Goal: Task Accomplishment & Management: Use online tool/utility

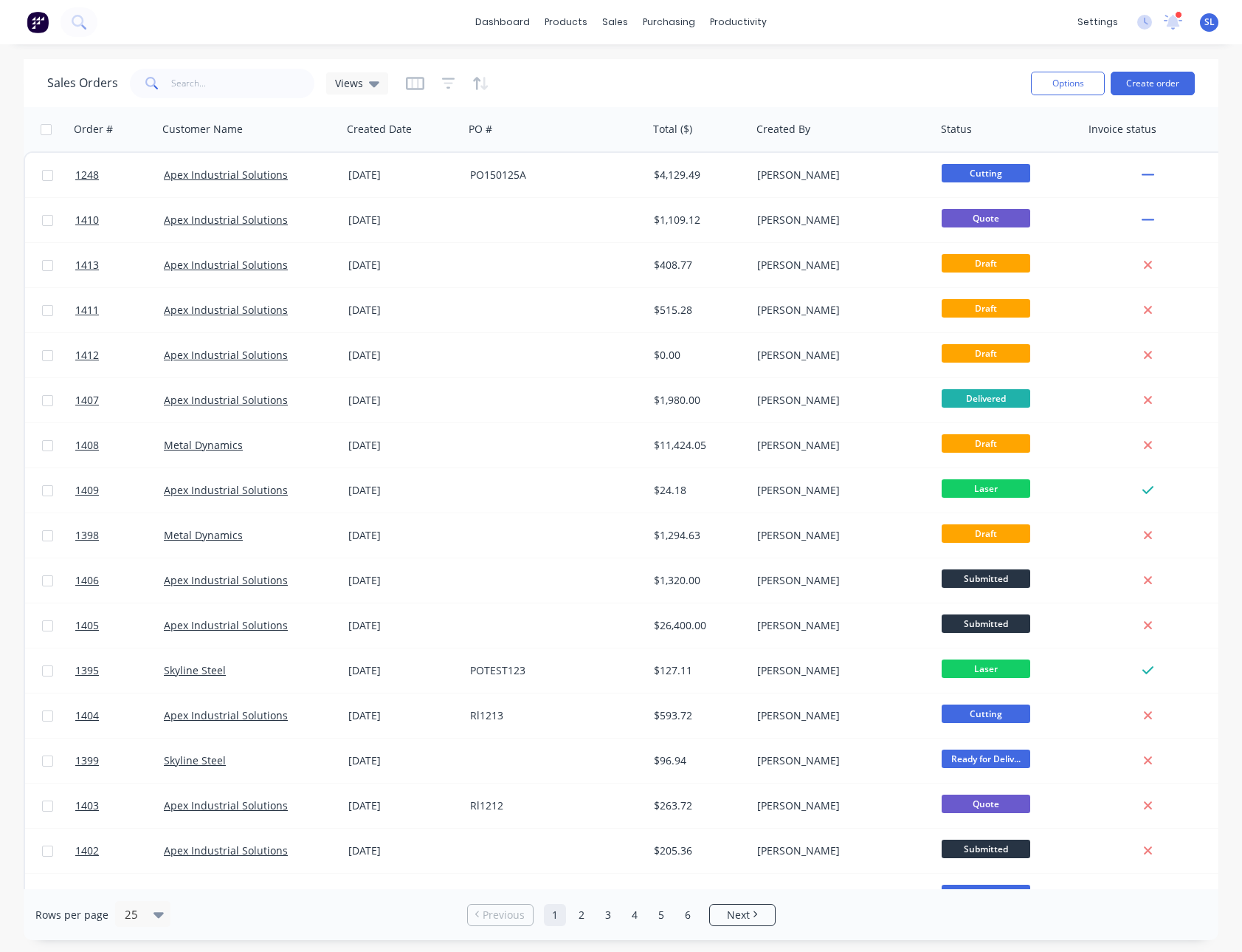
click at [577, 68] on div "Sales Orders Views" at bounding box center [533, 83] width 972 height 37
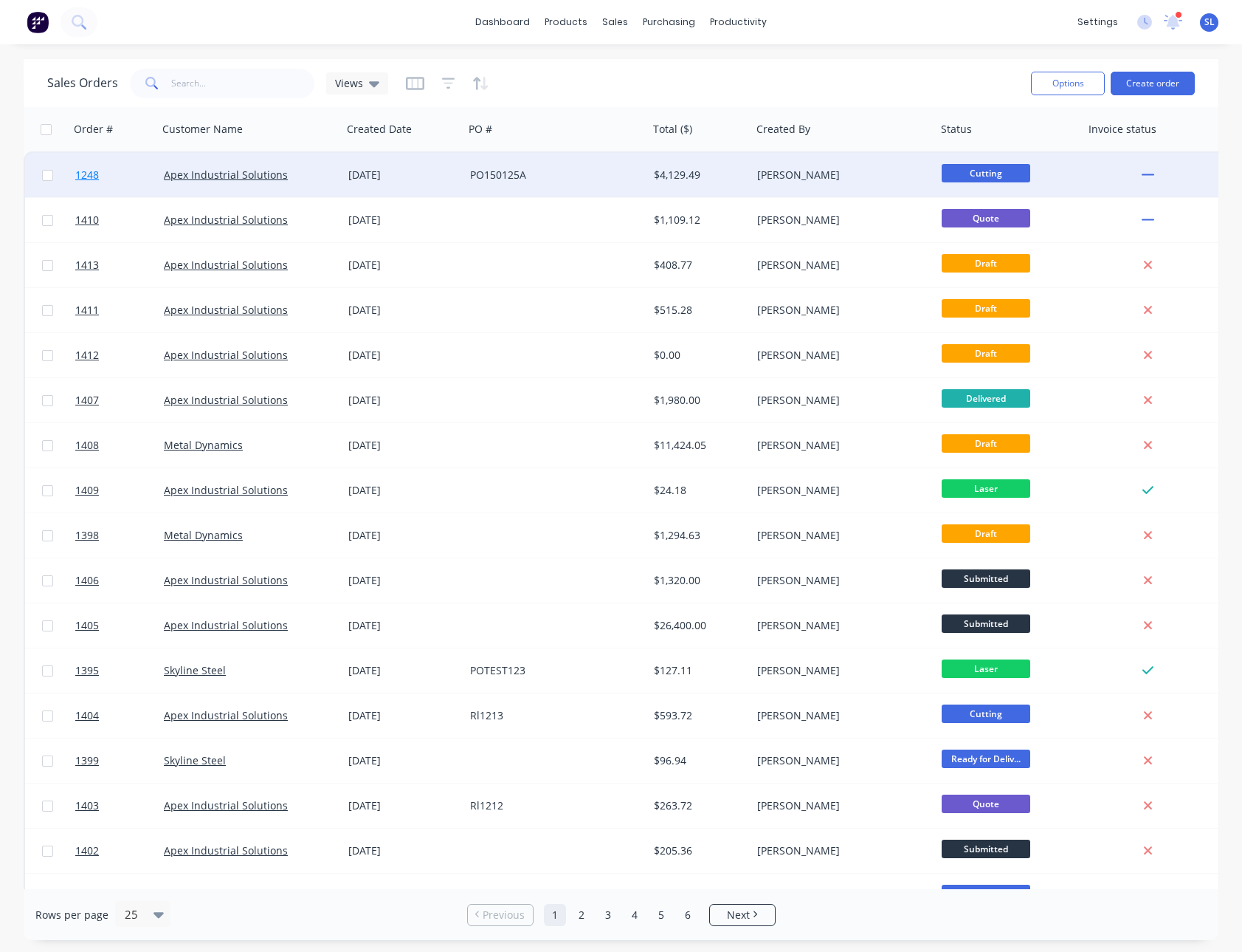
click at [96, 177] on span "1248" at bounding box center [88, 175] width 24 height 15
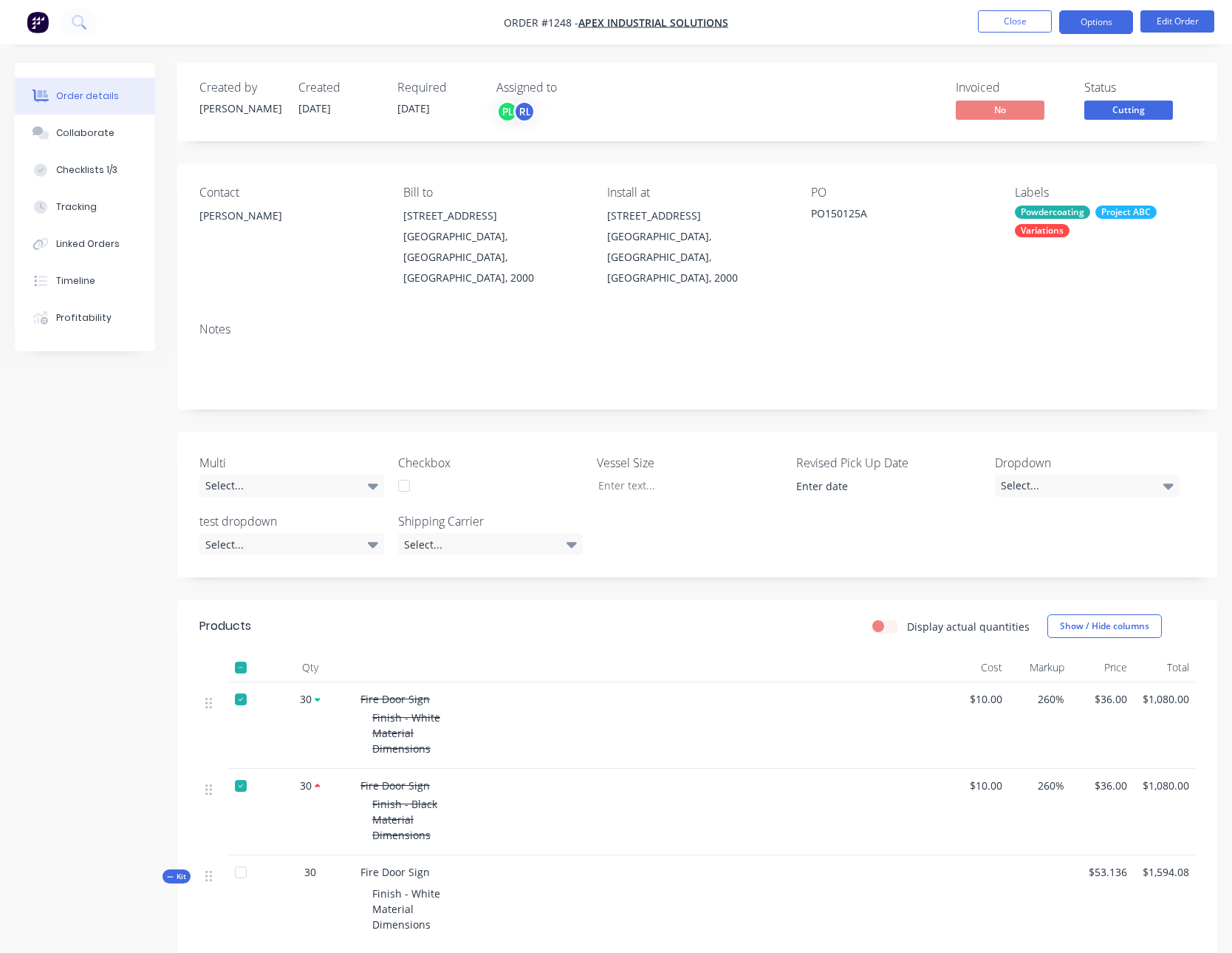
click at [1125, 16] on button "Options" at bounding box center [1096, 22] width 74 height 24
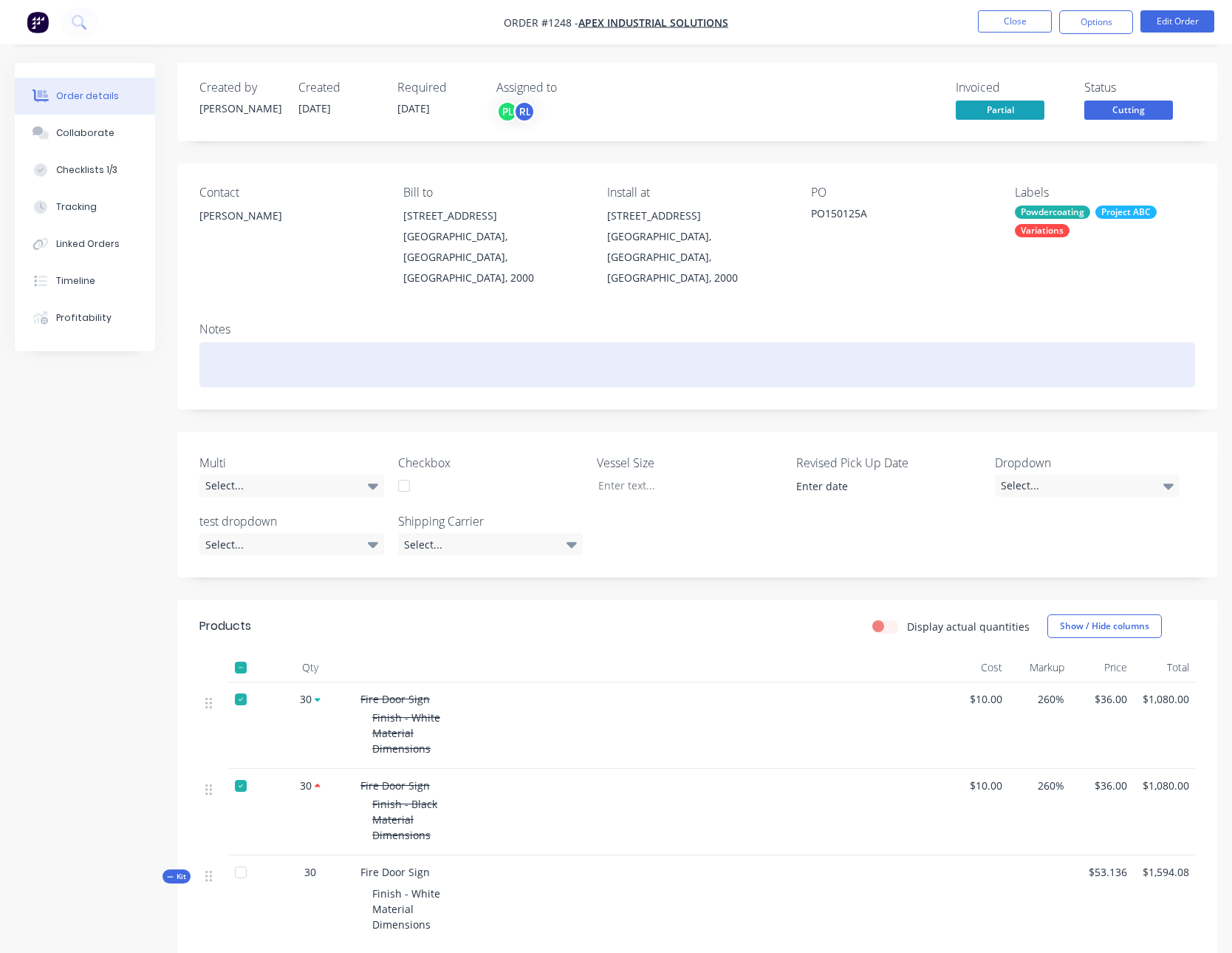
drag, startPoint x: 494, startPoint y: 369, endPoint x: 471, endPoint y: 362, distance: 24.0
click at [491, 368] on div "Notes" at bounding box center [697, 360] width 1040 height 99
click at [336, 353] on div at bounding box center [697, 365] width 995 height 45
paste div
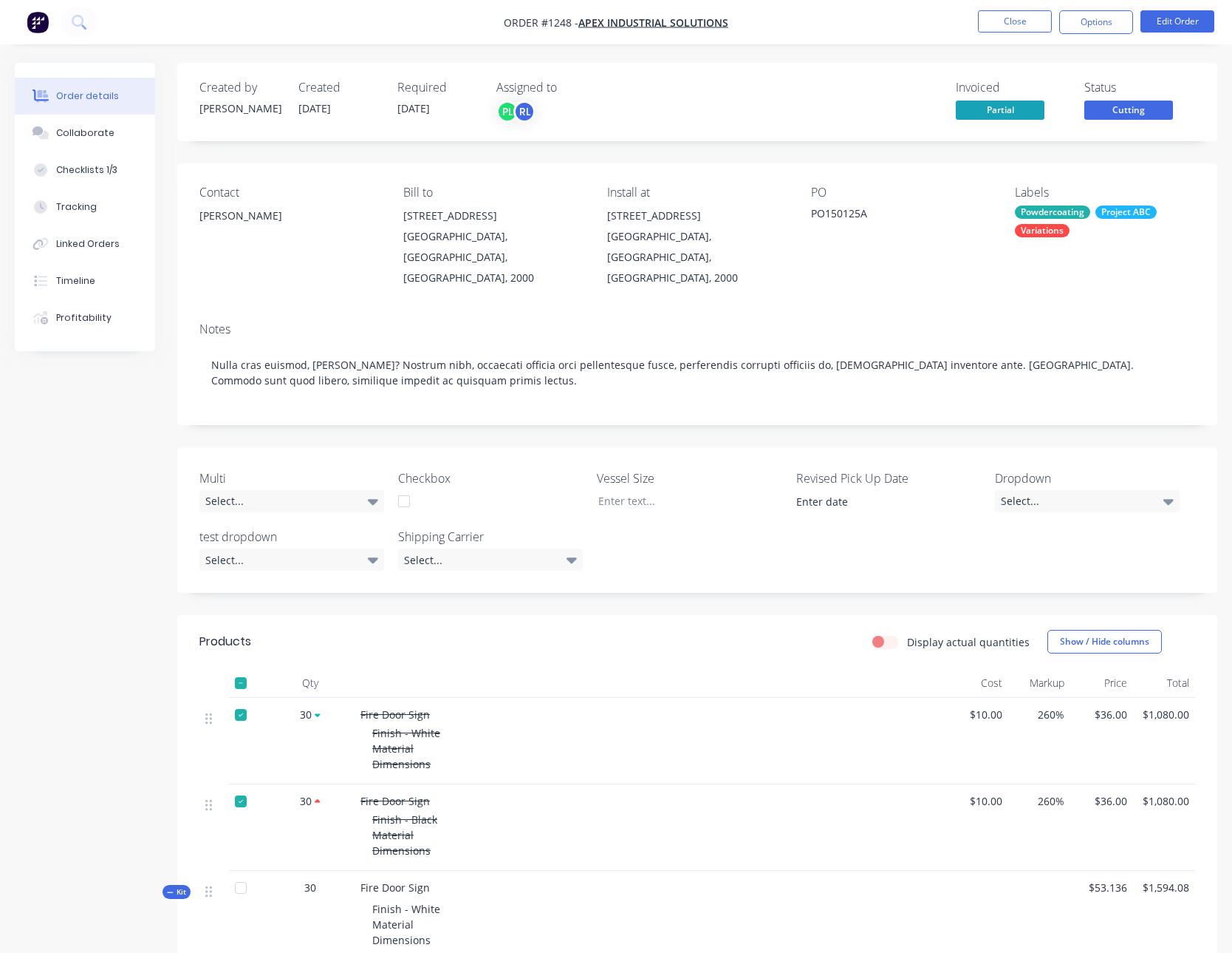
click at [109, 458] on div "Created by Paul Created 15/01/25 Required 31/01/25 Assigned to PL RL Invoiced P…" at bounding box center [616, 711] width 1203 height 1296
click at [1092, 16] on button "Options" at bounding box center [1096, 22] width 74 height 24
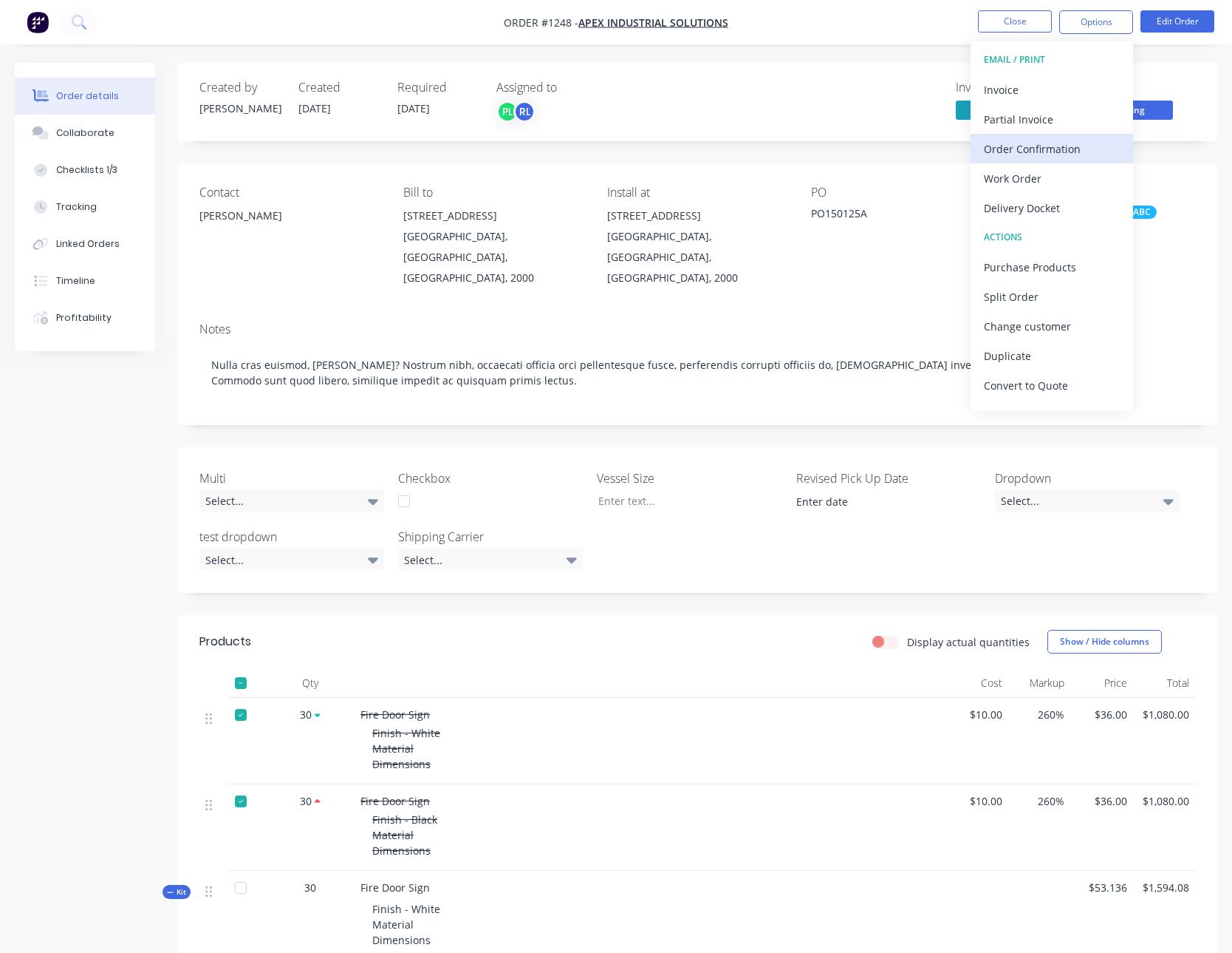
click at [1017, 150] on div "Order Confirmation" at bounding box center [1051, 148] width 136 height 21
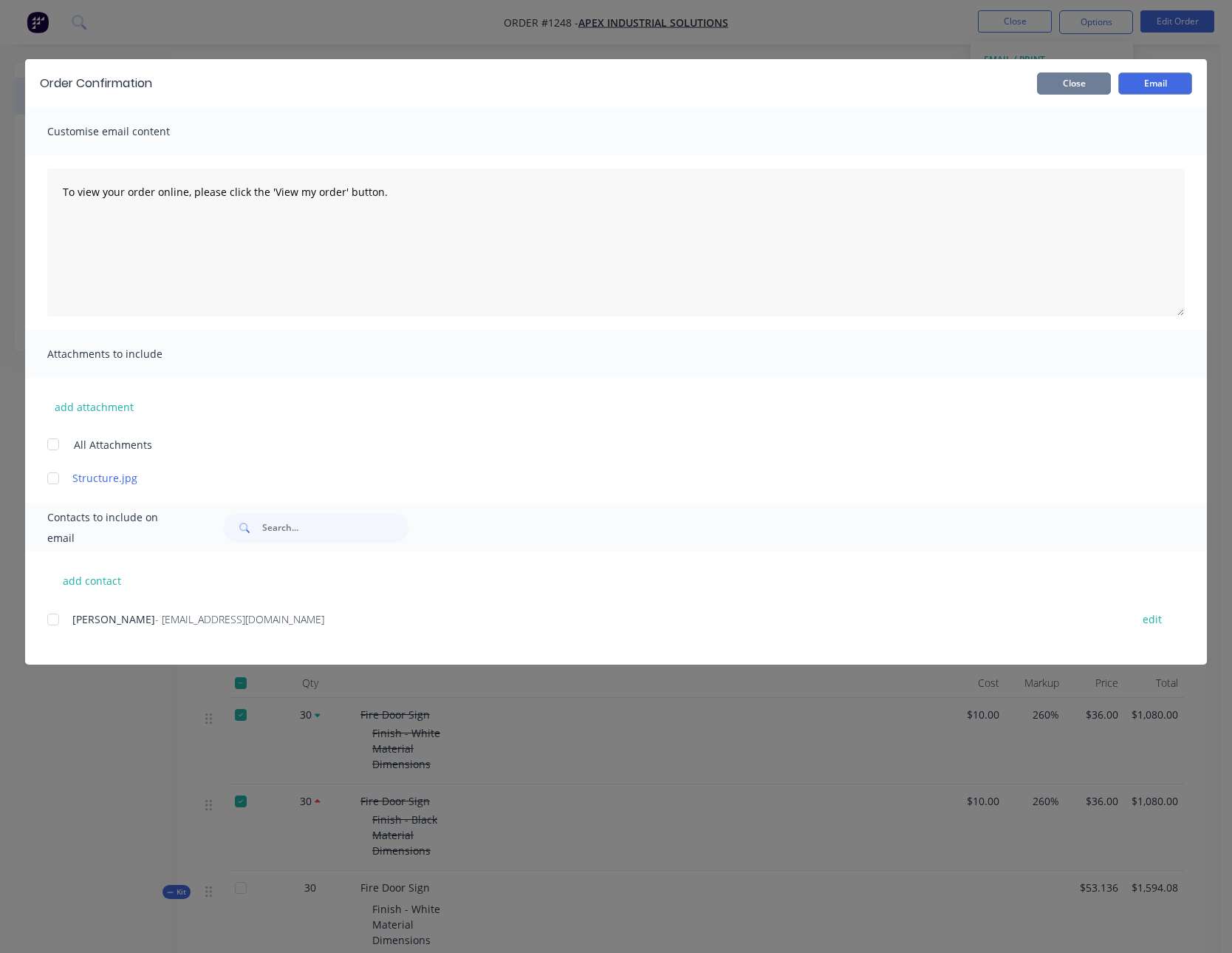
click at [1080, 83] on button "Close" at bounding box center [1074, 83] width 74 height 22
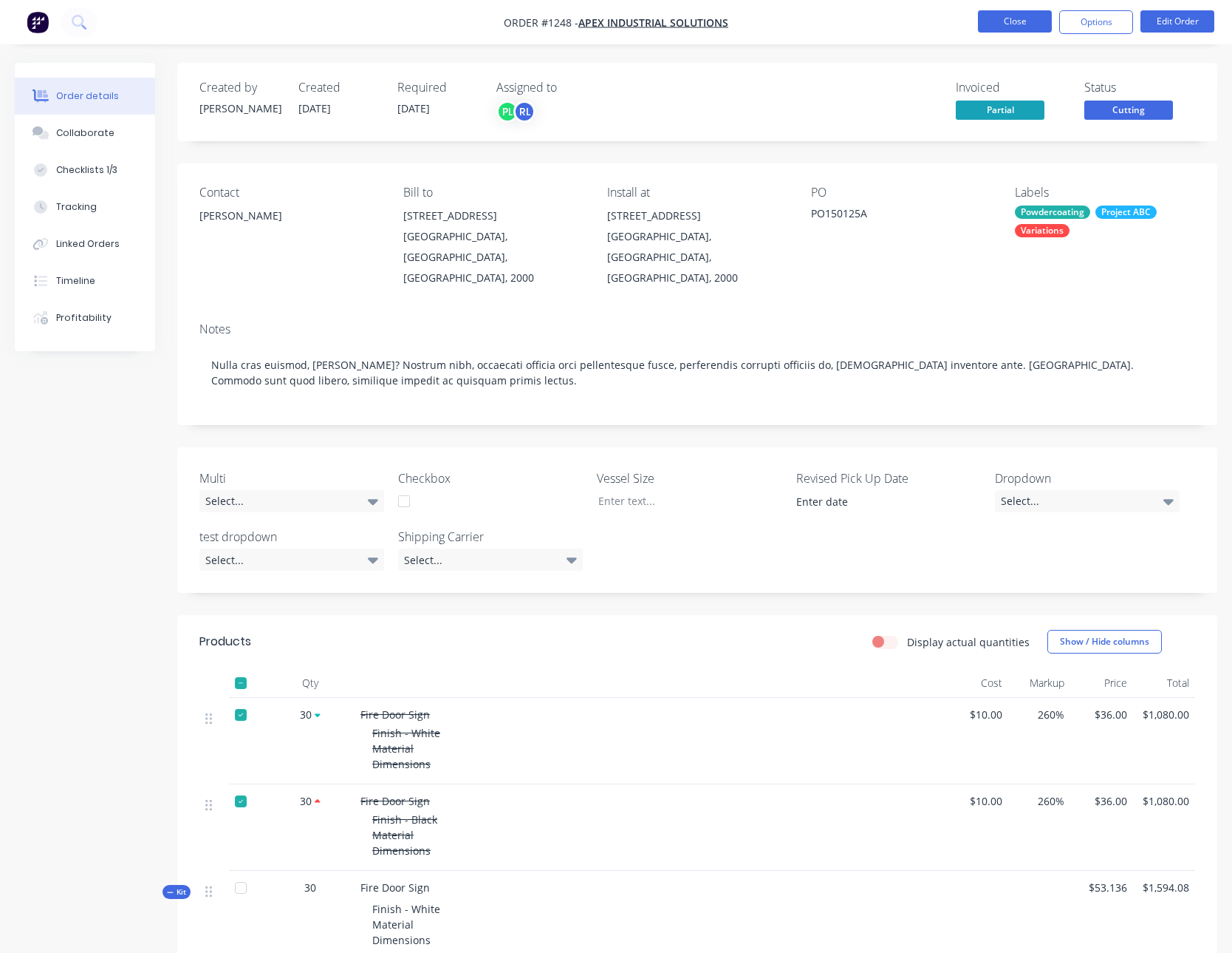
click at [1023, 17] on button "Close" at bounding box center [1015, 21] width 74 height 22
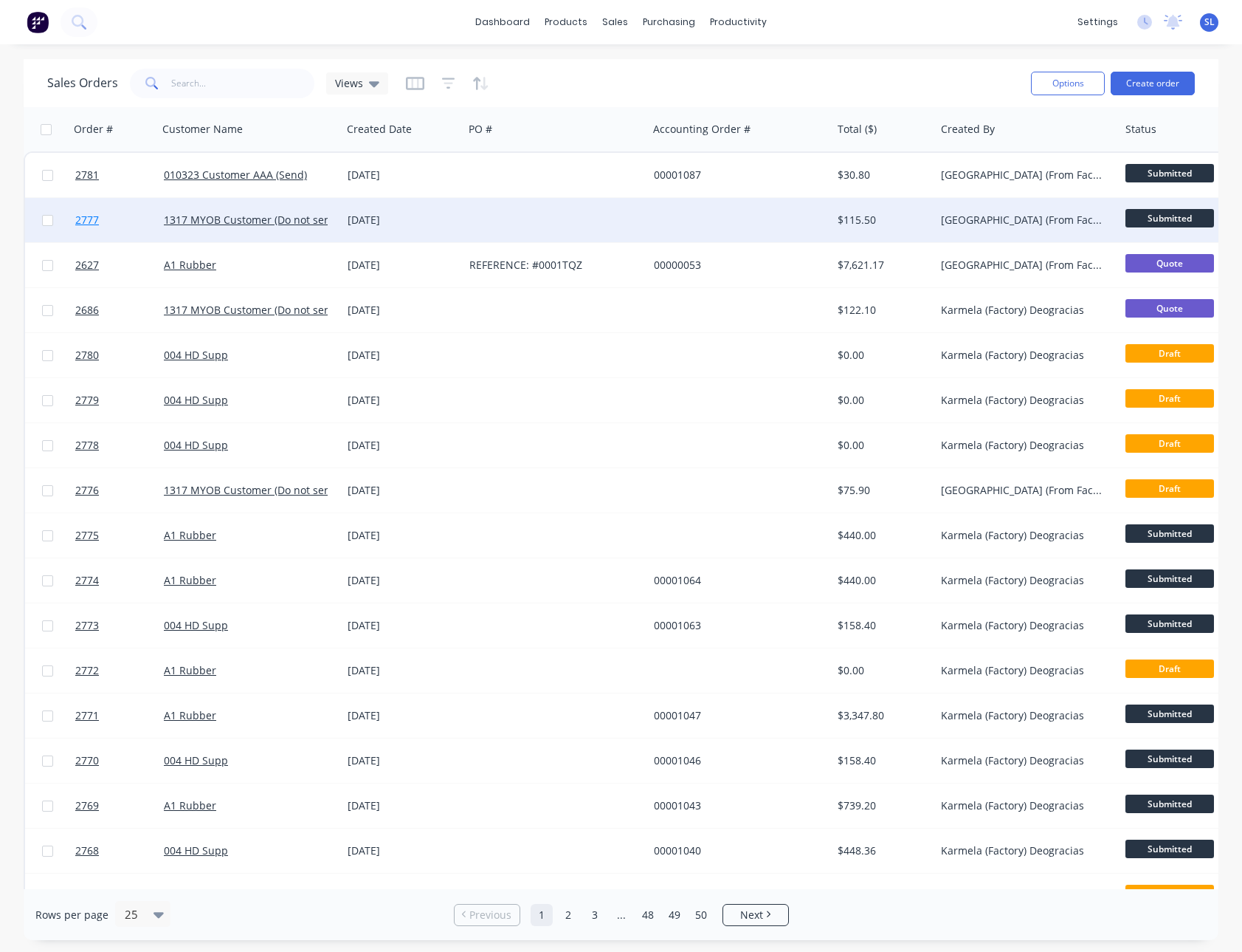
click at [93, 223] on span "2777" at bounding box center [88, 220] width 24 height 15
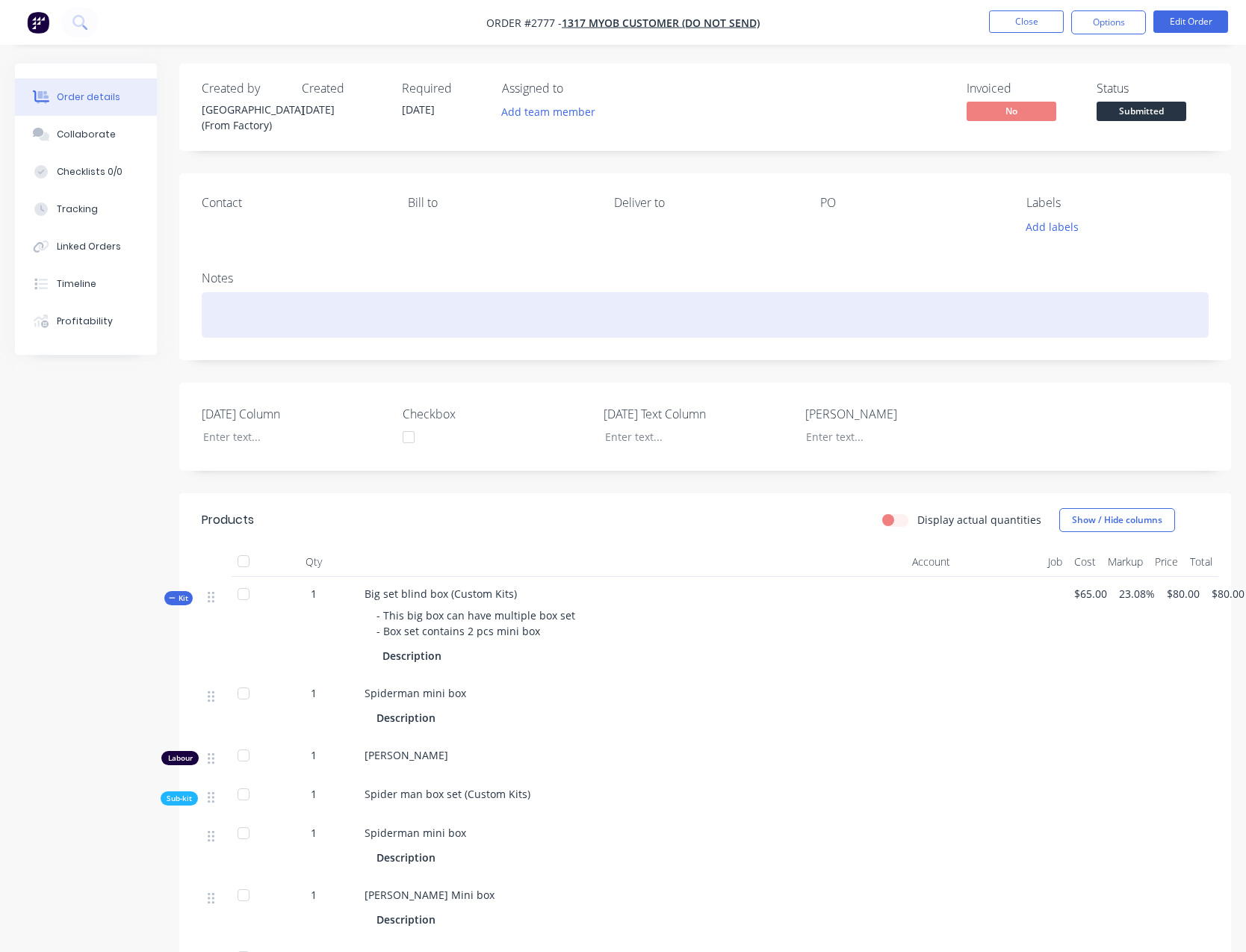
click at [432, 315] on div at bounding box center [705, 314] width 1007 height 45
paste div
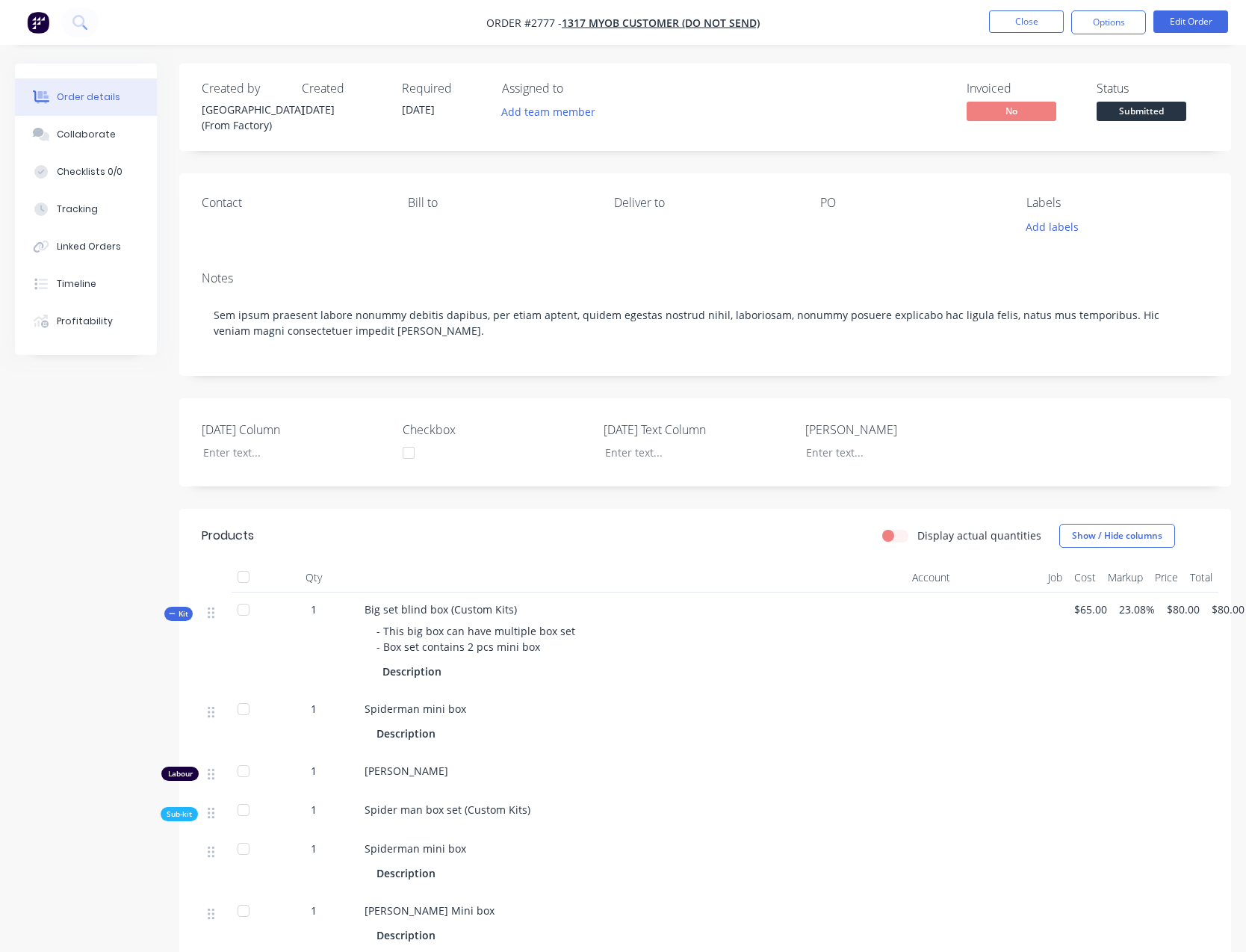
click at [141, 428] on div "Created by Sydney (From Factory) Created 14/08/25 Required 14/08/25 Assigned to…" at bounding box center [623, 712] width 1216 height 1297
click at [1119, 9] on nav "Order #2777 - 1317 MYOB Customer (Do not send) Close Options Edit Order" at bounding box center [623, 22] width 1246 height 45
click at [1117, 17] on button "Options" at bounding box center [1108, 22] width 75 height 24
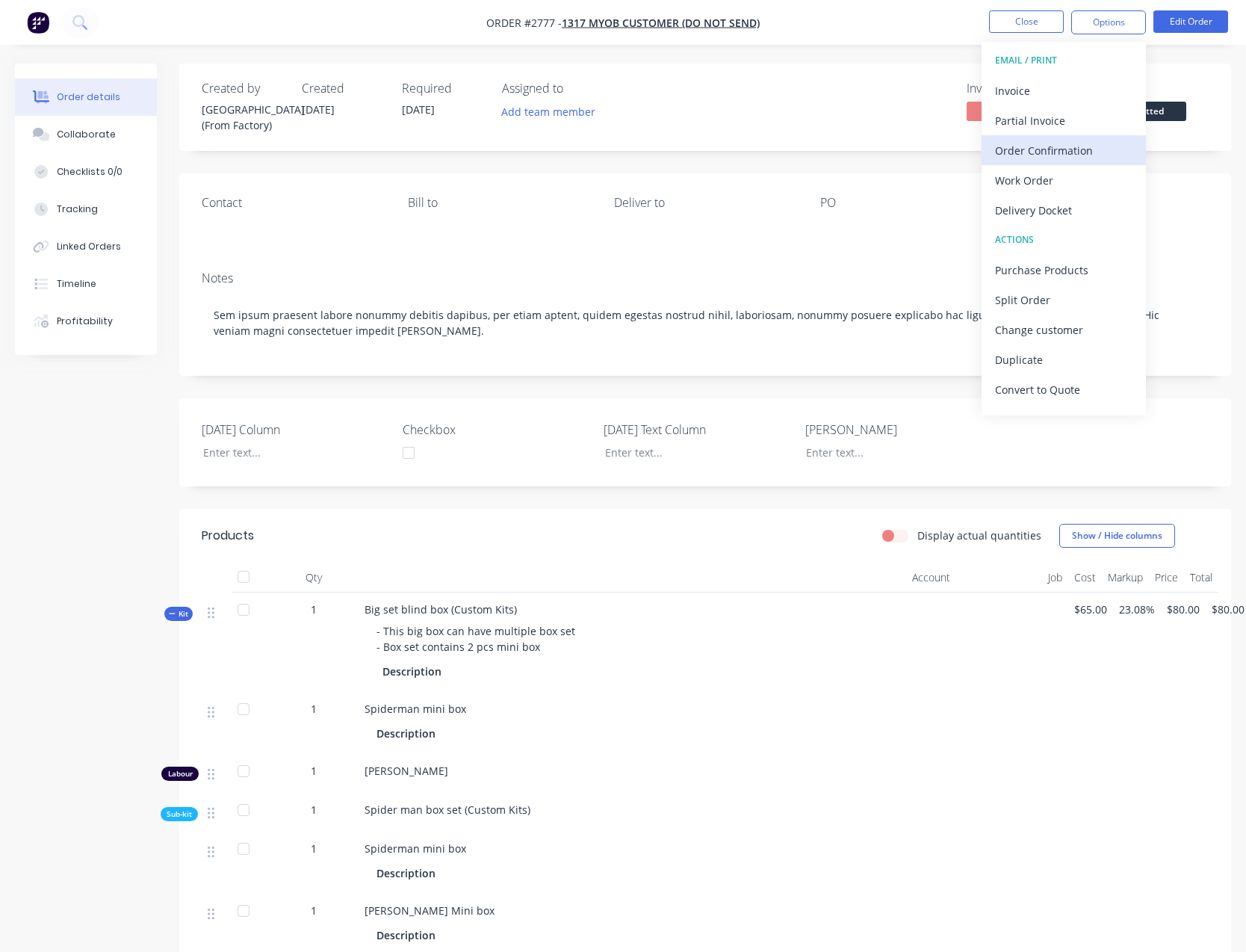
click at [1046, 155] on div "Order Confirmation" at bounding box center [1063, 150] width 138 height 21
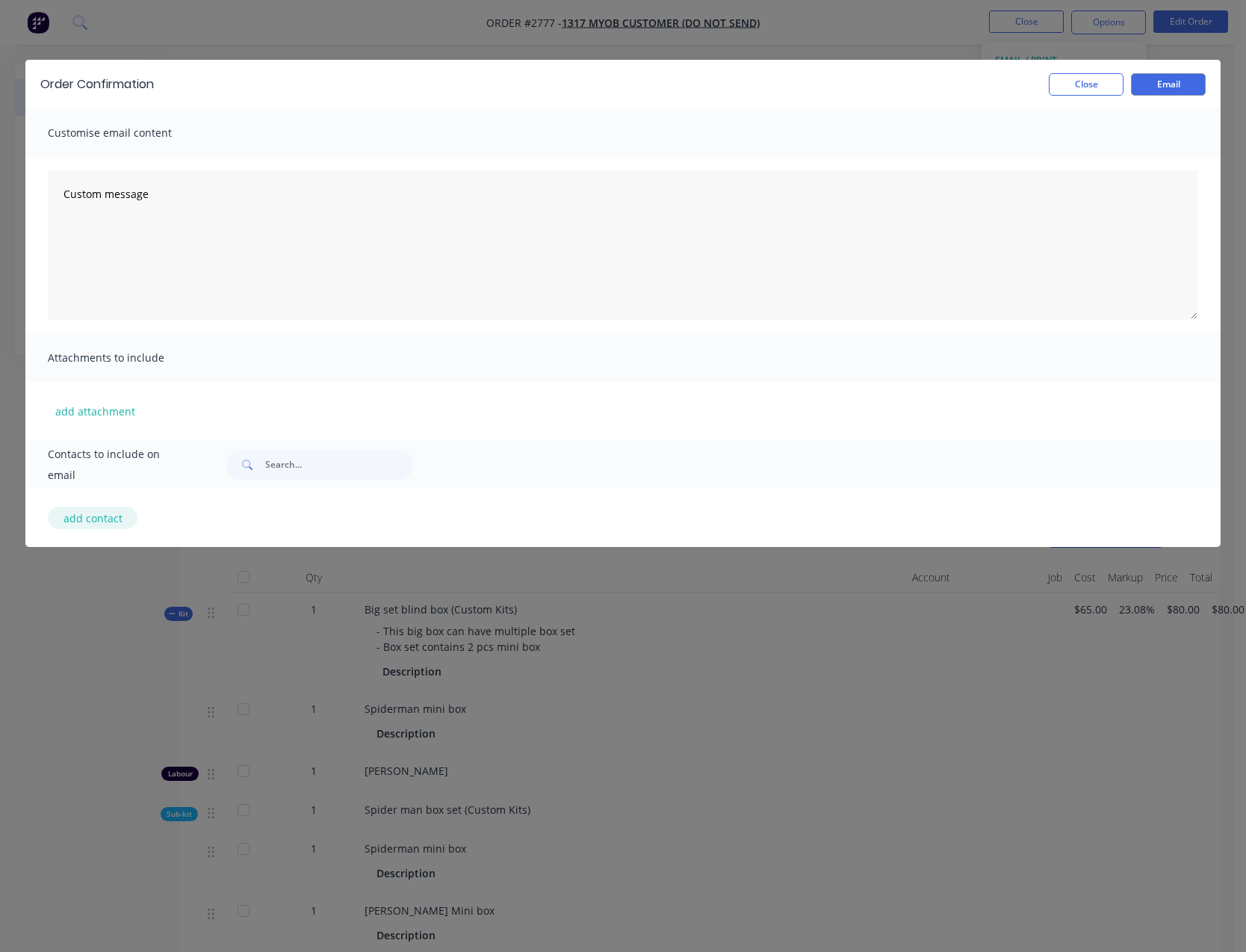
click at [102, 524] on button "add contact" at bounding box center [92, 517] width 90 height 22
select select "AU"
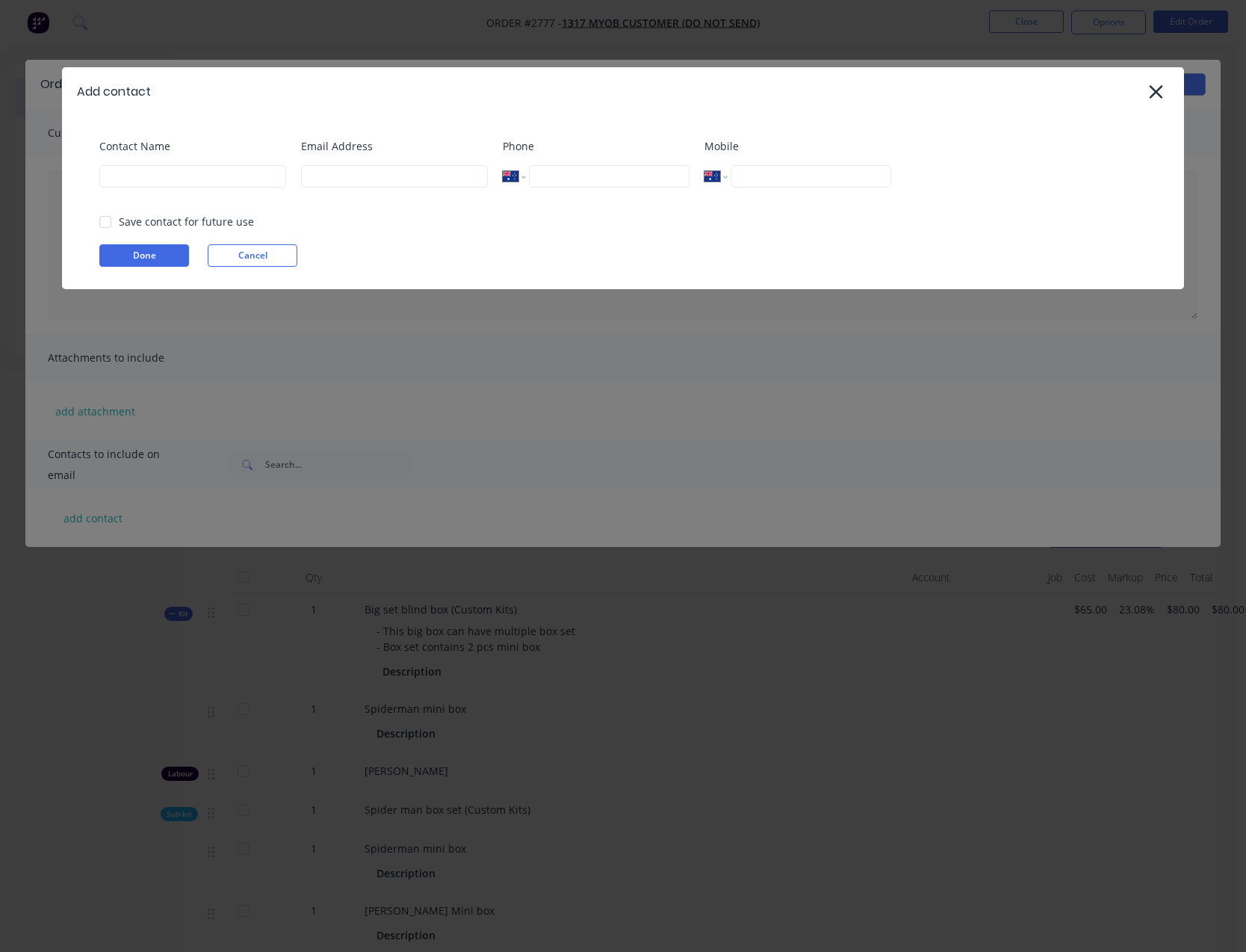
click at [198, 163] on div "Contact Name" at bounding box center [193, 169] width 187 height 61
click at [185, 176] on input at bounding box center [193, 176] width 187 height 22
type input "[GEOGRAPHIC_DATA]"
click at [103, 222] on div at bounding box center [105, 222] width 30 height 30
type input "sydney@factory.app"
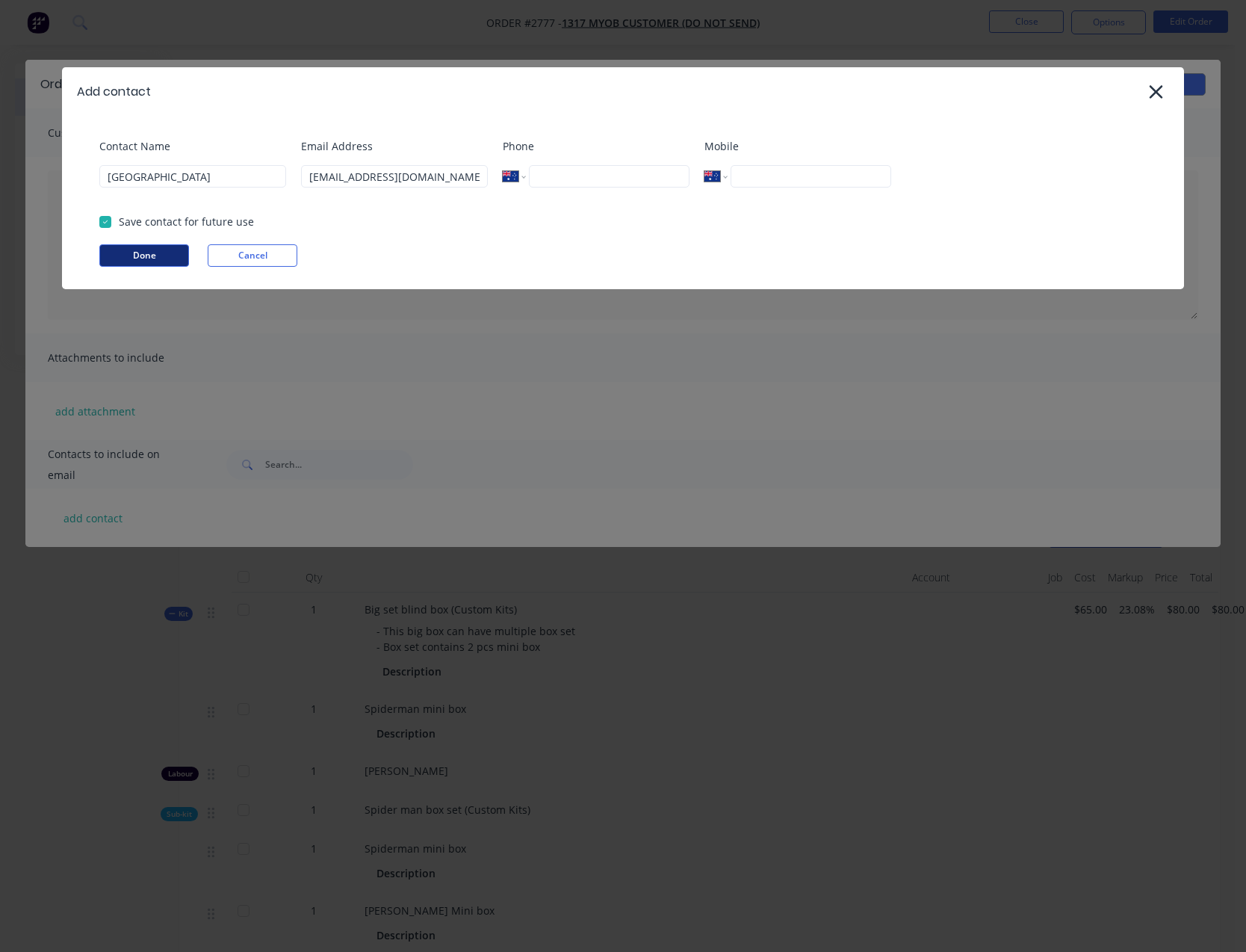
click at [126, 257] on button "Done" at bounding box center [144, 256] width 90 height 22
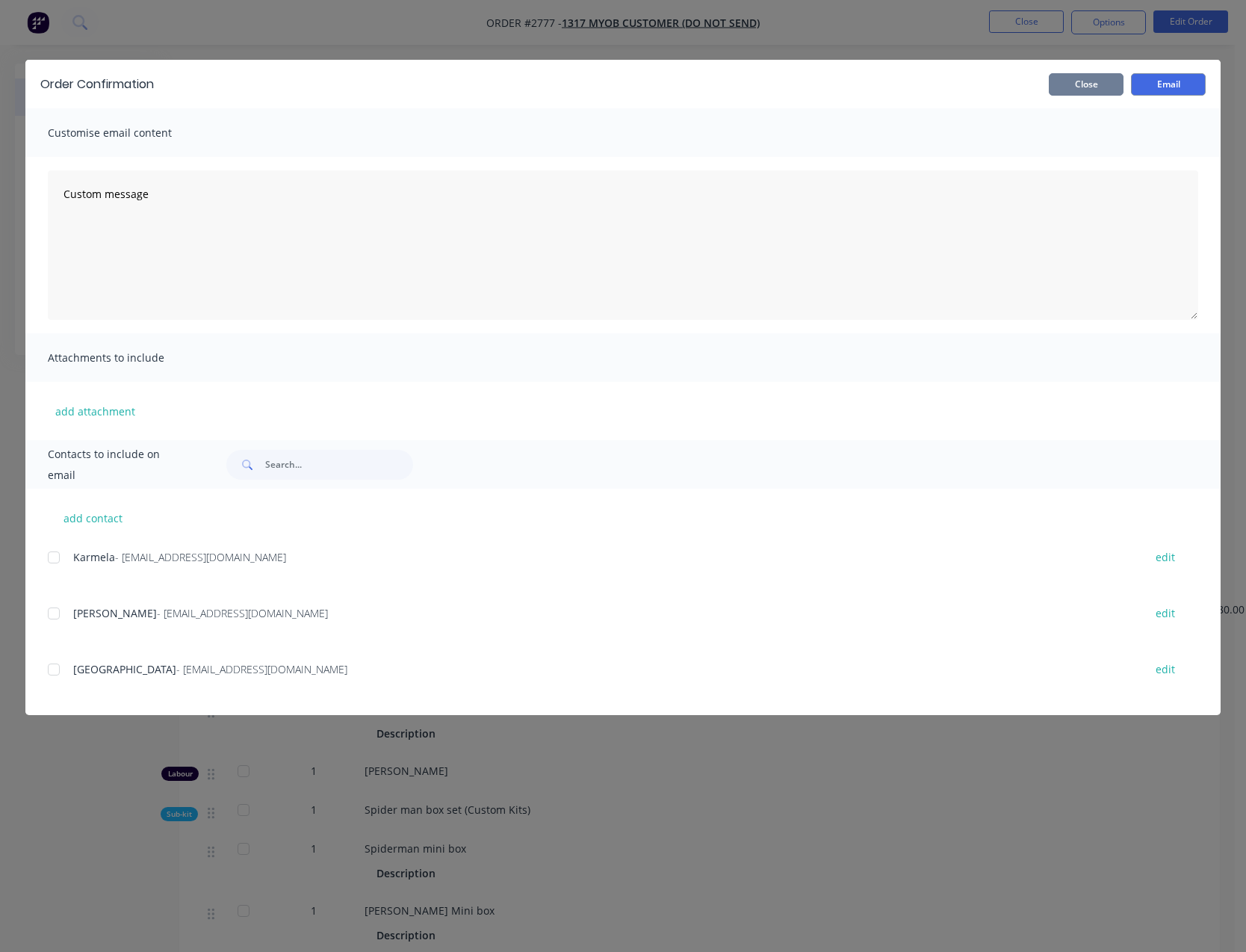
click at [1062, 77] on button "Close" at bounding box center [1086, 84] width 75 height 22
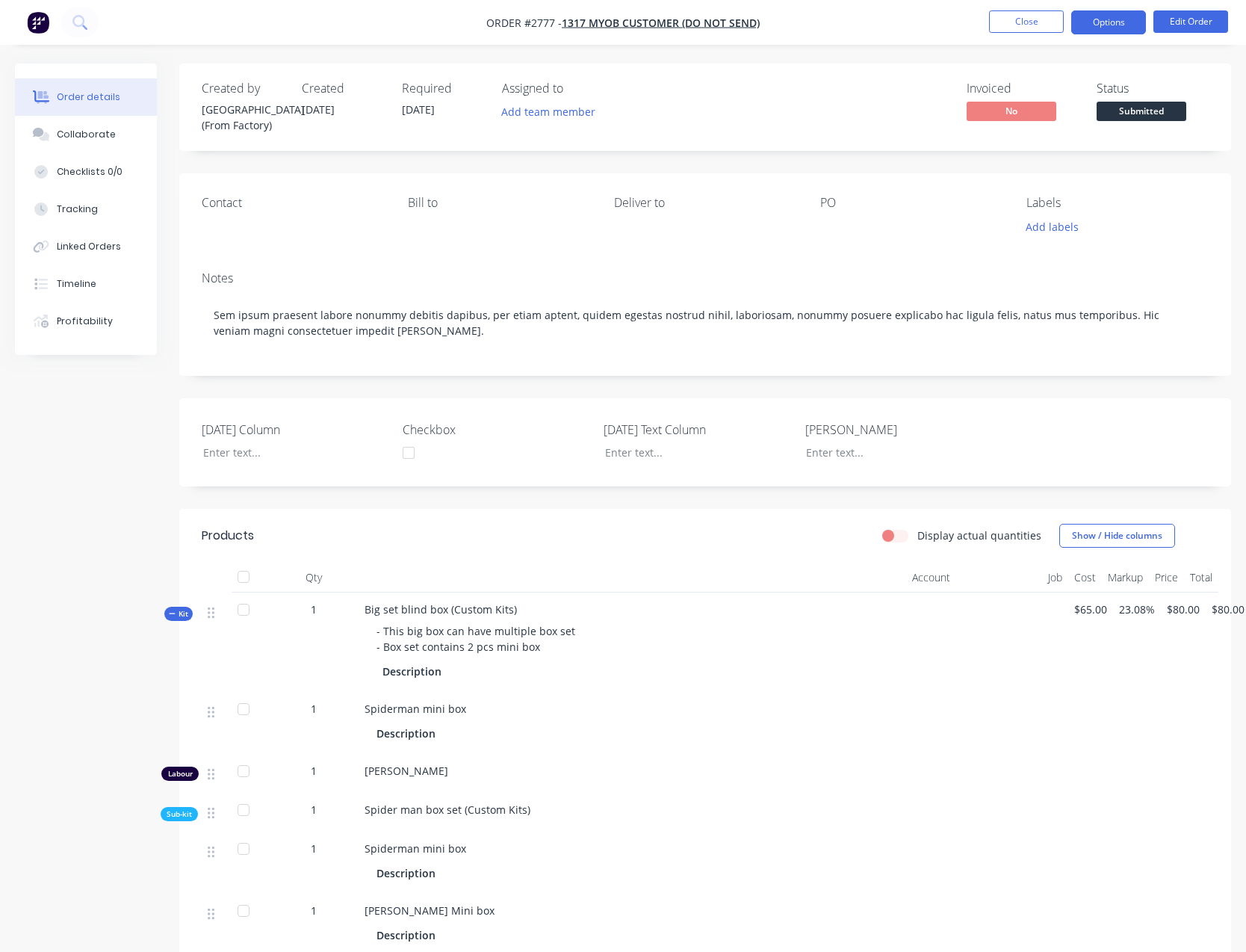
click at [1093, 33] on button "Options" at bounding box center [1108, 22] width 75 height 24
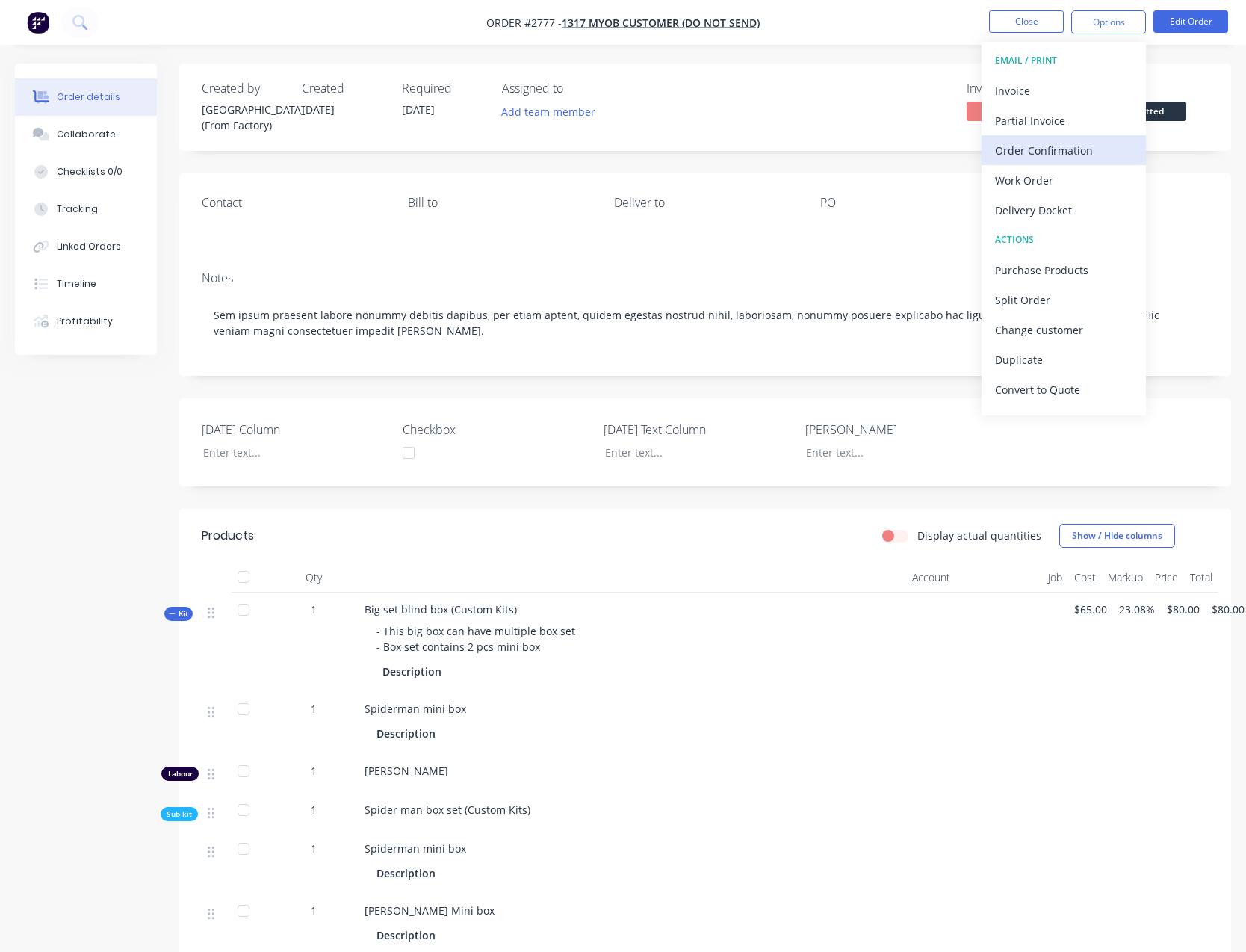
click at [1034, 161] on div "Order Confirmation" at bounding box center [1063, 150] width 138 height 21
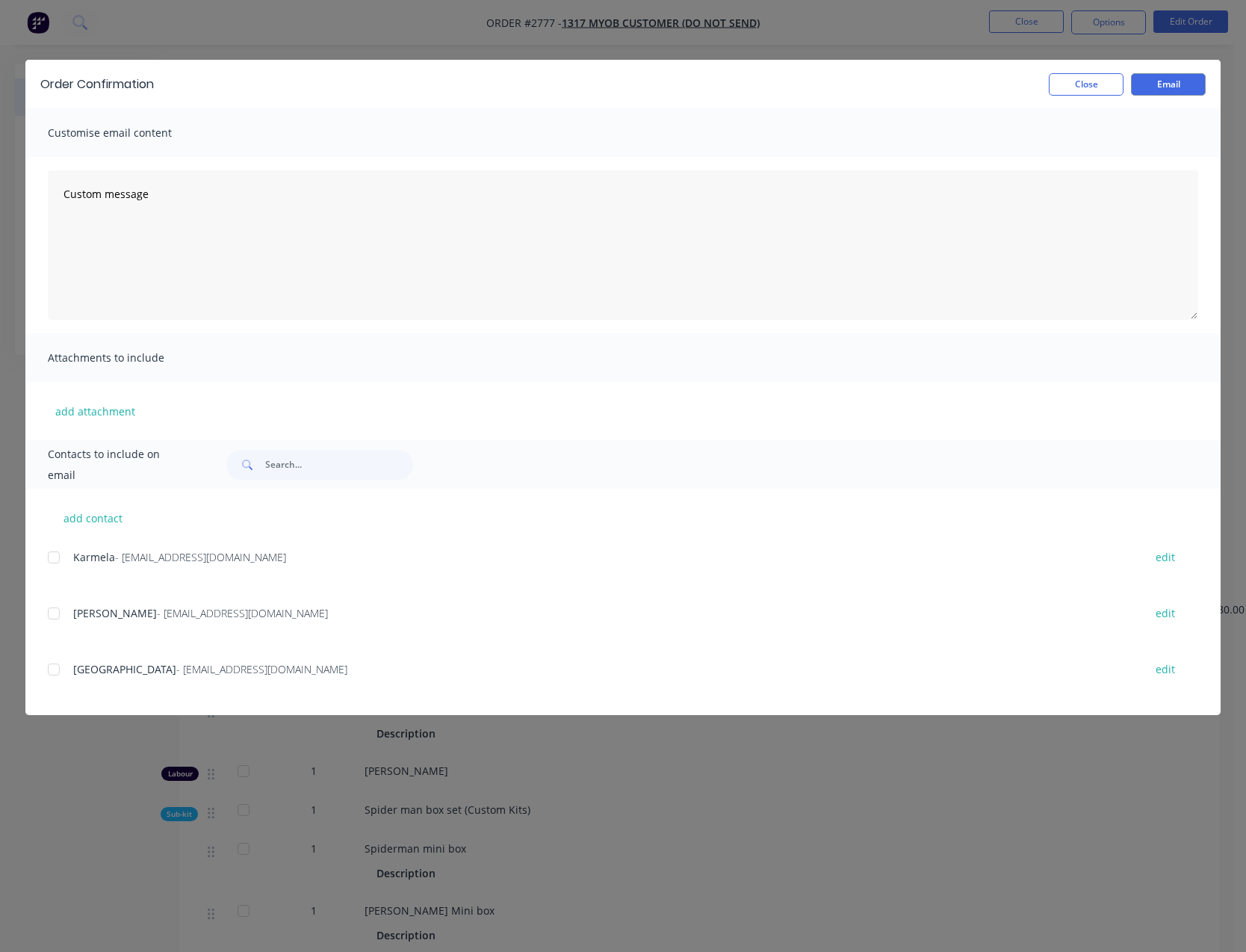
click at [56, 615] on div at bounding box center [54, 613] width 30 height 30
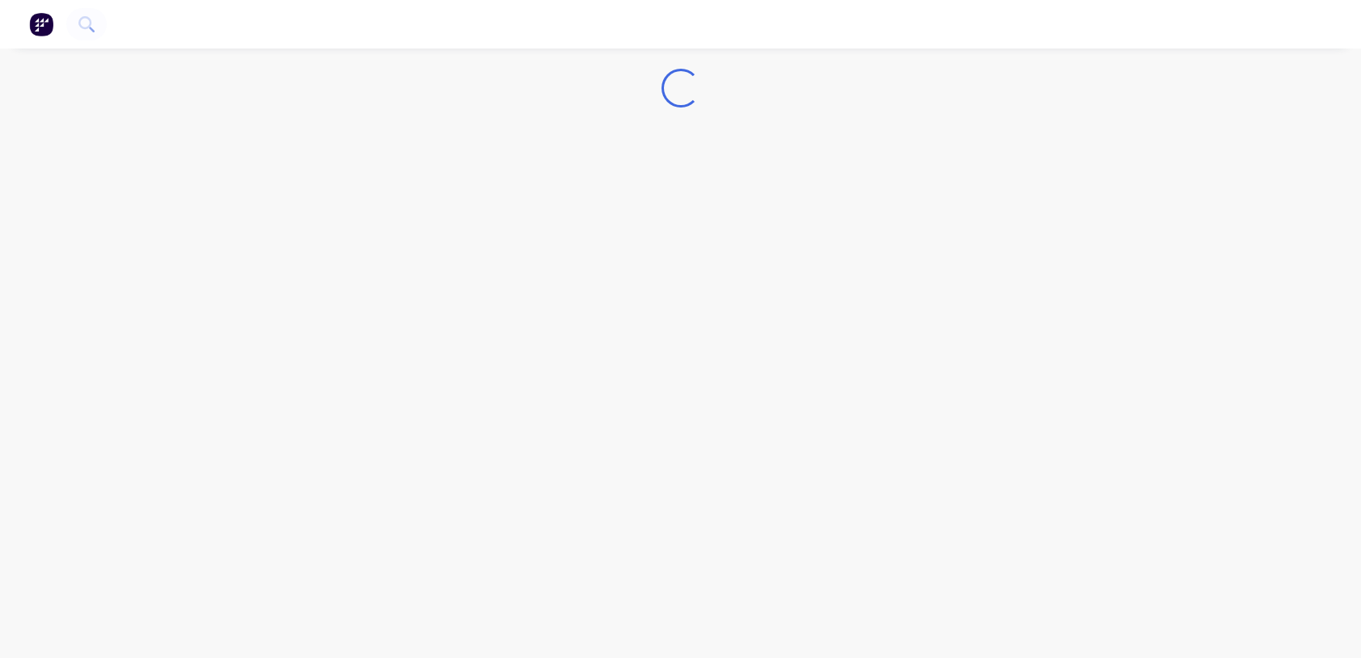
click at [370, 583] on div "Loading..." at bounding box center [680, 329] width 1361 height 658
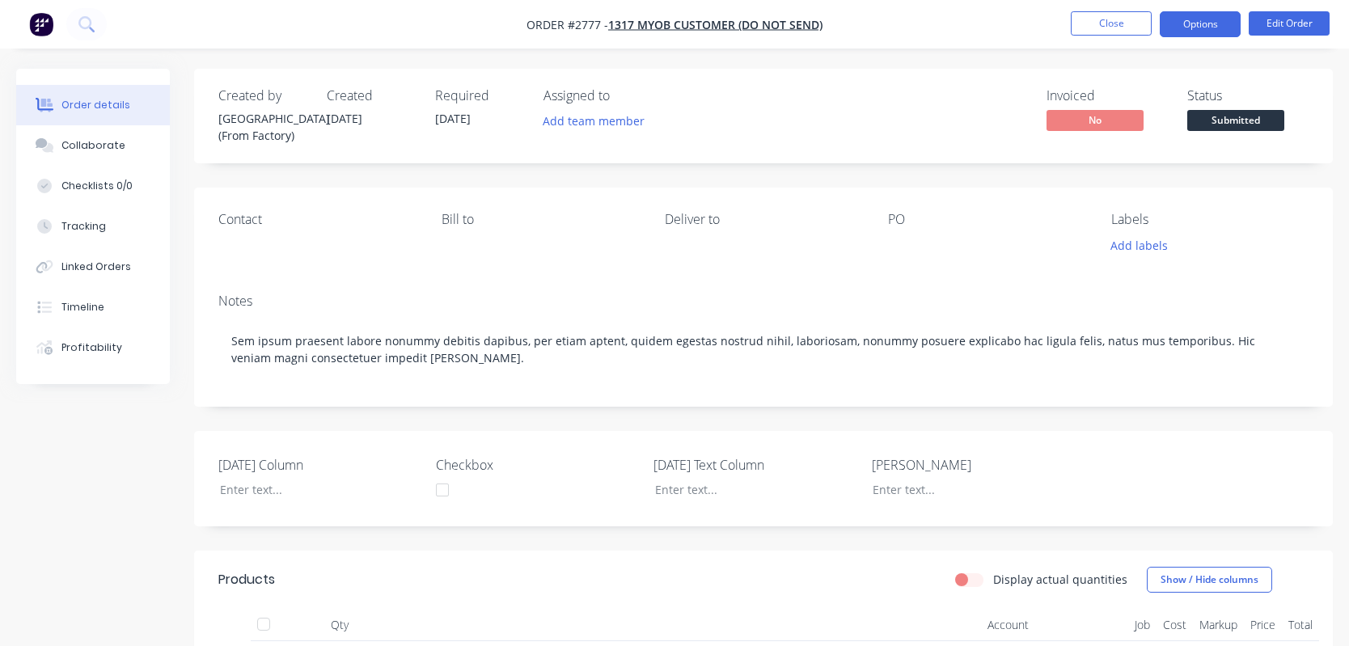
click at [1178, 23] on button "Options" at bounding box center [1200, 24] width 81 height 26
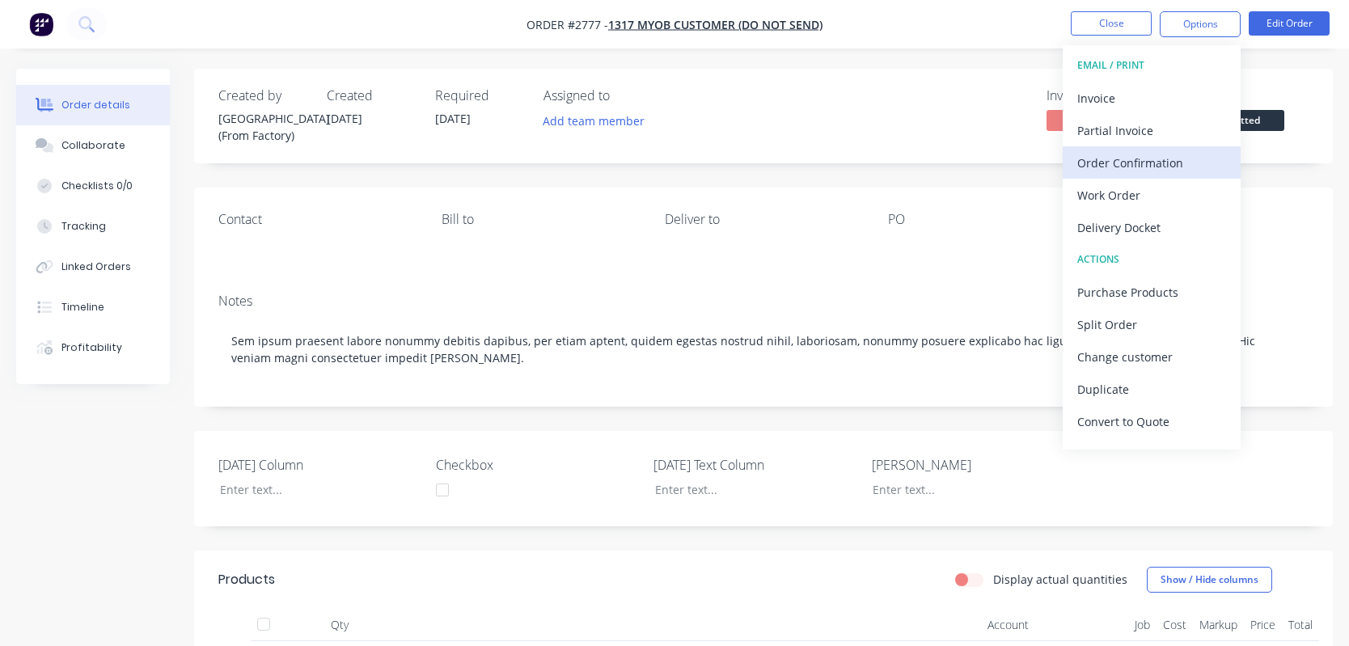
click at [1143, 160] on div "Order Confirmation" at bounding box center [1151, 162] width 149 height 23
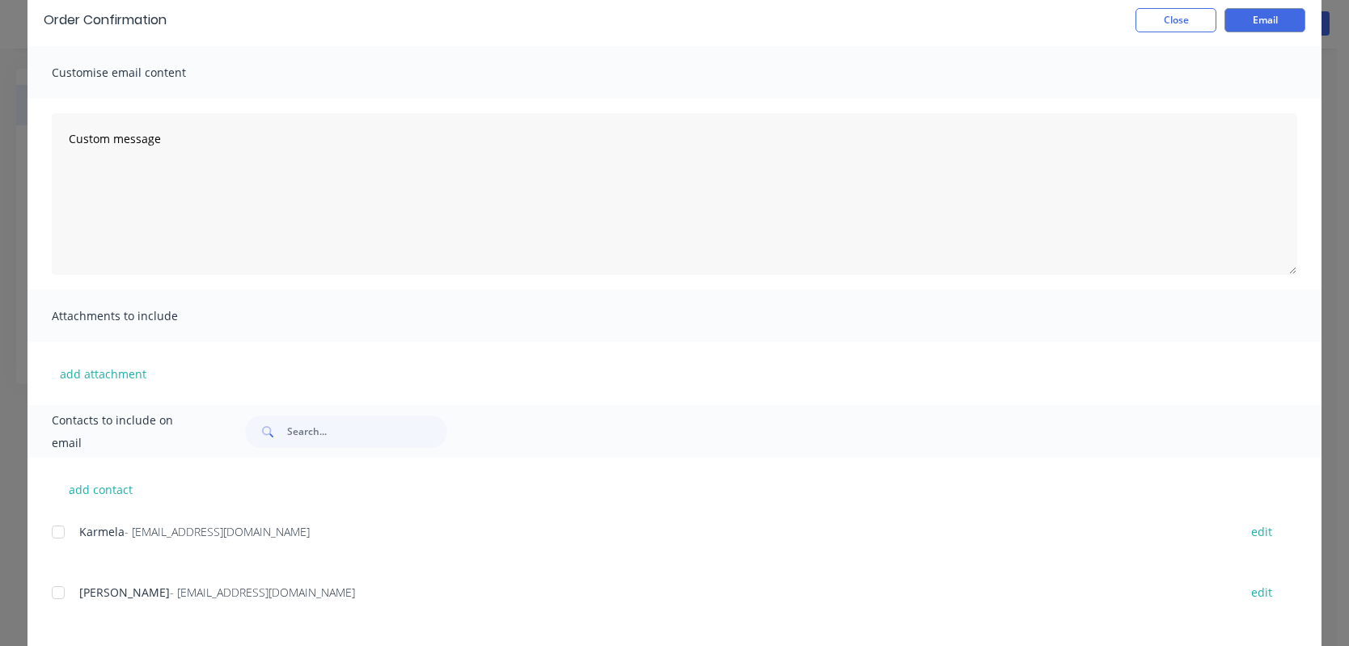
scroll to position [150, 0]
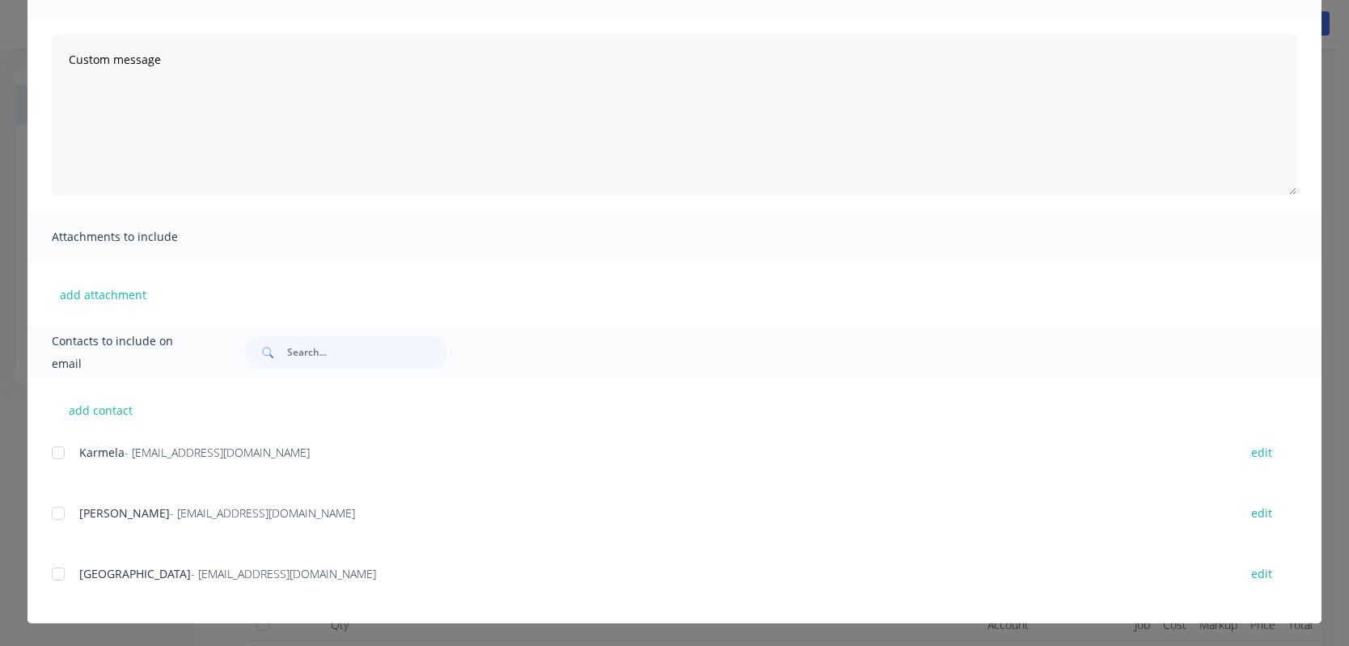
click at [48, 512] on div at bounding box center [58, 513] width 32 height 32
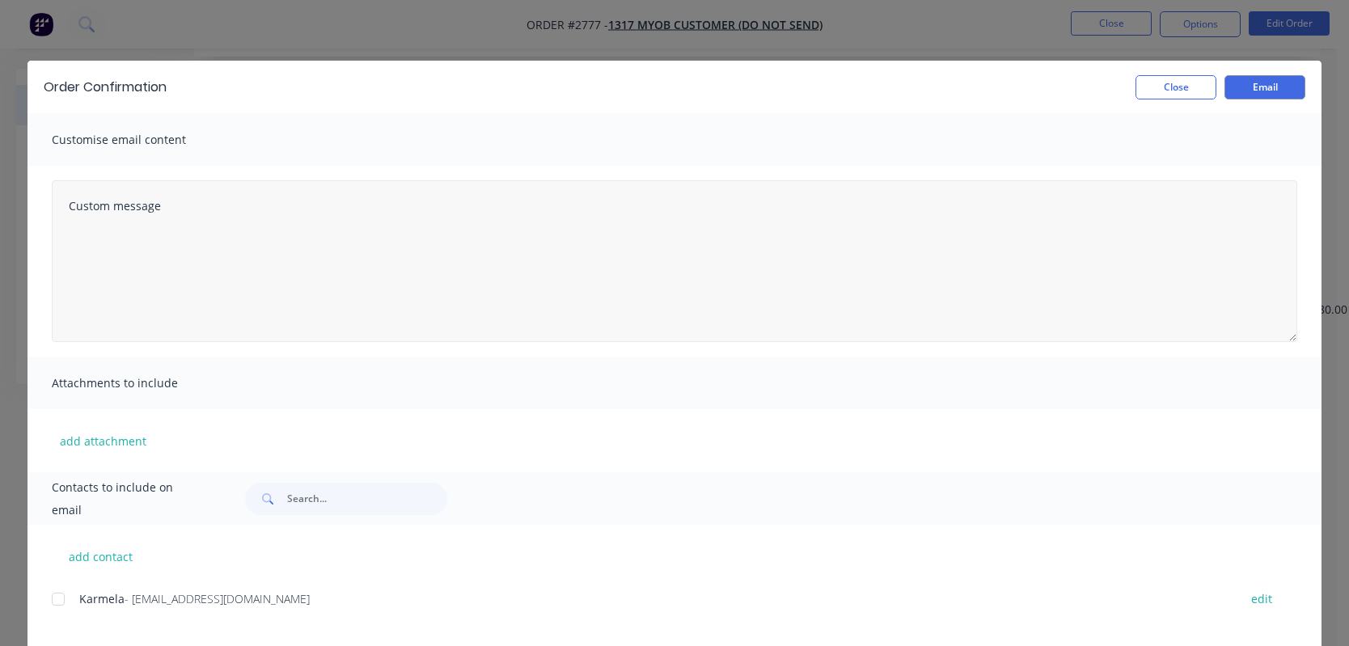
scroll to position [0, 0]
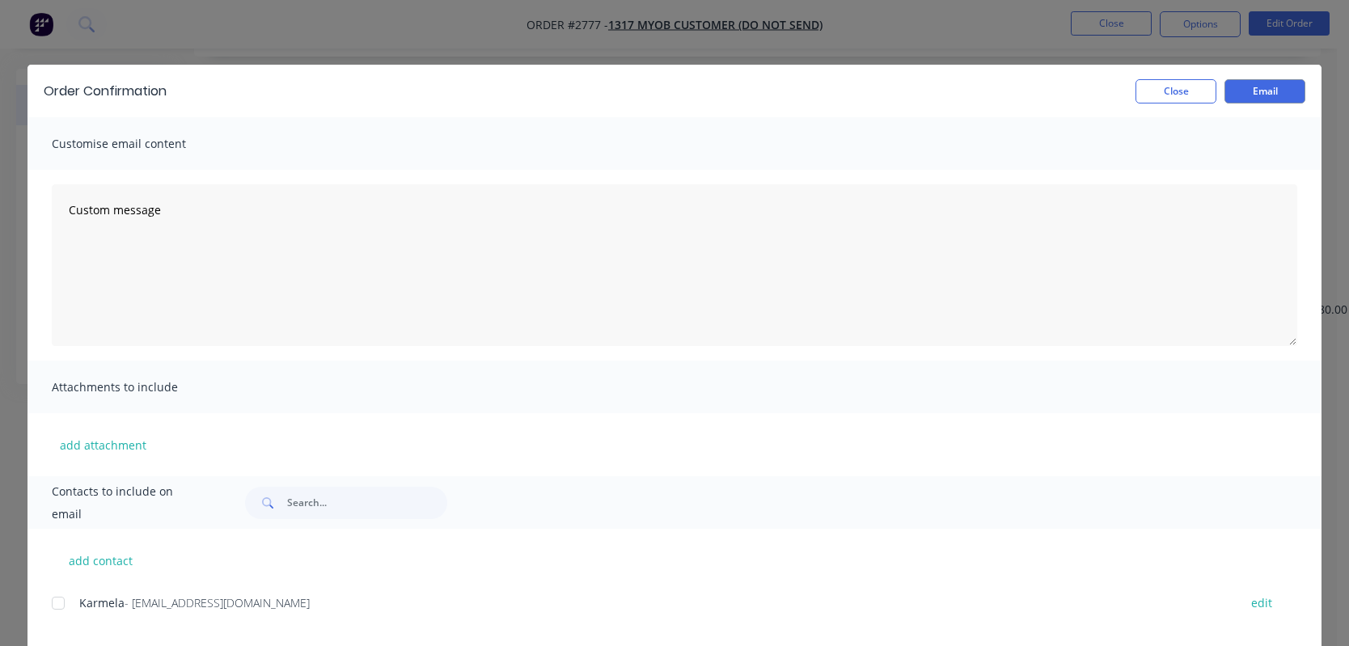
click at [1268, 77] on div "Order Confirmation Close Email" at bounding box center [675, 91] width 1294 height 53
click at [1259, 100] on button "Email" at bounding box center [1265, 91] width 81 height 24
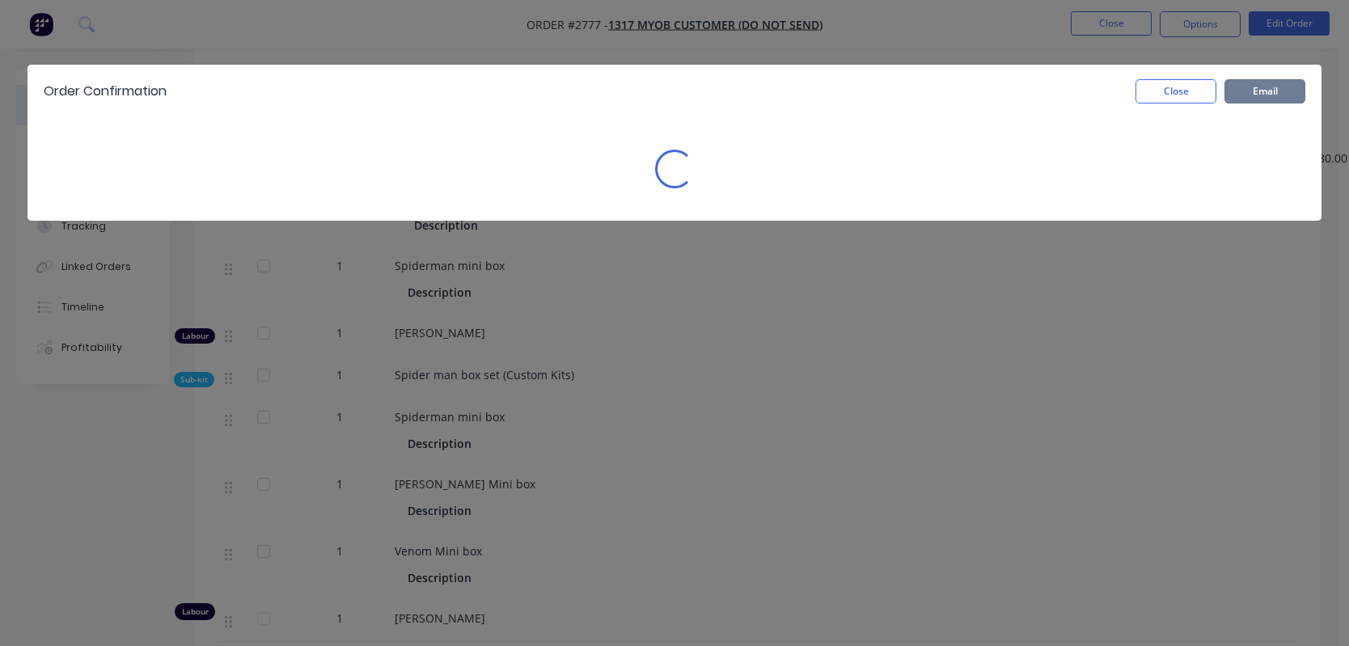
scroll to position [506, 0]
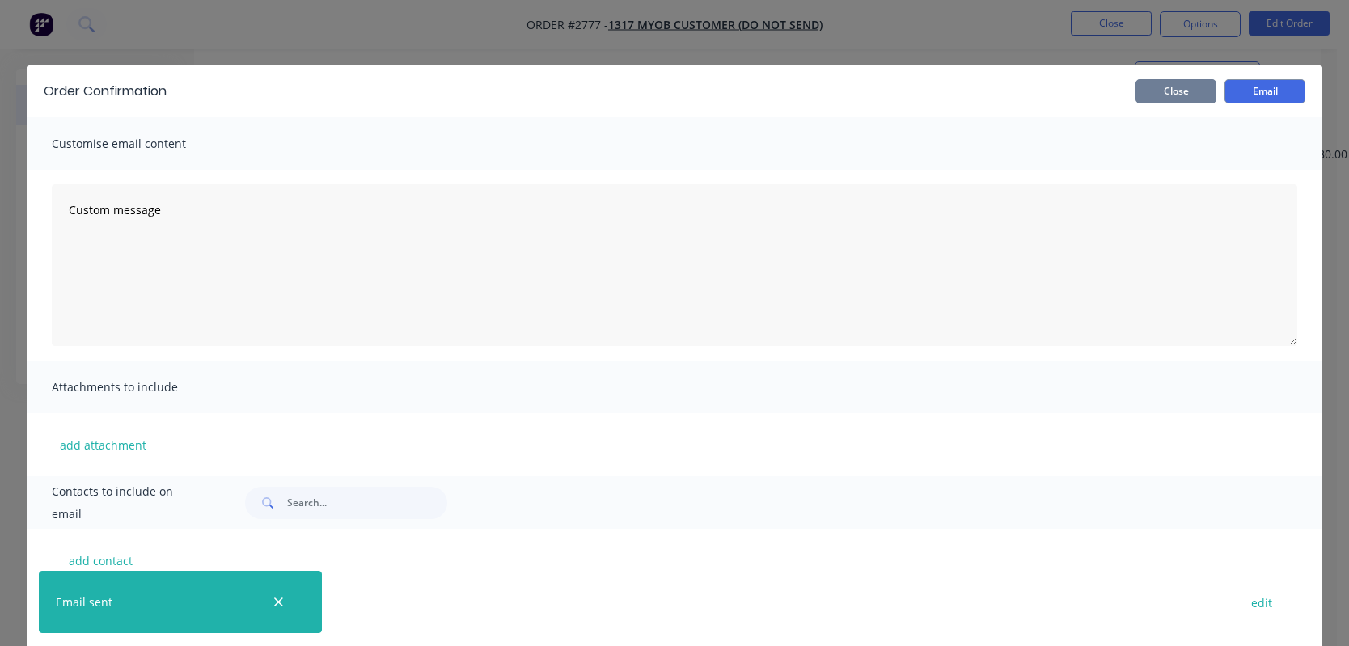
click at [1160, 93] on button "Close" at bounding box center [1176, 91] width 81 height 24
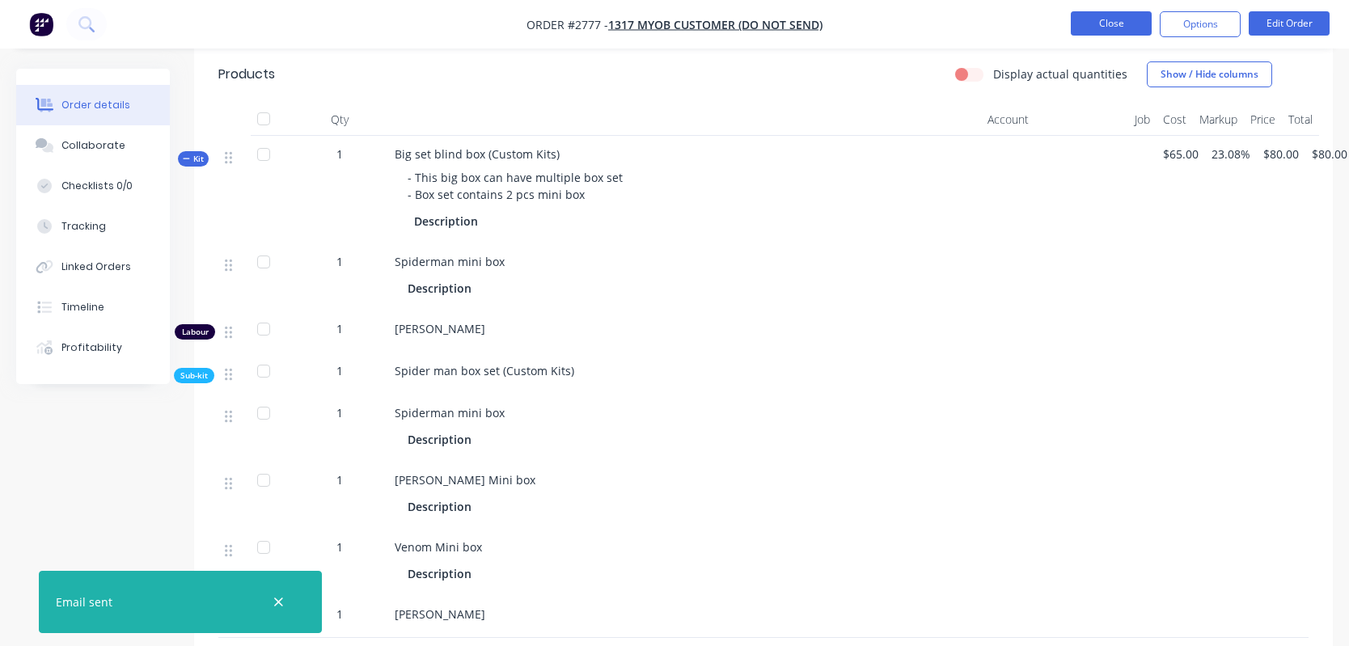
click at [1120, 27] on button "Close" at bounding box center [1111, 23] width 81 height 24
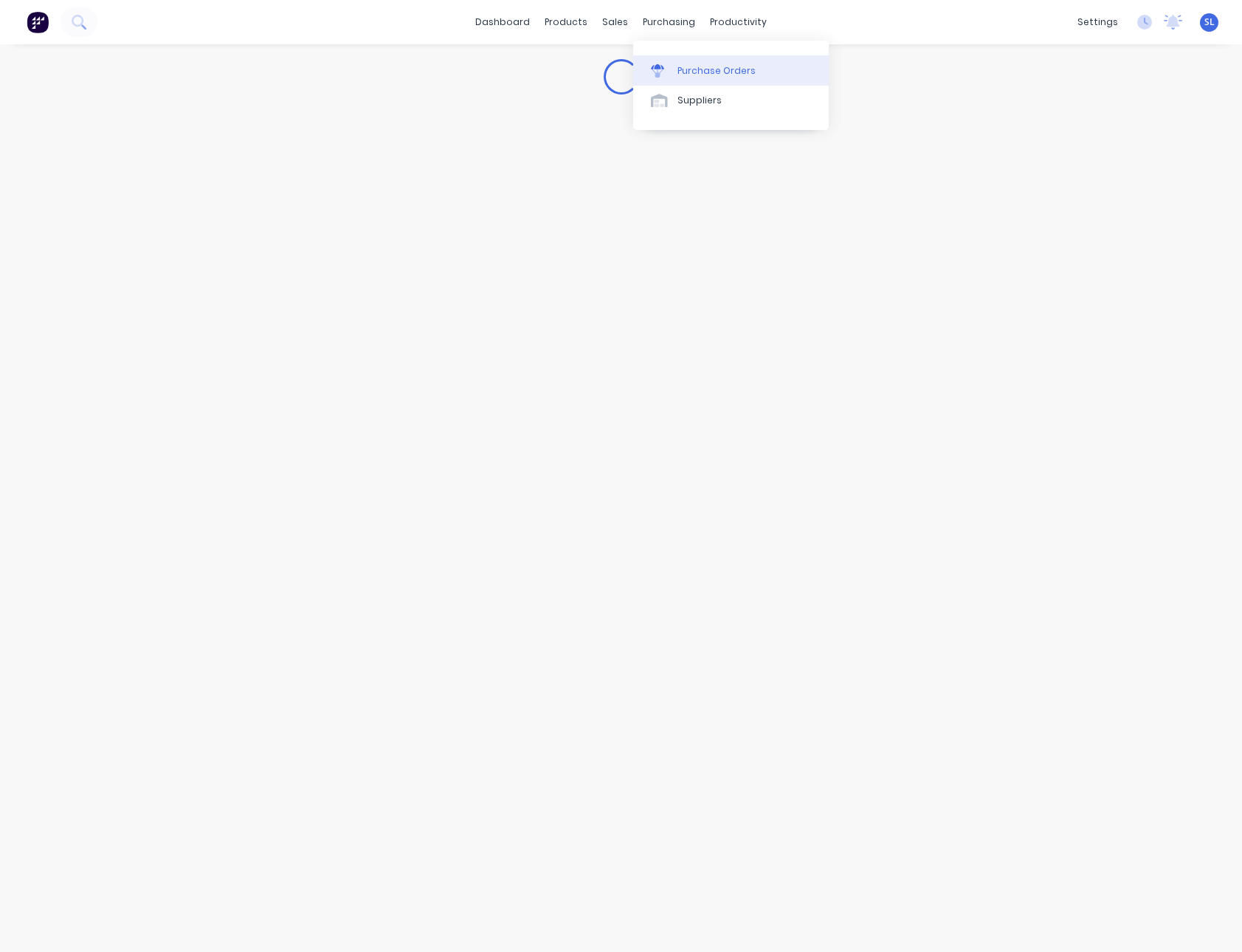
click at [700, 68] on div "Purchase Orders" at bounding box center [717, 70] width 78 height 14
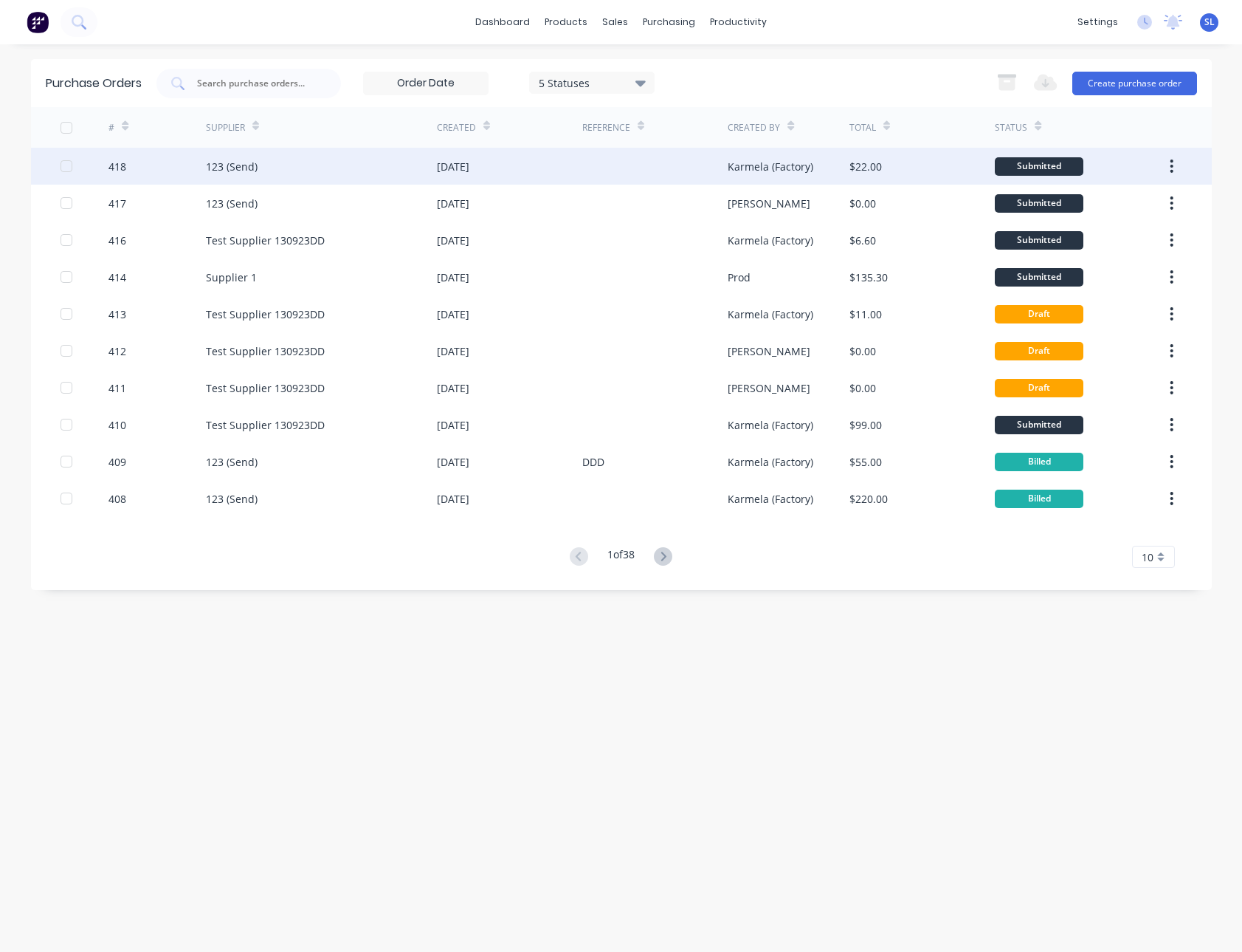
click at [145, 172] on div "418" at bounding box center [157, 166] width 98 height 37
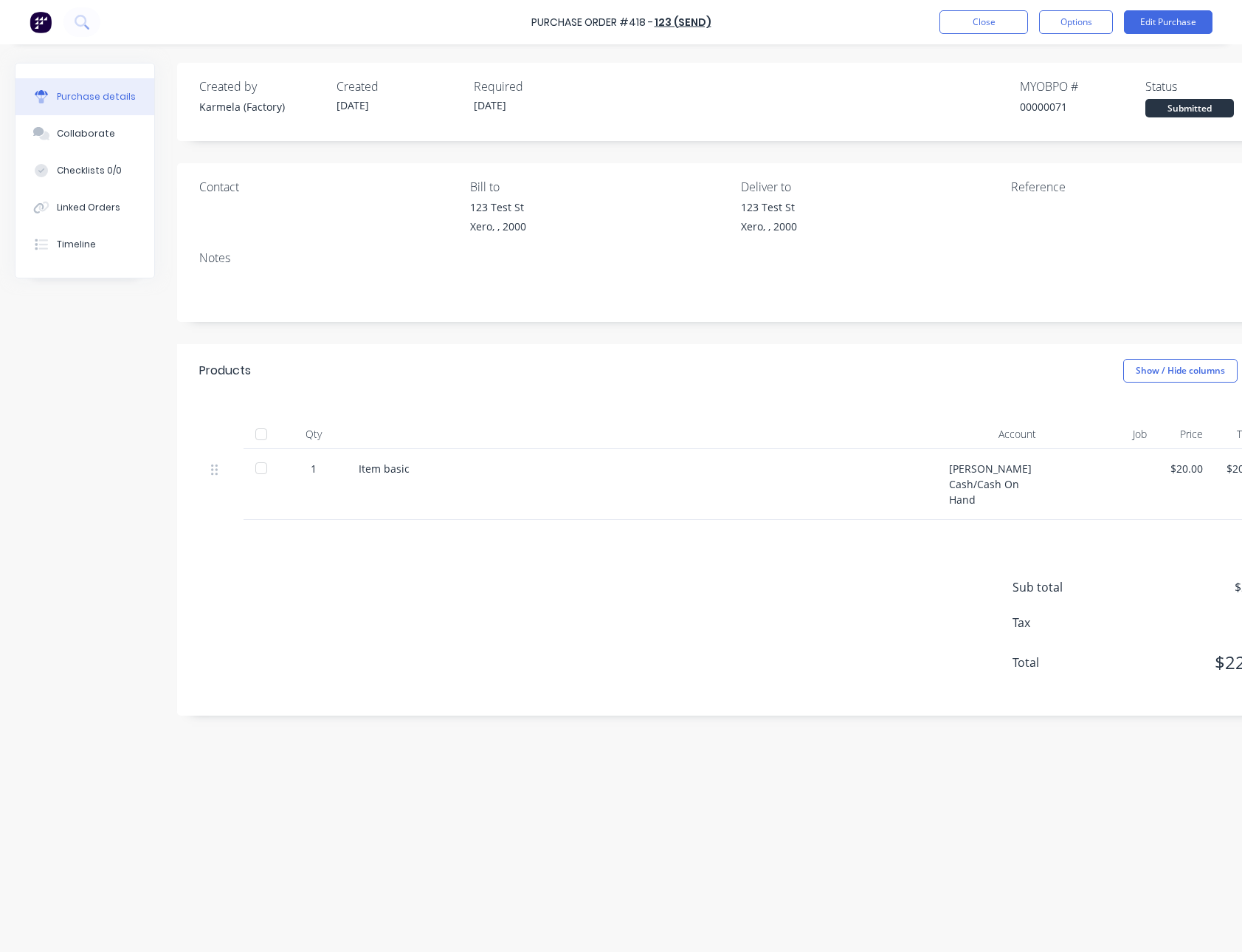
click at [919, 24] on div "Purchase Order #418 - 123 (Send) Close Options Edit Purchase" at bounding box center [621, 22] width 1242 height 45
click at [1064, 29] on button "Options" at bounding box center [1076, 22] width 74 height 24
click at [1051, 70] on div "Print / Email" at bounding box center [1043, 59] width 114 height 21
click at [1034, 92] on div "With pricing" at bounding box center [1043, 89] width 114 height 21
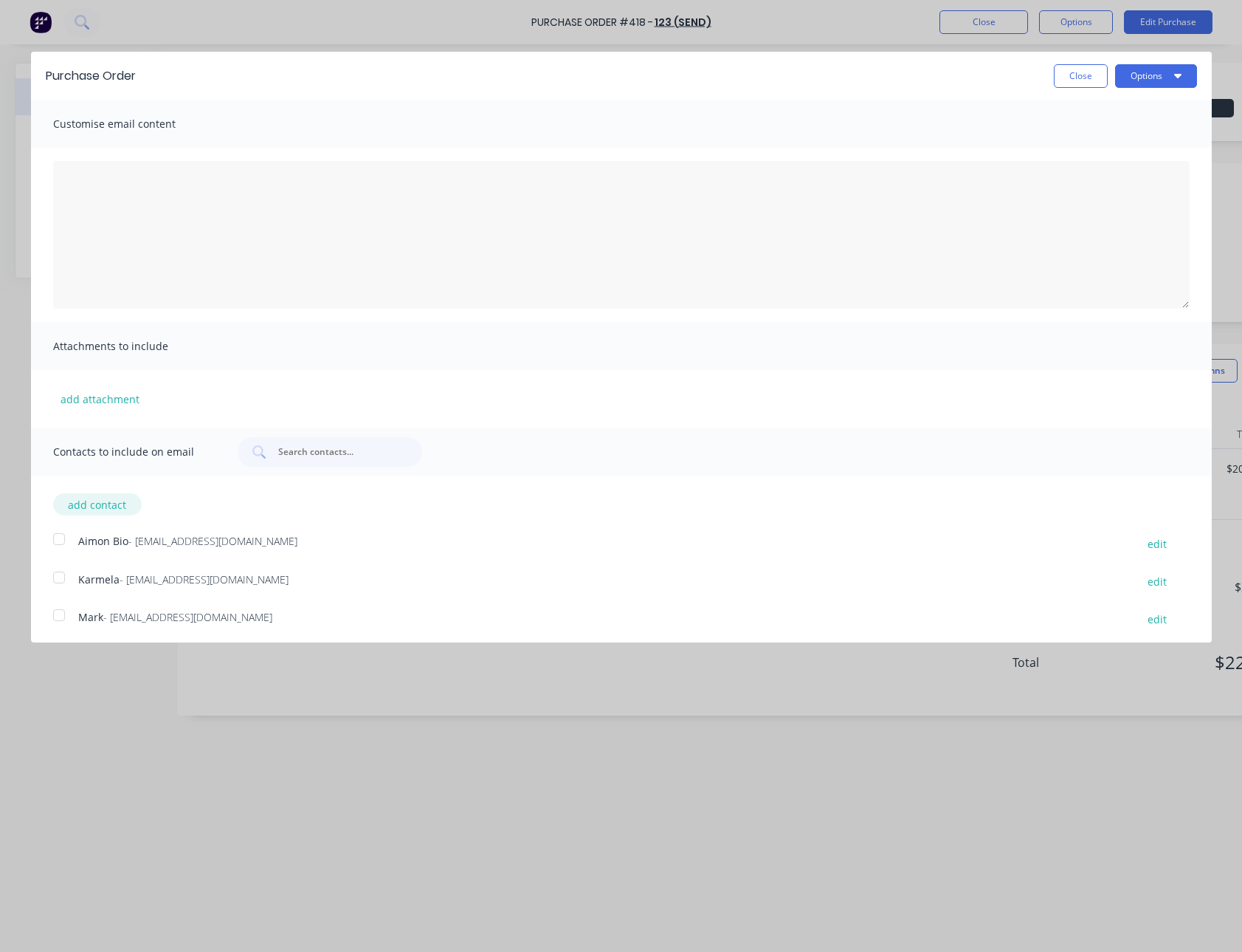
click at [89, 501] on button "add contact" at bounding box center [97, 504] width 89 height 22
select select "AU"
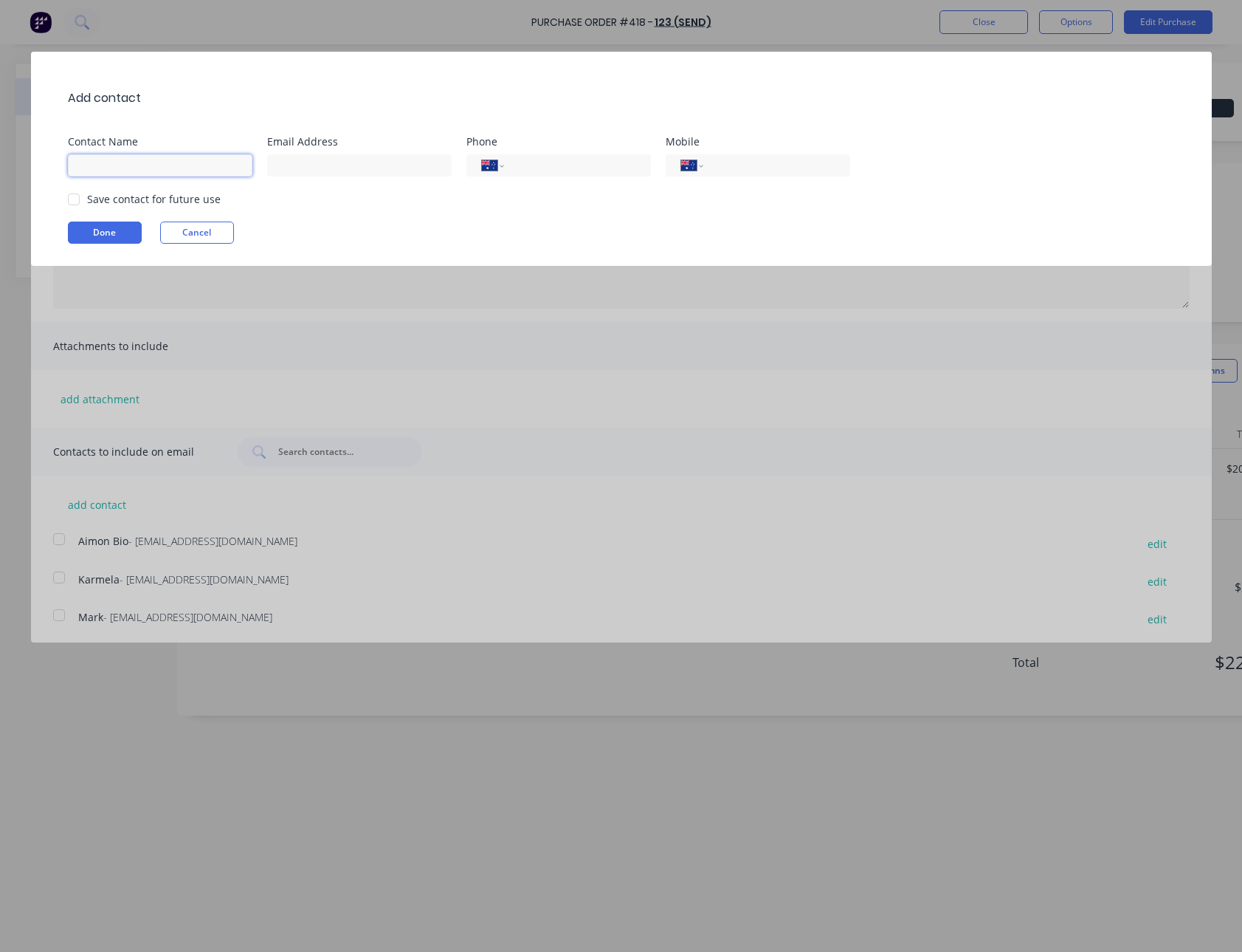
click at [199, 161] on input at bounding box center [160, 165] width 184 height 22
type input "Syd"
click at [76, 204] on div at bounding box center [74, 199] width 29 height 29
click at [97, 235] on button "Done" at bounding box center [104, 233] width 74 height 22
drag, startPoint x: 306, startPoint y: 169, endPoint x: 305, endPoint y: 207, distance: 38.0
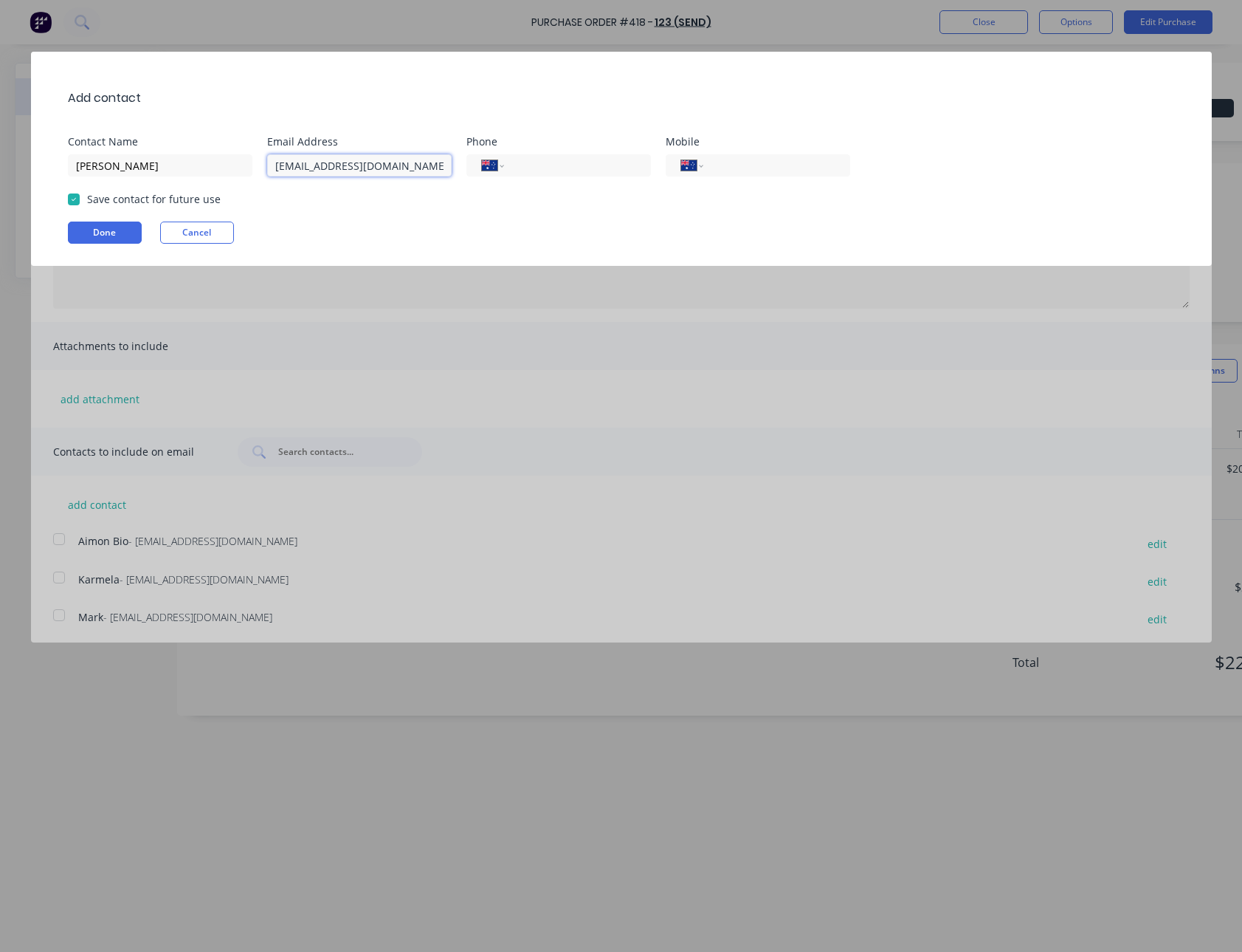
click at [306, 169] on input "sydney@factory.app" at bounding box center [360, 165] width 184 height 22
click at [109, 235] on button "Done" at bounding box center [104, 233] width 74 height 22
click at [333, 166] on input "sydney+test@factory.app" at bounding box center [360, 165] width 184 height 22
type input "sydney+test1@factory.app"
click at [126, 228] on button "Done" at bounding box center [104, 233] width 74 height 22
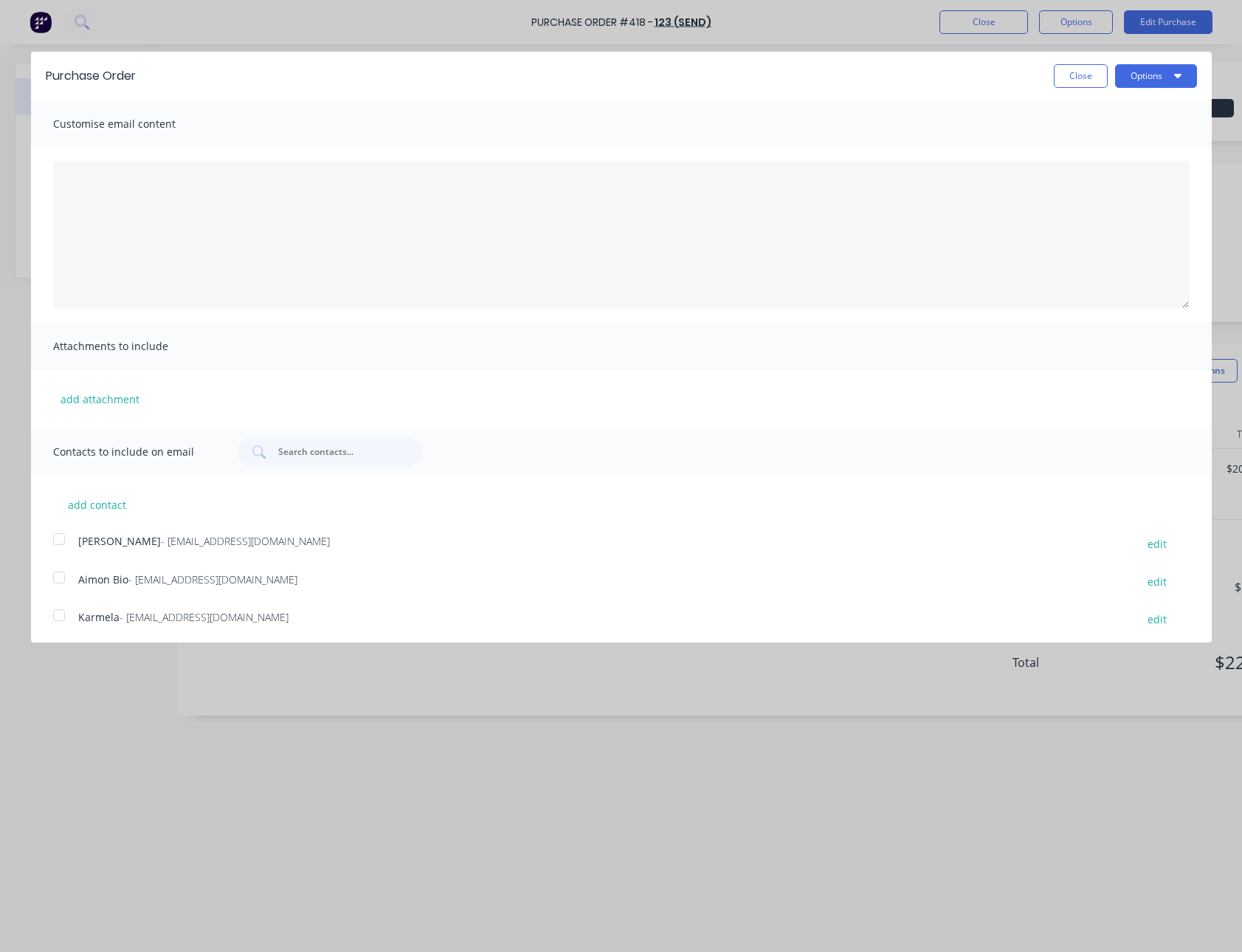
click at [54, 547] on div at bounding box center [59, 539] width 29 height 29
drag, startPoint x: 1091, startPoint y: 71, endPoint x: 1080, endPoint y: 71, distance: 11.0
click at [1089, 71] on button "Close" at bounding box center [1080, 76] width 54 height 24
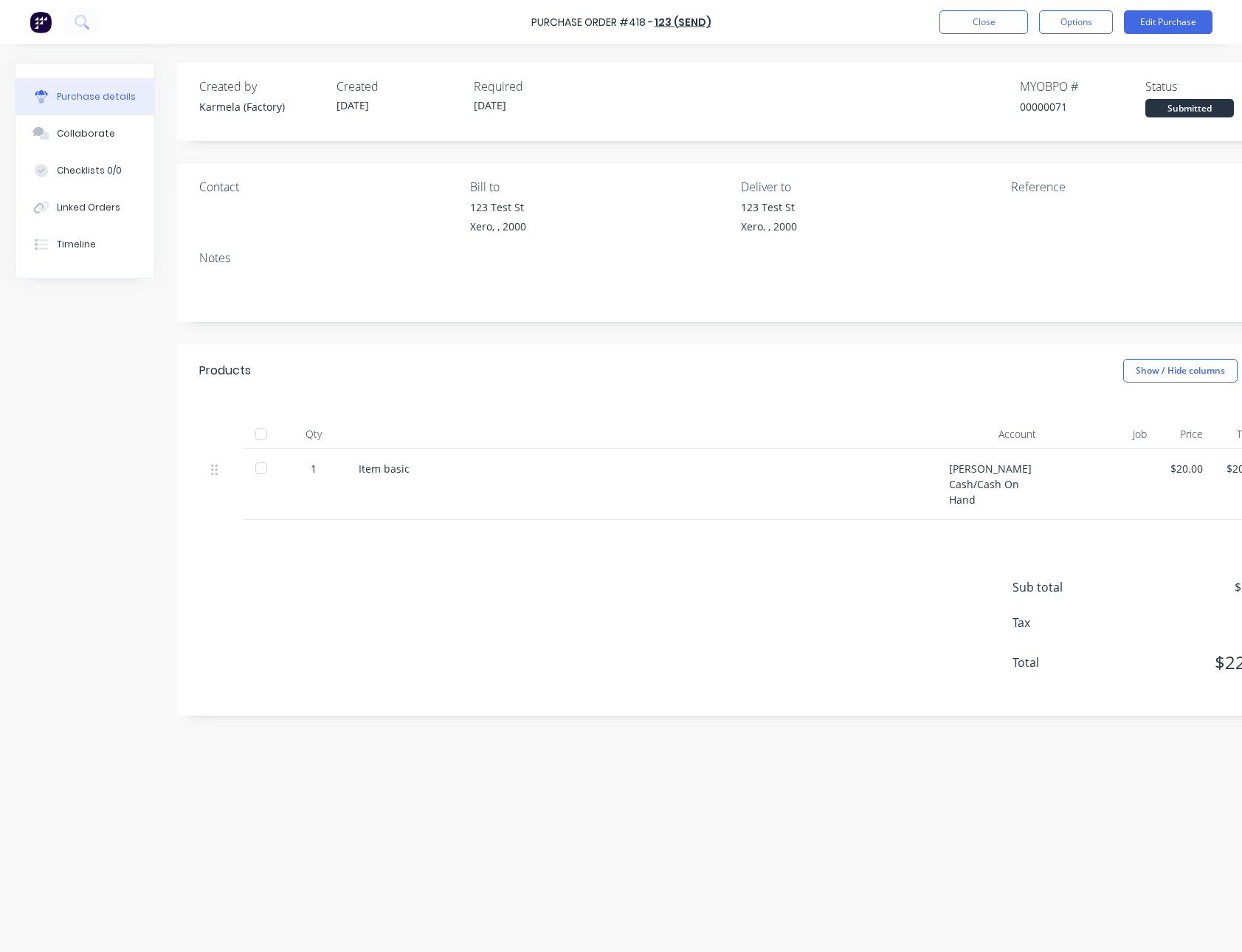
click at [1077, 5] on div "Purchase Order #418 - 123 (Send) Close Options Edit Purchase" at bounding box center [621, 22] width 1242 height 45
click at [1076, 24] on button "Options" at bounding box center [1076, 22] width 74 height 24
click at [1026, 67] on div "Print / Email" at bounding box center [1043, 59] width 114 height 21
click at [1018, 89] on div "With pricing" at bounding box center [1043, 89] width 114 height 21
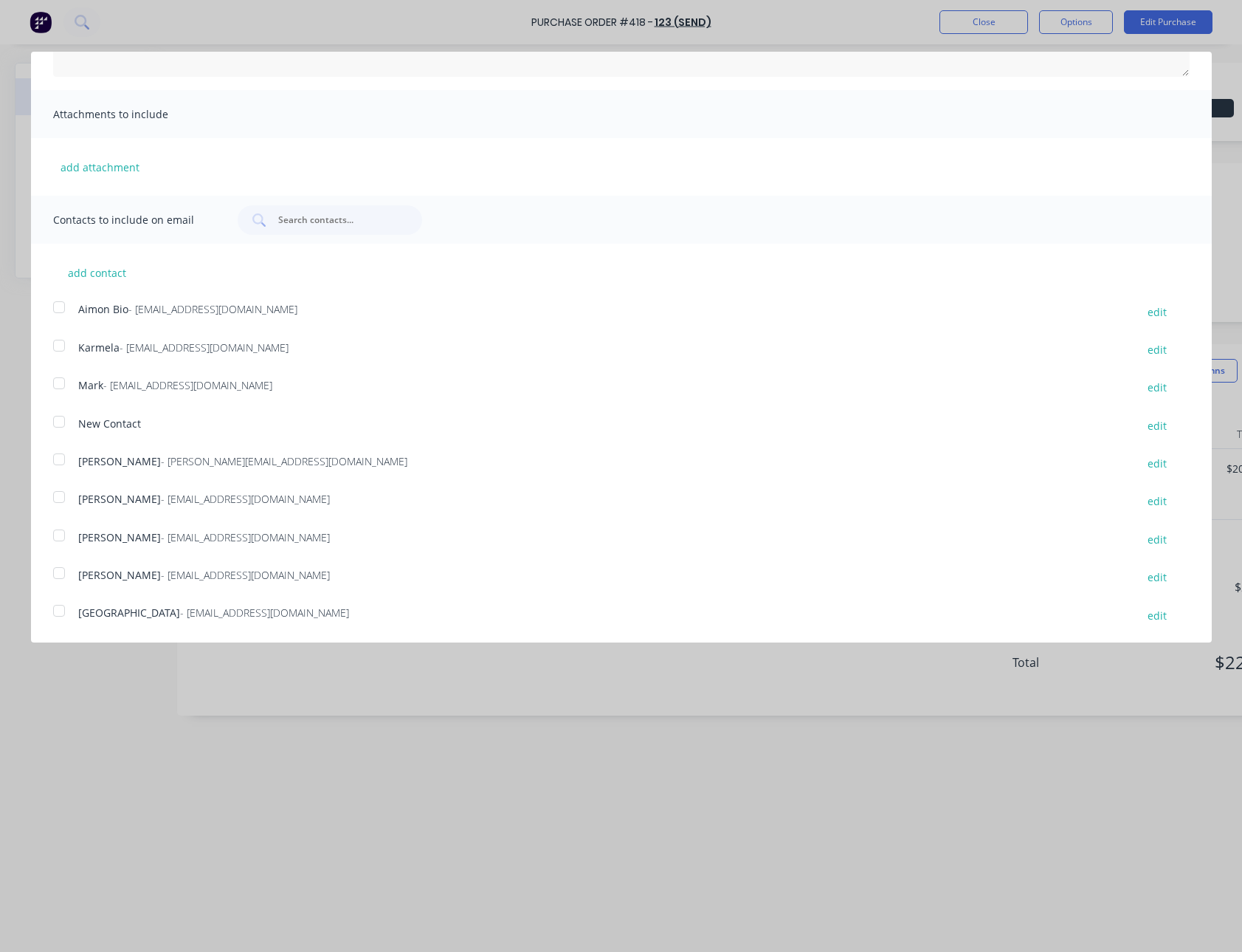
scroll to position [230, 0]
click at [59, 521] on div "add contact Aimon Bio - aimon@factory.app edit Karmela - karmela+default@factor…" at bounding box center [621, 435] width 1181 height 381
click at [65, 542] on div at bounding box center [59, 538] width 29 height 29
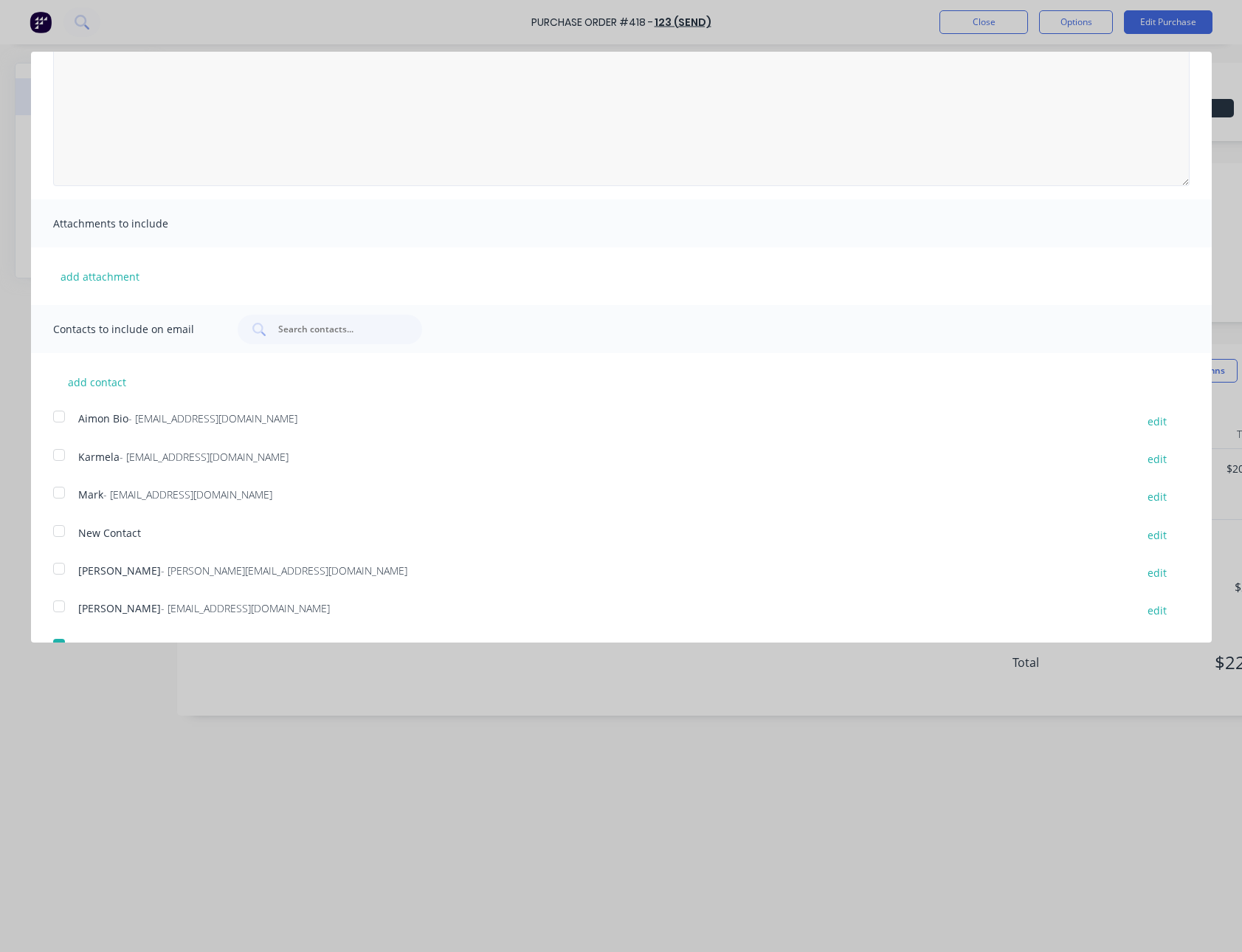
scroll to position [0, 0]
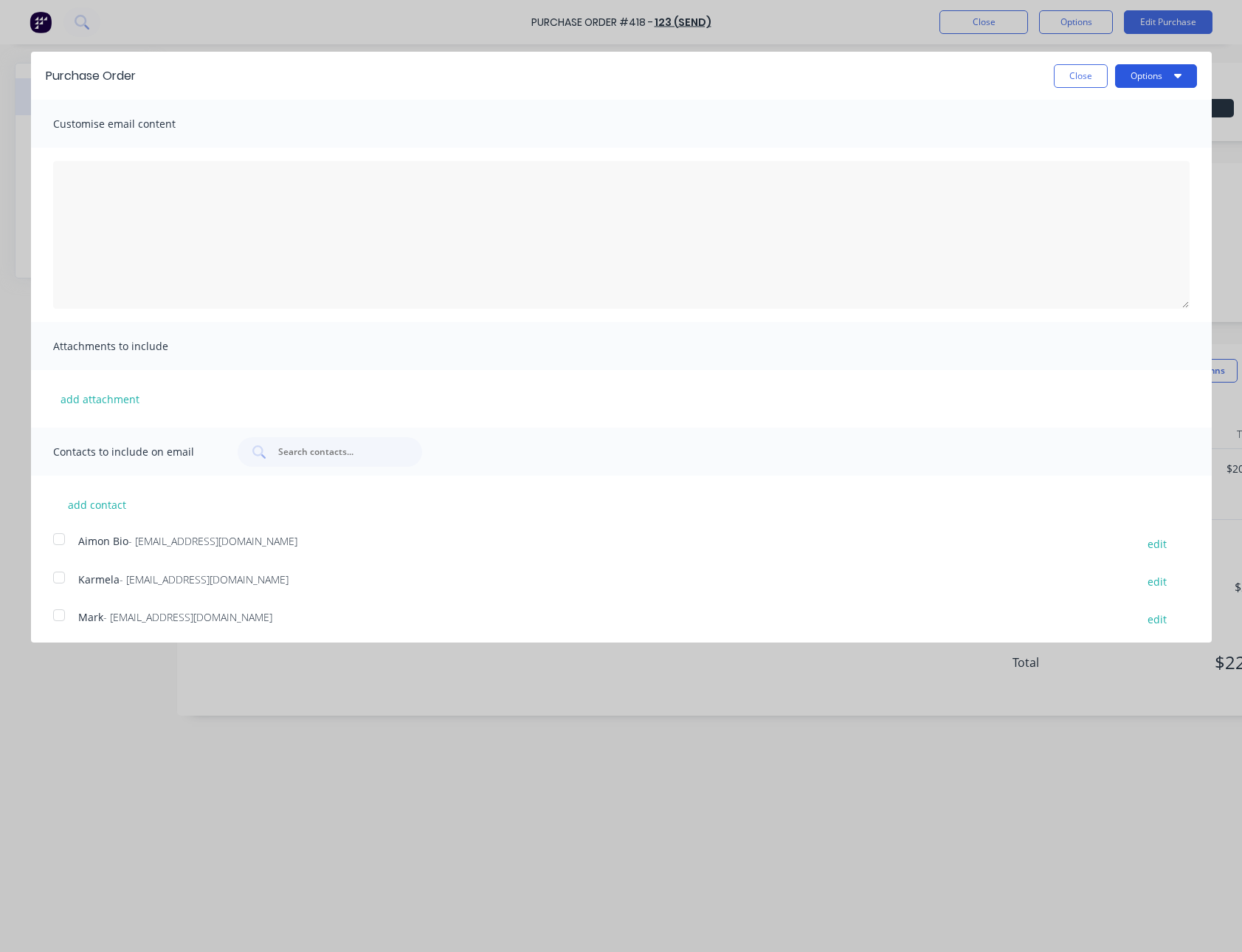
click at [1122, 82] on button "Options" at bounding box center [1156, 76] width 82 height 24
click at [1124, 130] on button "Email" at bounding box center [1127, 143] width 141 height 29
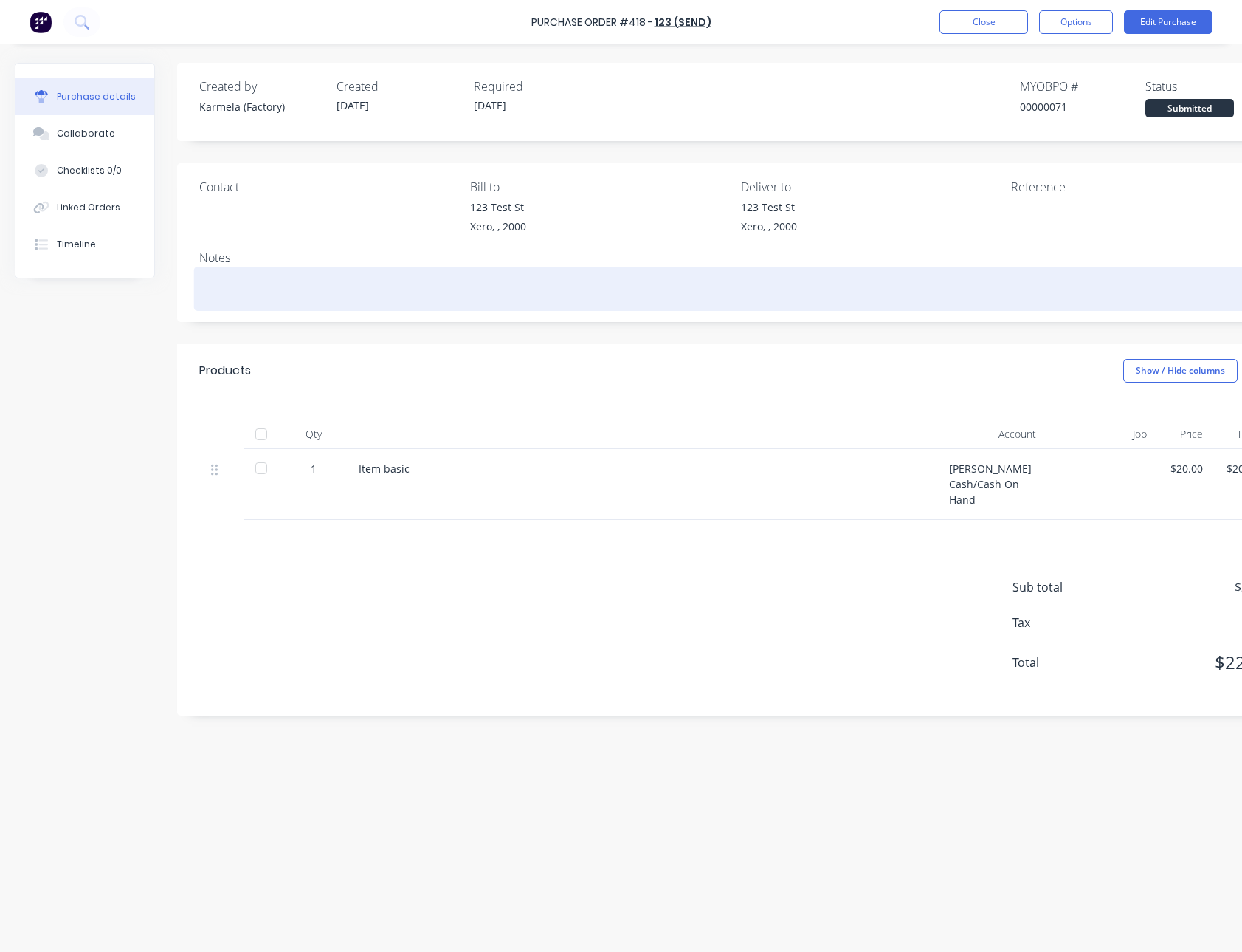
click at [266, 306] on div at bounding box center [735, 288] width 1072 height 37
click at [393, 283] on textarea at bounding box center [735, 287] width 1072 height 33
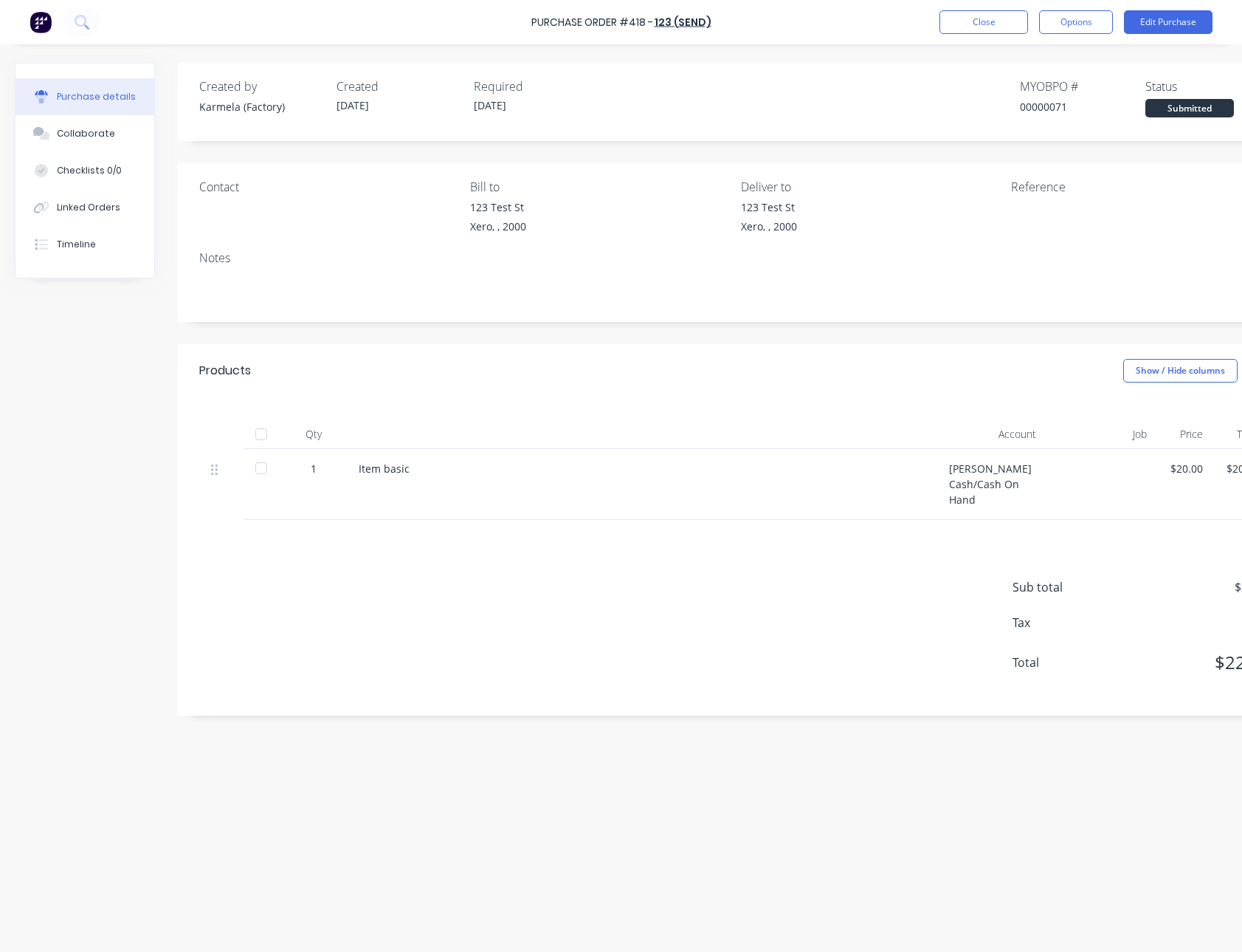
paste textarea "Commodo a nulla, vivamus labore orci totam libero habitant commodo veniam phare…"
type textarea "x"
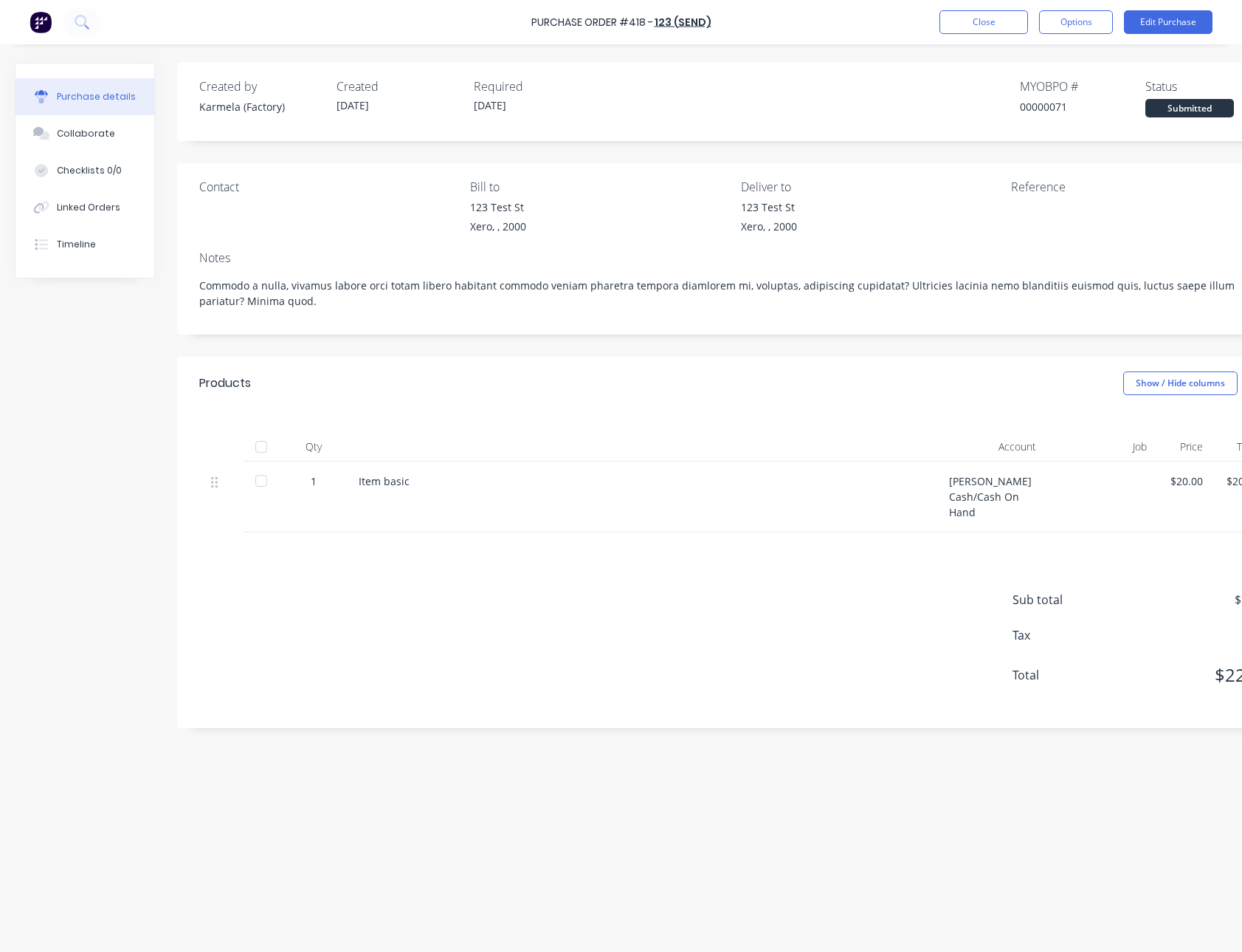
type textarea "Commodo a nulla, vivamus labore orci totam libero habitant commodo veniam phare…"
type textarea "x"
type textarea "Commodo a nulla, vivamus labore orci totam libero habitant commodo veniam phare…"
click at [1113, 48] on div "Purchase details Collaborate Checklists 0/0 Linked Orders Timeline Created by K…" at bounding box center [621, 454] width 1242 height 878
click at [1094, 17] on button "Options" at bounding box center [1076, 22] width 74 height 24
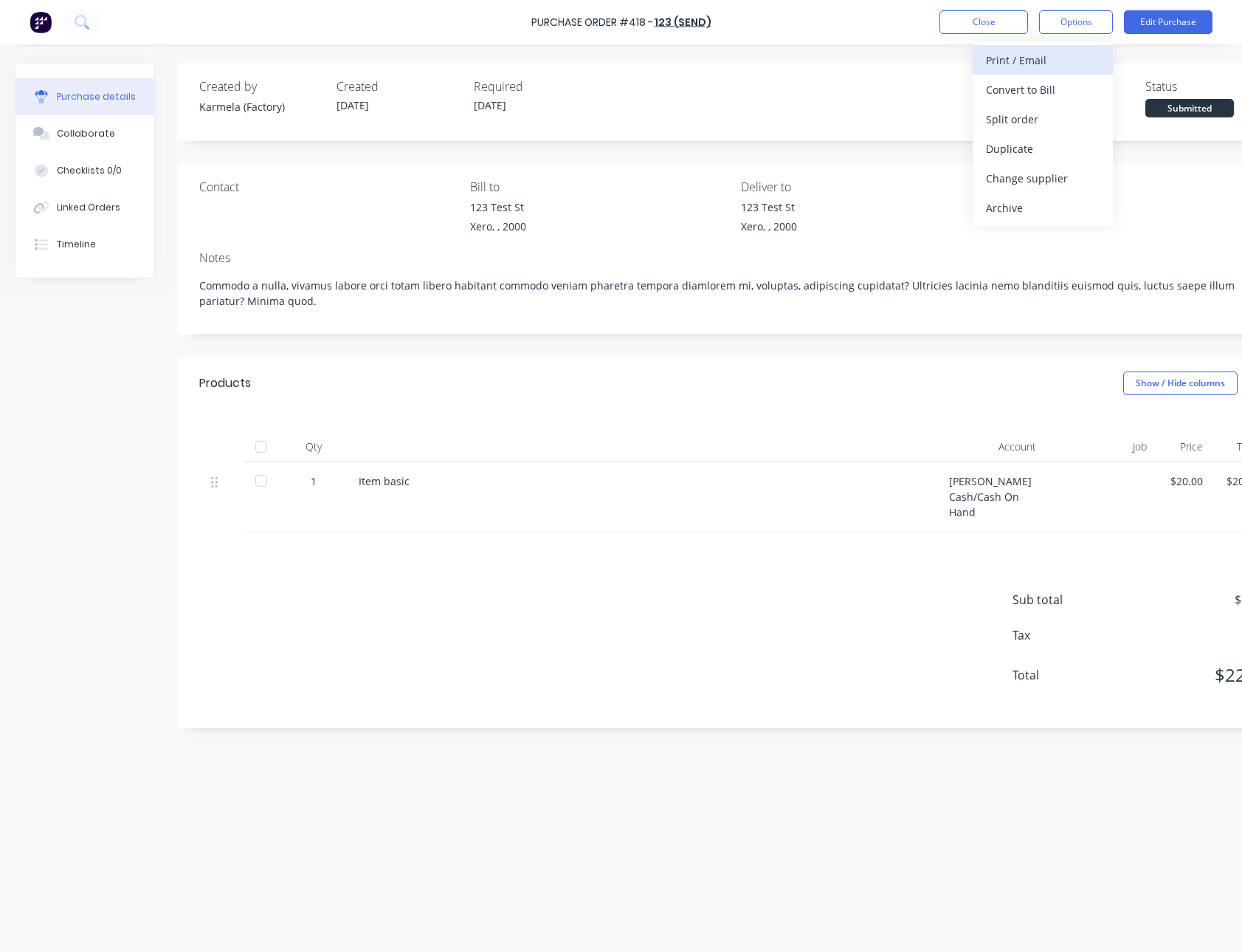
click at [1061, 55] on div "Print / Email" at bounding box center [1043, 59] width 114 height 21
click at [1062, 101] on button "With pricing" at bounding box center [1043, 89] width 141 height 29
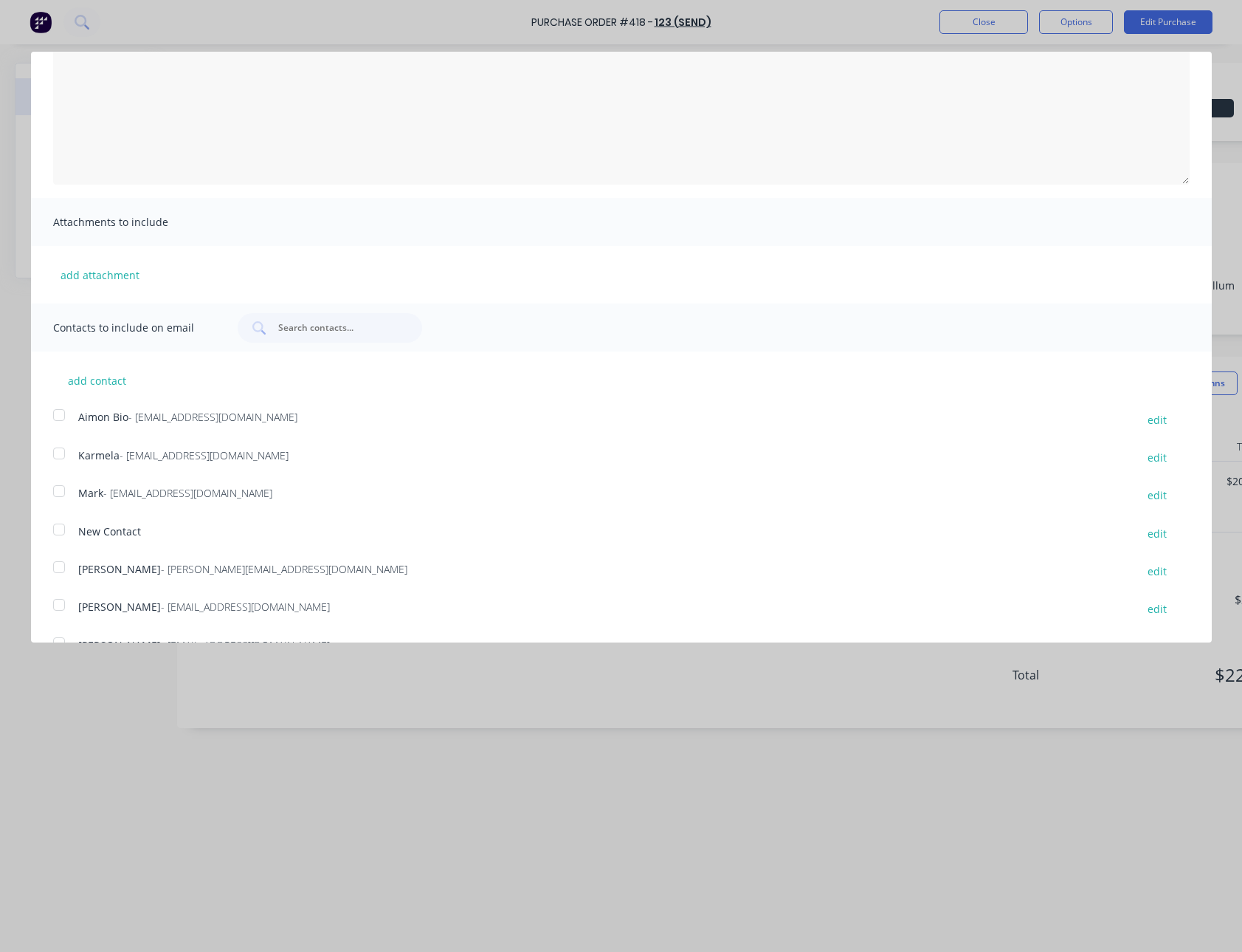
scroll to position [123, 0]
click at [55, 601] on div at bounding box center [59, 605] width 29 height 29
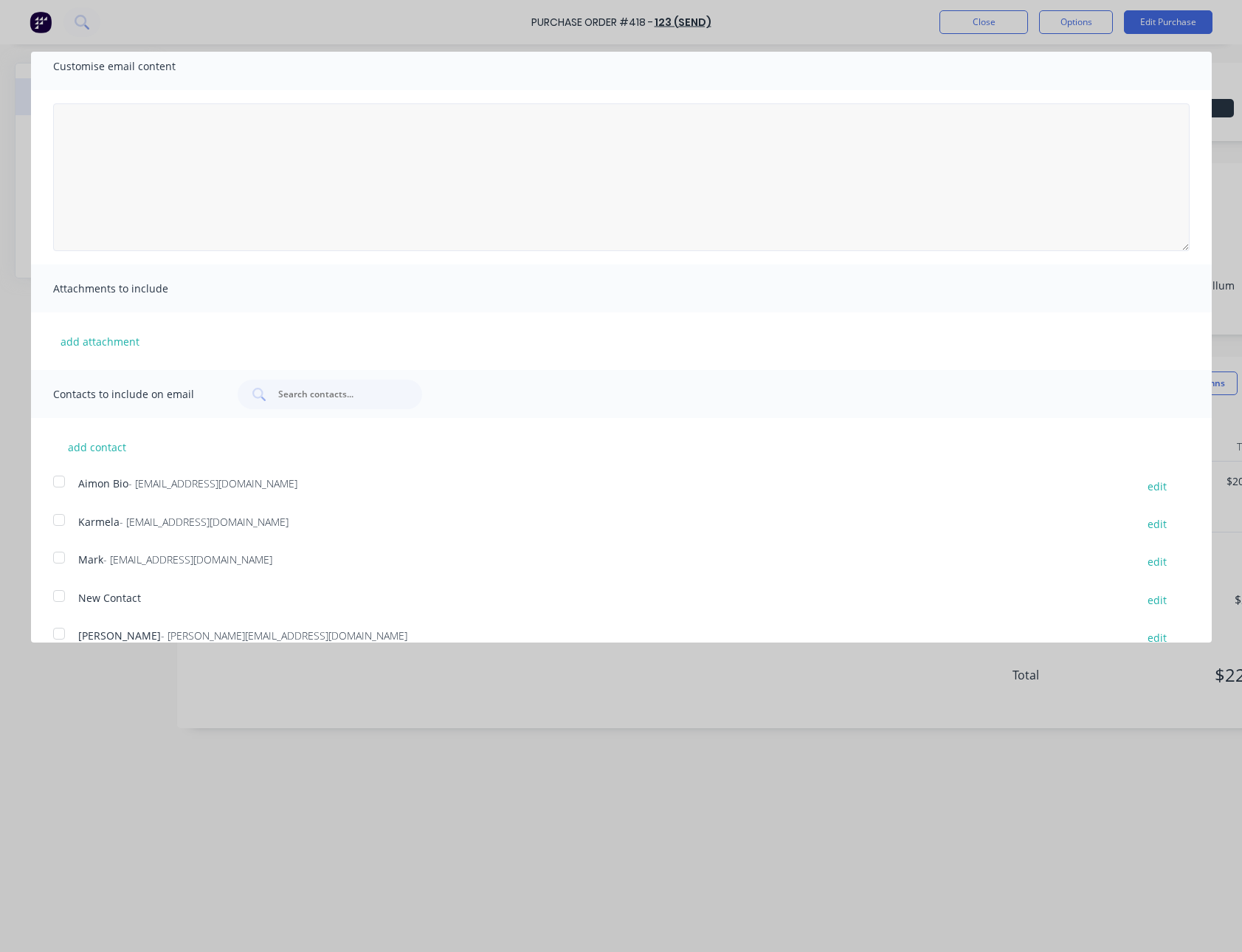
scroll to position [0, 0]
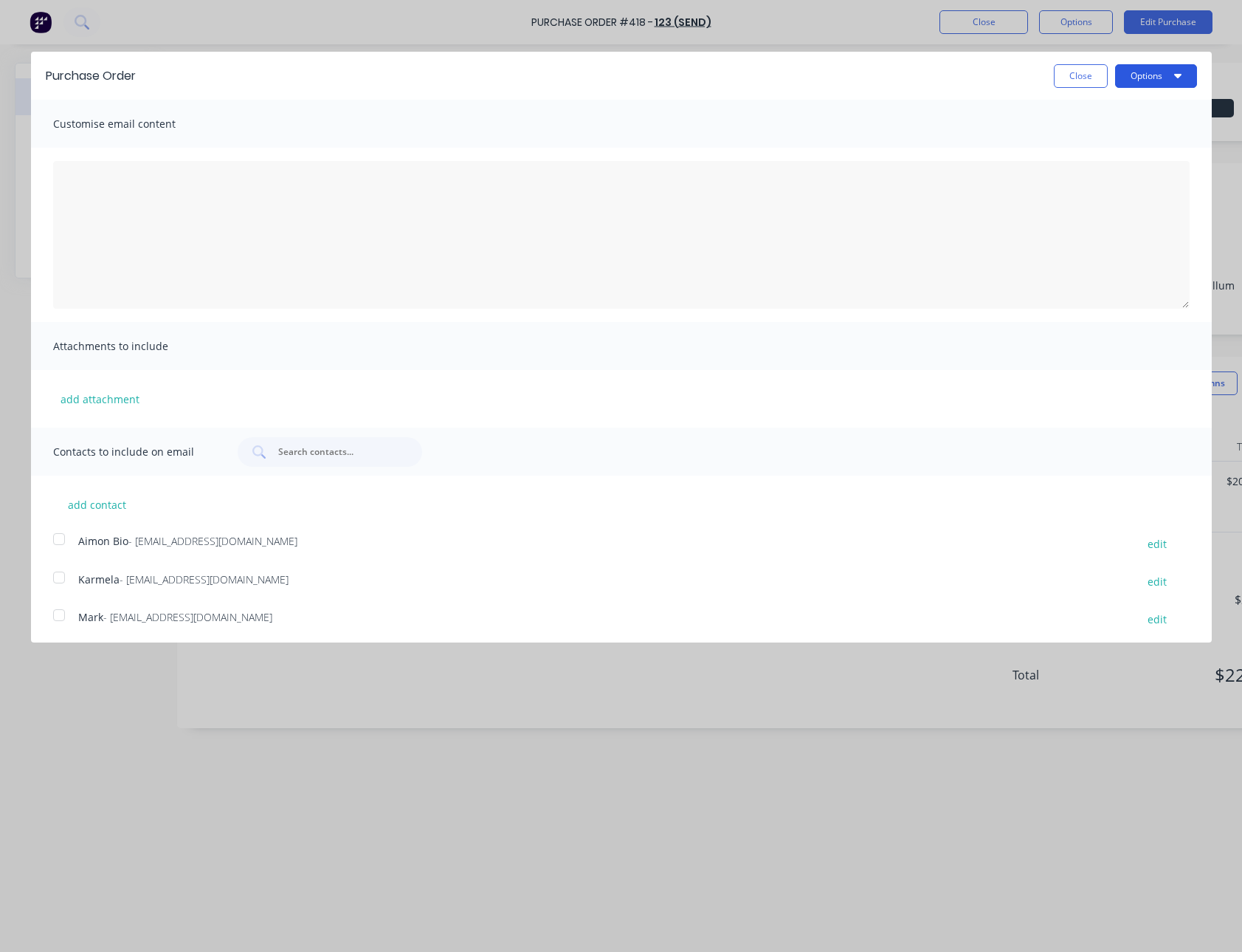
click at [1174, 72] on icon "button" at bounding box center [1178, 75] width 7 height 12
click at [1119, 134] on div "Email" at bounding box center [1127, 142] width 114 height 21
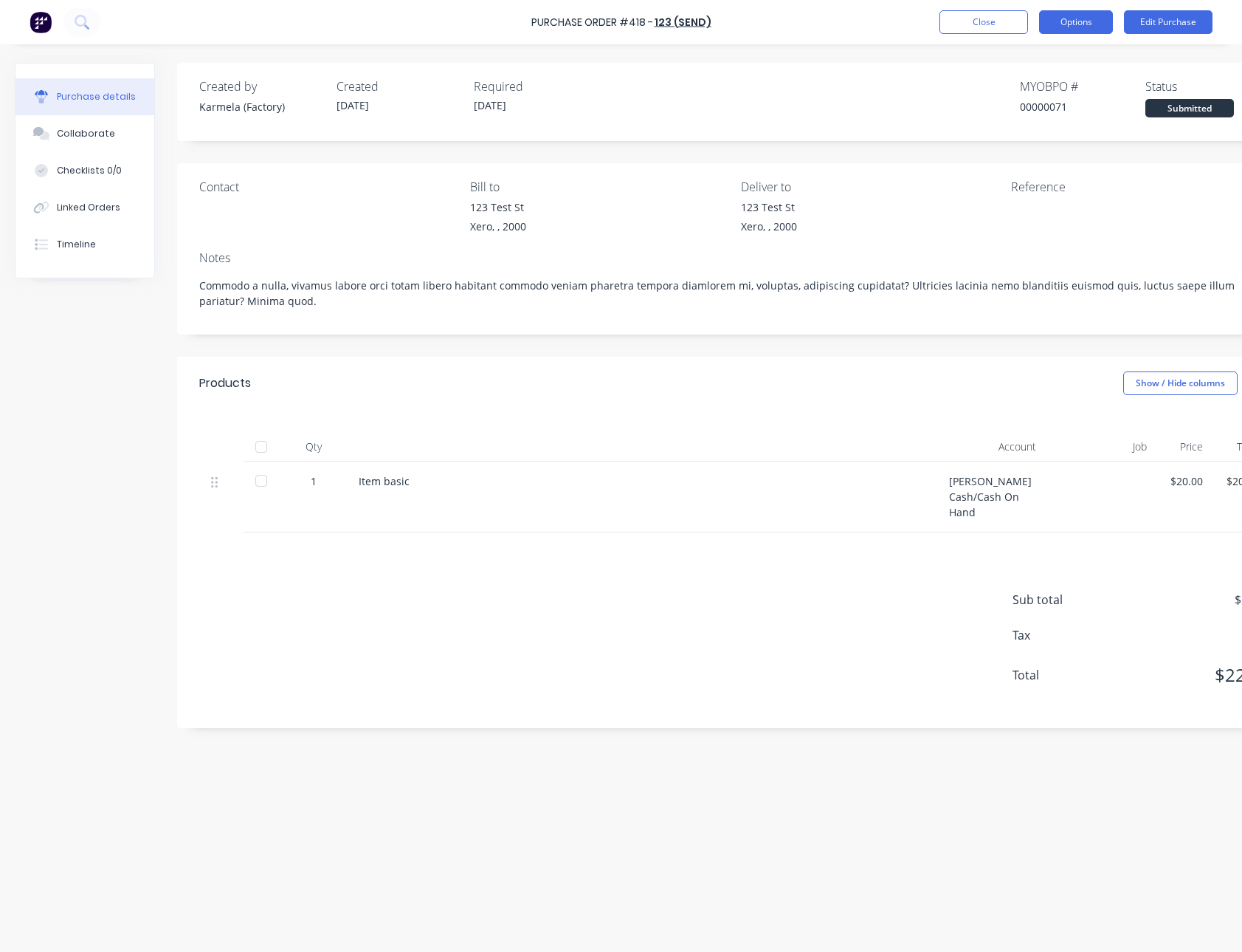
click at [1059, 29] on button "Options" at bounding box center [1076, 22] width 74 height 24
click at [1055, 65] on div "Print / Email" at bounding box center [1043, 59] width 114 height 21
click at [1038, 92] on div "With pricing" at bounding box center [1043, 89] width 114 height 21
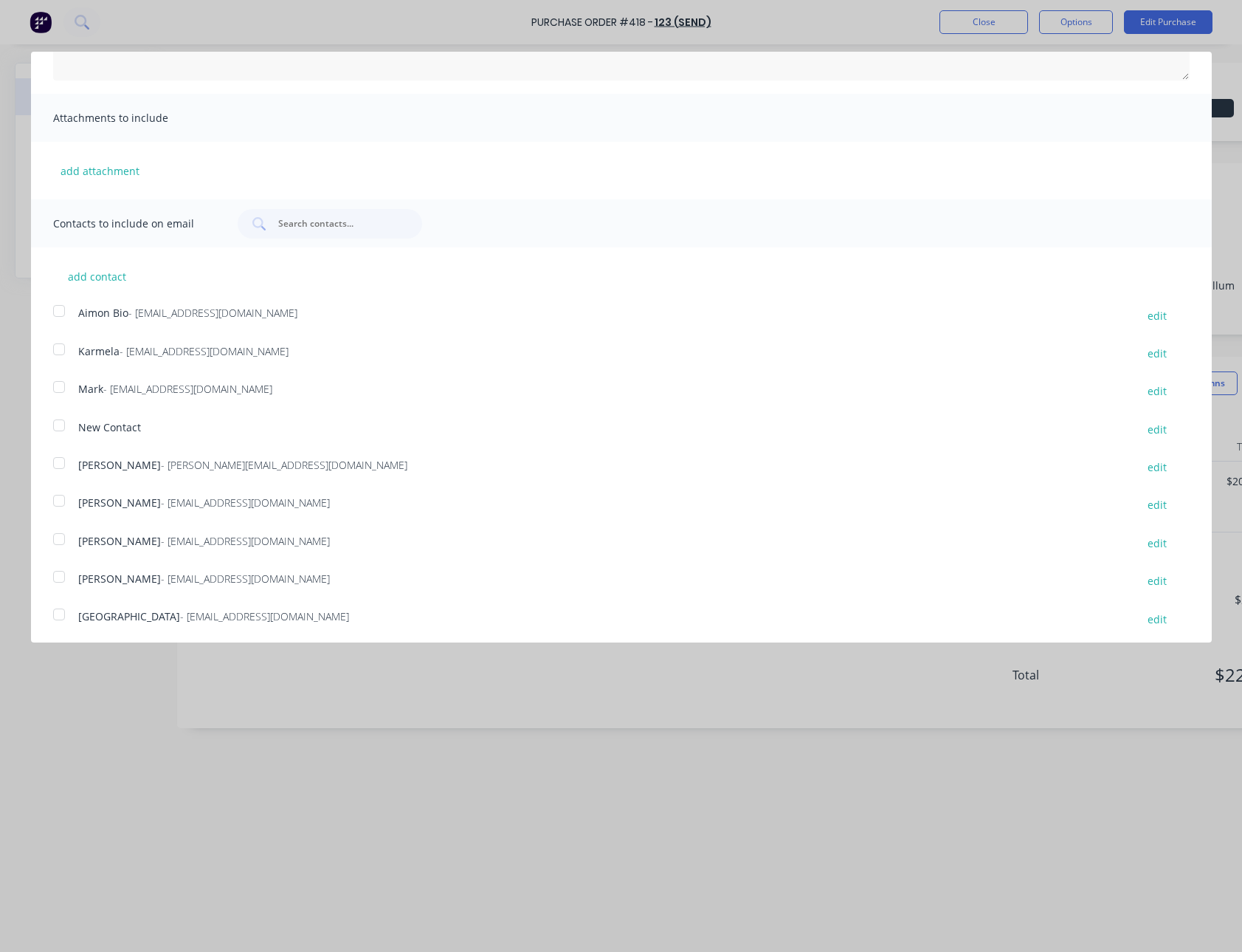
scroll to position [232, 0]
click at [59, 539] on div at bounding box center [59, 535] width 29 height 29
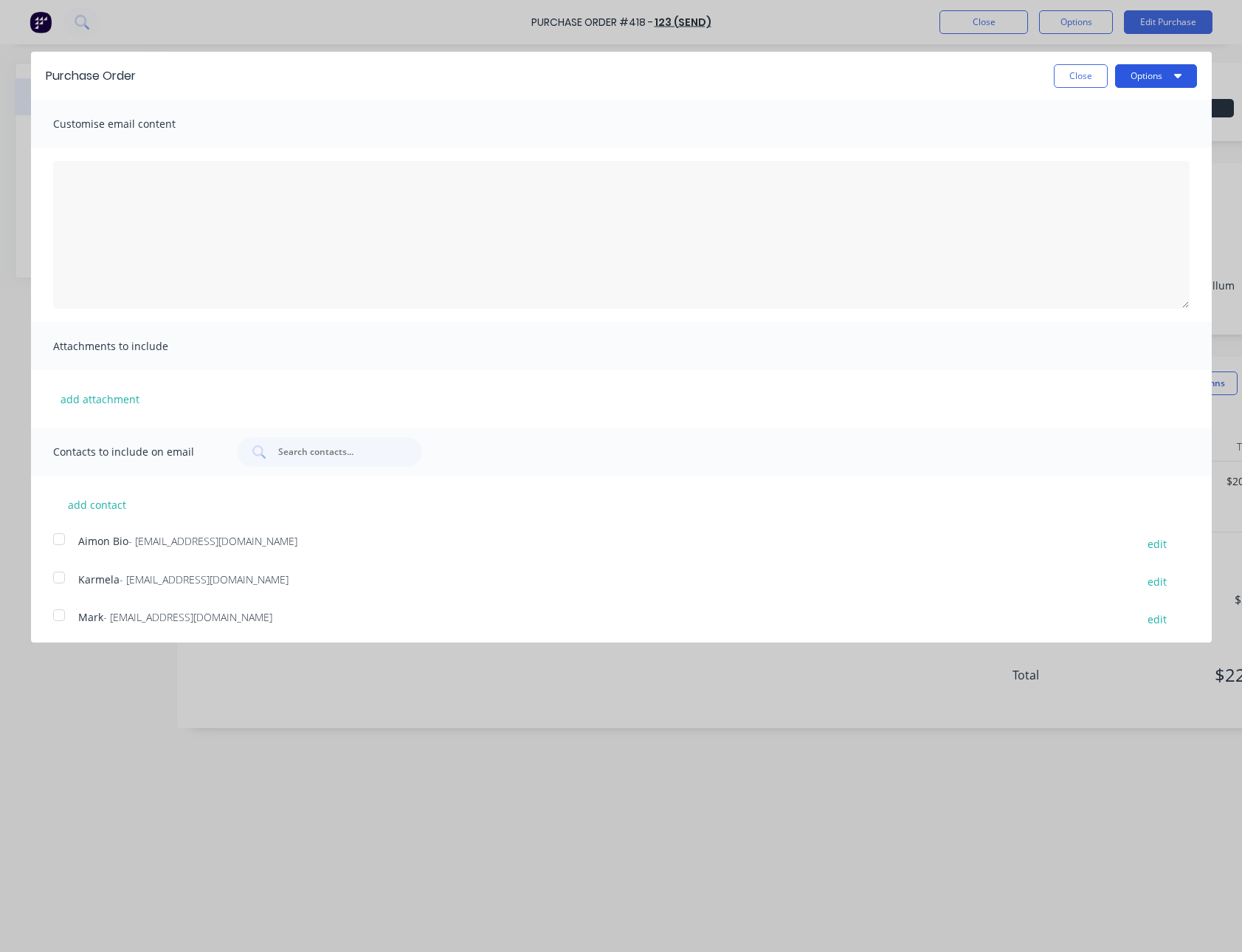
click at [1174, 71] on icon "button" at bounding box center [1178, 75] width 7 height 12
click at [1130, 137] on div "Email" at bounding box center [1127, 142] width 114 height 21
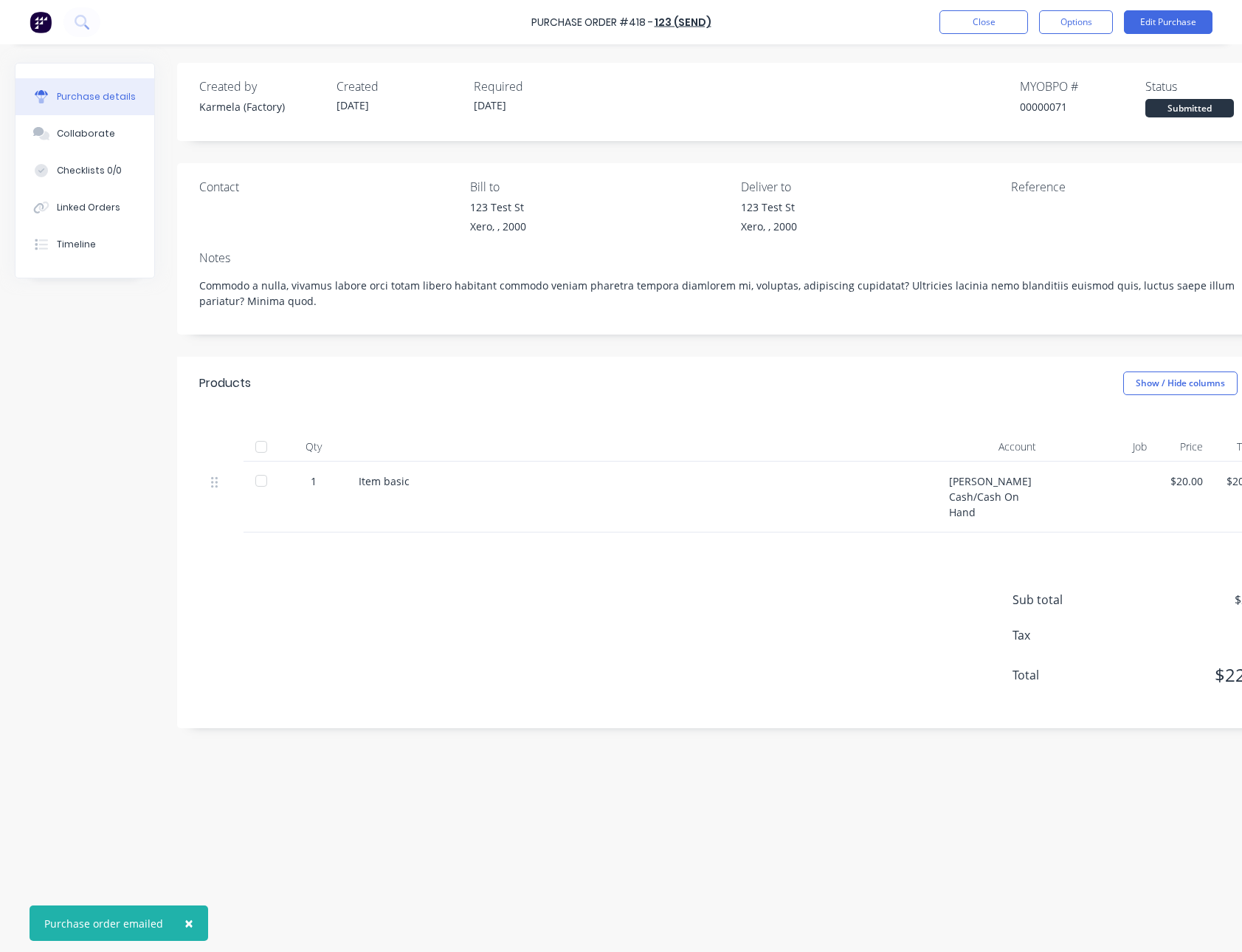
type textarea "x"
click at [759, 136] on div "Created by Karmela (Factory) Created 26/05/25 Required 26/05/25 MYOB PO # 00000…" at bounding box center [735, 102] width 1116 height 78
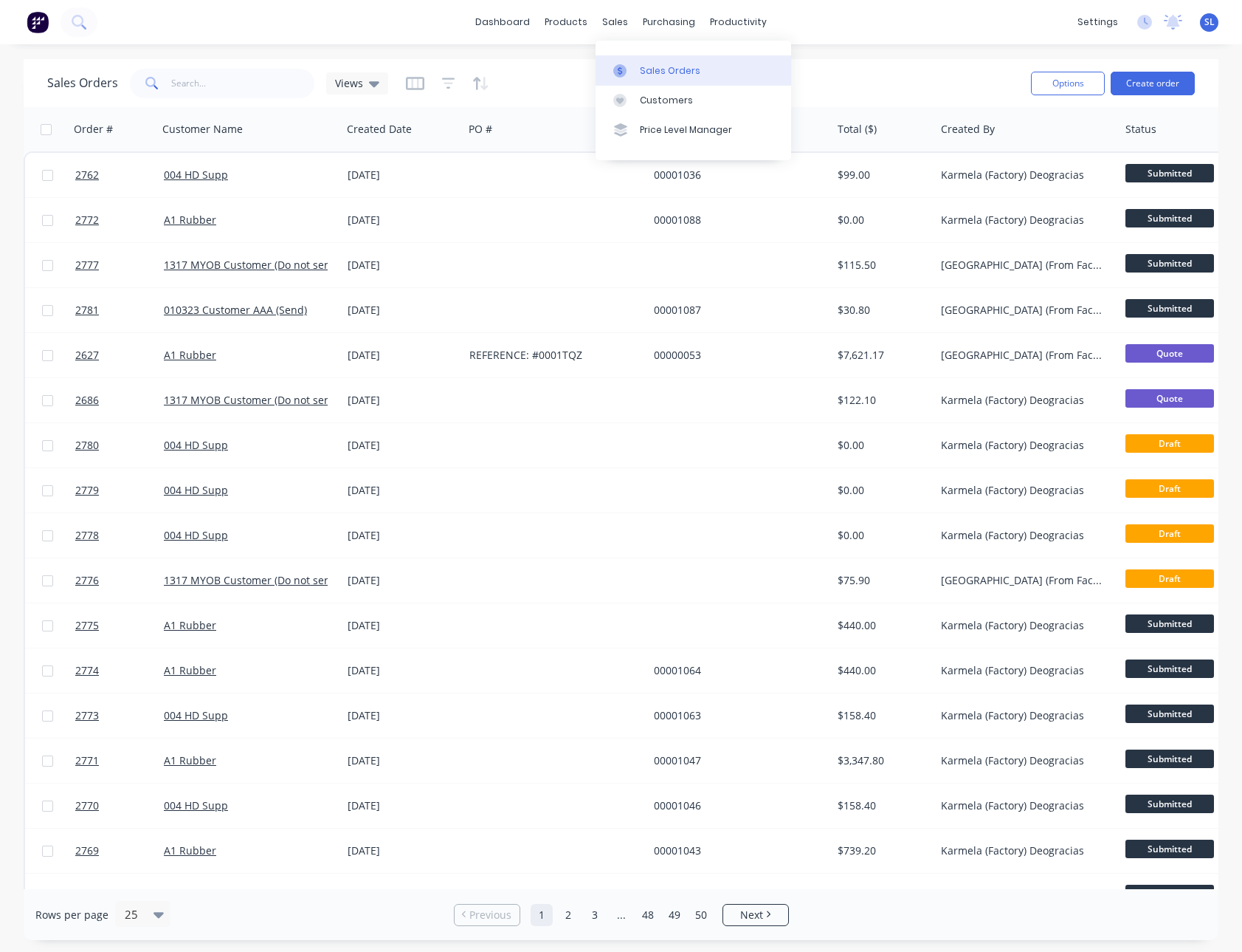
click at [632, 64] on div at bounding box center [624, 70] width 22 height 14
click at [642, 99] on div "Customers" at bounding box center [666, 100] width 53 height 14
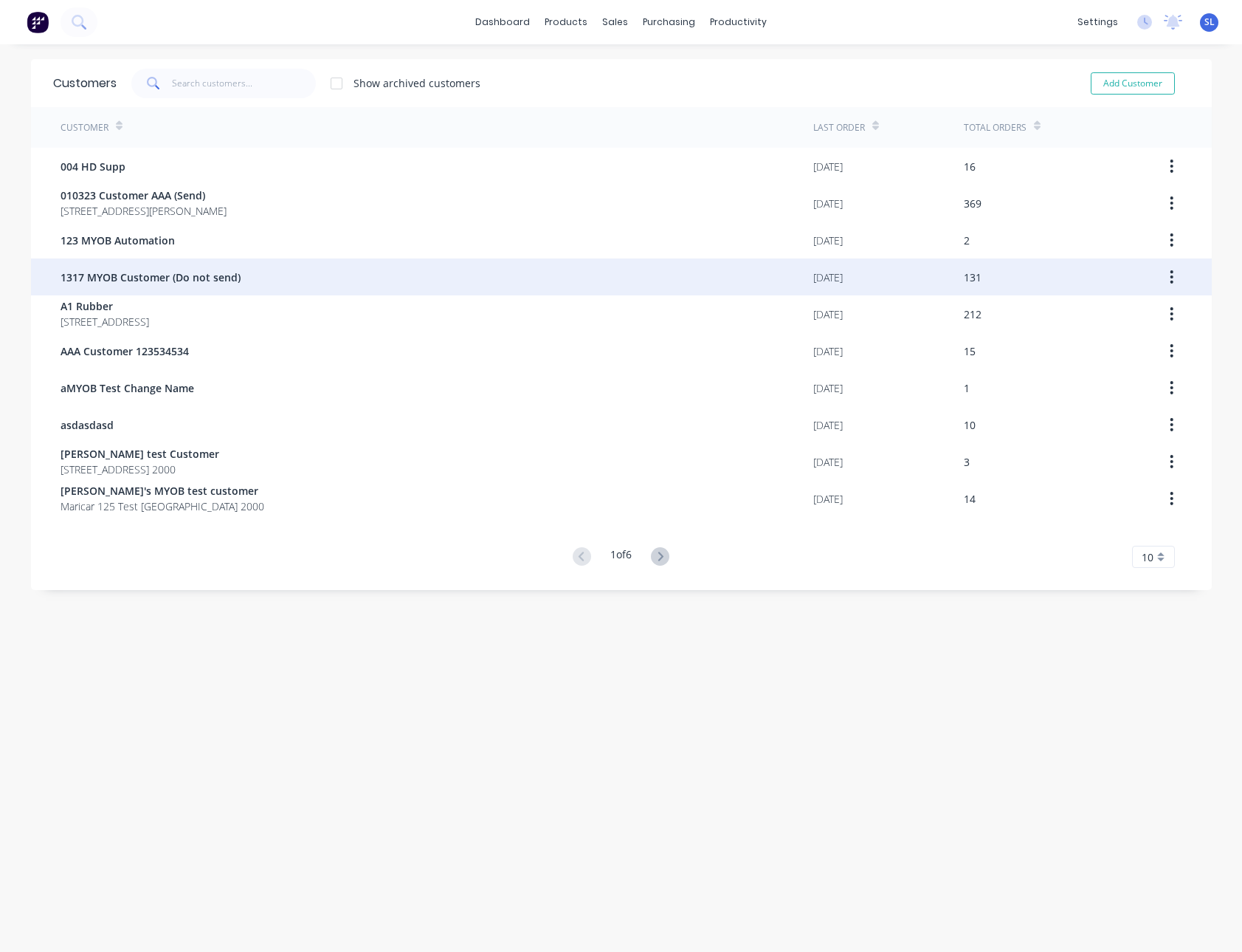
click at [120, 274] on span "1317 MYOB Customer (Do not send)" at bounding box center [150, 277] width 180 height 16
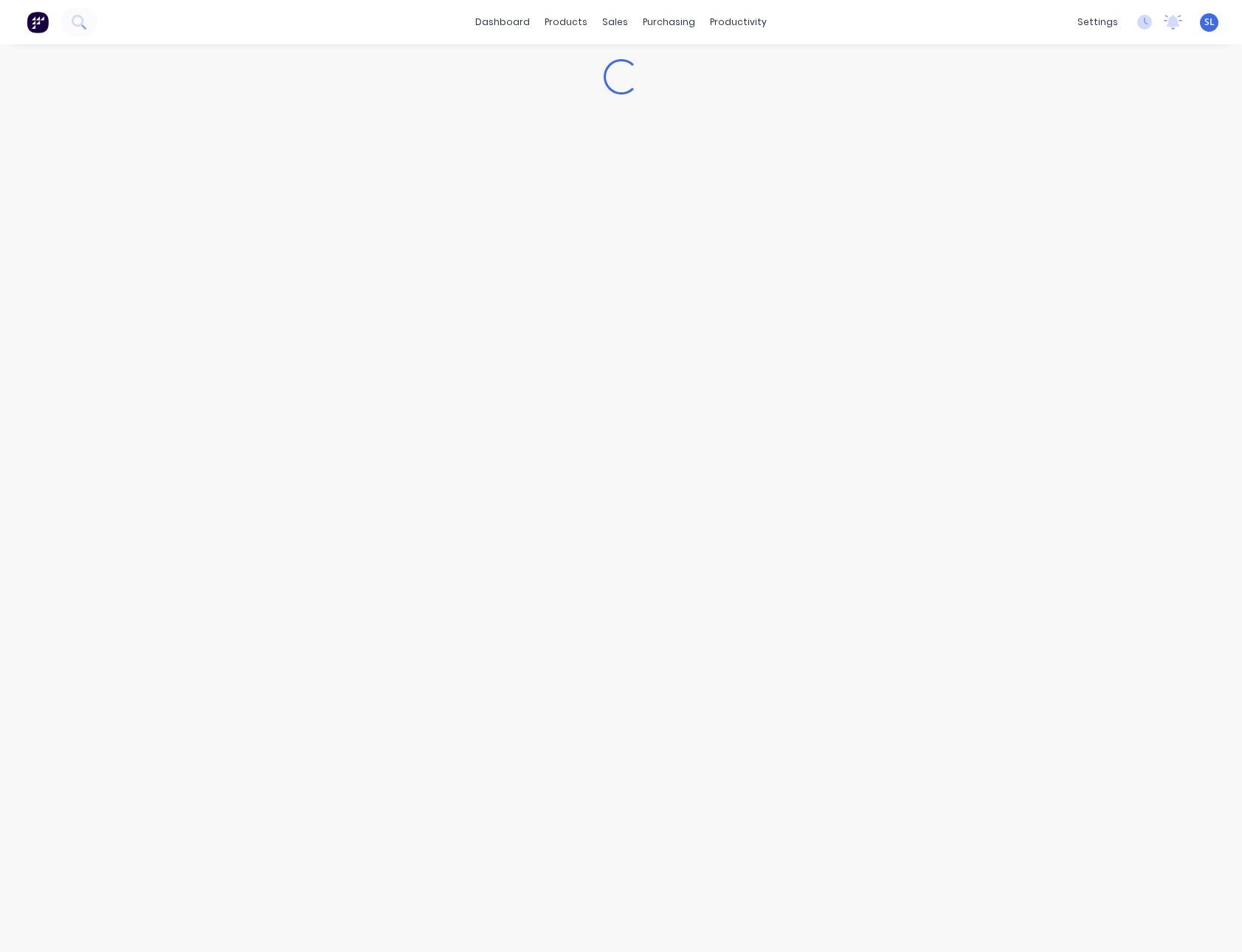
click at [907, 39] on div "dashboard products sales purchasing productivity dashboard products Product Cat…" at bounding box center [621, 22] width 1242 height 45
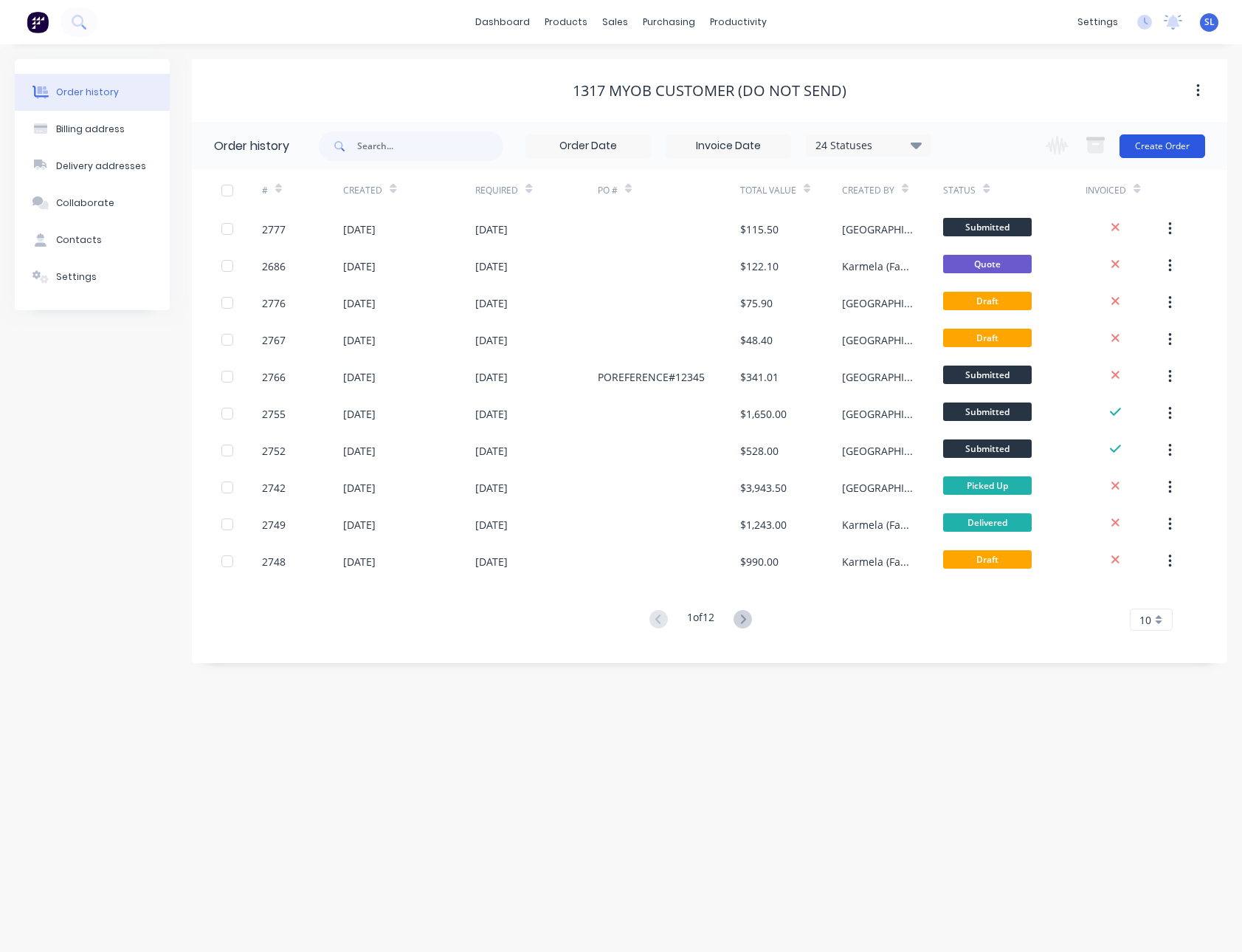
click at [1159, 146] on button "Create Order" at bounding box center [1163, 146] width 86 height 24
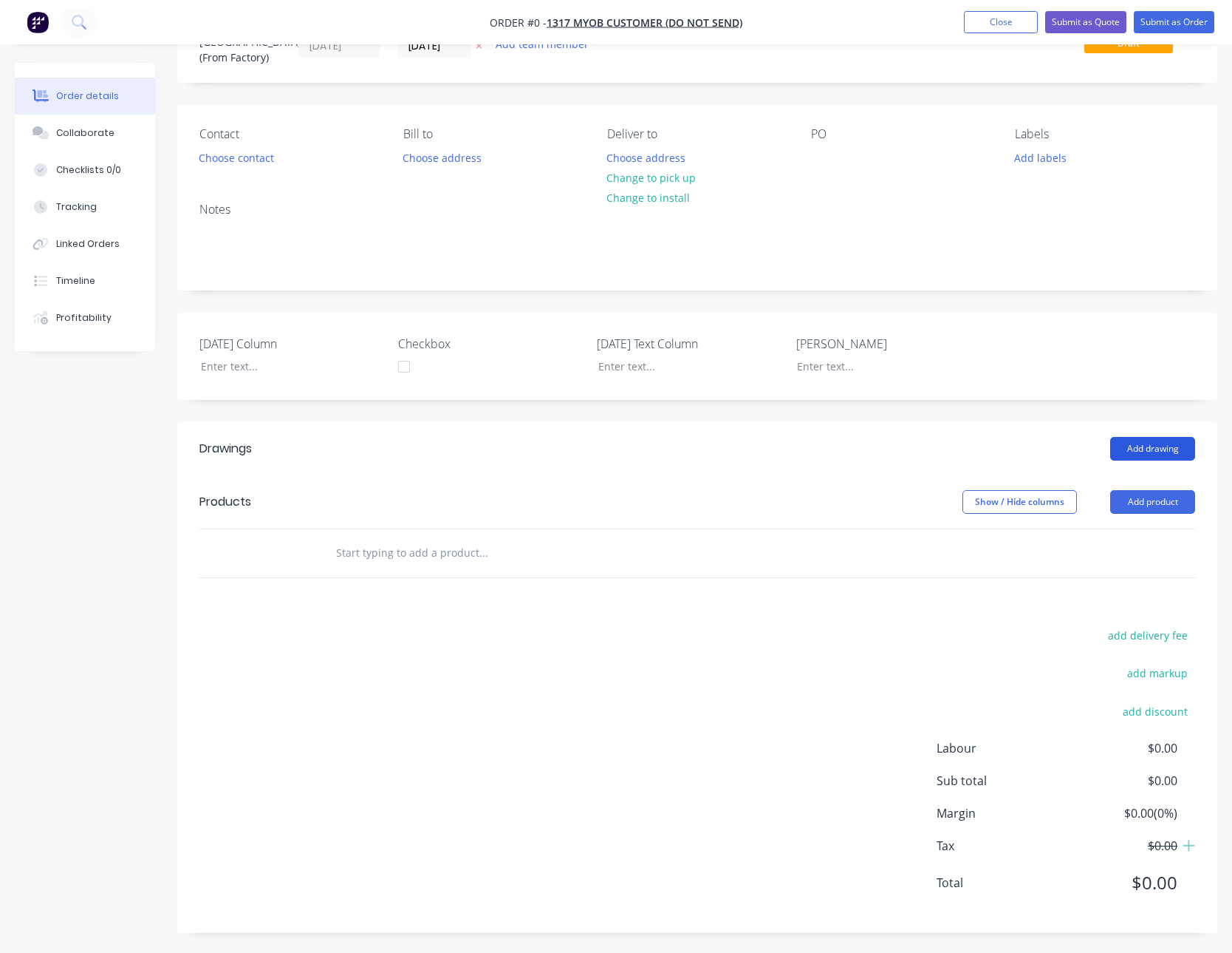
scroll to position [69, 0]
click at [1160, 519] on header "Products Show / Hide columns Add product" at bounding box center [697, 500] width 1040 height 53
click at [1163, 504] on button "Add product" at bounding box center [1153, 500] width 85 height 24
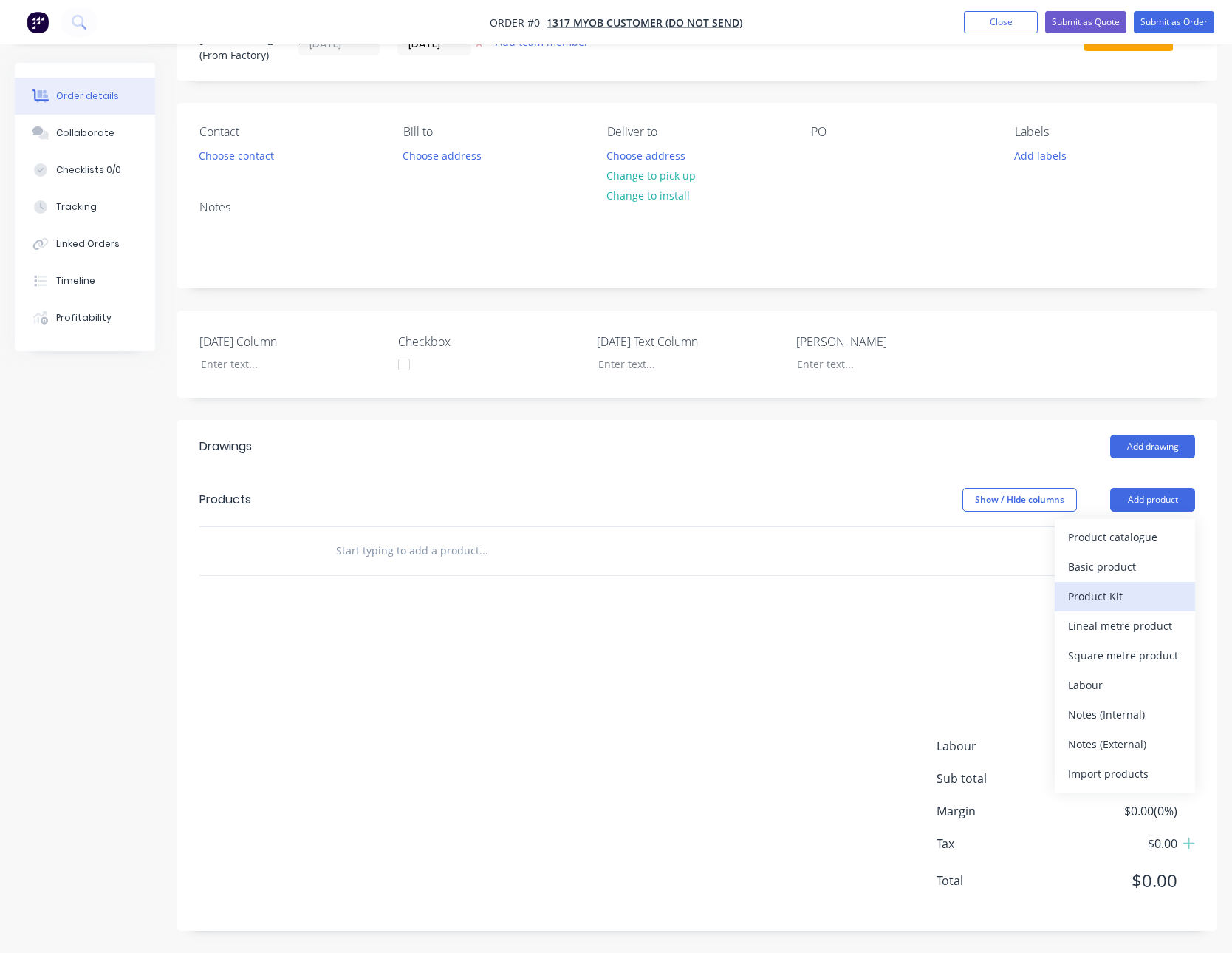
click at [1115, 598] on div "Product Kit" at bounding box center [1125, 596] width 114 height 21
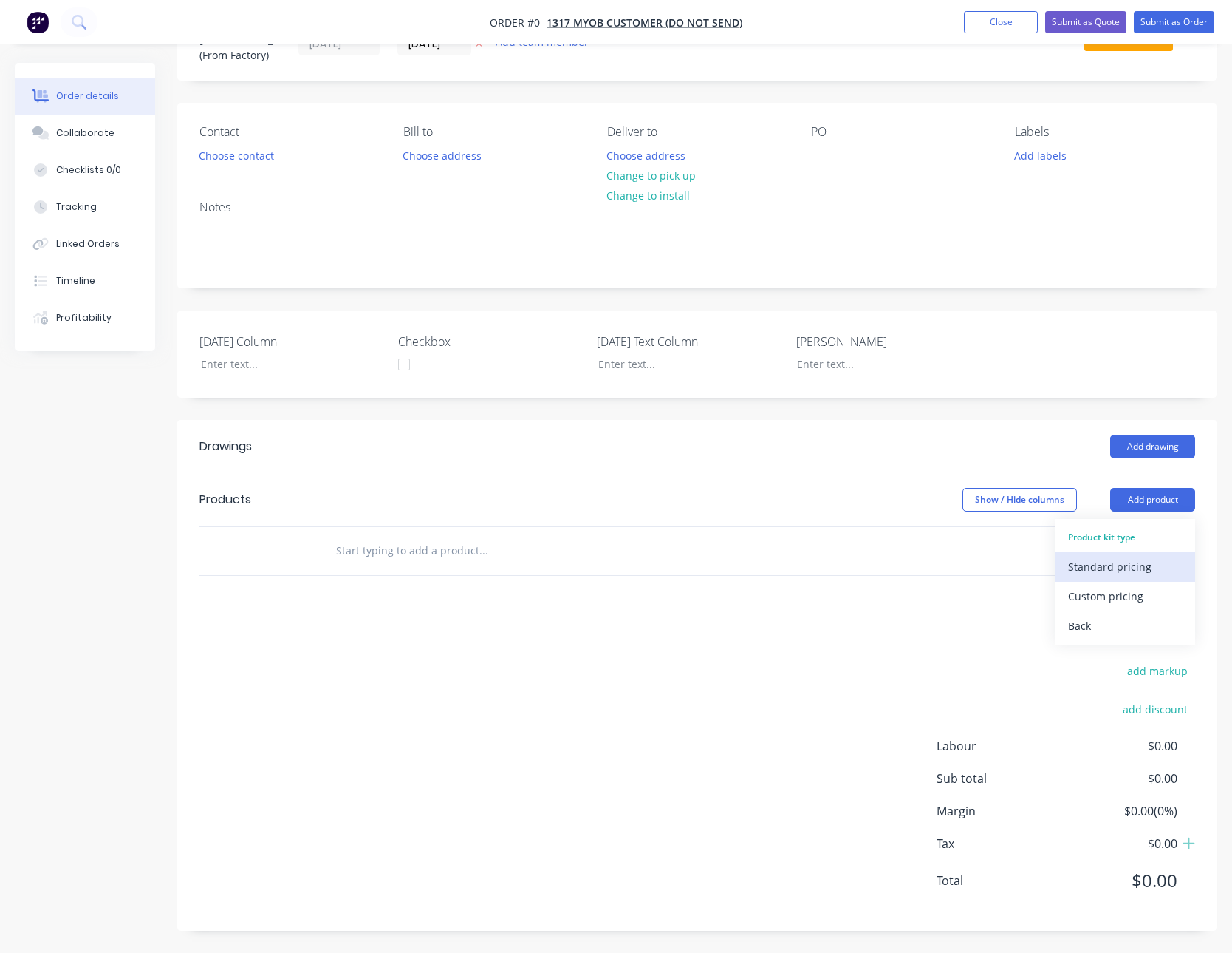
click at [1092, 573] on div "Standard pricing" at bounding box center [1125, 566] width 114 height 21
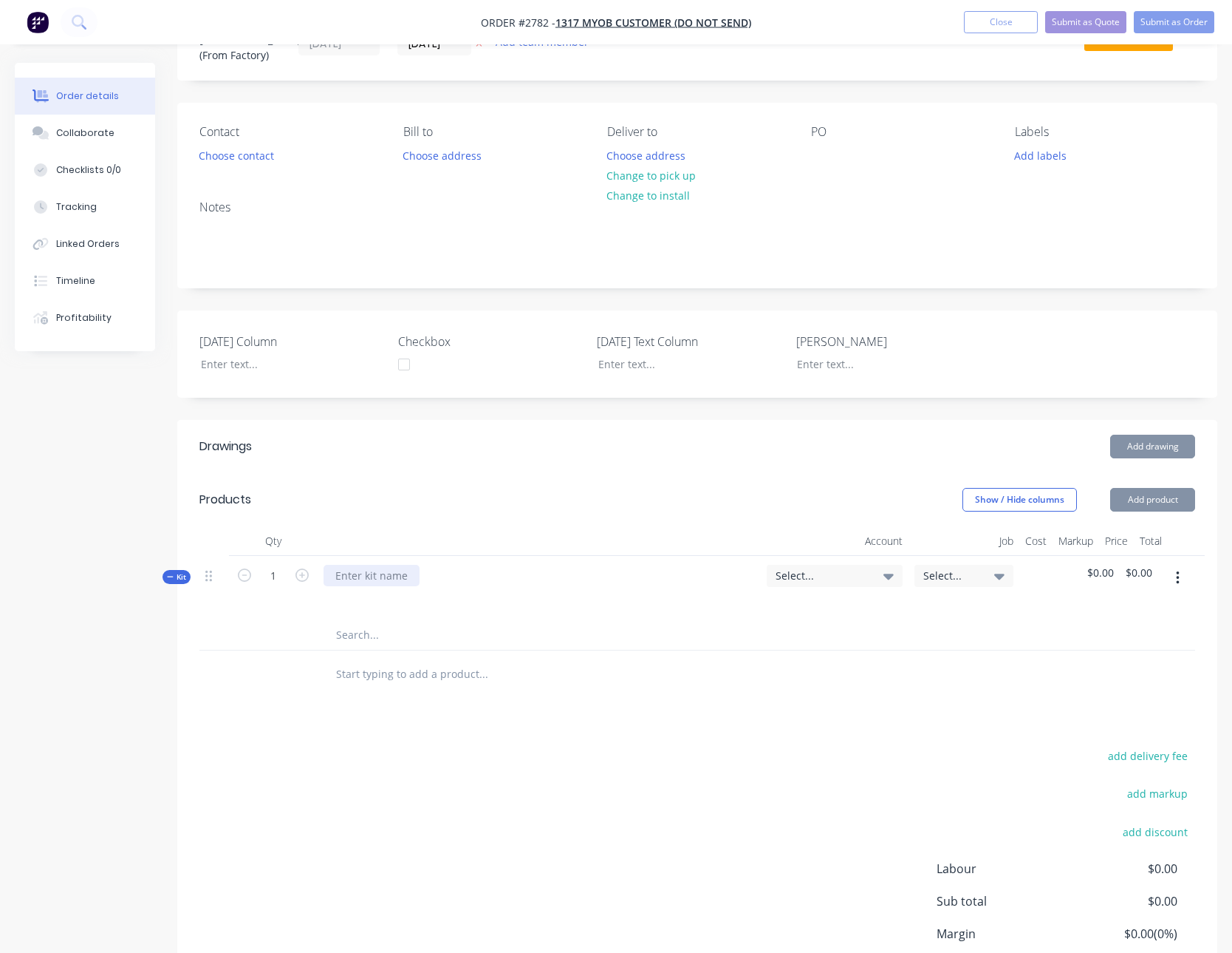
click at [369, 568] on div at bounding box center [371, 575] width 96 height 21
click at [775, 779] on div "add delivery fee add markup add discount Labour $0.00 Sub total $0.00 Margin $0…" at bounding box center [697, 888] width 995 height 285
click at [1178, 497] on button "Add product" at bounding box center [1153, 500] width 85 height 24
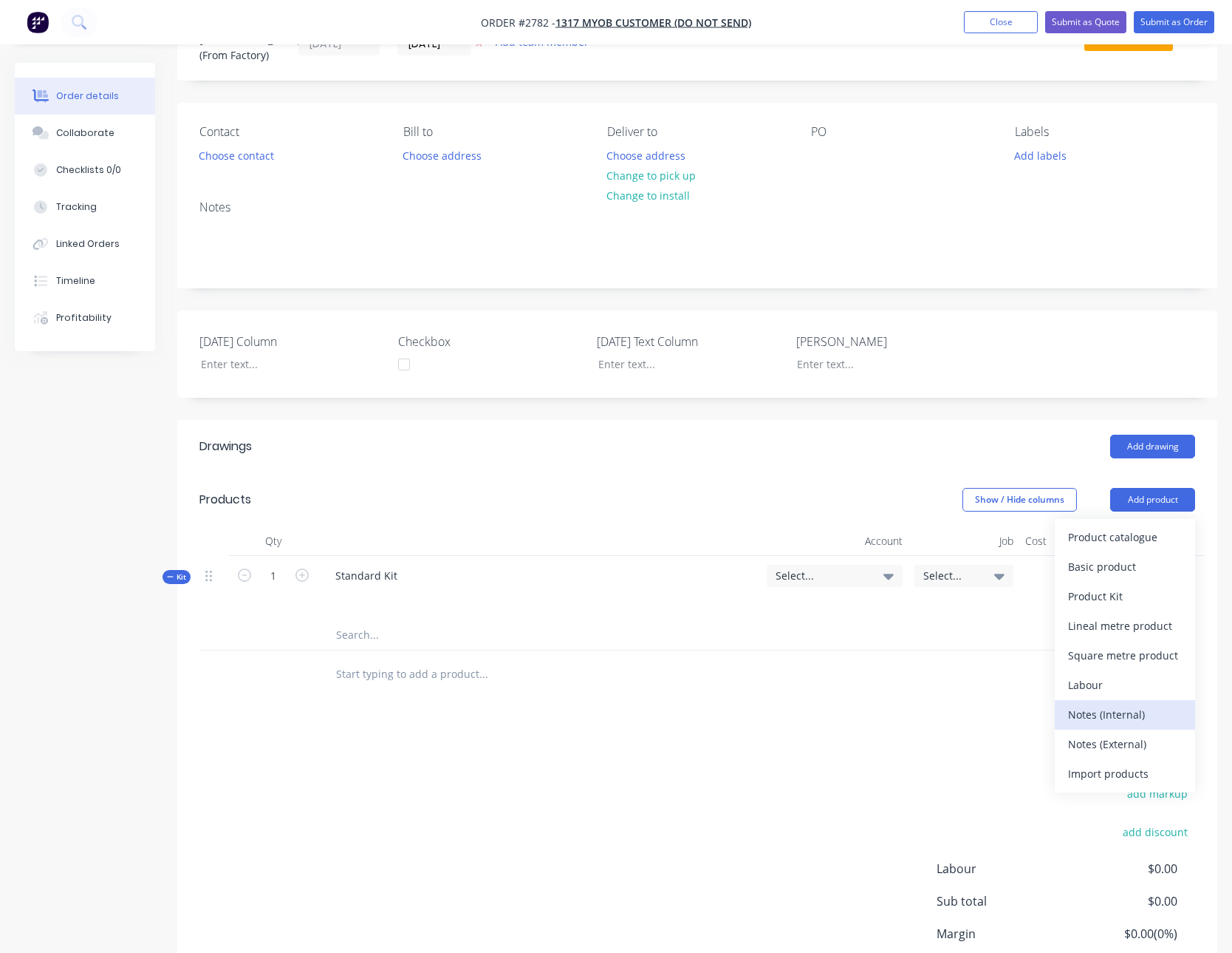
click at [1100, 715] on div "Notes (Internal)" at bounding box center [1125, 714] width 114 height 21
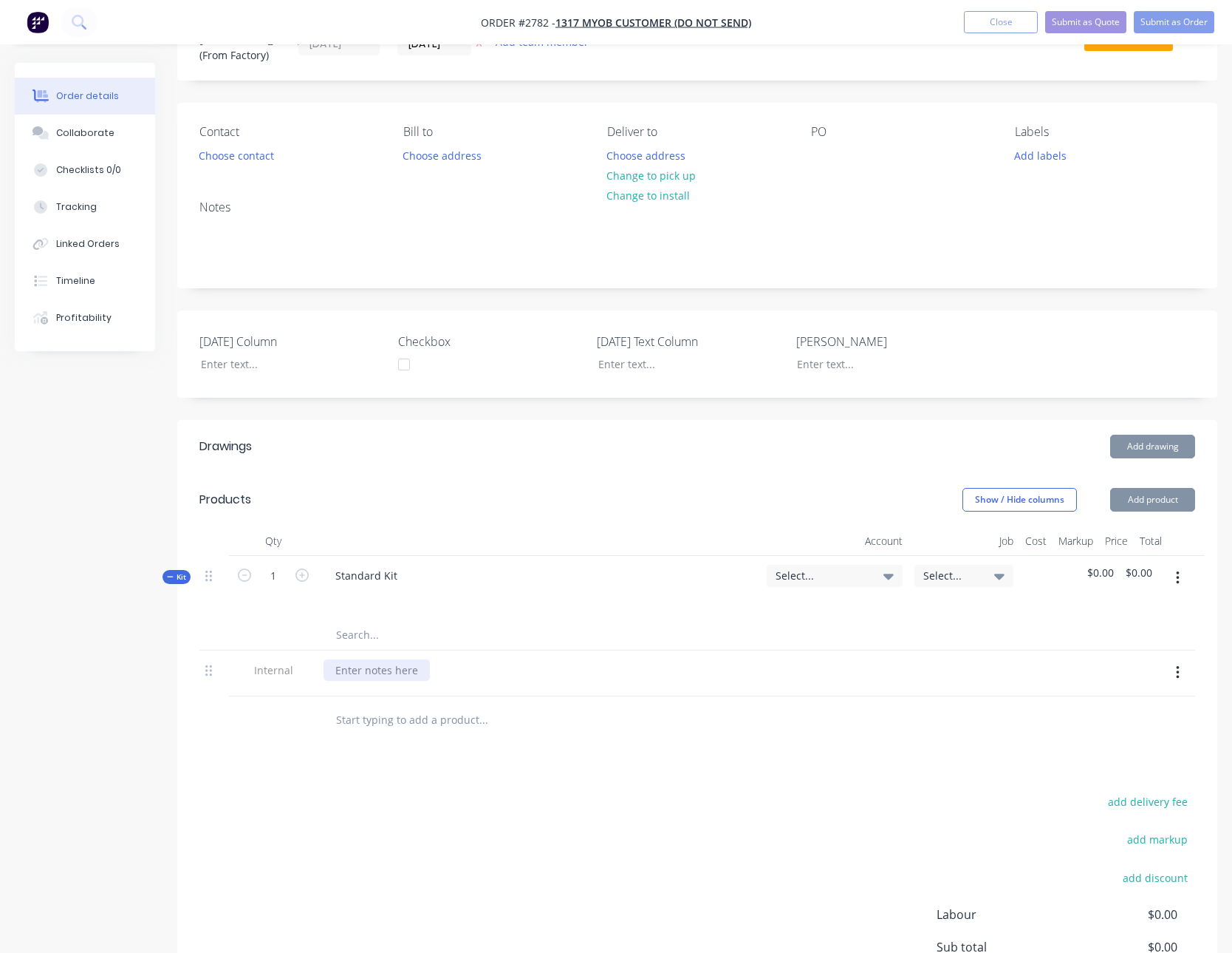
click at [359, 678] on div at bounding box center [376, 670] width 106 height 21
drag, startPoint x: 346, startPoint y: 676, endPoint x: 337, endPoint y: 679, distance: 9.5
click at [346, 676] on div at bounding box center [376, 670] width 106 height 21
click at [725, 725] on div at bounding box center [544, 720] width 443 height 29
click at [1181, 566] on button "button" at bounding box center [1178, 577] width 35 height 26
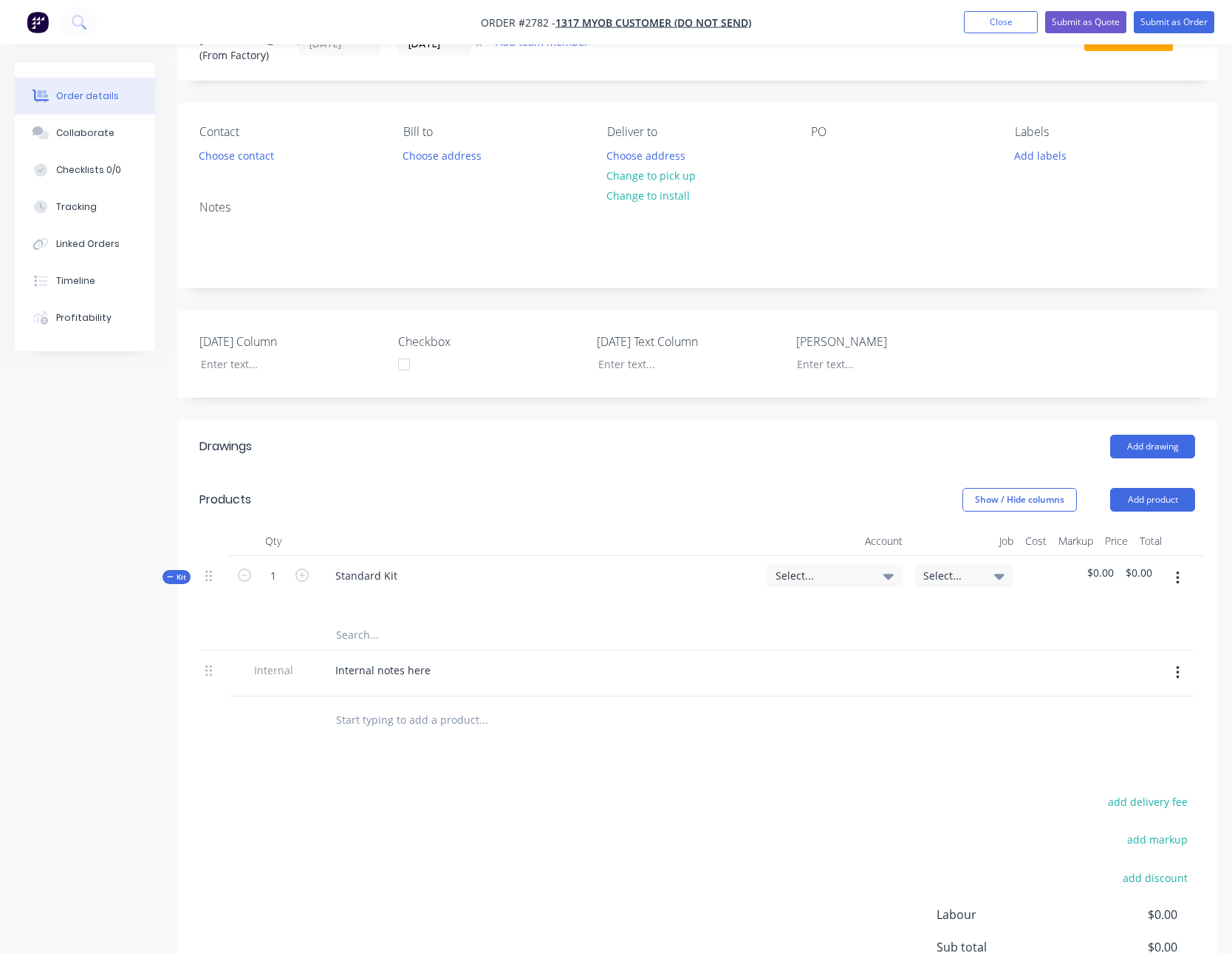
click at [791, 778] on div "Drawings Add drawing Products Show / Hide columns Add product Qty Account Job C…" at bounding box center [697, 758] width 1040 height 679
click at [1185, 578] on button "button" at bounding box center [1178, 577] width 35 height 26
click at [1148, 646] on div "Add product to kit" at bounding box center [1125, 646] width 114 height 21
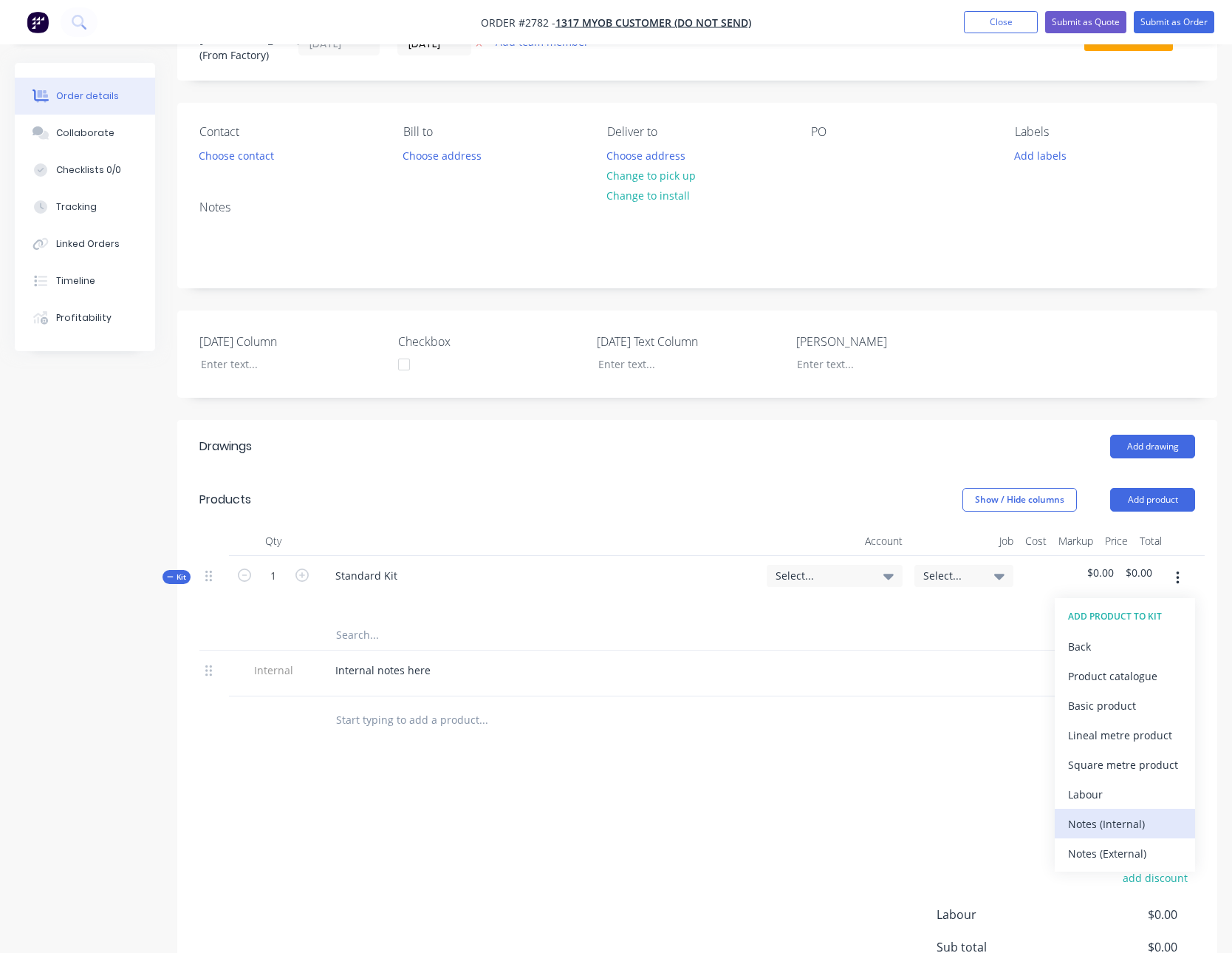
click at [1120, 826] on div "Notes (Internal)" at bounding box center [1125, 823] width 114 height 21
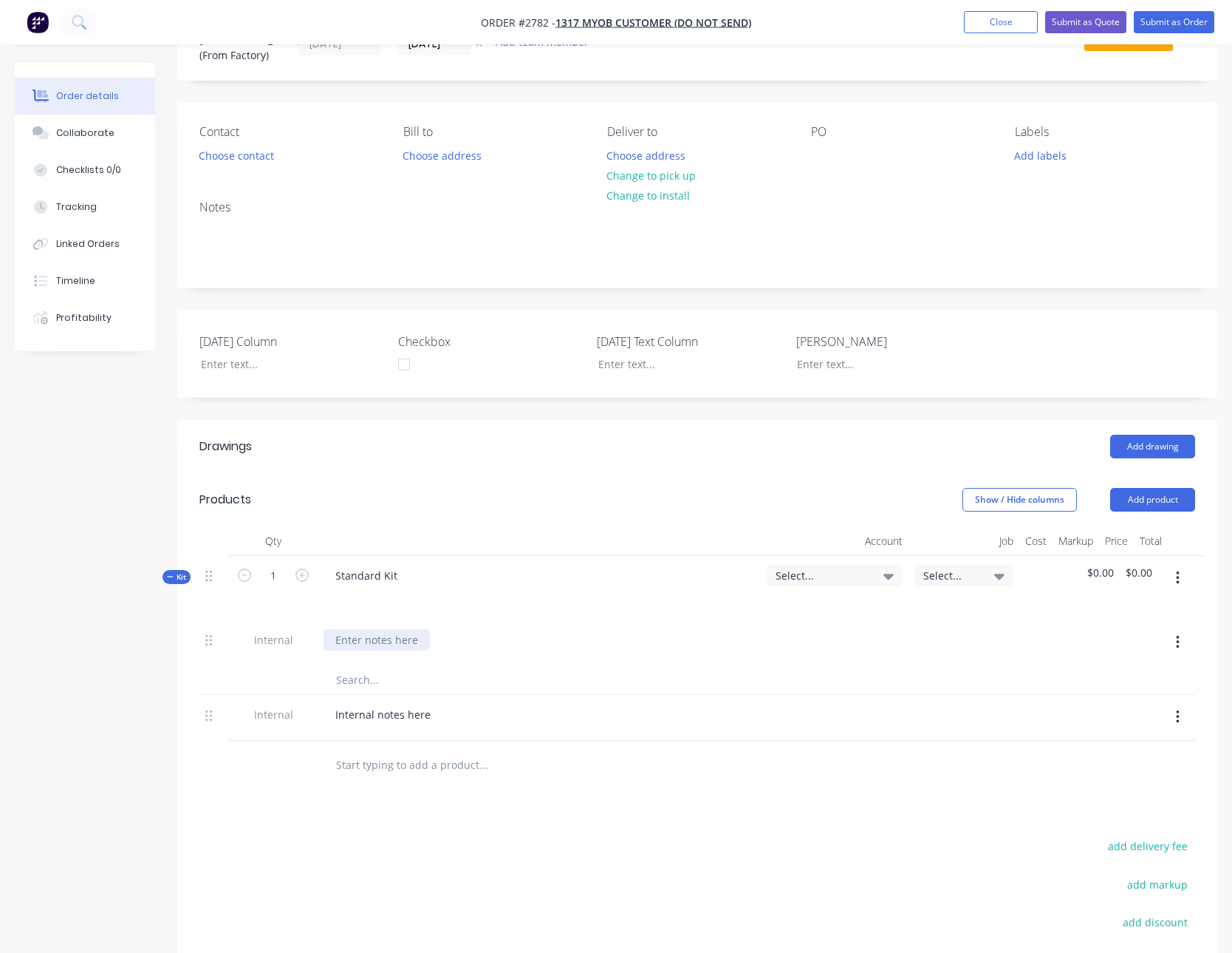
click at [412, 642] on div at bounding box center [376, 639] width 106 height 21
drag, startPoint x: 641, startPoint y: 819, endPoint x: 659, endPoint y: 814, distance: 18.7
click at [641, 819] on div "Drawings Add drawing Products Show / Hide columns Add product Qty Account Job C…" at bounding box center [697, 781] width 1040 height 725
click at [1187, 572] on button "button" at bounding box center [1178, 577] width 35 height 26
click at [1135, 644] on div "Add product to kit" at bounding box center [1125, 646] width 114 height 21
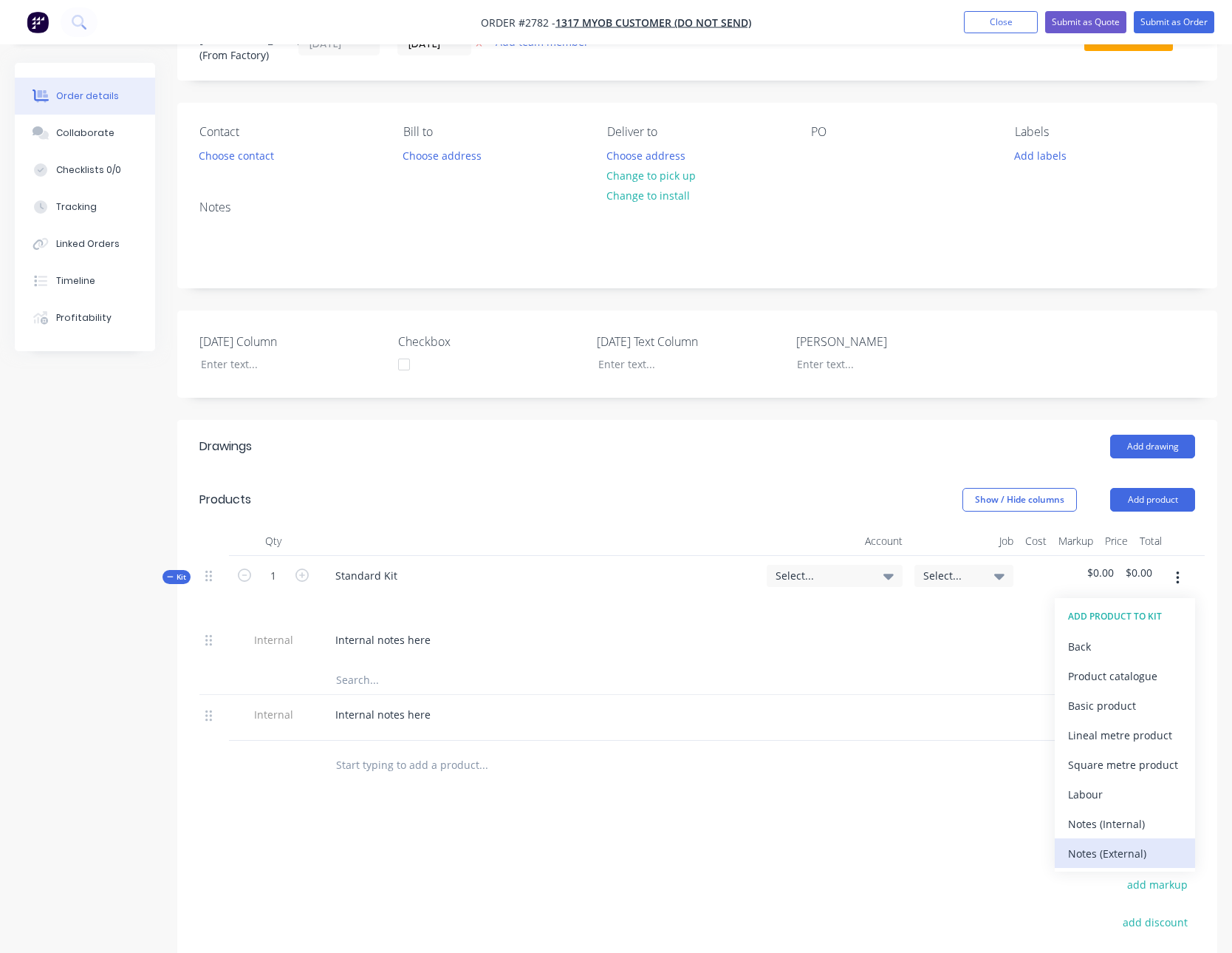
click at [1125, 855] on div "Notes (External)" at bounding box center [1125, 852] width 114 height 21
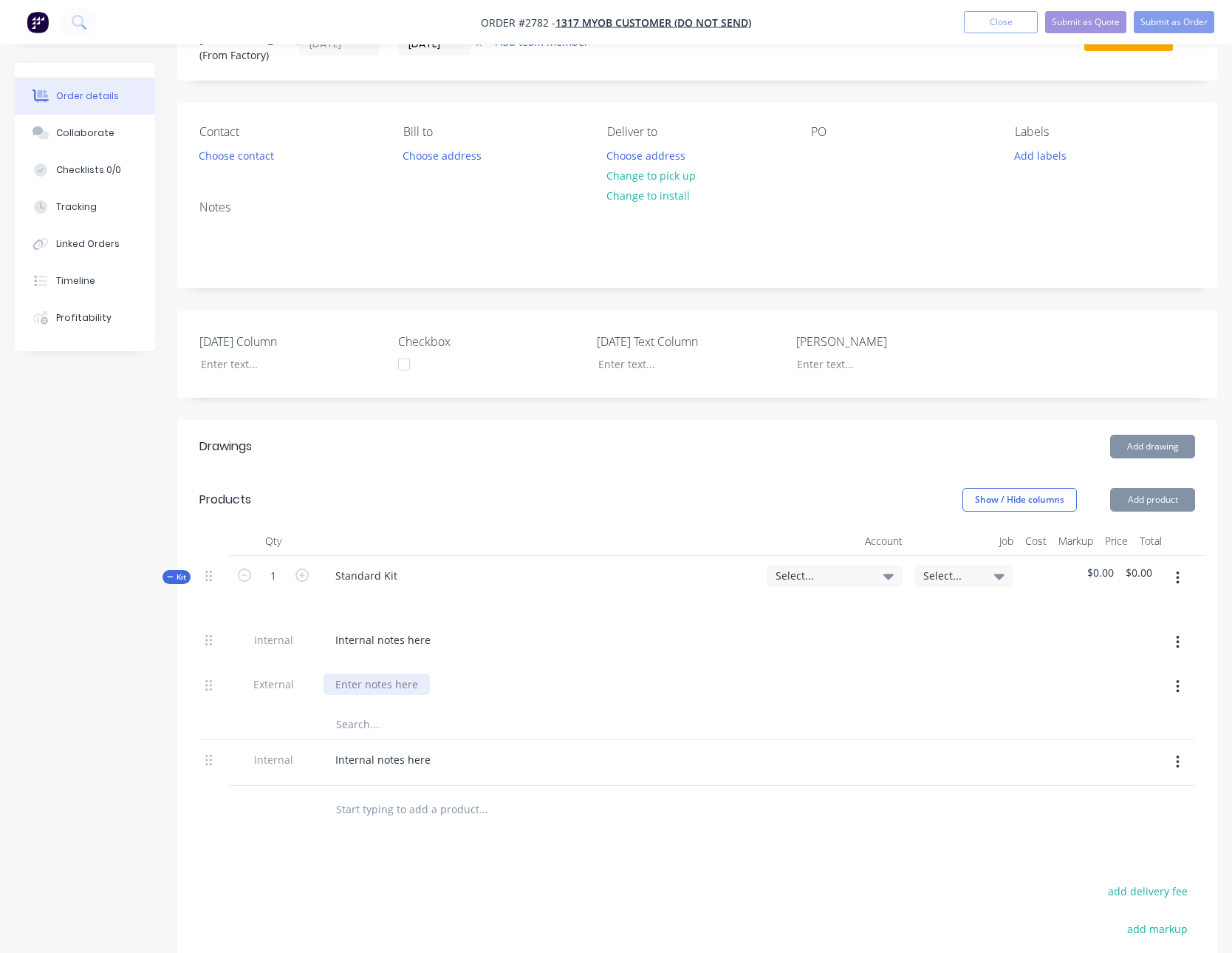
click at [369, 691] on div at bounding box center [376, 683] width 106 height 21
drag, startPoint x: 795, startPoint y: 856, endPoint x: 912, endPoint y: 810, distance: 125.7
click at [795, 856] on div "Drawings Add drawing Products Show / Hide columns Add product Qty Account Job C…" at bounding box center [697, 803] width 1040 height 768
click at [1183, 570] on button "button" at bounding box center [1178, 577] width 35 height 26
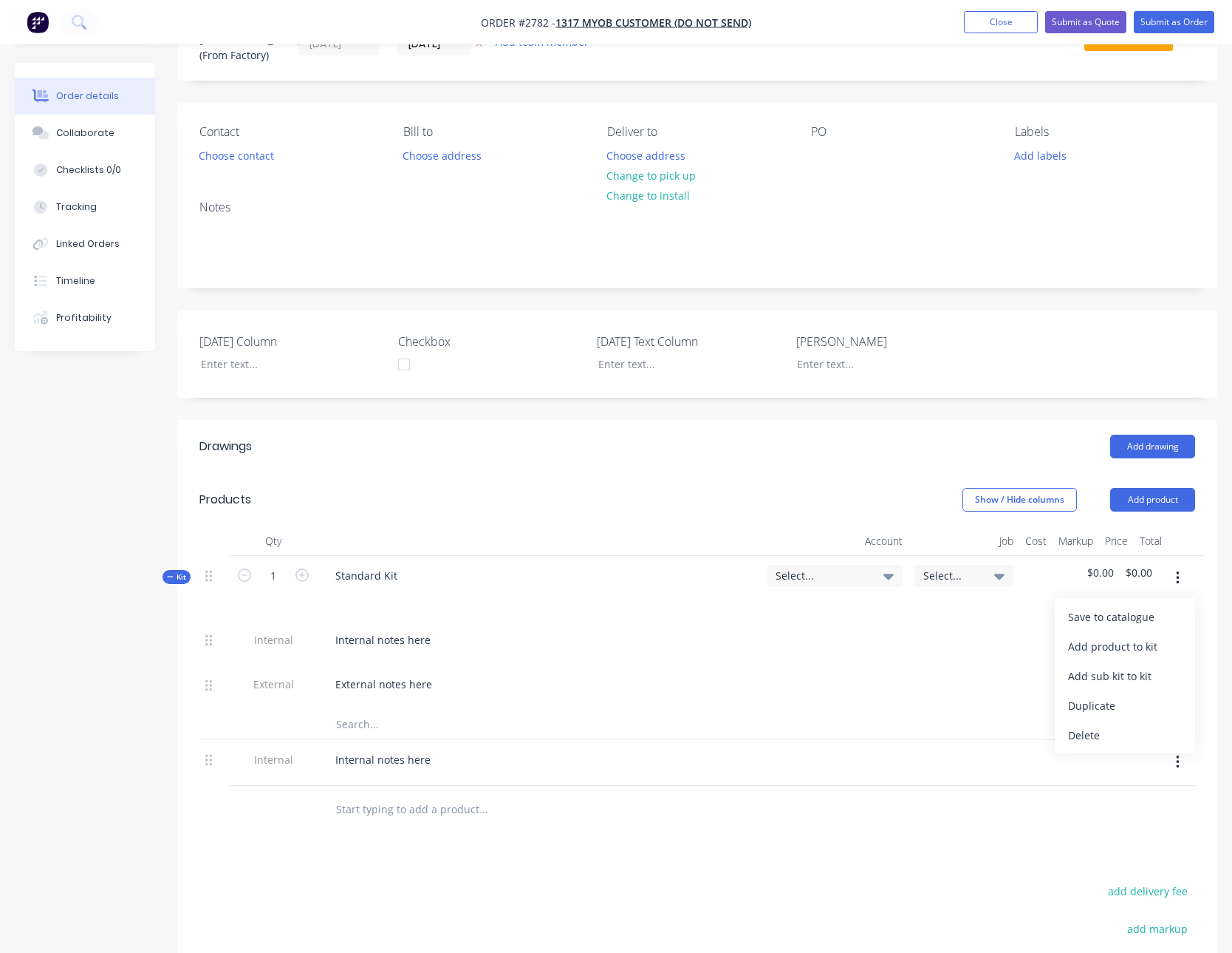
drag, startPoint x: 1168, startPoint y: 642, endPoint x: 1019, endPoint y: 650, distance: 149.2
click at [1019, 650] on div "Kit 1 Standard Kit Select... Select... $0.00 $0.00 Save to catalogue Add produc…" at bounding box center [697, 647] width 995 height 184
click at [1080, 471] on header "Drawings Add drawing" at bounding box center [697, 446] width 1040 height 53
click at [1142, 509] on button "Add product" at bounding box center [1153, 500] width 85 height 24
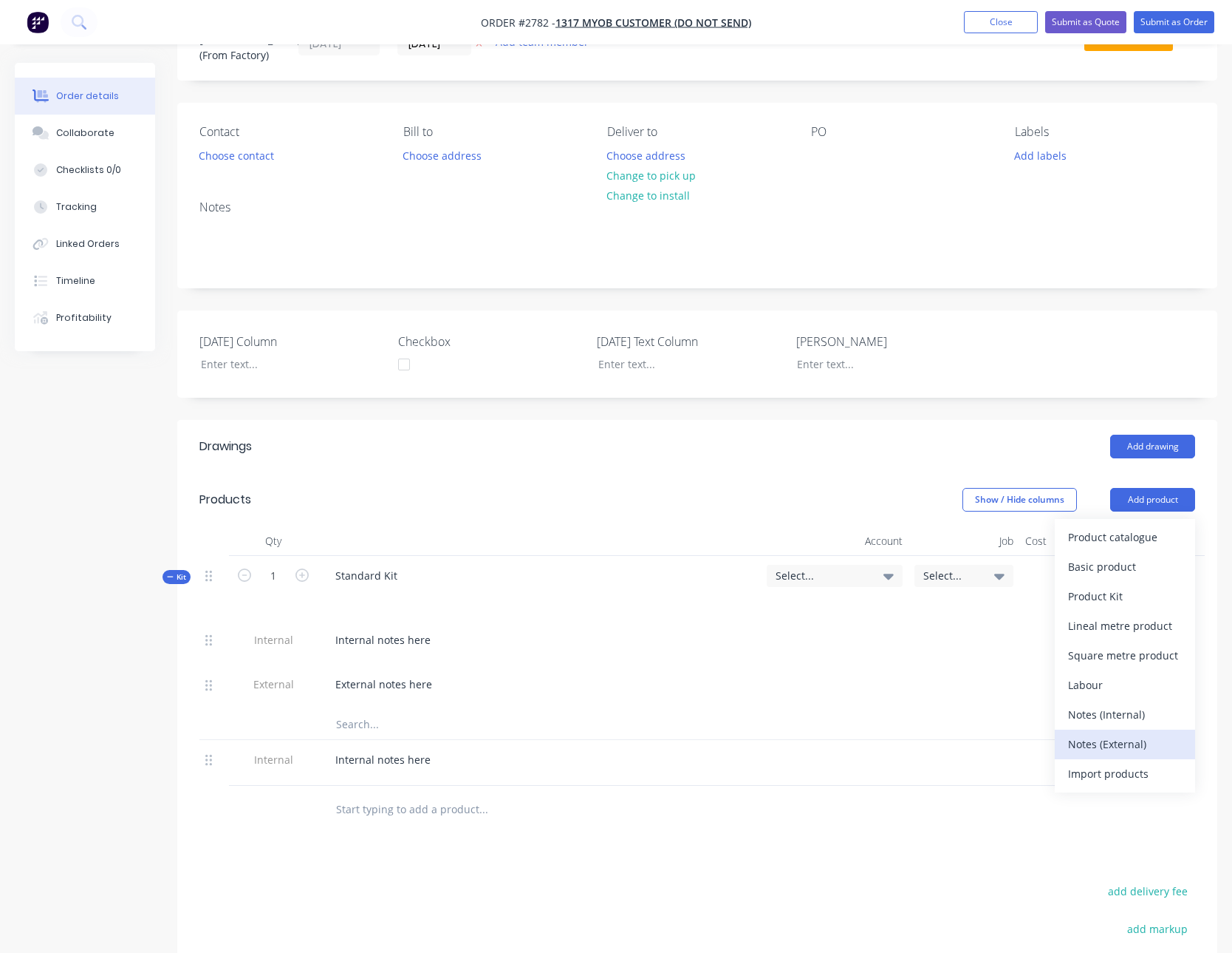
click at [1111, 741] on div "Notes (External)" at bounding box center [1125, 743] width 114 height 21
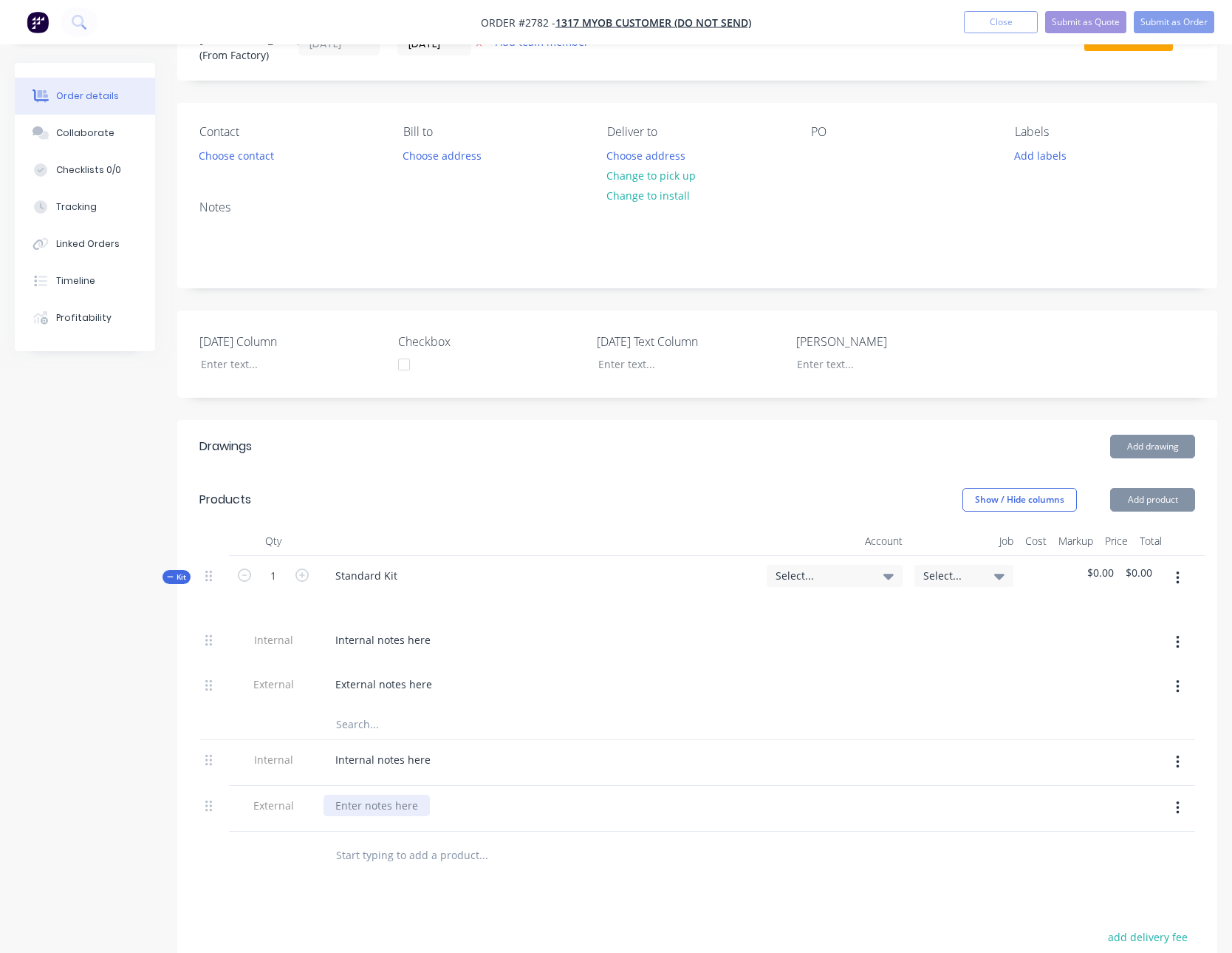
click at [394, 807] on div at bounding box center [376, 805] width 106 height 21
click at [1185, 575] on button "button" at bounding box center [1178, 577] width 35 height 26
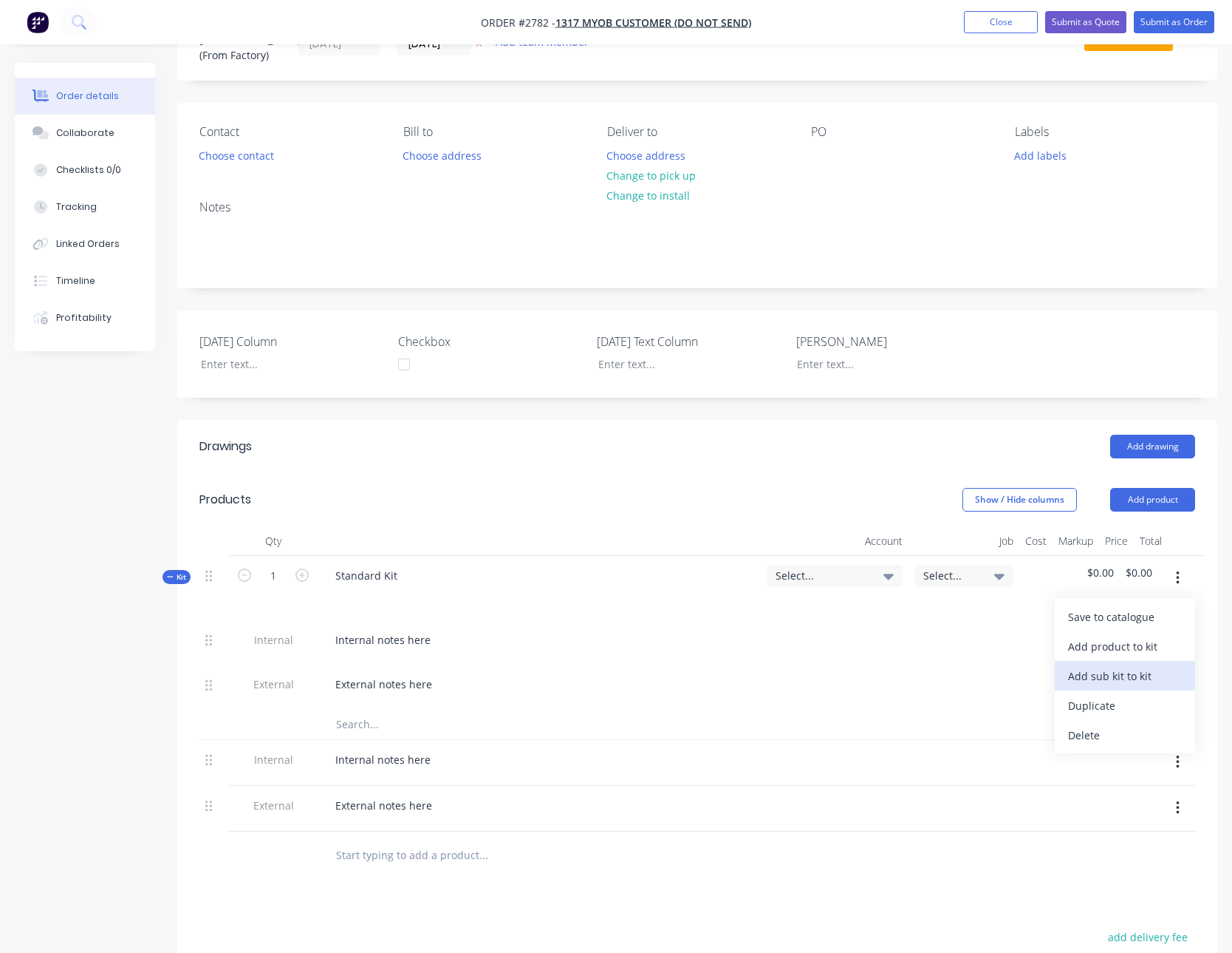
click at [1146, 672] on div "Add sub kit to kit" at bounding box center [1125, 675] width 114 height 21
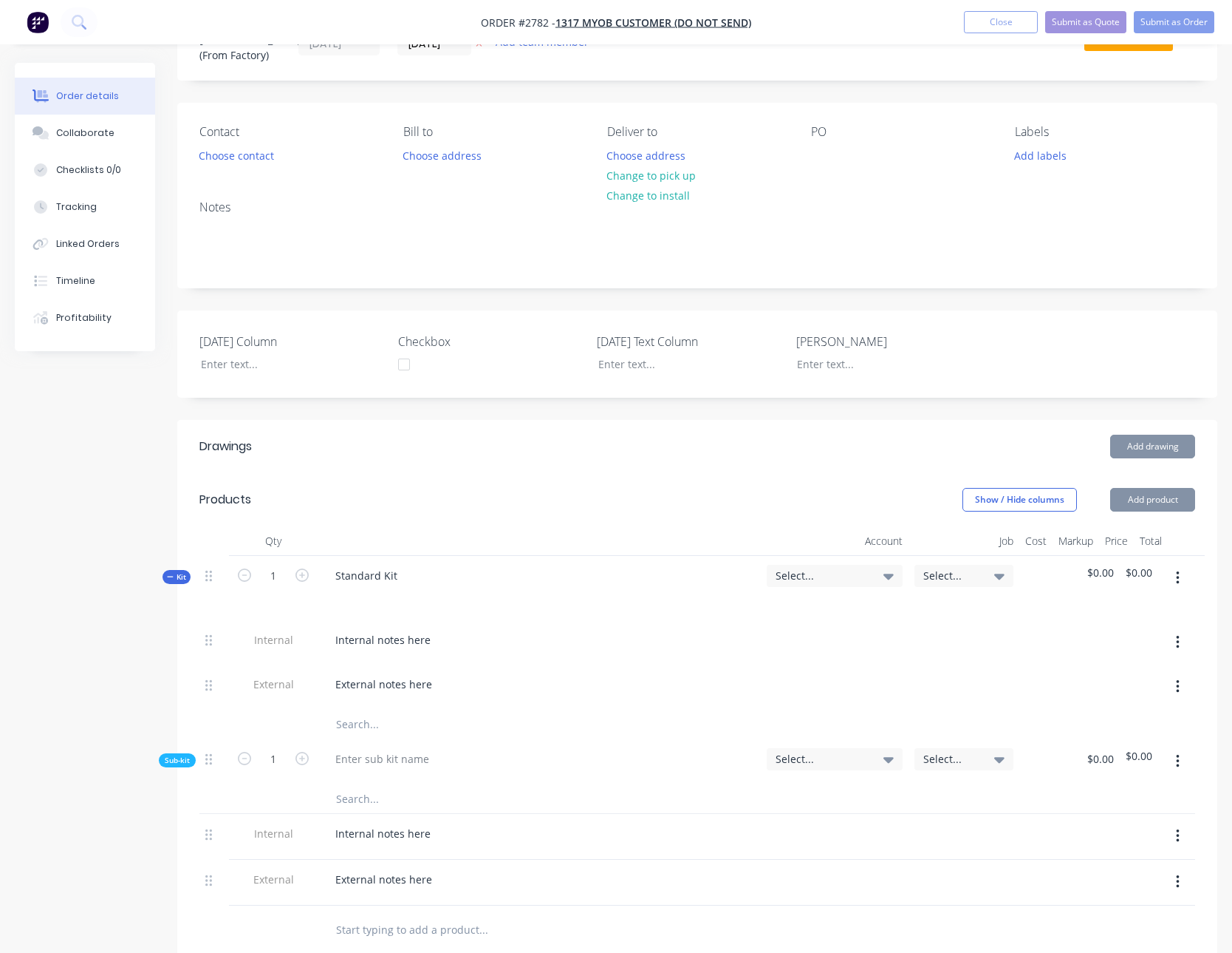
click at [1174, 768] on button "button" at bounding box center [1178, 761] width 35 height 26
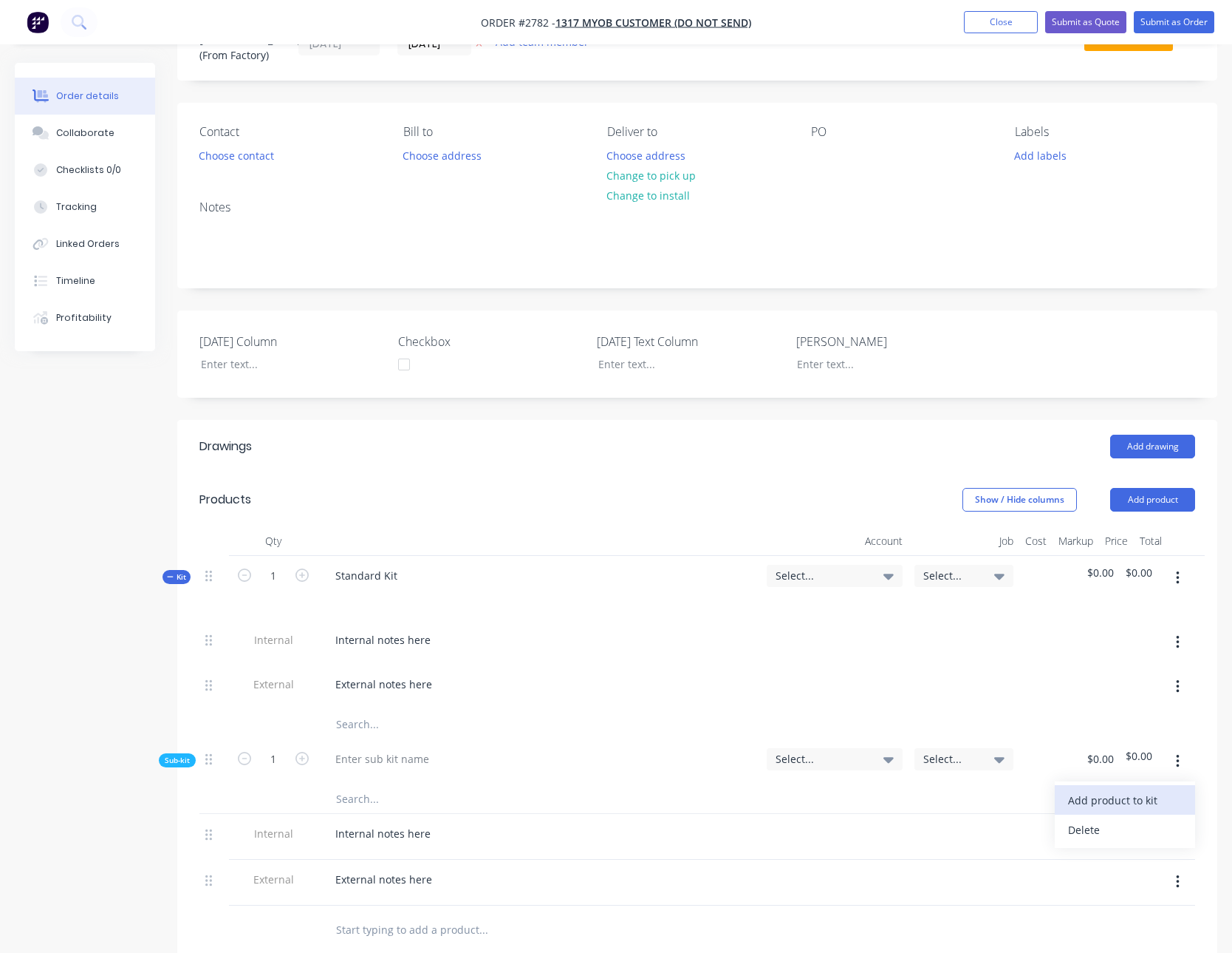
click at [1155, 803] on div "Add product to kit" at bounding box center [1125, 799] width 114 height 21
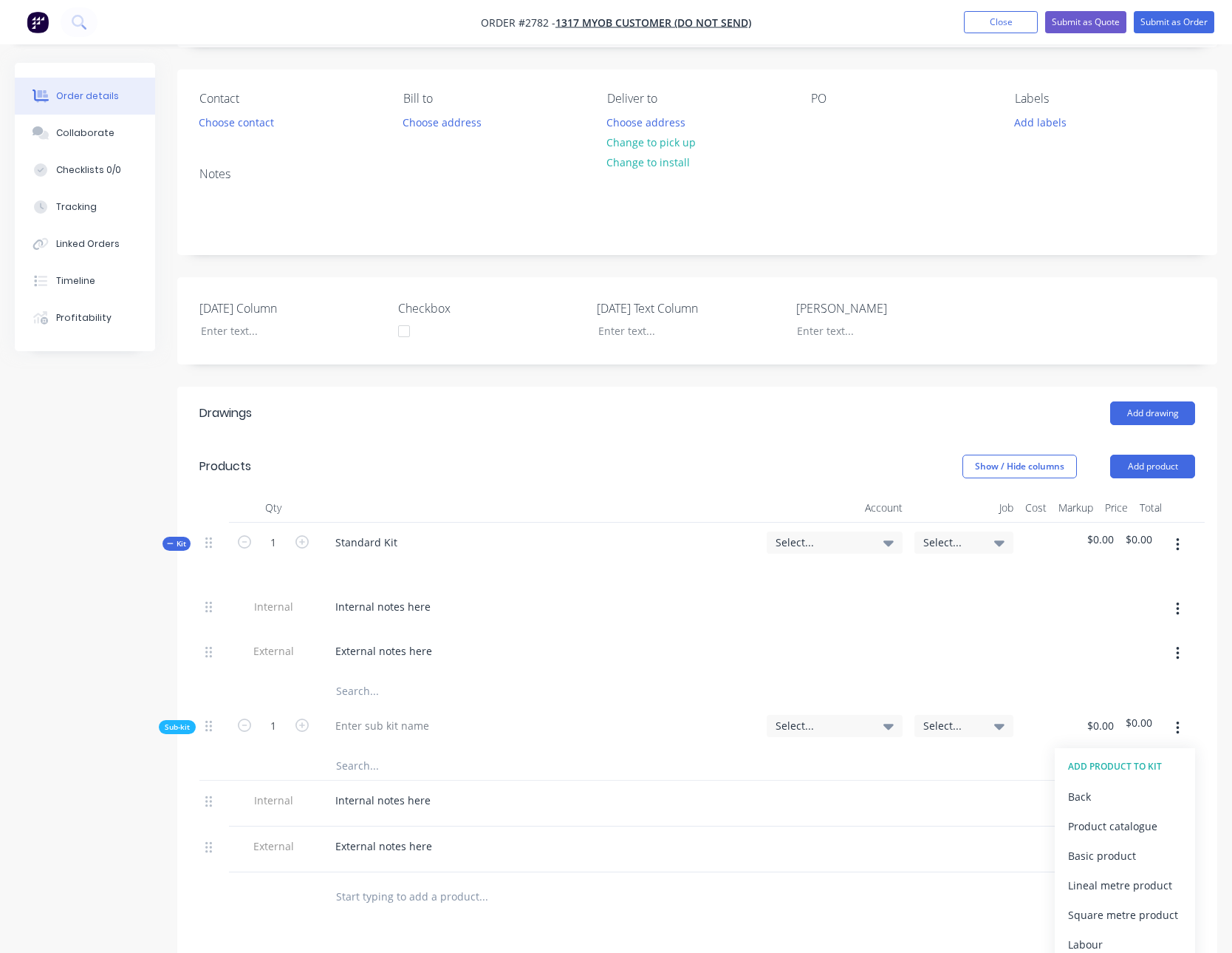
scroll to position [210, 0]
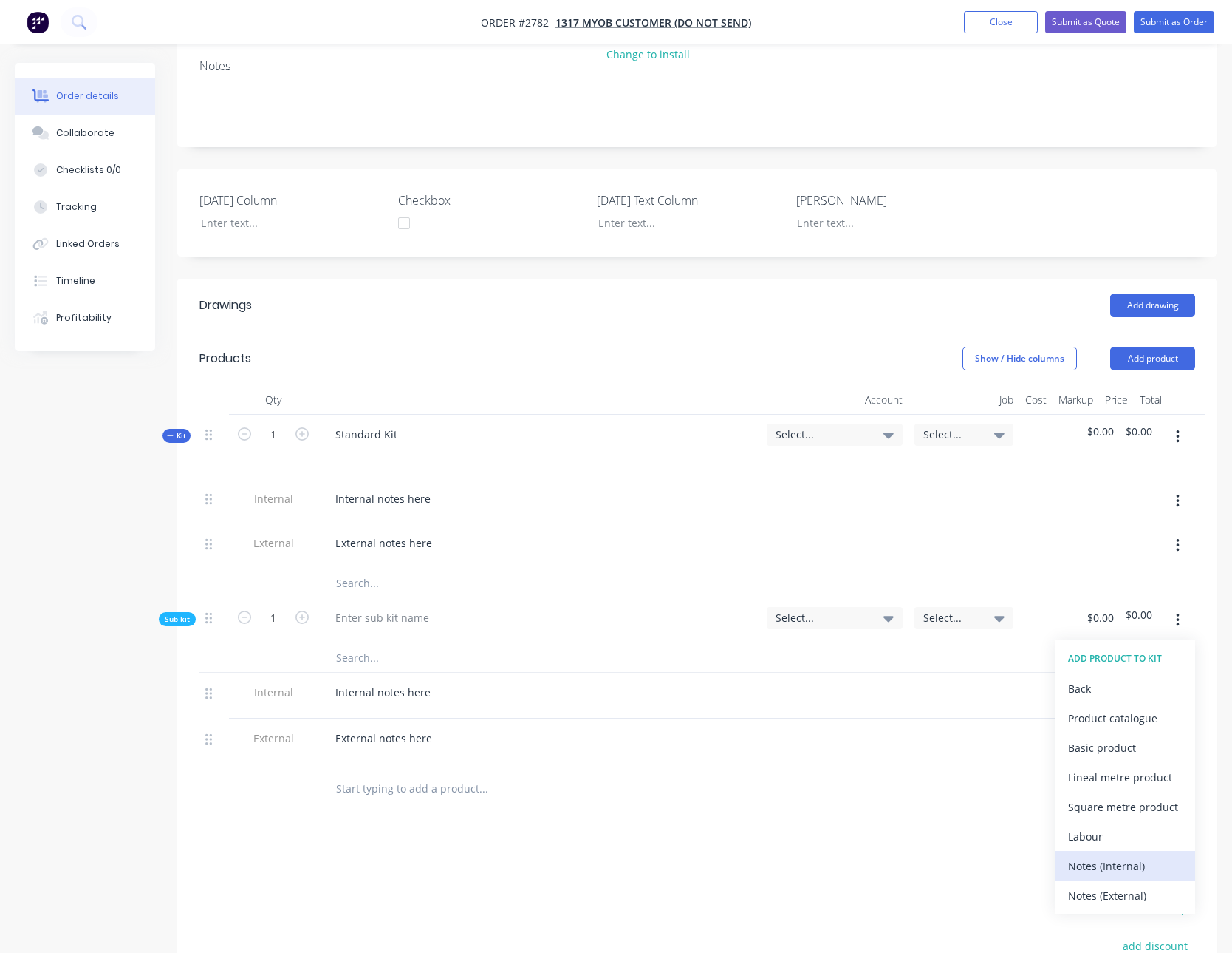
click at [1136, 859] on div "Notes (Internal)" at bounding box center [1125, 865] width 114 height 21
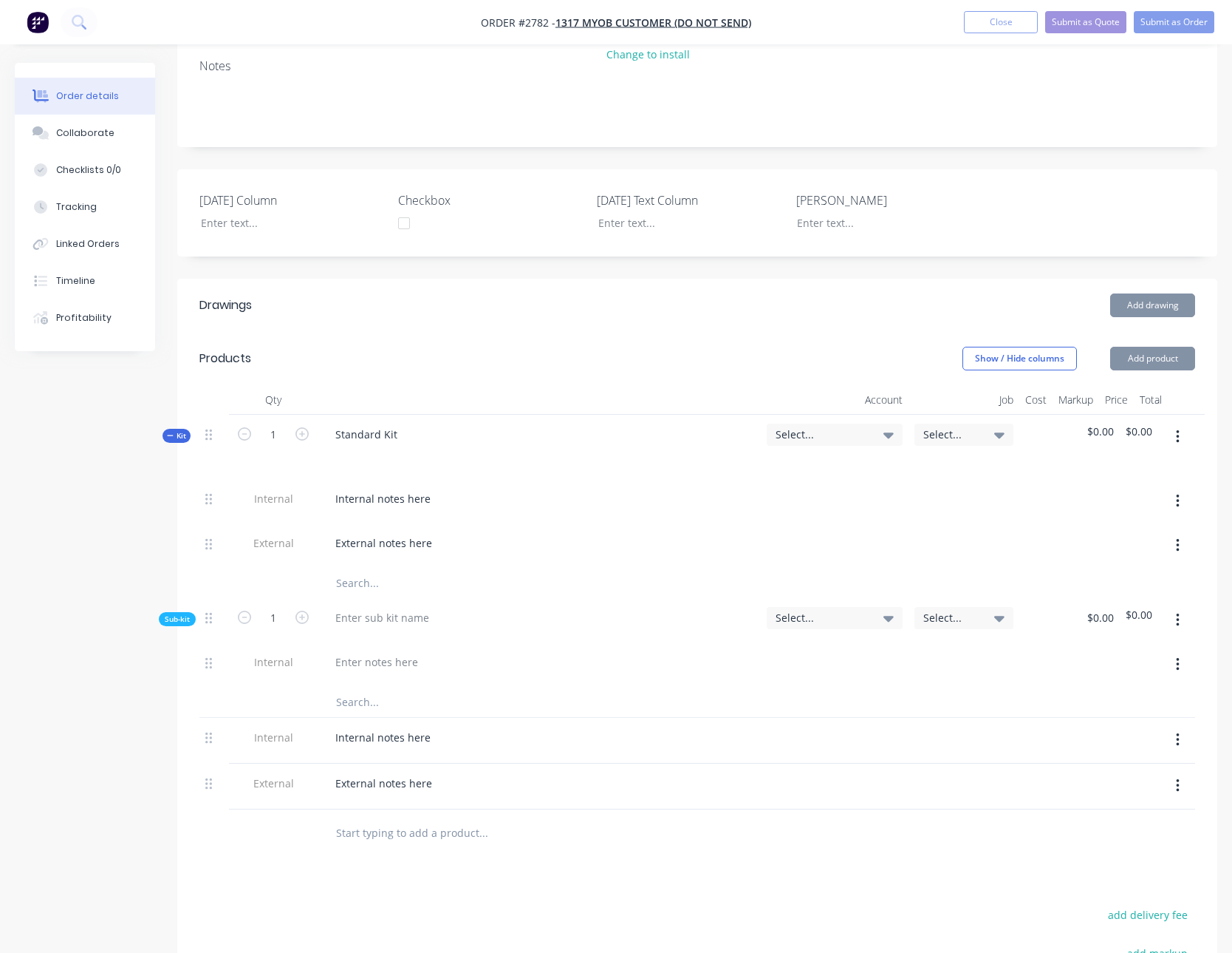
click at [1177, 622] on icon "button" at bounding box center [1178, 620] width 4 height 16
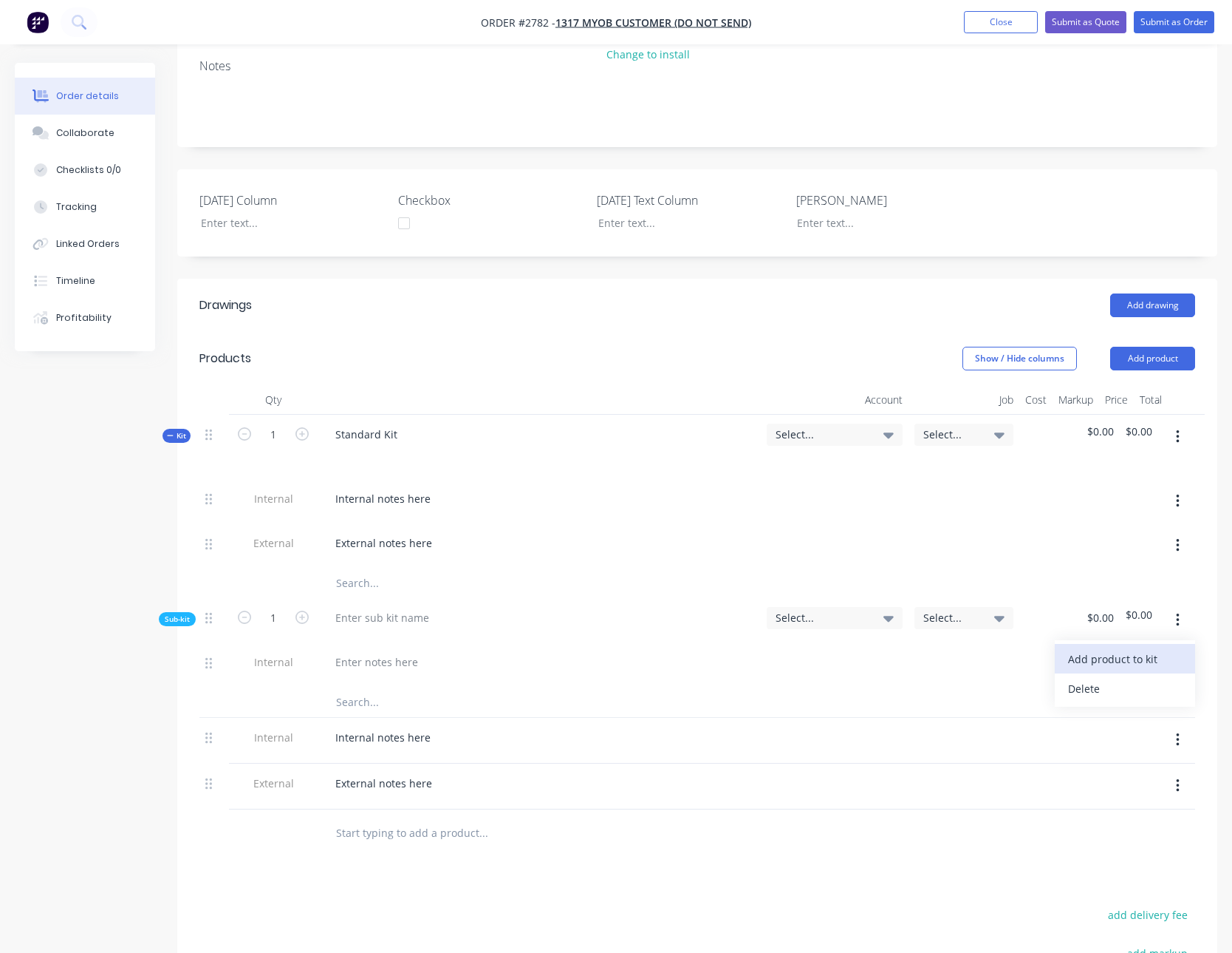
click at [1160, 671] on button "Add product to kit" at bounding box center [1125, 659] width 141 height 29
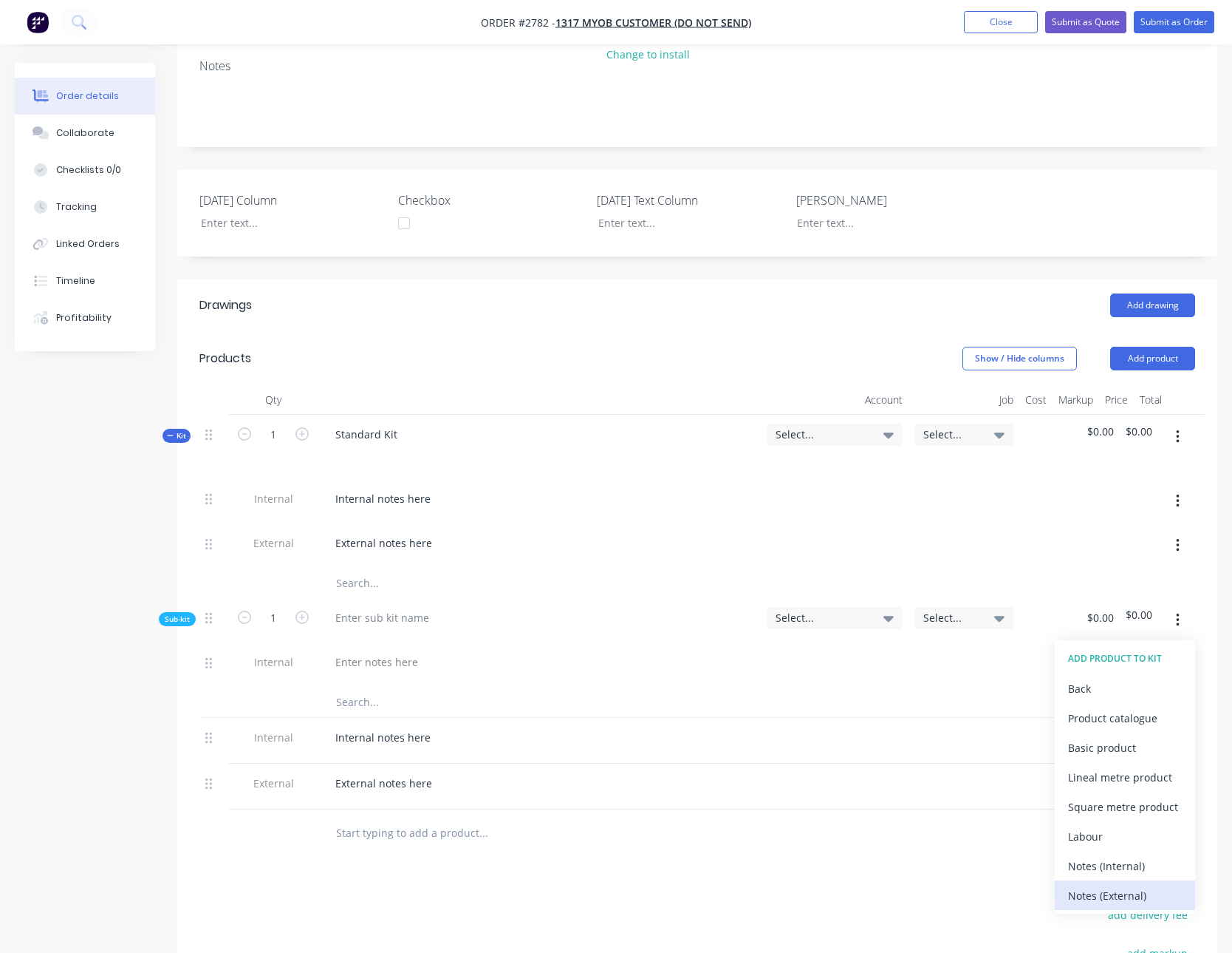
click at [1126, 887] on div "Notes (External)" at bounding box center [1125, 895] width 114 height 21
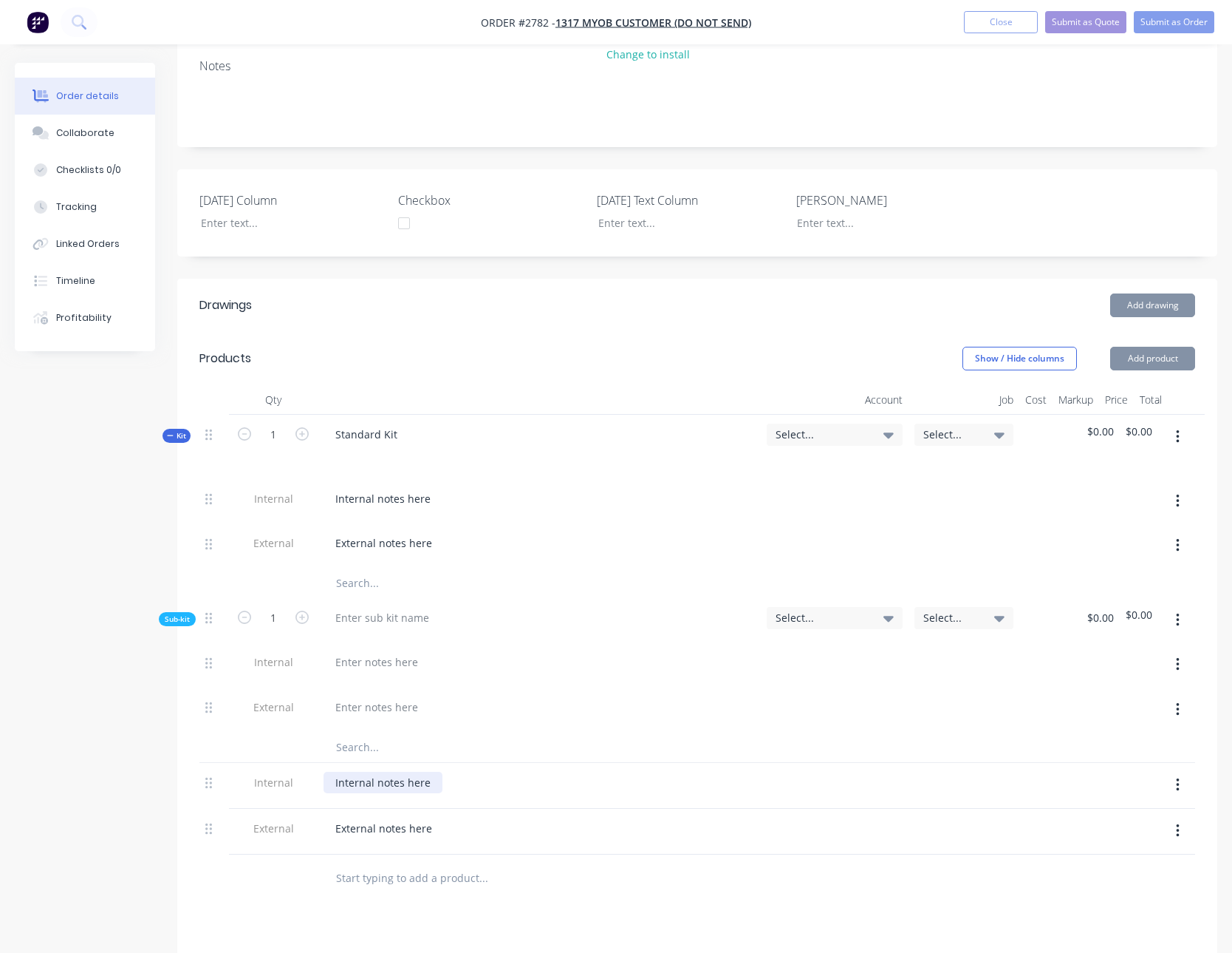
click at [392, 780] on div "Internal notes here" at bounding box center [383, 782] width 119 height 21
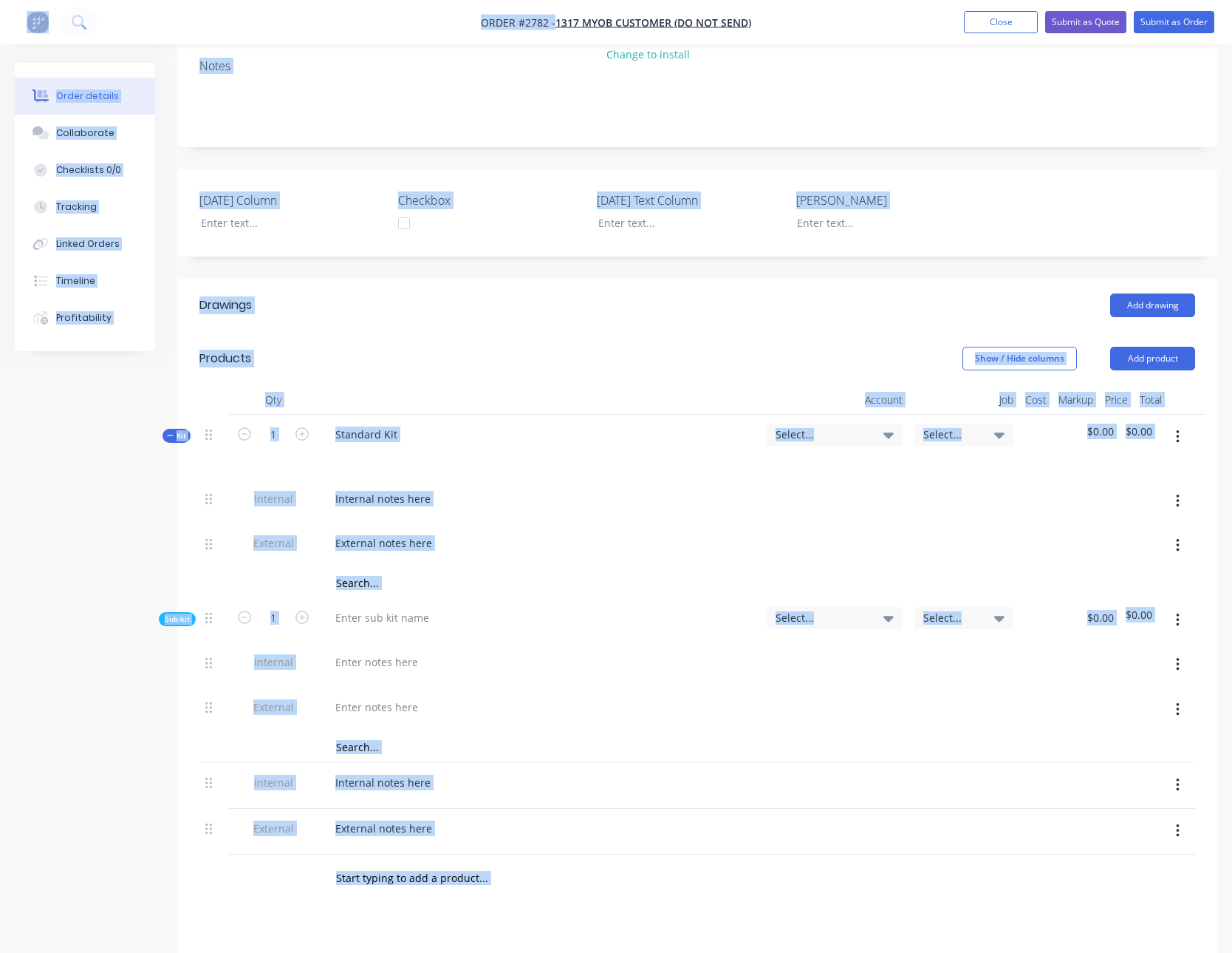
click at [472, 709] on div at bounding box center [539, 706] width 431 height 21
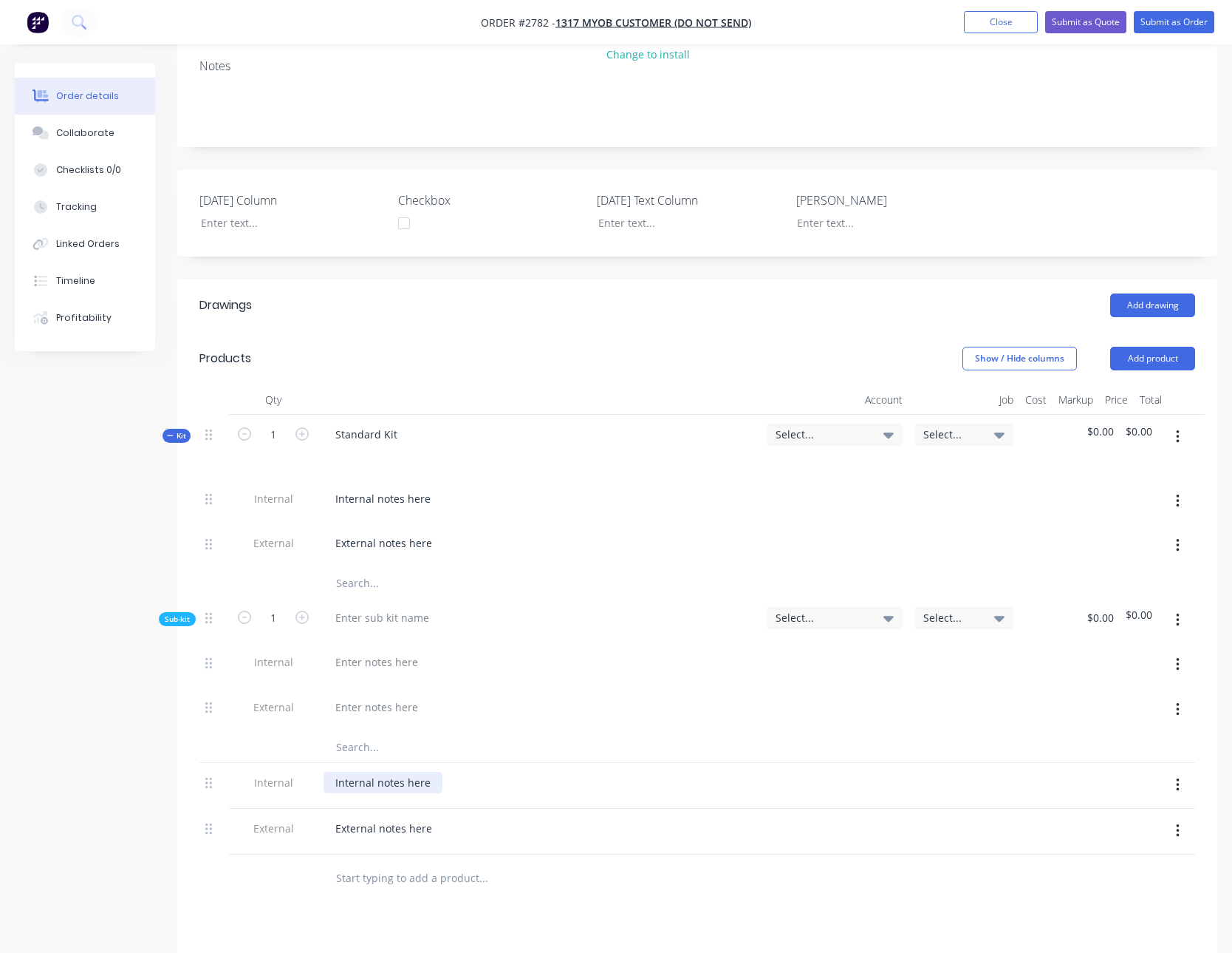
click at [409, 778] on div "Internal notes here" at bounding box center [383, 782] width 119 height 21
copy div "Internal notes here"
click at [388, 656] on div at bounding box center [376, 662] width 106 height 21
paste div
click at [411, 827] on div "External notes here" at bounding box center [384, 828] width 121 height 21
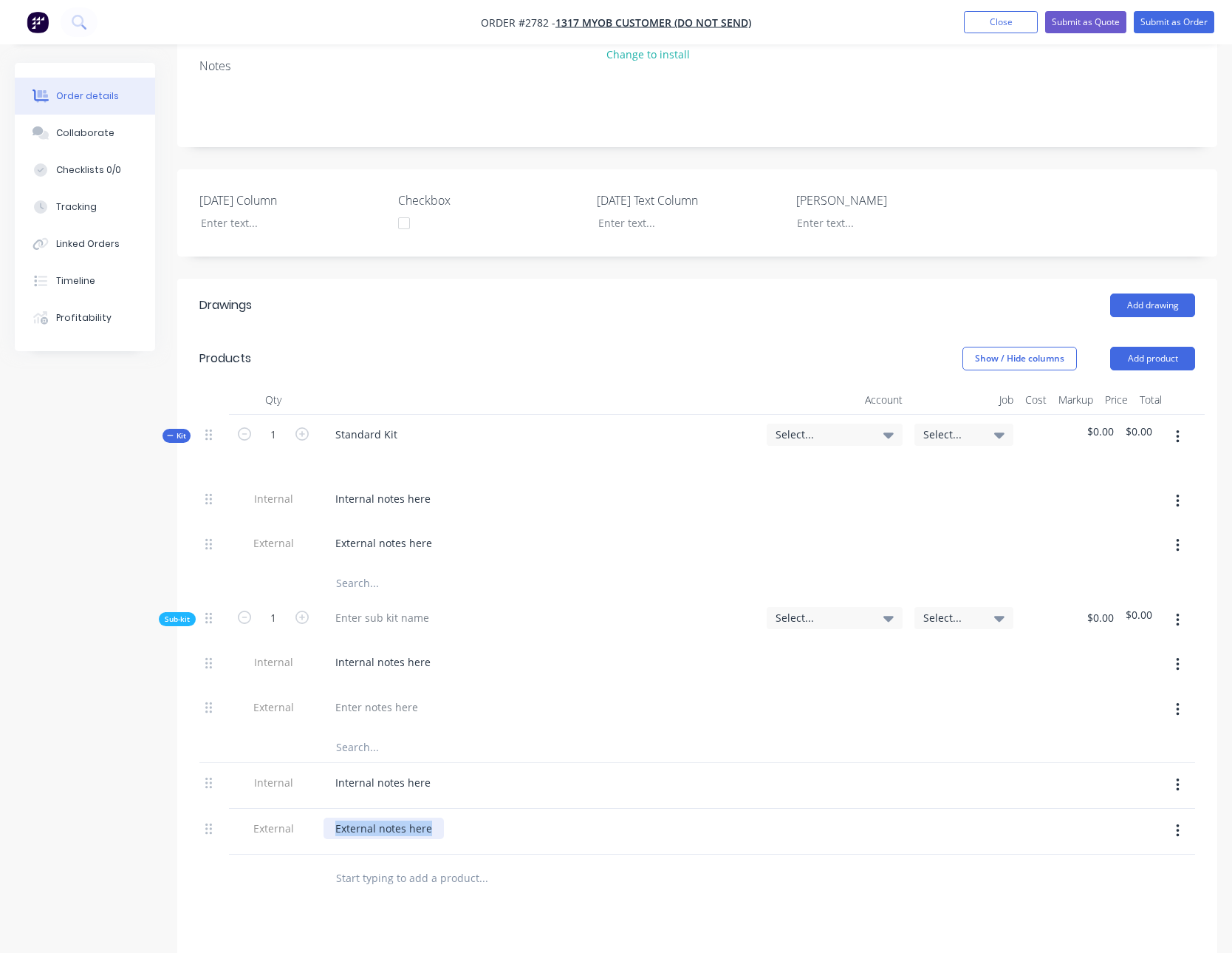
copy div "External notes here"
click at [389, 711] on div at bounding box center [376, 706] width 106 height 21
paste div
click at [411, 621] on div at bounding box center [382, 617] width 118 height 21
click at [644, 367] on div "Show / Hide columns Add product" at bounding box center [804, 358] width 784 height 24
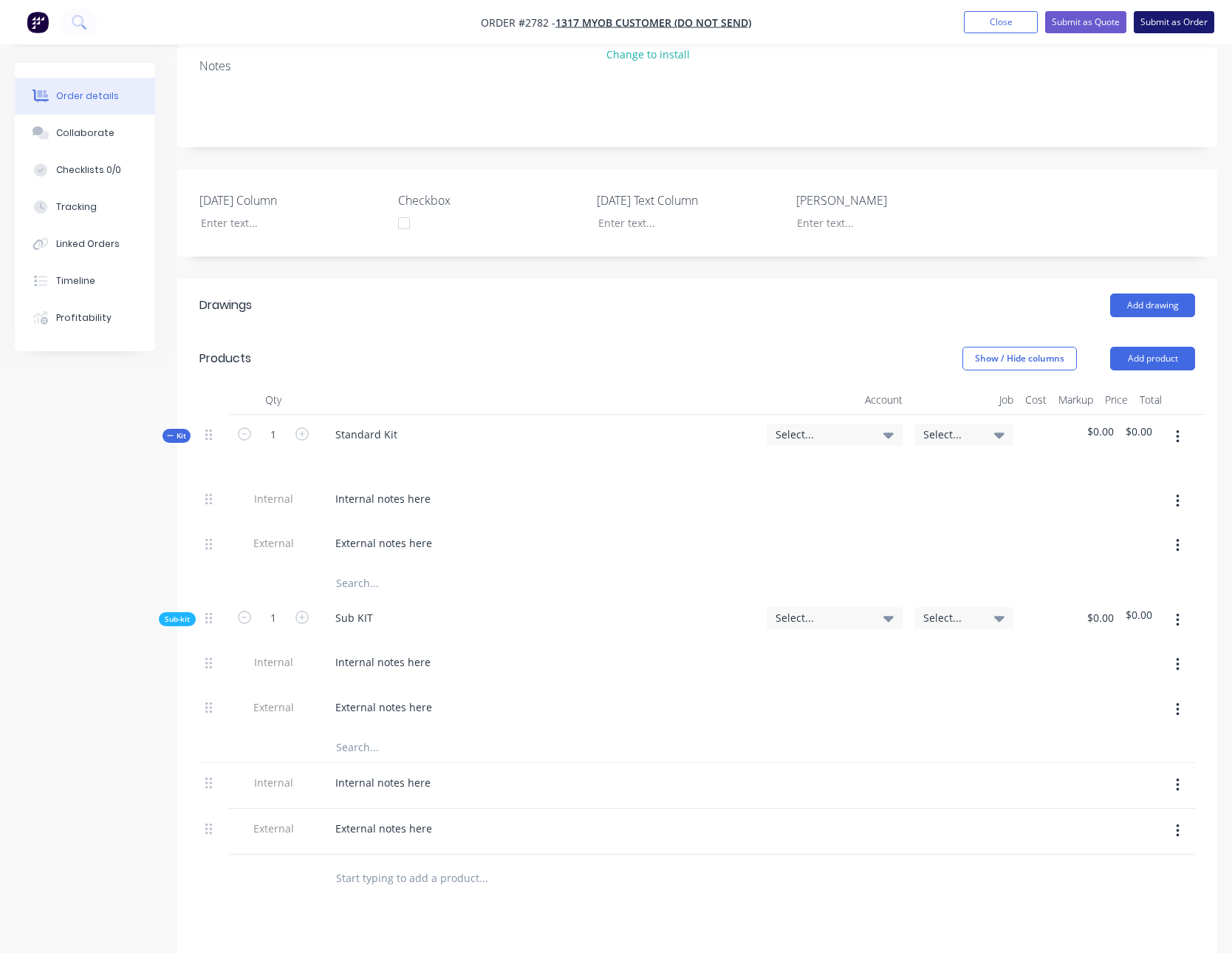
click at [1146, 17] on button "Submit as Order" at bounding box center [1174, 22] width 80 height 22
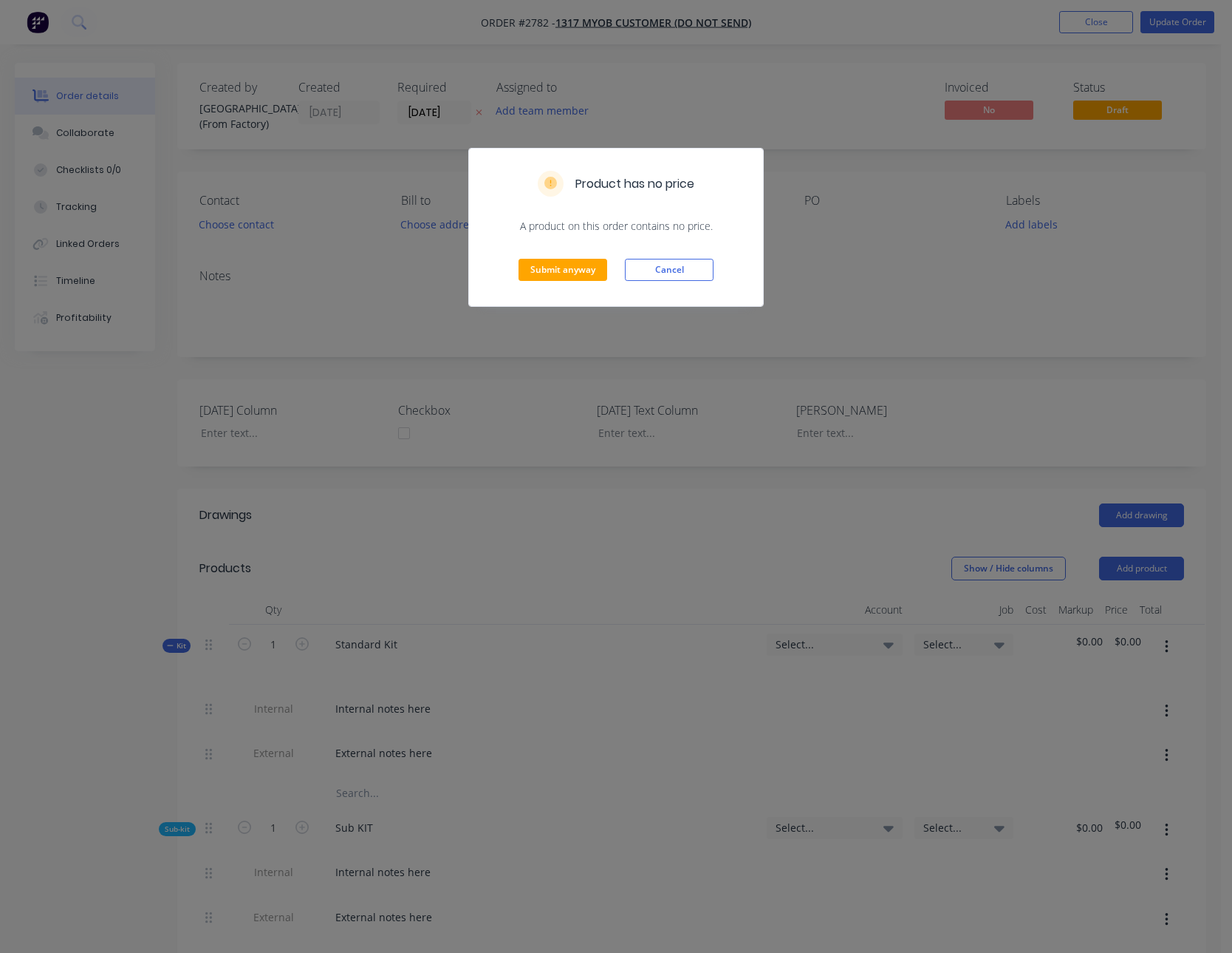
scroll to position [536, 0]
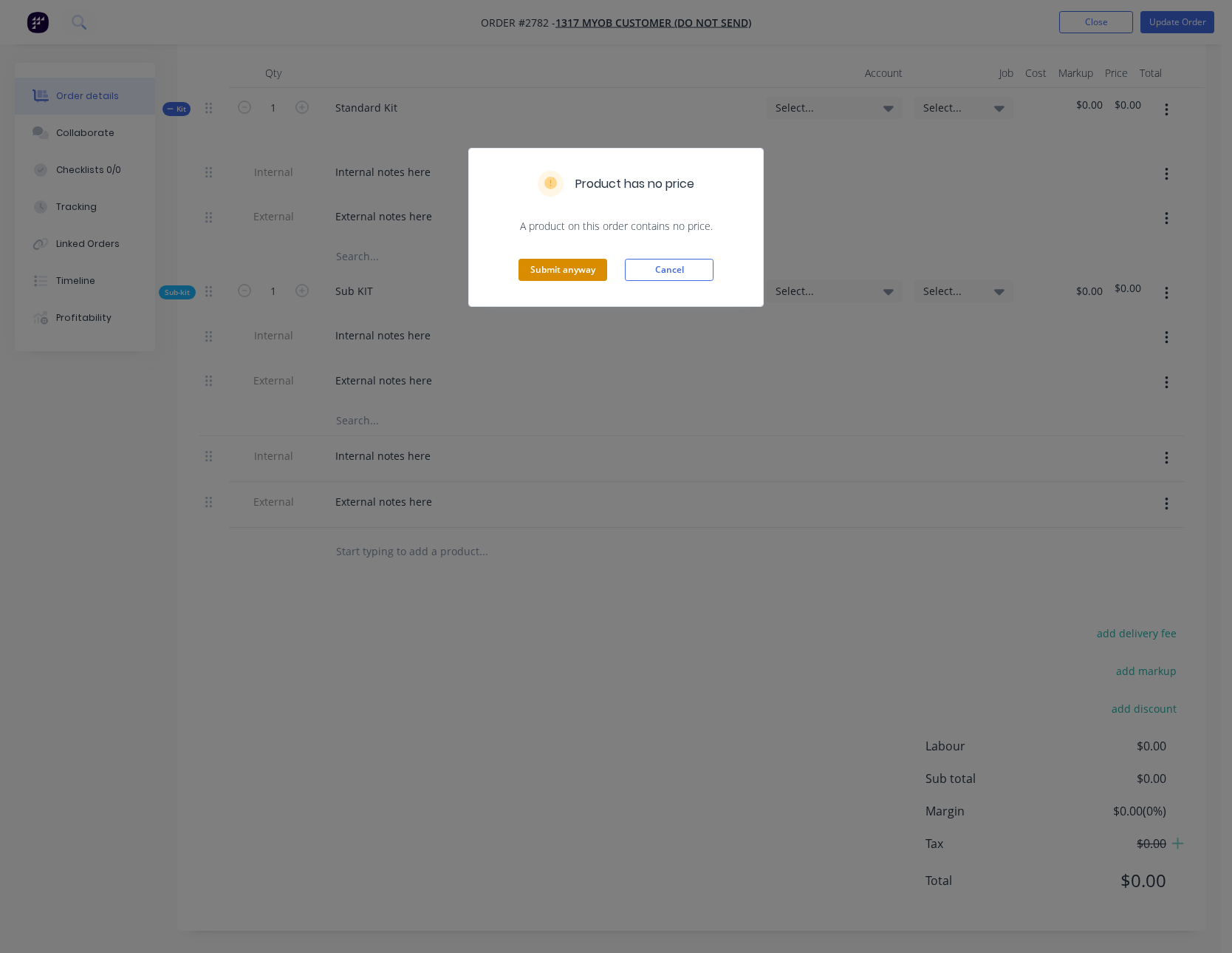
click at [523, 278] on button "Submit anyway" at bounding box center [563, 270] width 89 height 22
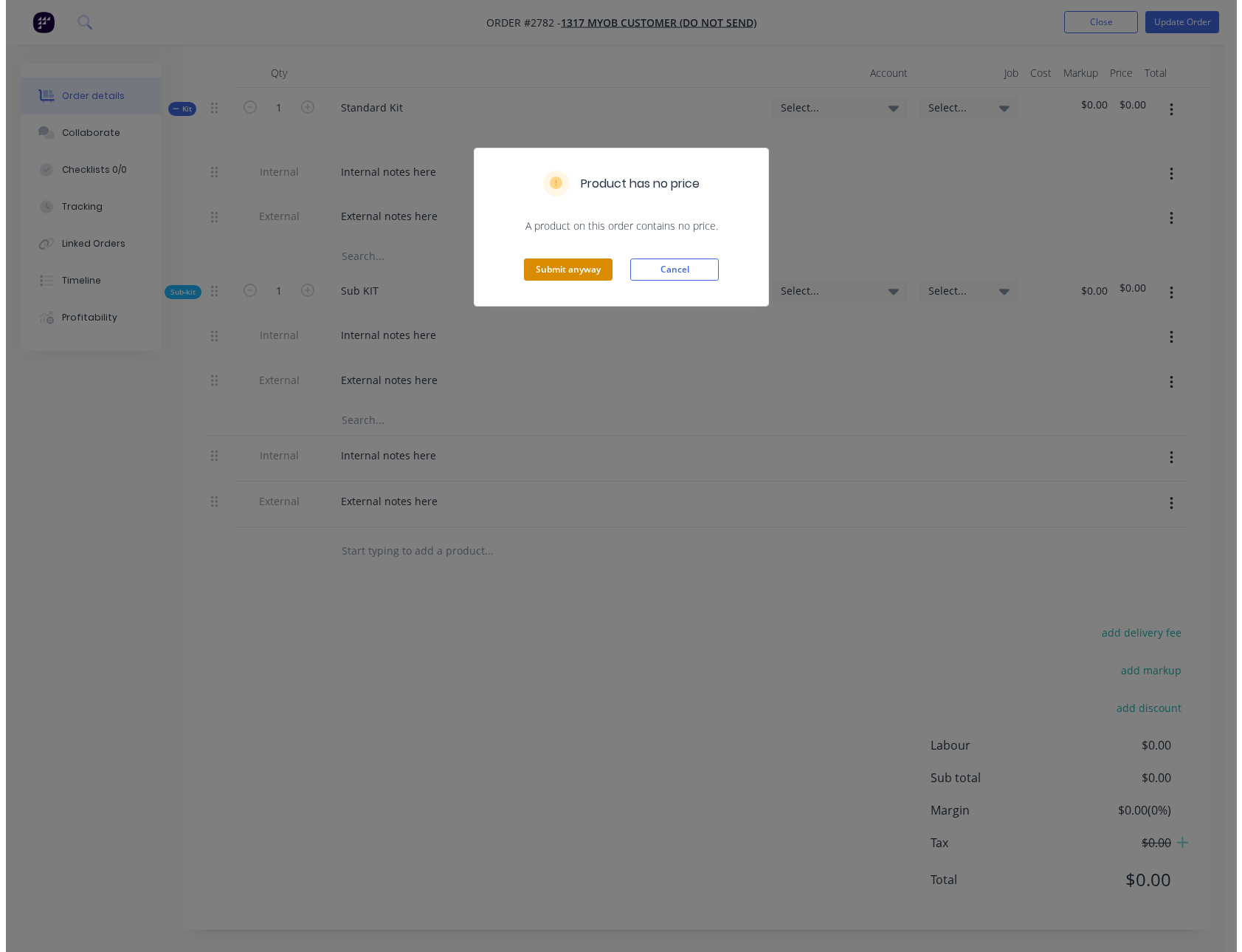
scroll to position [0, 0]
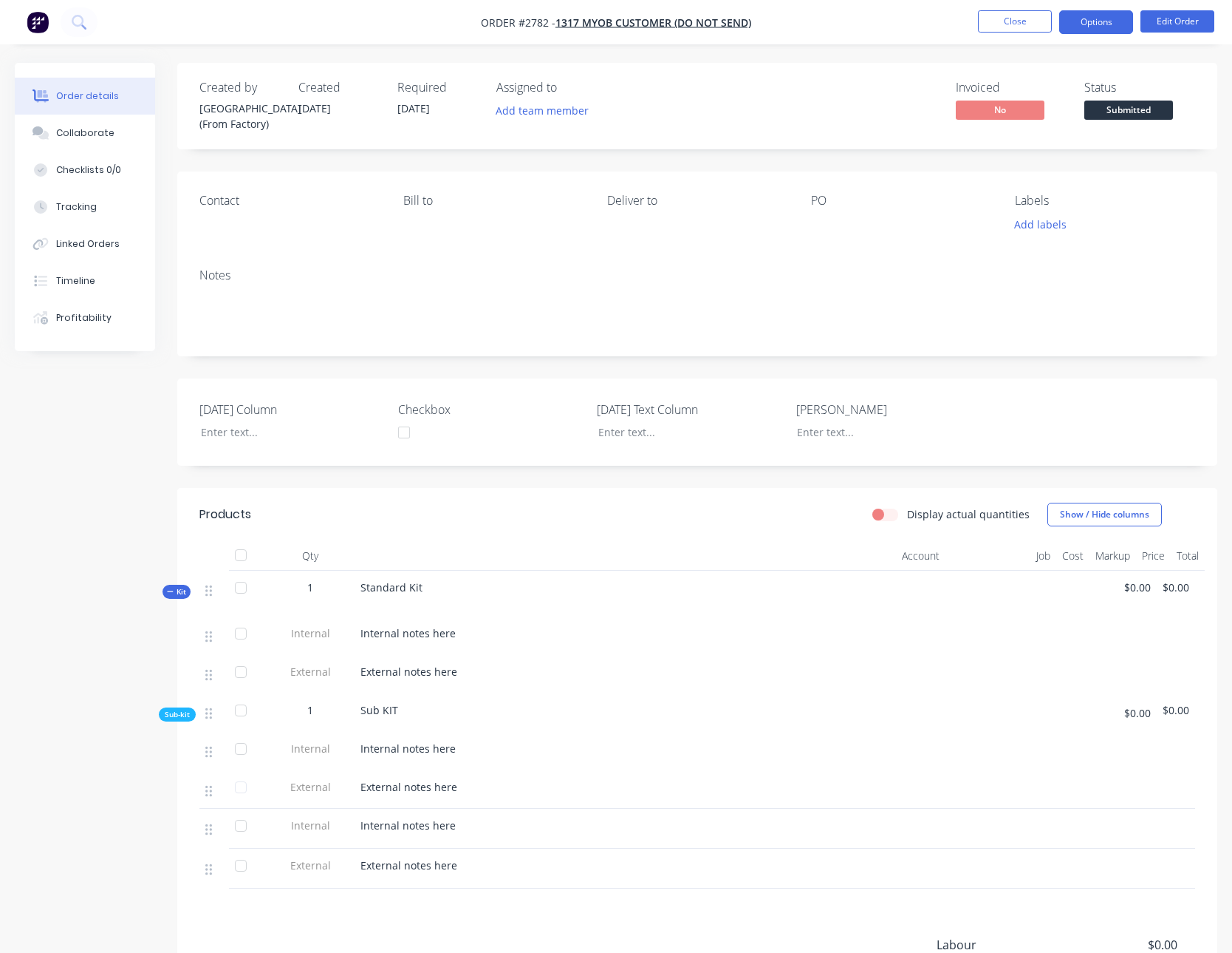
click at [1094, 22] on button "Options" at bounding box center [1096, 22] width 74 height 24
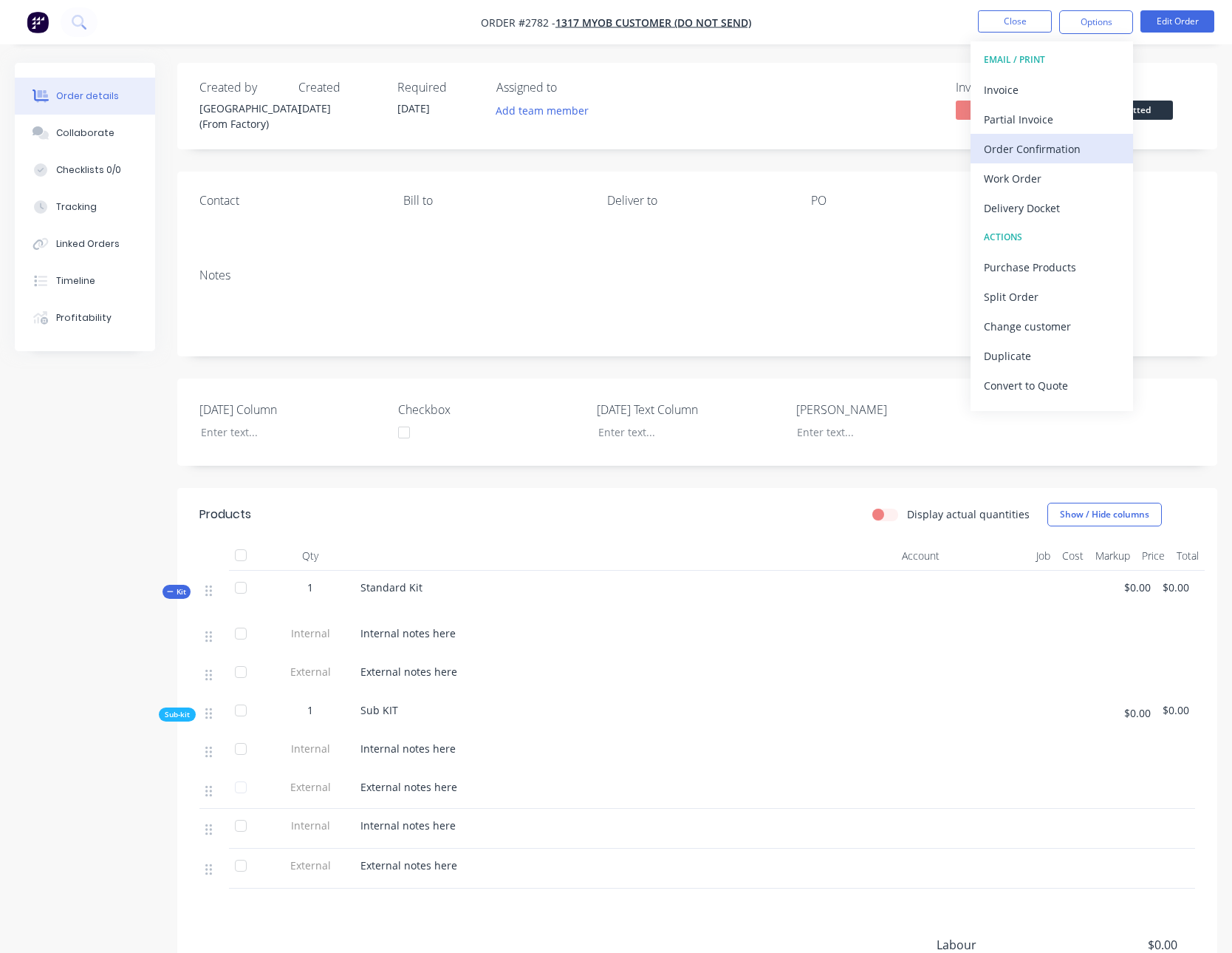
click at [1042, 143] on div "Order Confirmation" at bounding box center [1051, 148] width 136 height 21
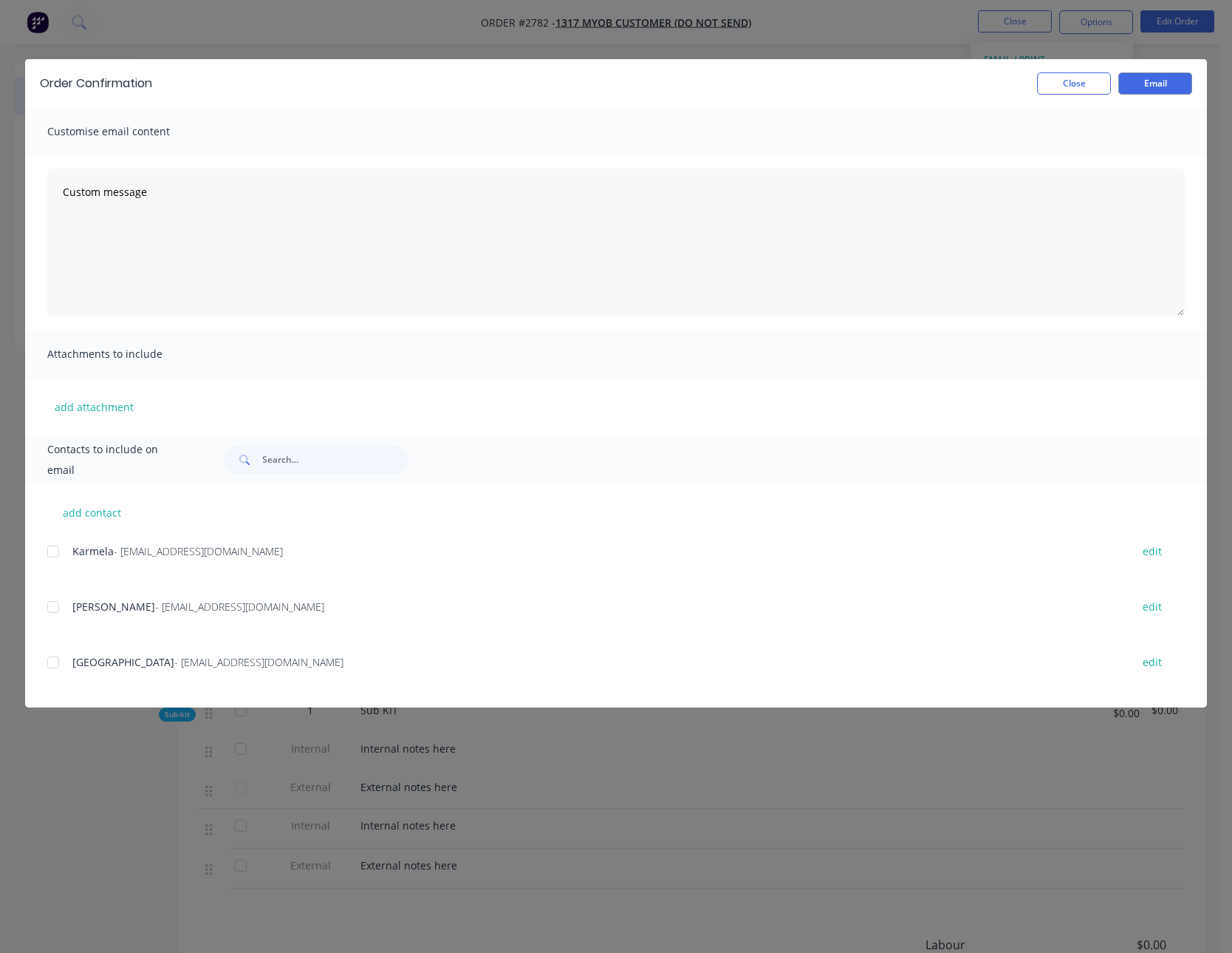
click at [48, 602] on div at bounding box center [53, 607] width 29 height 29
click at [1131, 89] on button "Email" at bounding box center [1155, 83] width 74 height 22
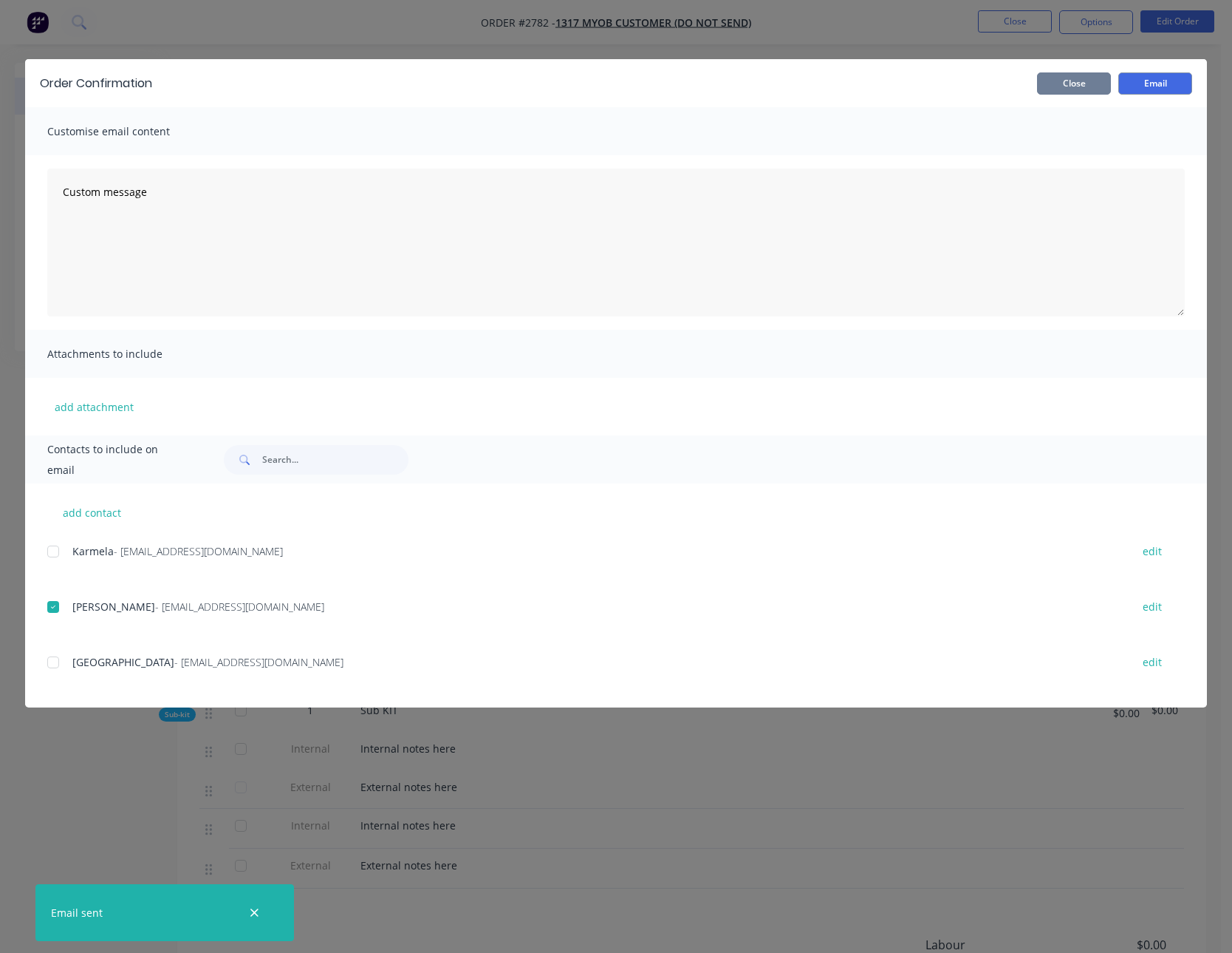
click at [1056, 90] on button "Close" at bounding box center [1074, 83] width 74 height 22
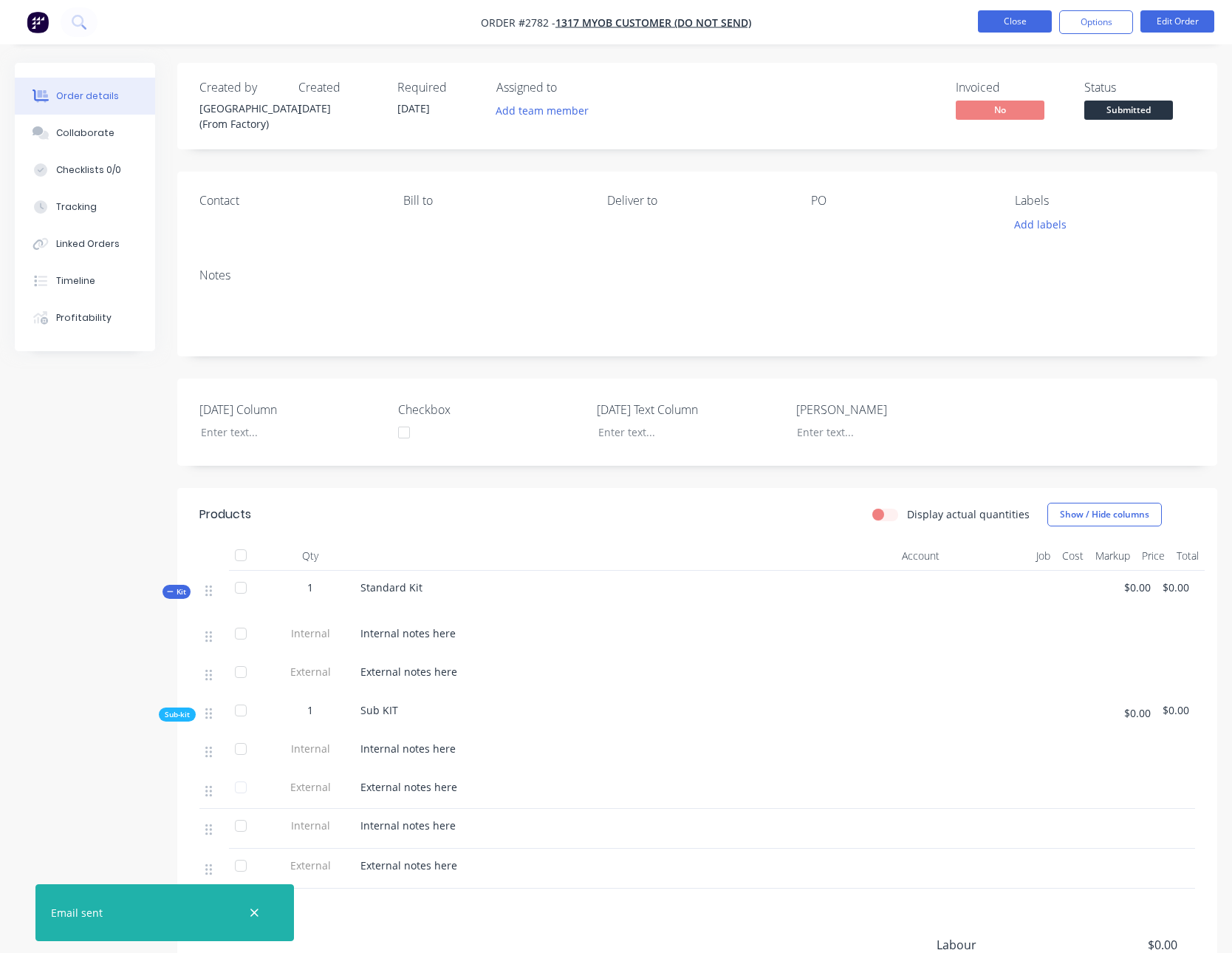
click at [1016, 29] on button "Close" at bounding box center [1015, 21] width 74 height 22
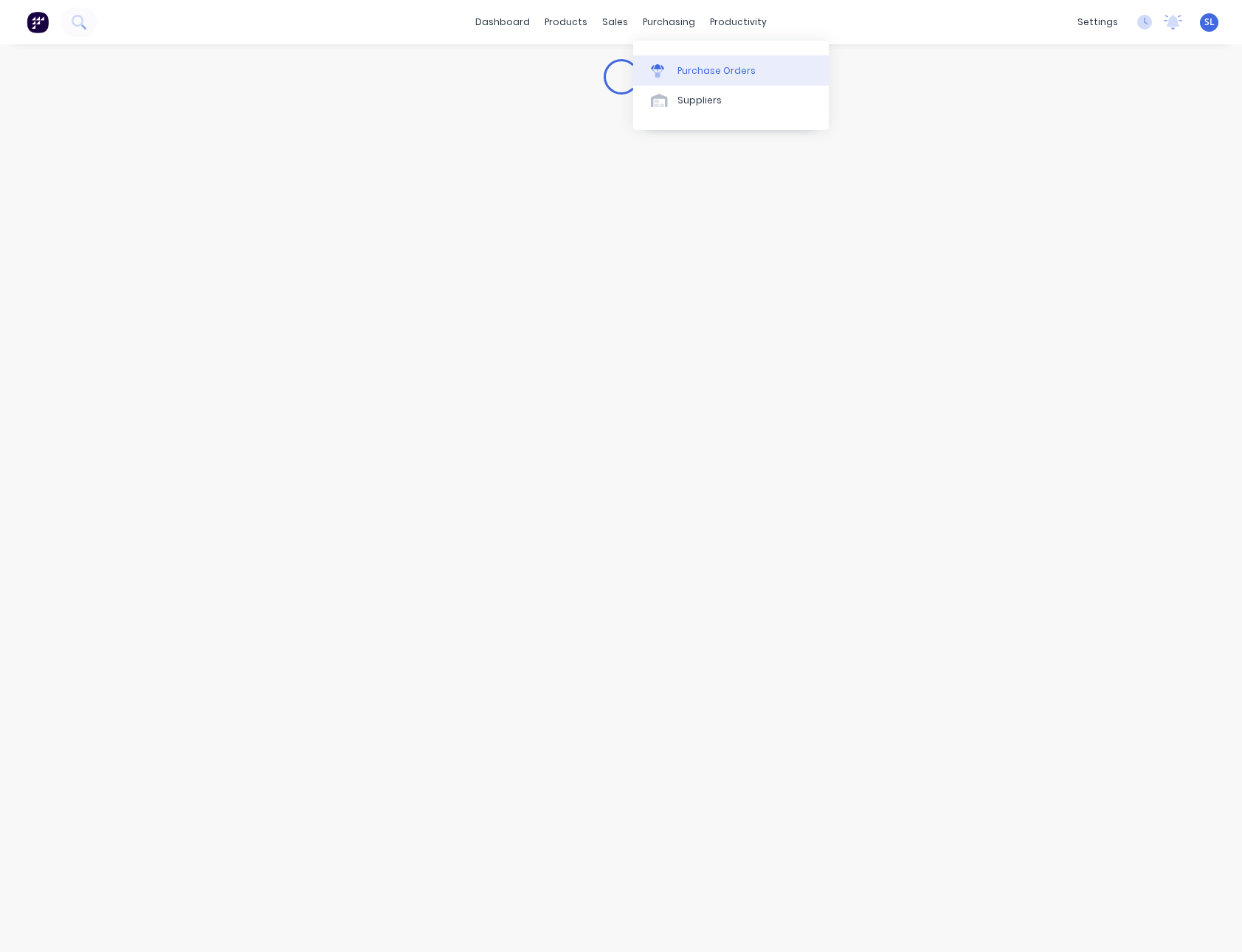
click at [694, 82] on link "Purchase Orders" at bounding box center [731, 70] width 195 height 29
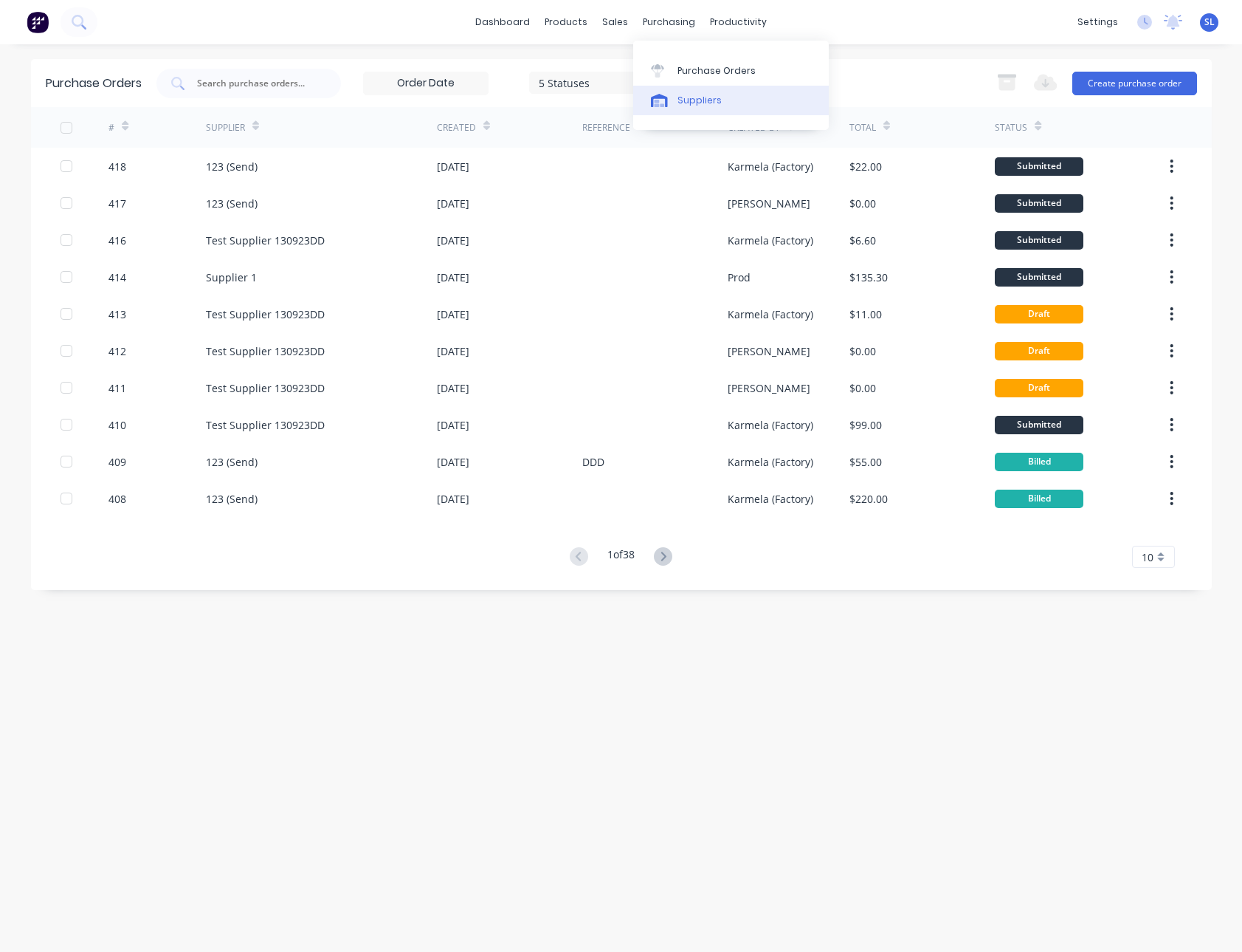
click at [682, 96] on div "Suppliers" at bounding box center [700, 100] width 45 height 14
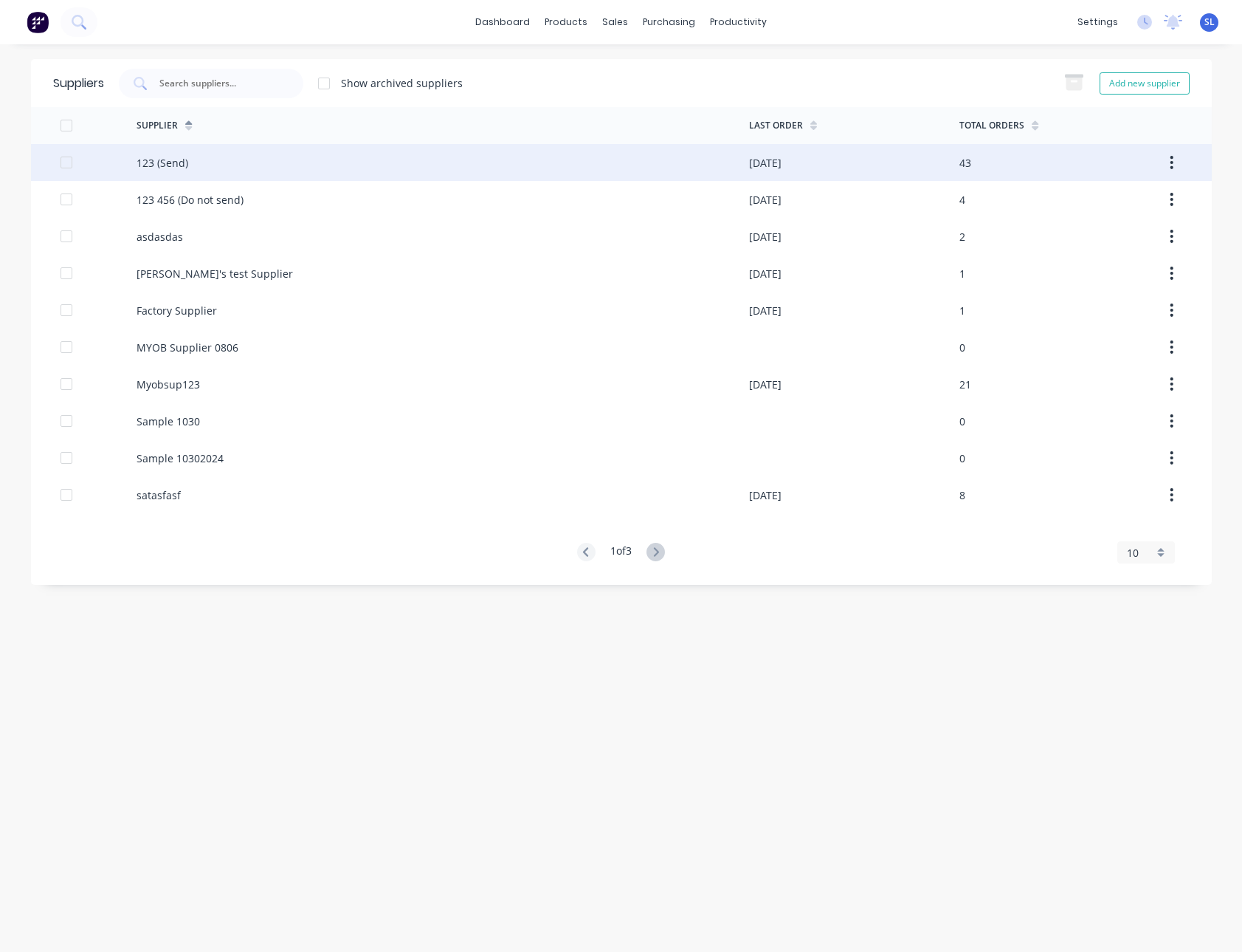
click at [861, 164] on div "28/07/25" at bounding box center [854, 162] width 211 height 37
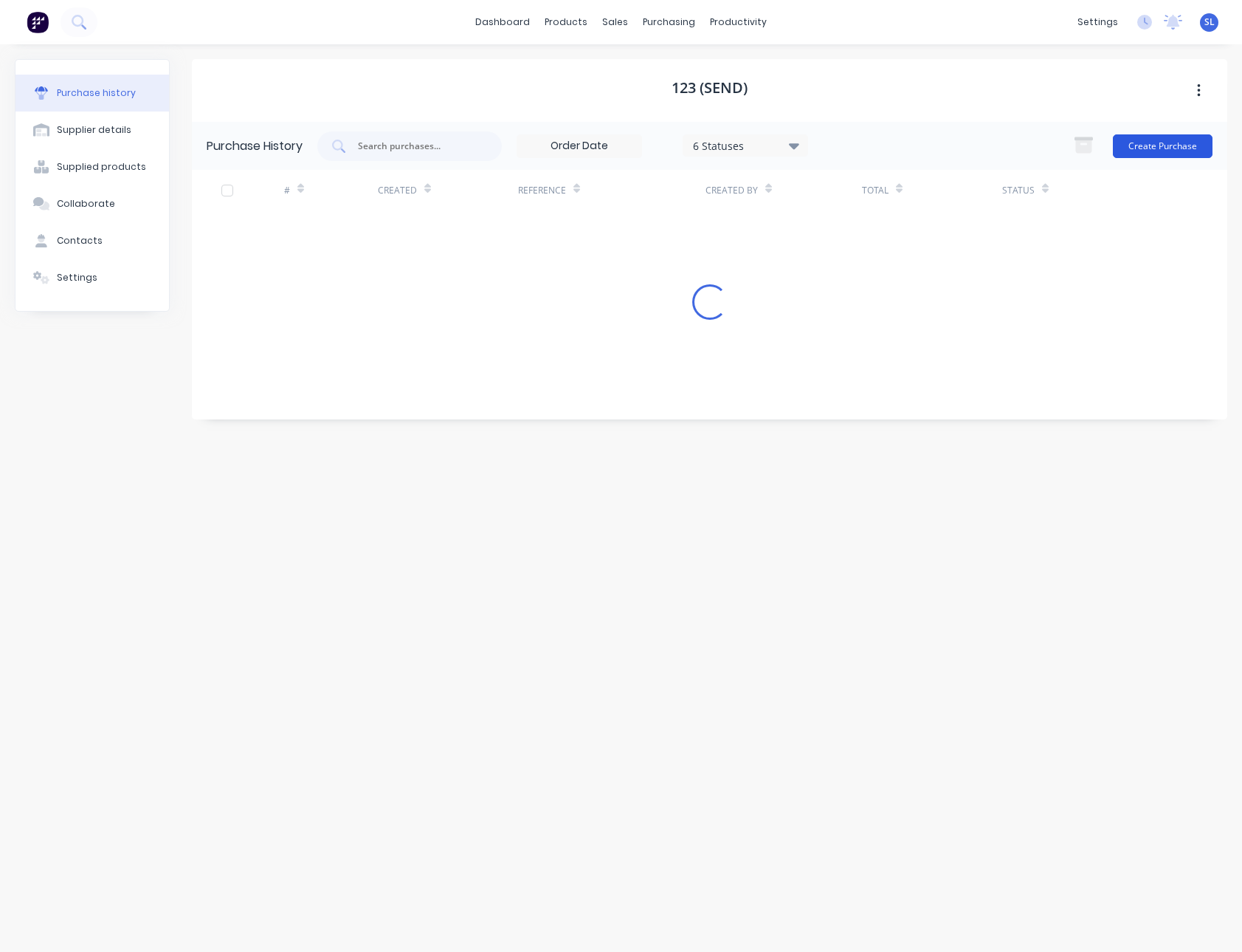
click at [1154, 147] on button "Create Purchase" at bounding box center [1163, 146] width 99 height 24
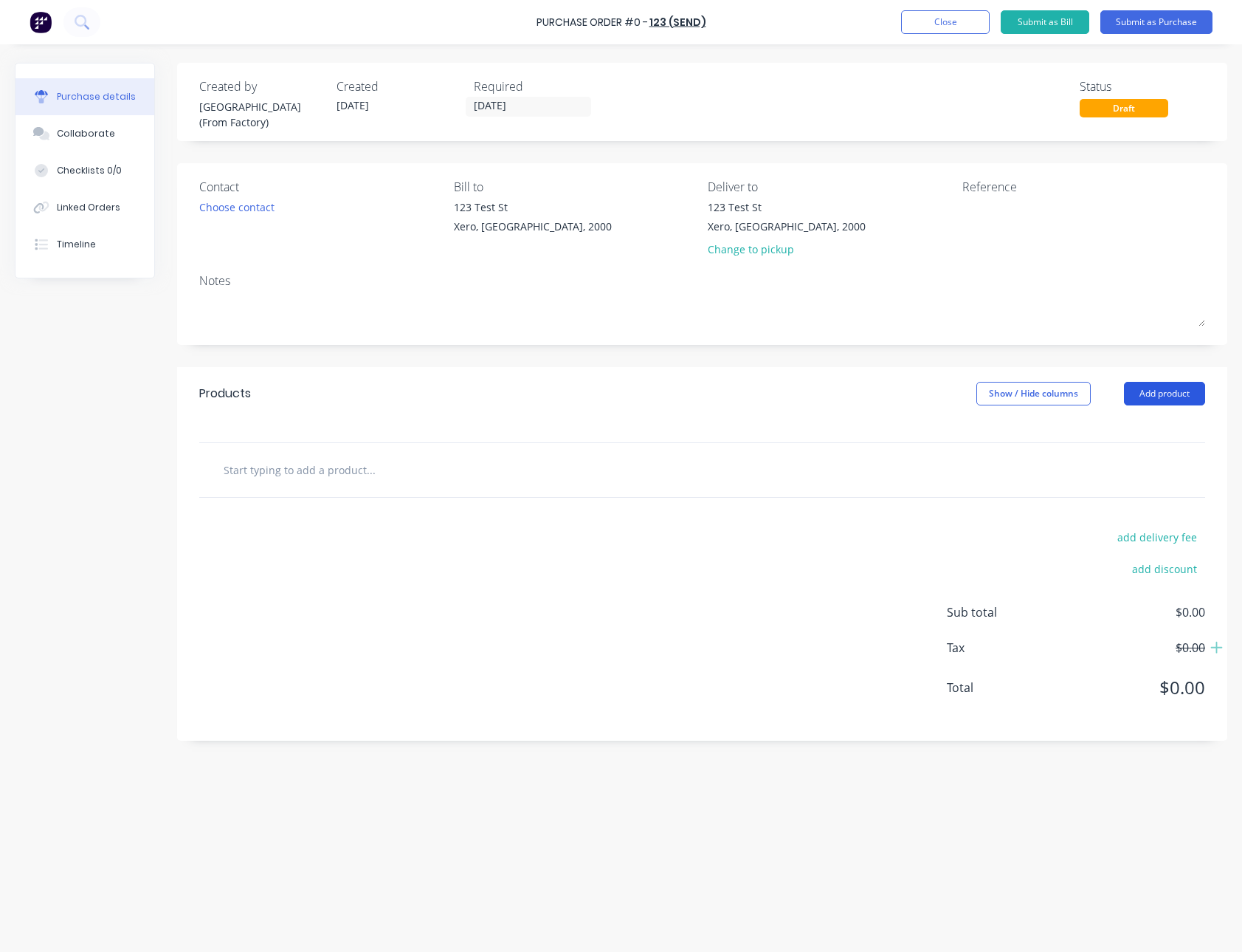
click at [1202, 392] on button "Add product" at bounding box center [1164, 393] width 81 height 24
click at [1117, 545] on div "Notes (Internal)" at bounding box center [1135, 549] width 114 height 21
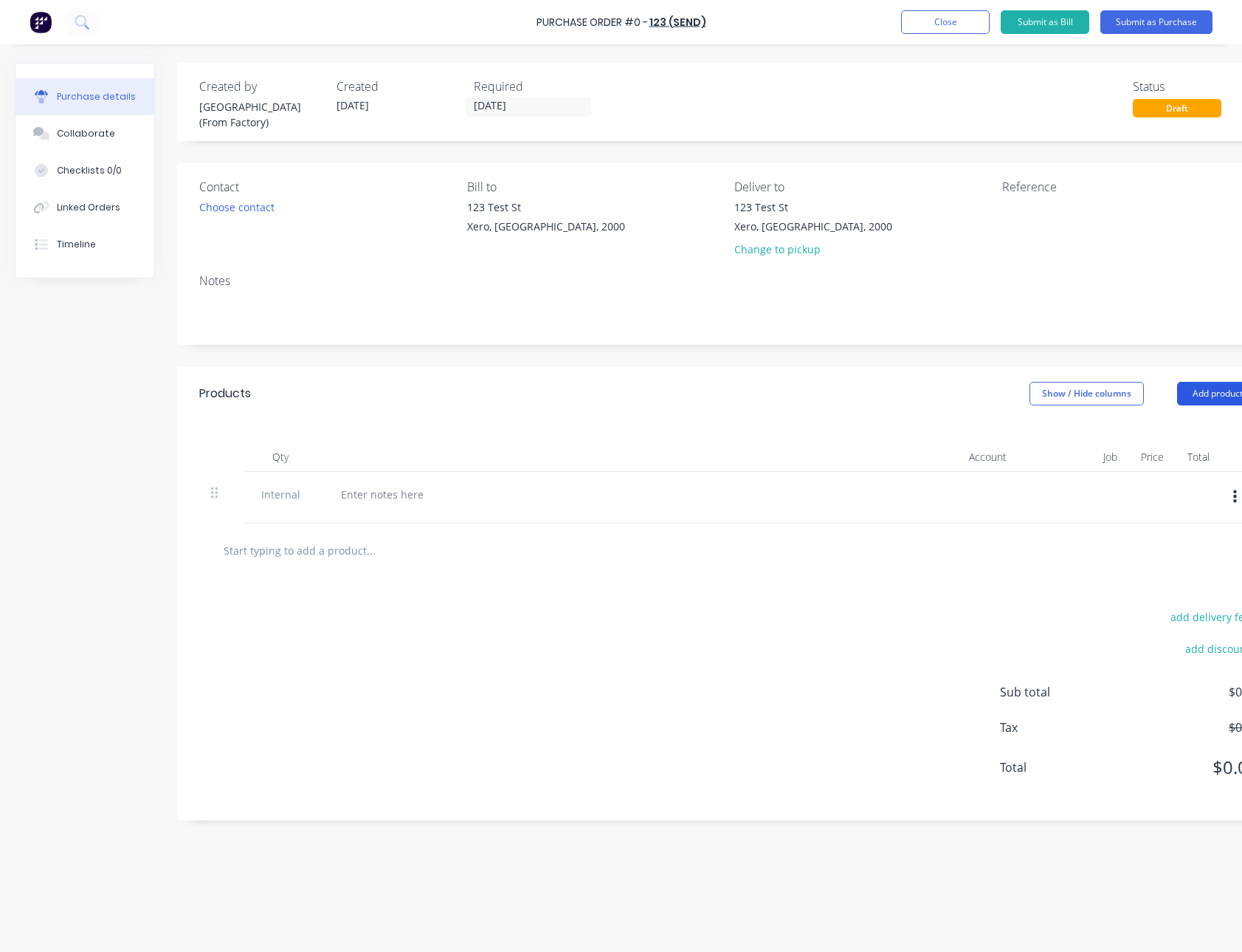
click at [1208, 382] on button "Add product" at bounding box center [1217, 393] width 81 height 24
click at [1205, 383] on button "Add product" at bounding box center [1217, 393] width 81 height 24
click at [1155, 571] on div "Notes (External)" at bounding box center [1188, 579] width 114 height 21
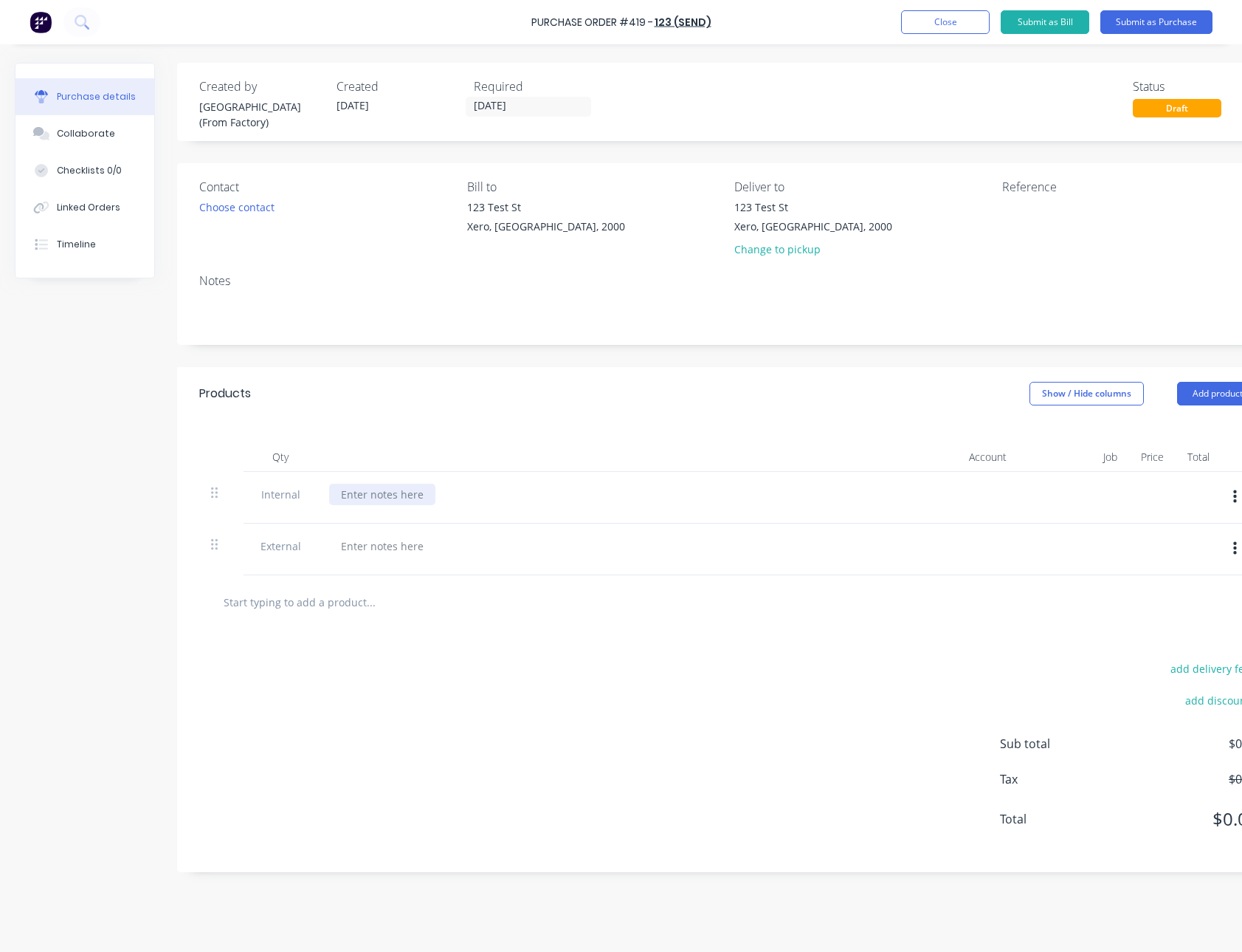
click at [376, 497] on div at bounding box center [382, 494] width 106 height 21
paste div
drag, startPoint x: 397, startPoint y: 554, endPoint x: 390, endPoint y: 538, distance: 17.5
click at [398, 553] on div at bounding box center [382, 545] width 106 height 21
paste div
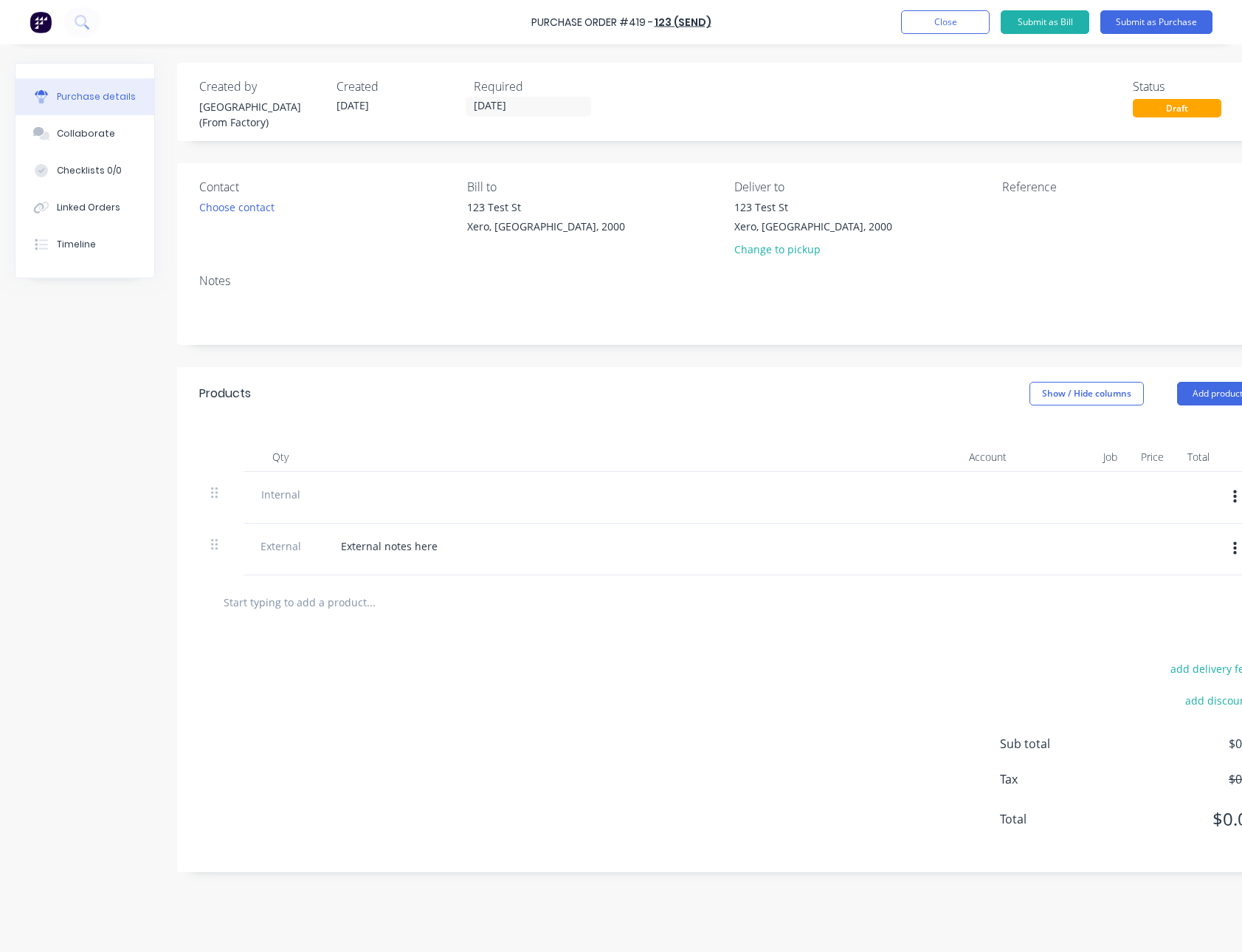
click at [357, 491] on div at bounding box center [612, 494] width 567 height 21
click at [334, 491] on div at bounding box center [341, 494] width 24 height 21
click at [620, 722] on div "add delivery fee add discount Sub total $0.00 Tax $0.00 Total $0.00" at bounding box center [728, 750] width 1103 height 243
click at [1185, 5] on div "Purchase Order #419 - 123 (Send) Add product Close Submit as Bill Submit as Pur…" at bounding box center [621, 22] width 1242 height 45
click at [1183, 34] on div "Purchase Order #419 - 123 (Send) Add product Close Submit as Bill Submit as Pur…" at bounding box center [621, 22] width 1242 height 45
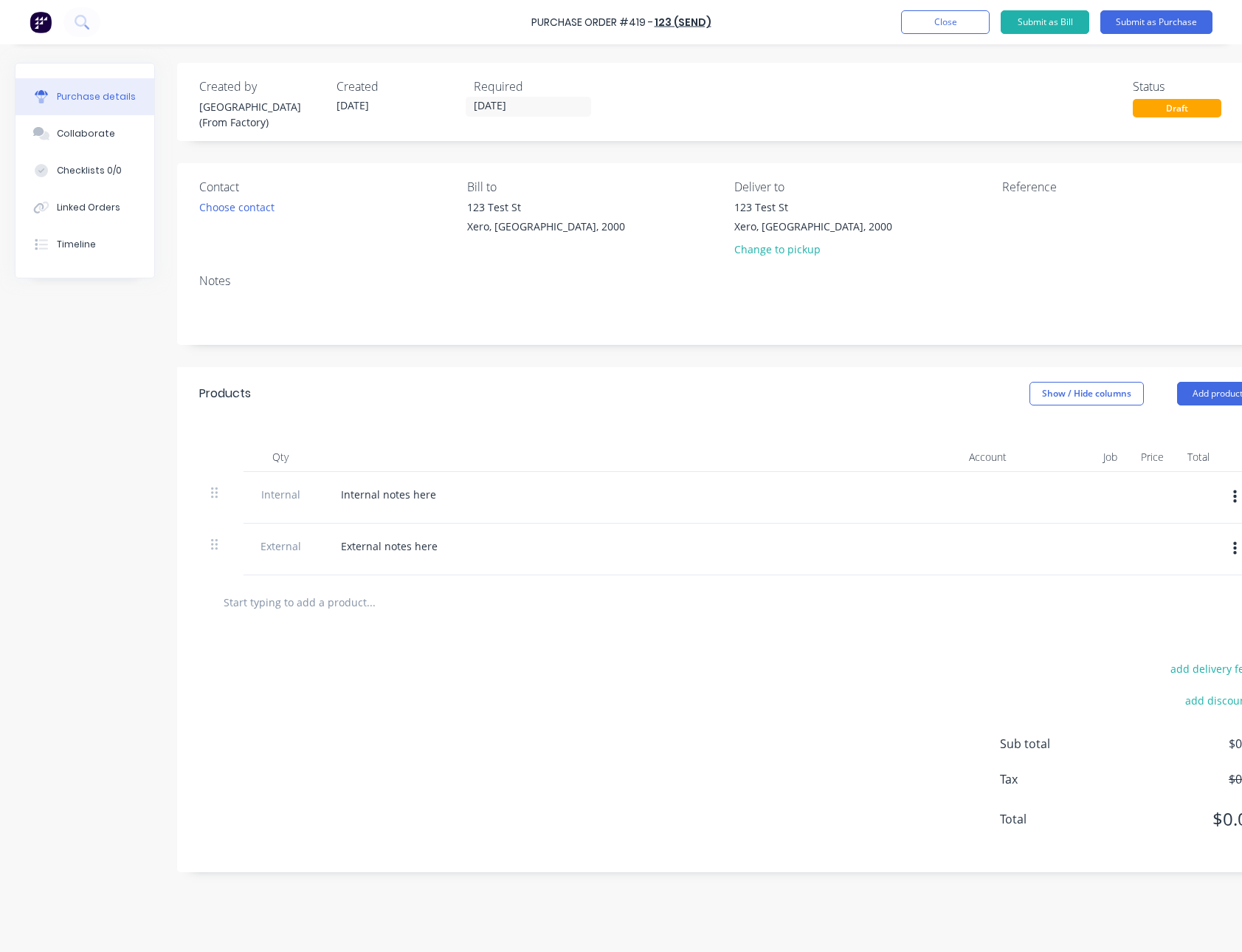
click at [1176, 5] on div "Purchase Order #419 - 123 (Send) Add product Close Submit as Bill Submit as Pur…" at bounding box center [621, 22] width 1242 height 45
click at [1176, 15] on button "Submit as Purchase" at bounding box center [1156, 22] width 112 height 24
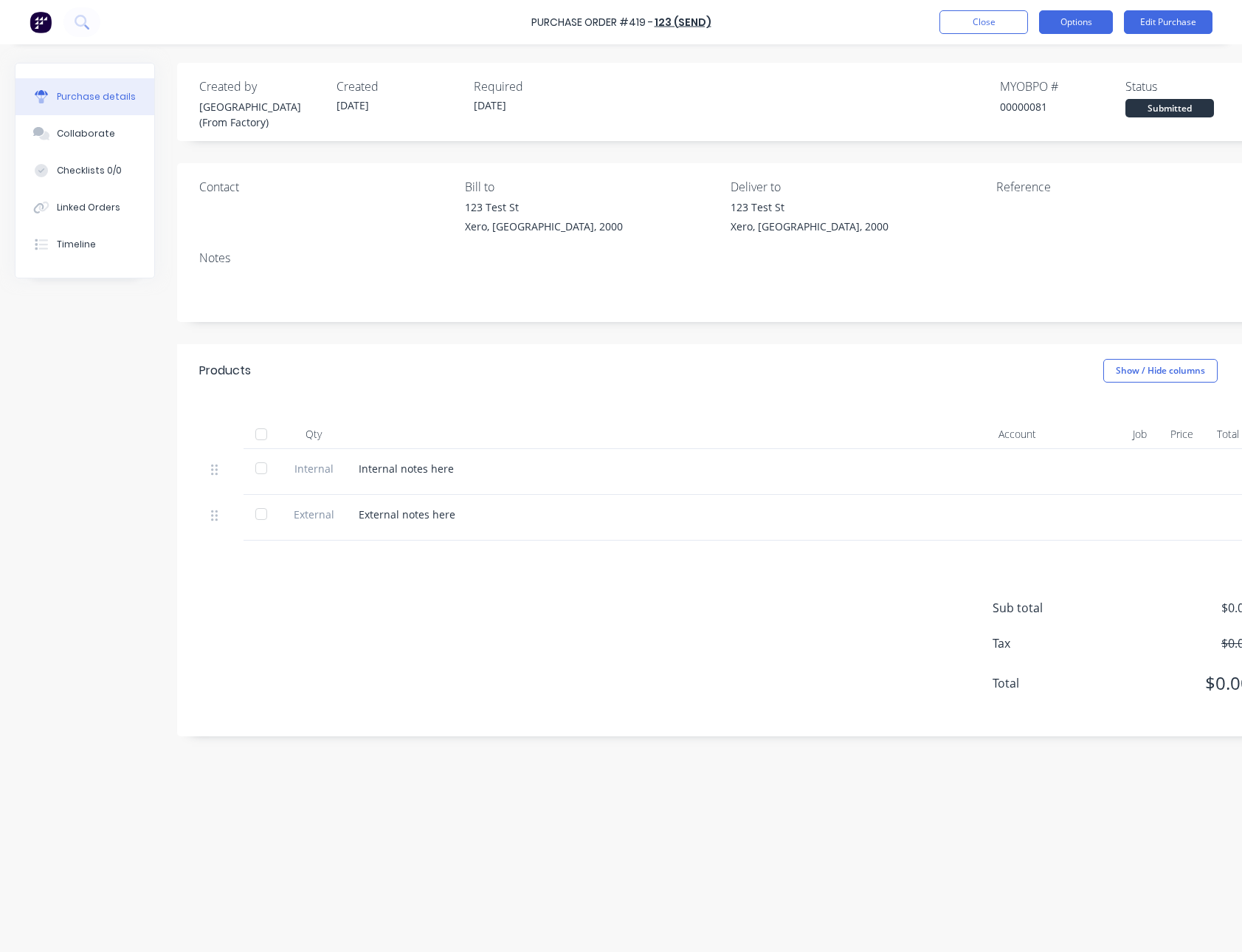
click at [1086, 20] on button "Options" at bounding box center [1076, 22] width 74 height 24
click at [1037, 56] on div "Print / Email" at bounding box center [1043, 59] width 114 height 21
click at [1036, 79] on div "With pricing" at bounding box center [1043, 89] width 114 height 21
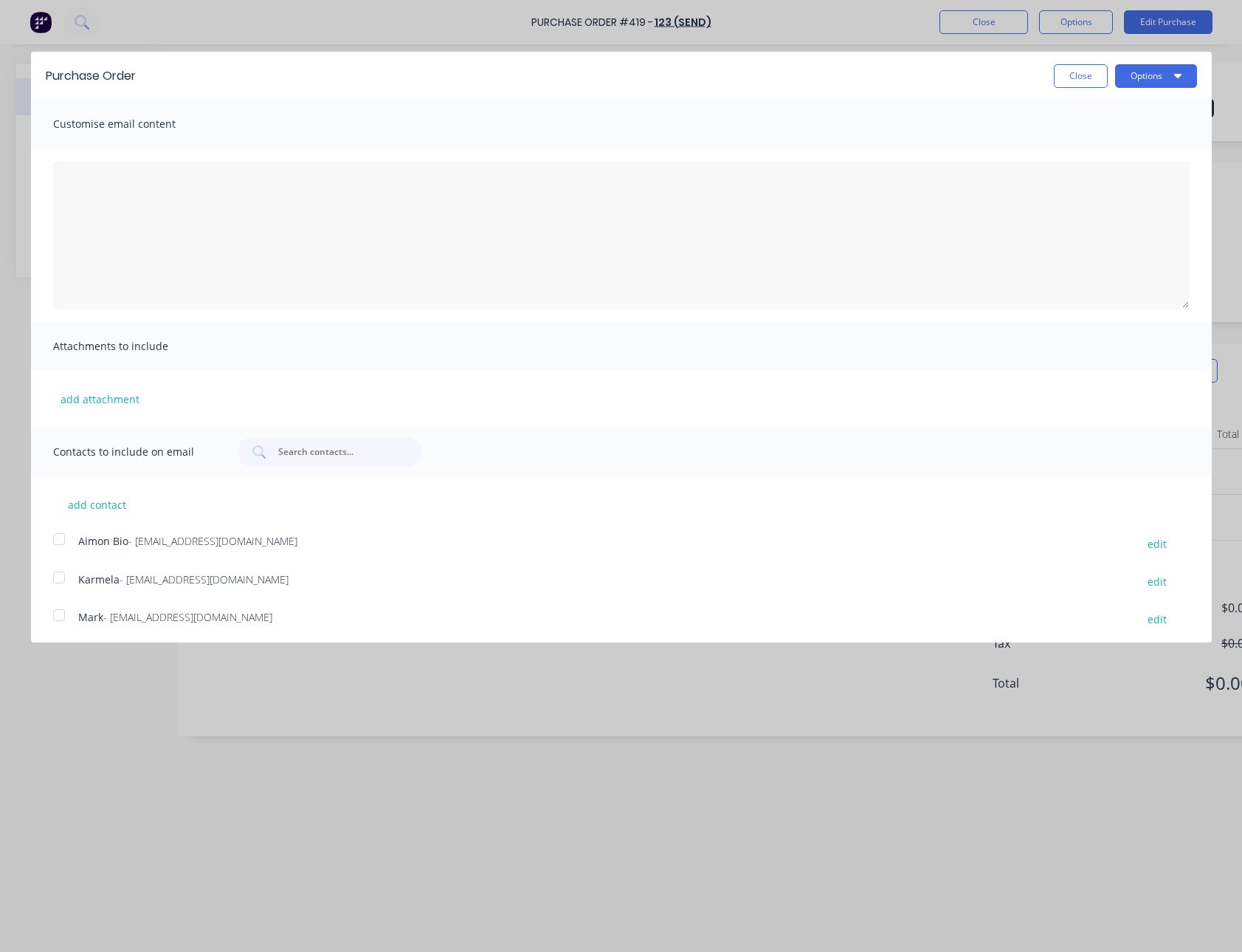
scroll to position [232, 0]
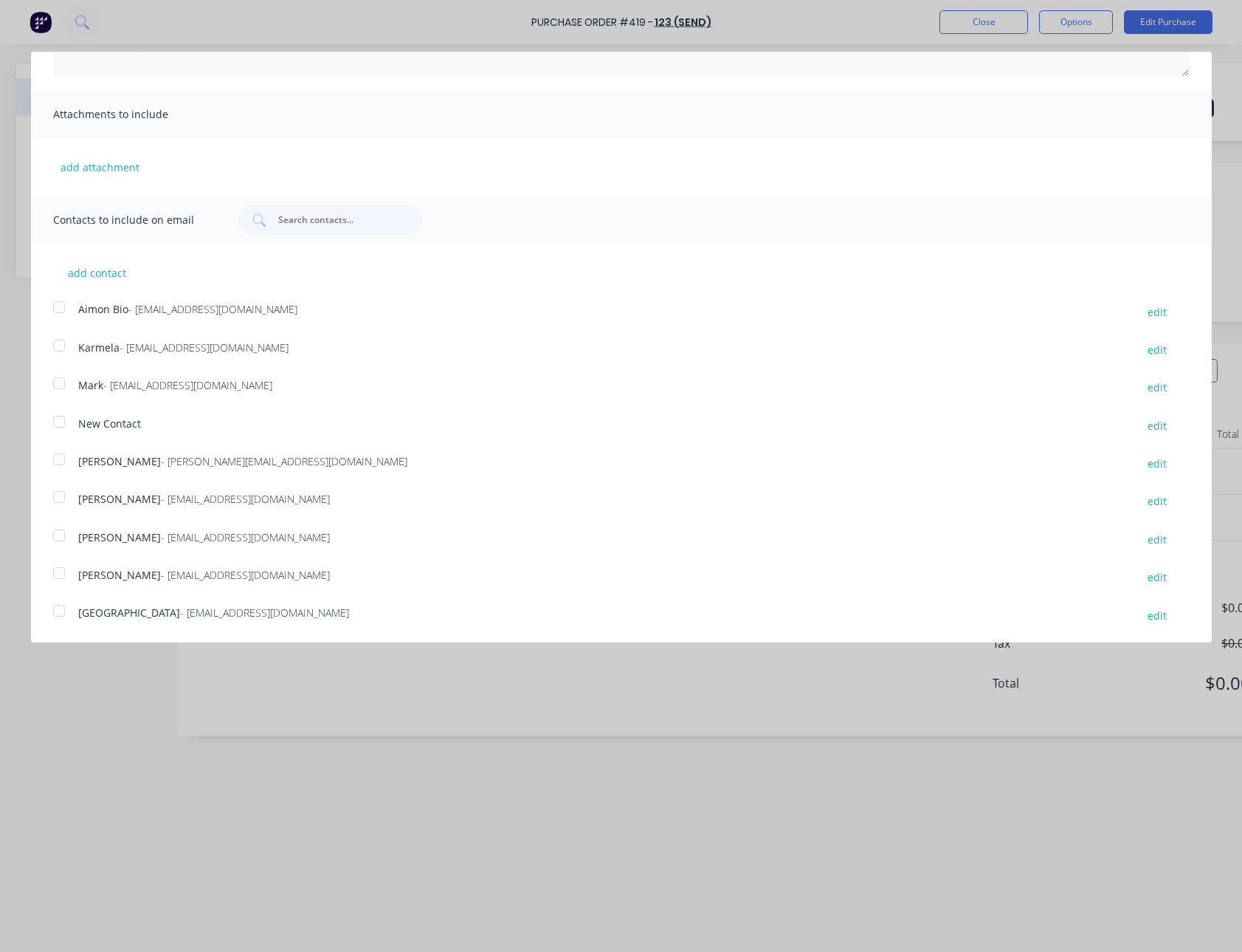
click at [67, 540] on div at bounding box center [59, 535] width 29 height 29
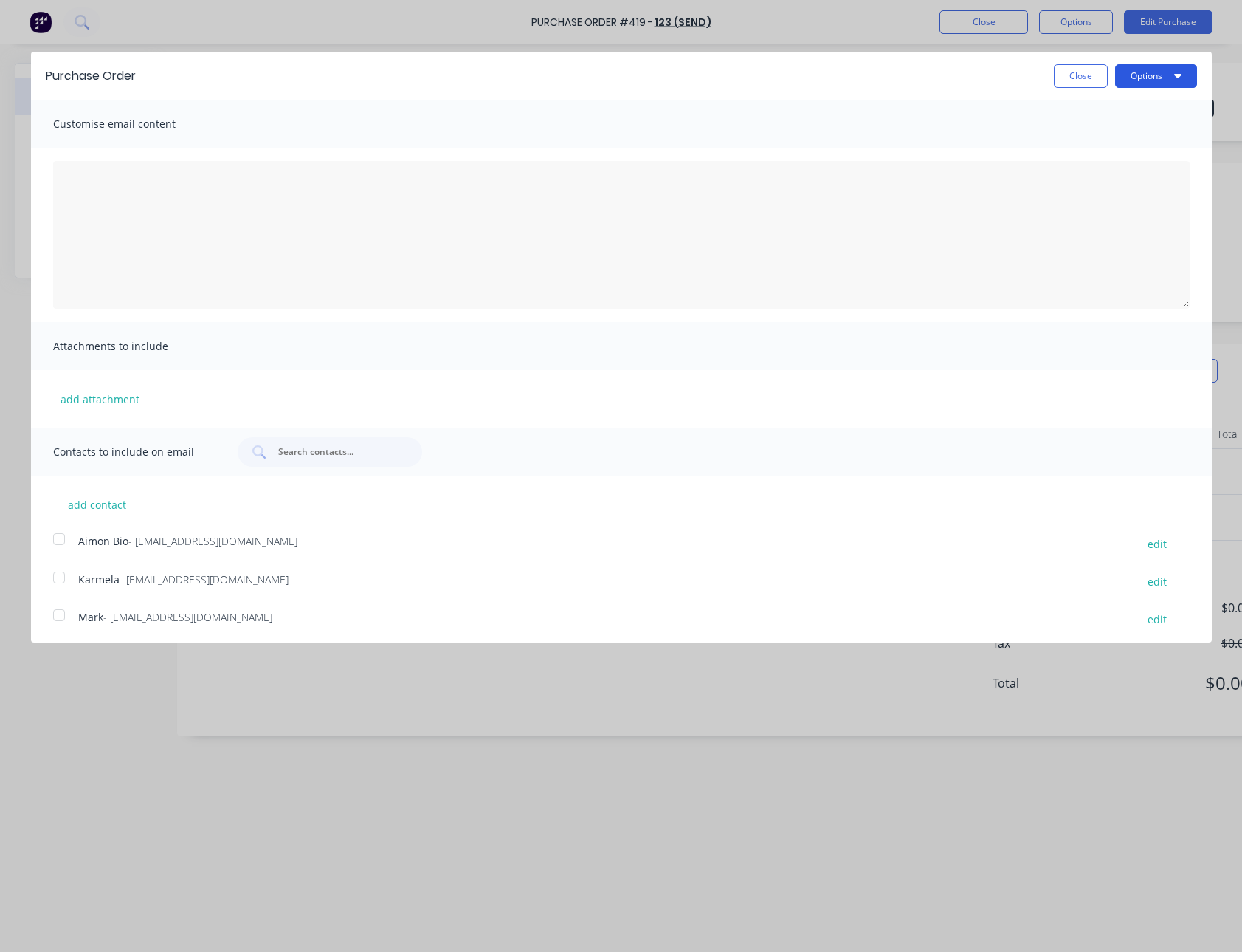
click at [1174, 78] on icon "button" at bounding box center [1178, 75] width 7 height 12
click at [1121, 133] on div "Email" at bounding box center [1127, 142] width 114 height 21
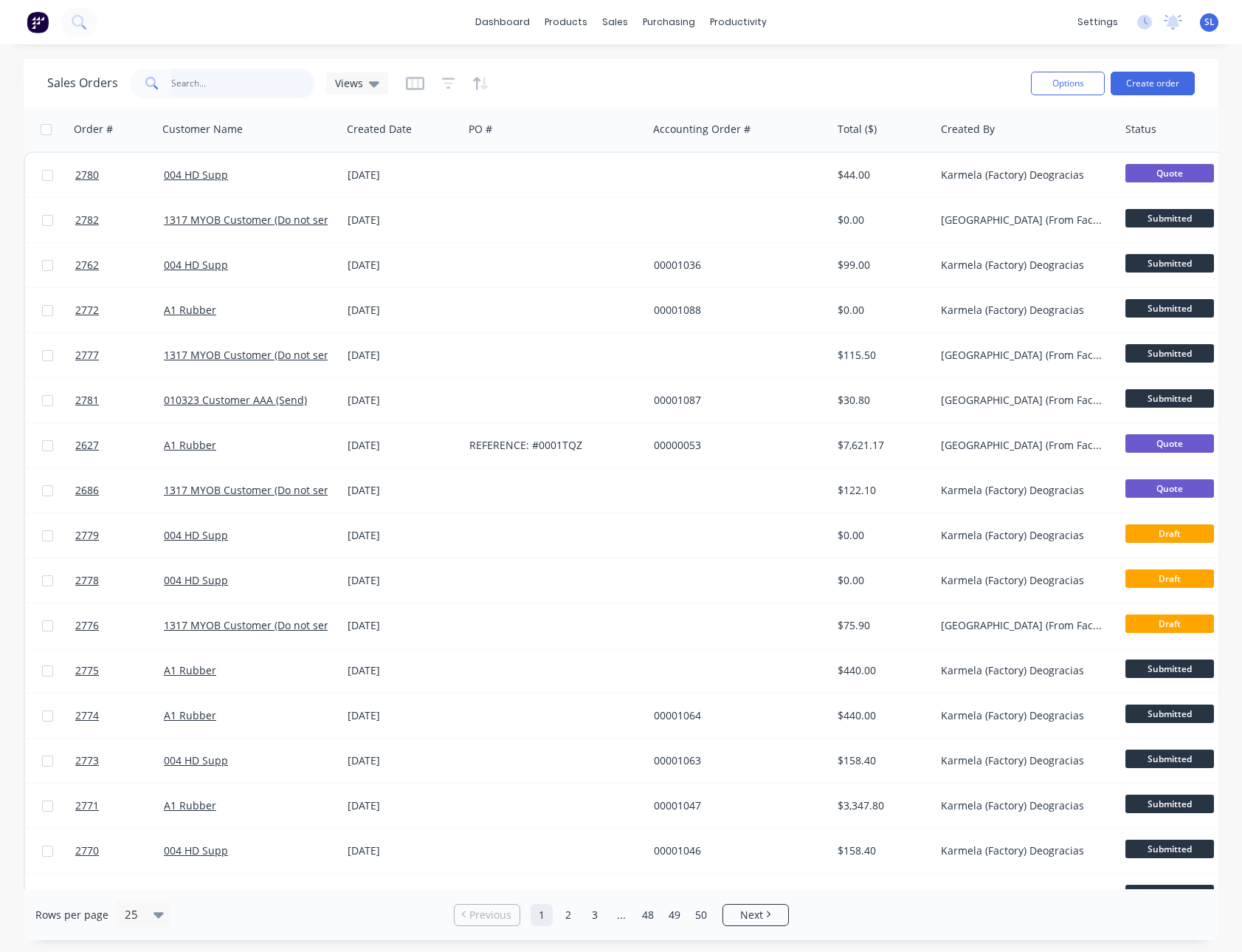
click at [242, 85] on input "text" at bounding box center [244, 83] width 144 height 29
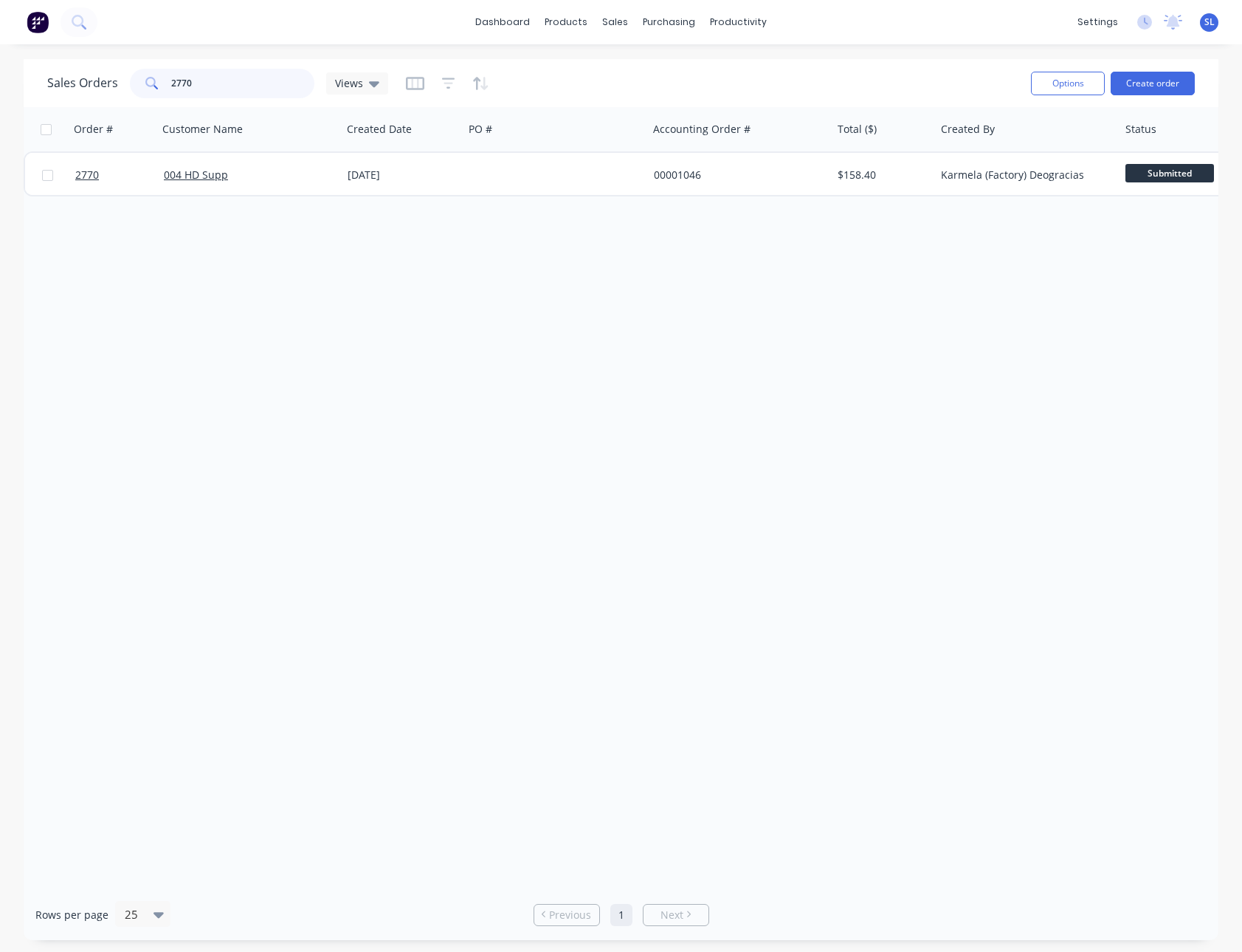
type input "2770"
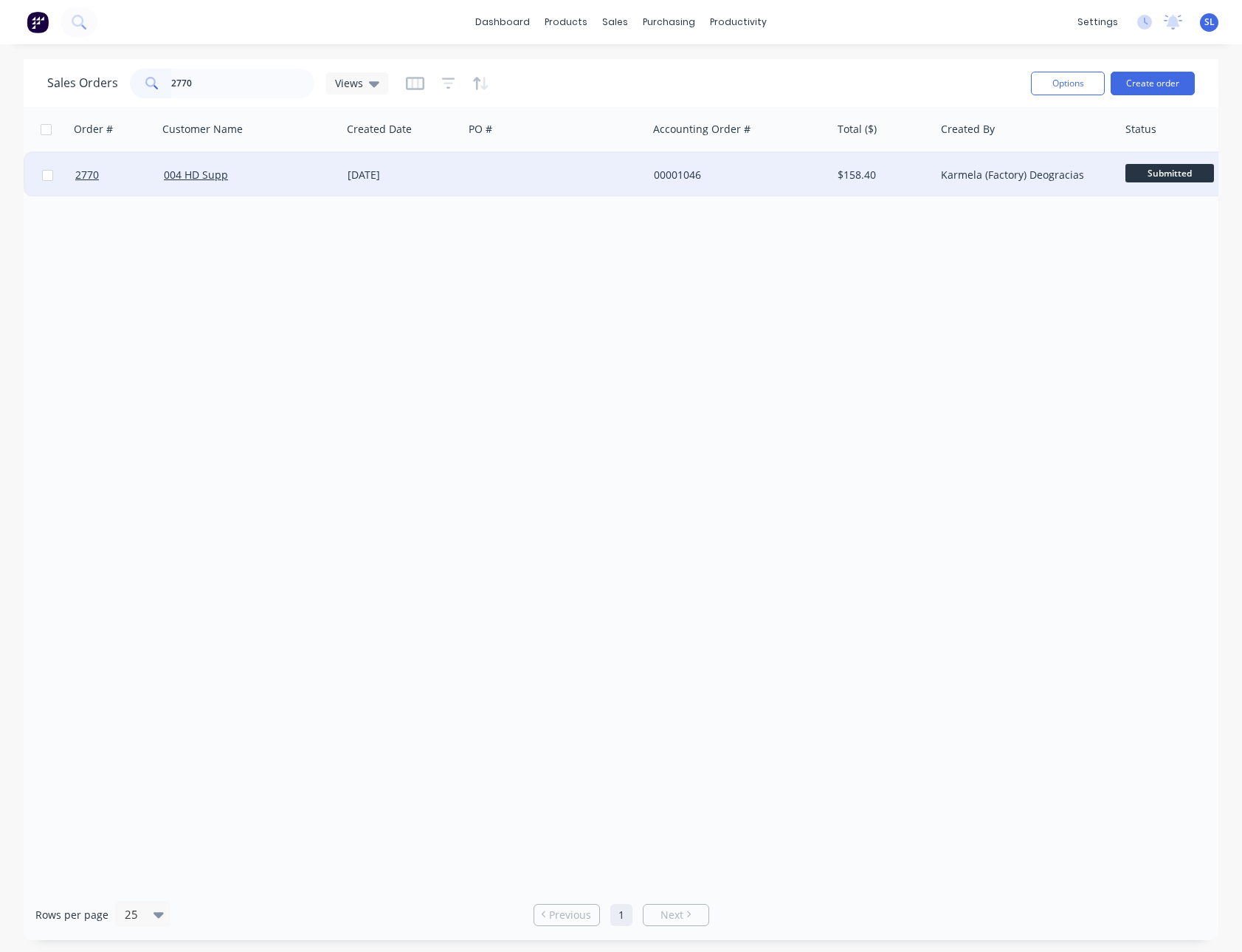
click at [73, 168] on div at bounding box center [113, 174] width 89 height 45
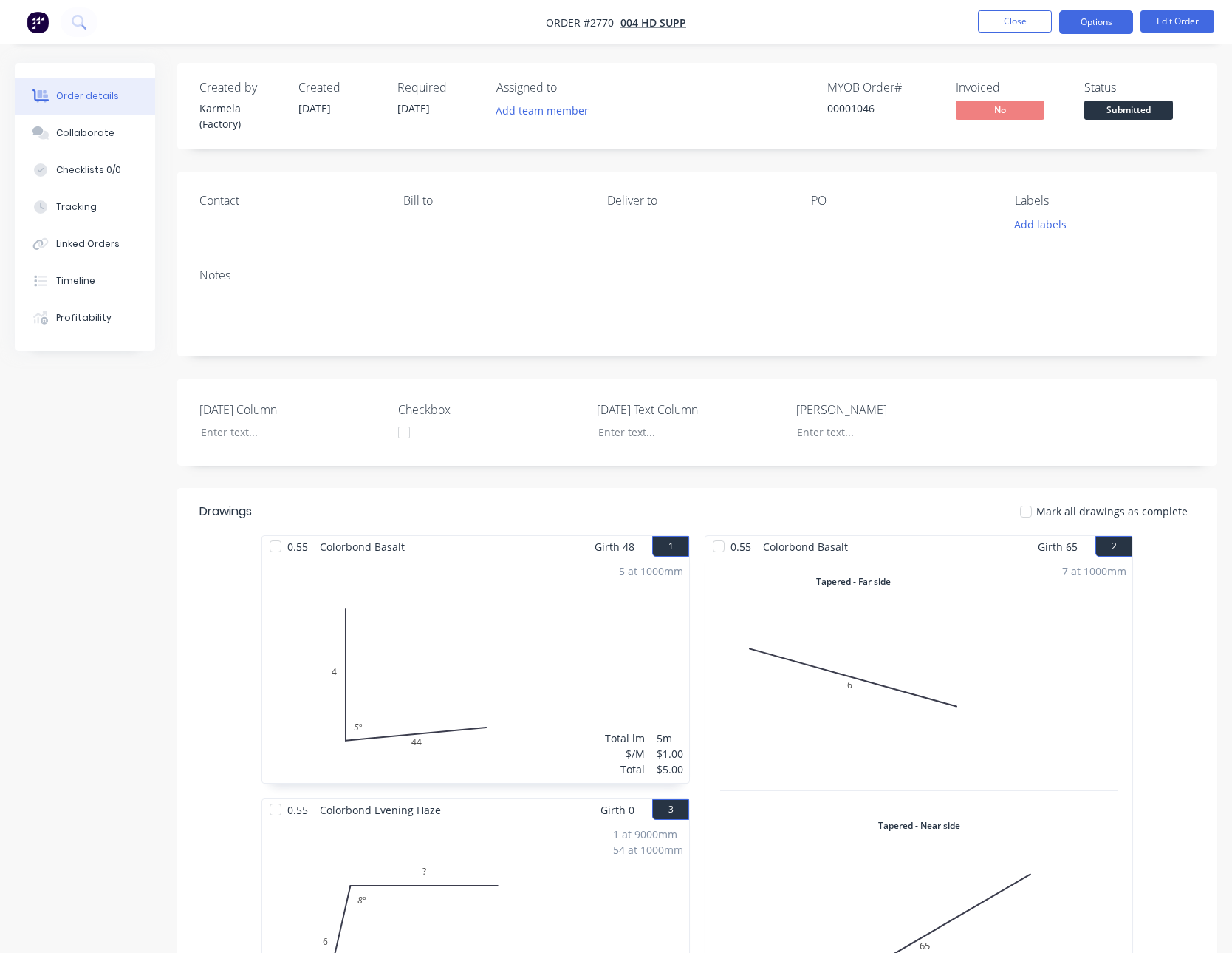
click at [1111, 10] on button "Options" at bounding box center [1096, 22] width 74 height 24
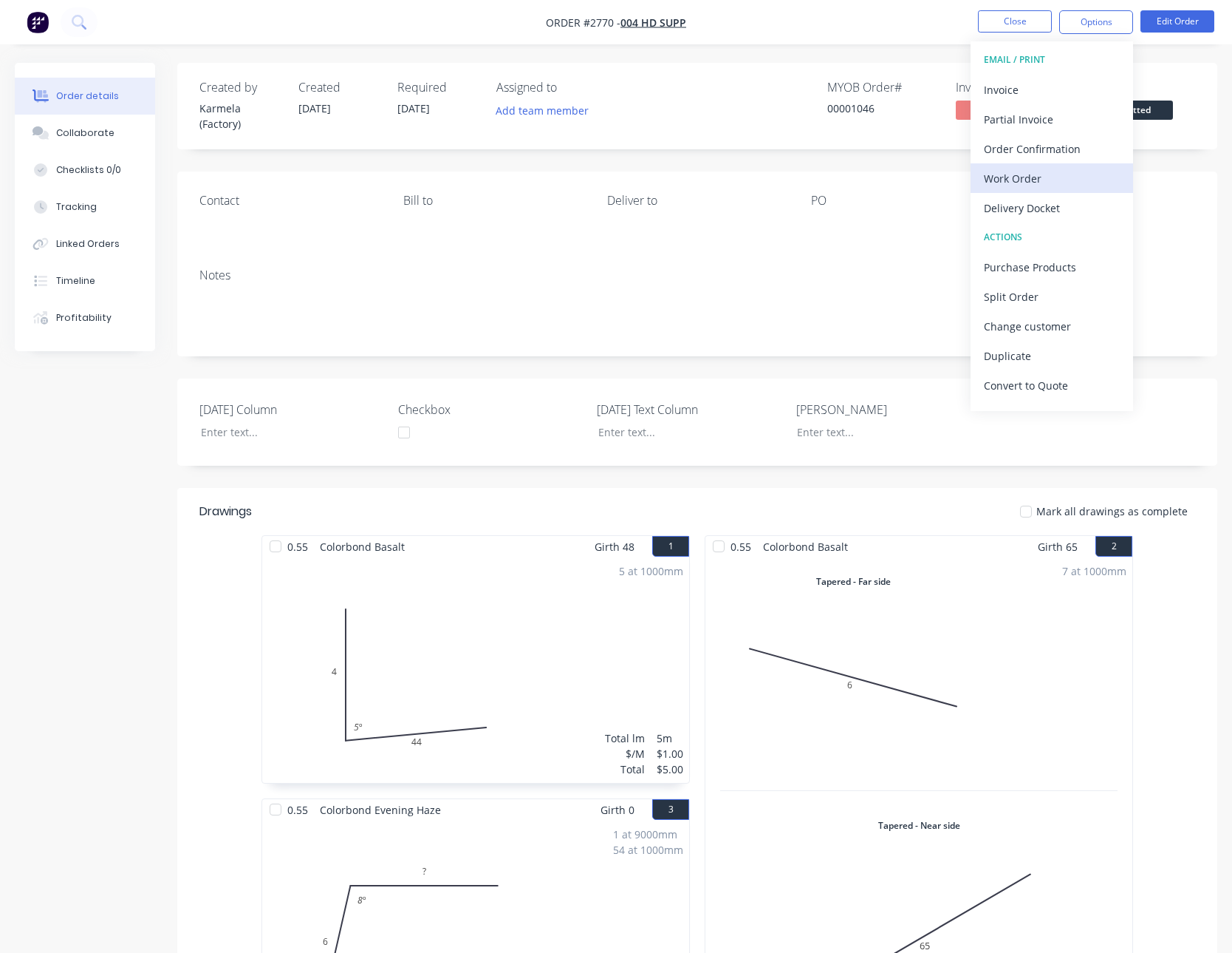
click at [1030, 180] on div "Work Order" at bounding box center [1051, 178] width 136 height 21
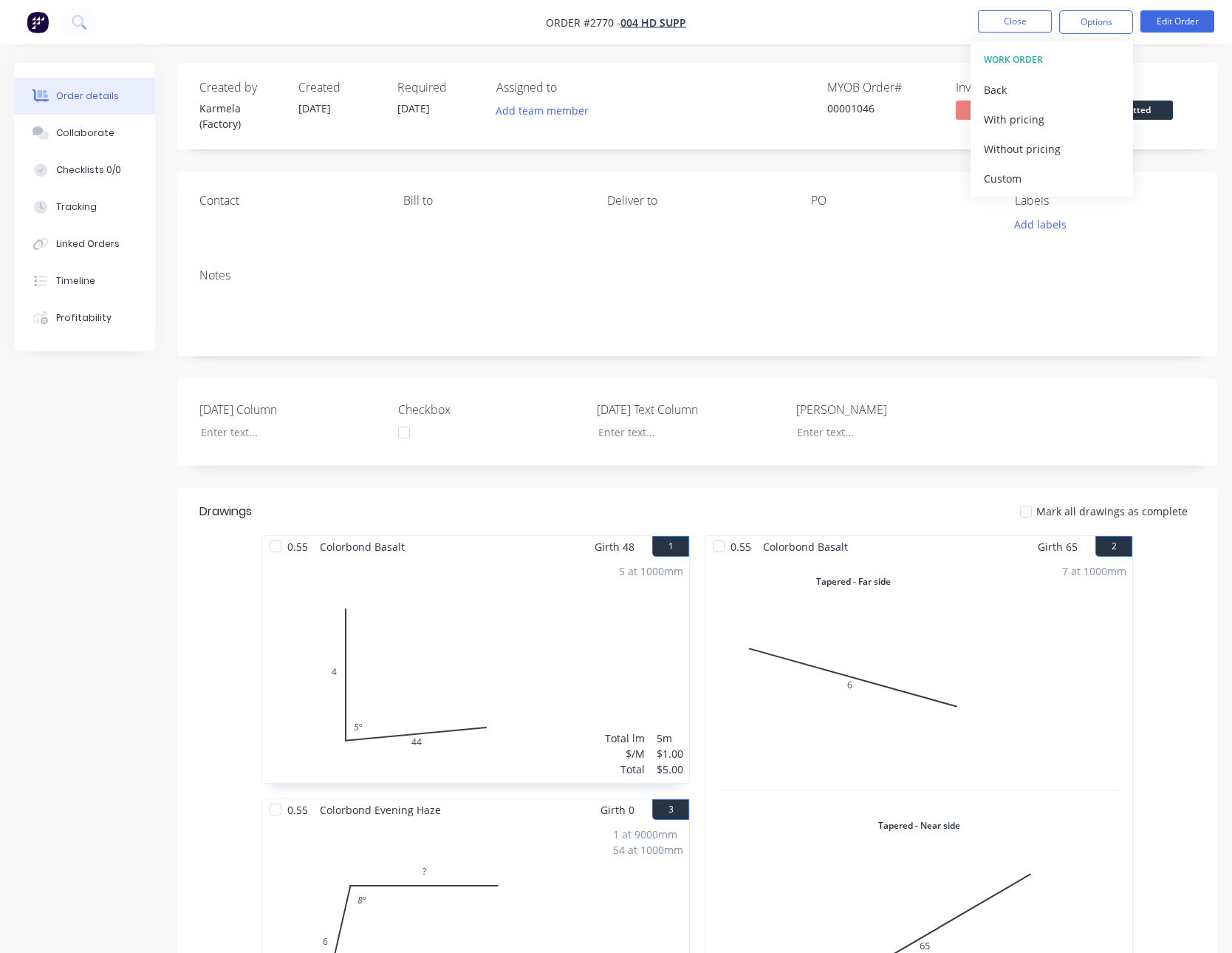
click at [1030, 180] on div "Custom" at bounding box center [1051, 178] width 136 height 21
click at [1027, 126] on div "With pricing" at bounding box center [1051, 119] width 136 height 21
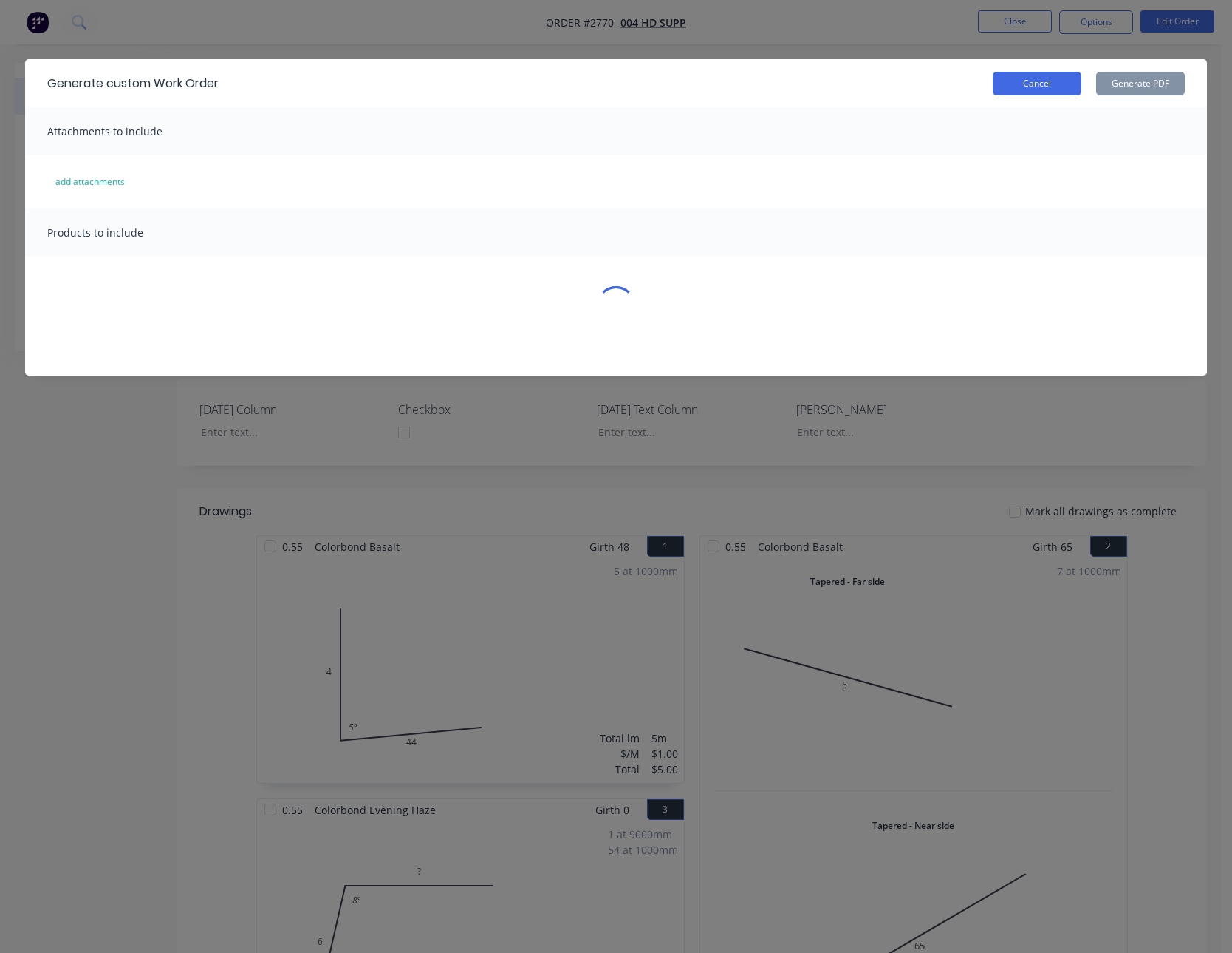
click at [1011, 91] on button "Cancel" at bounding box center [1037, 83] width 89 height 24
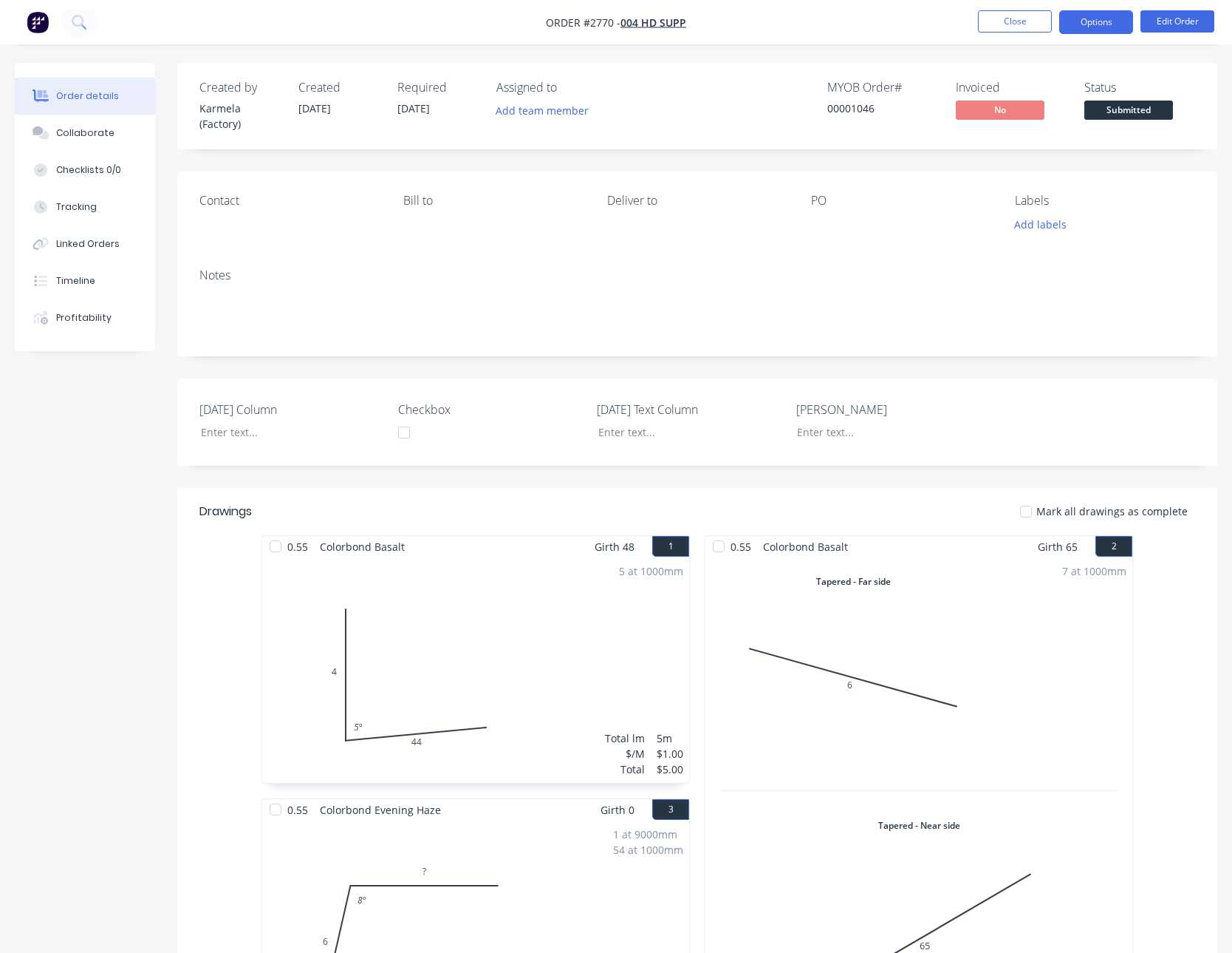
click at [1090, 16] on button "Options" at bounding box center [1096, 22] width 74 height 24
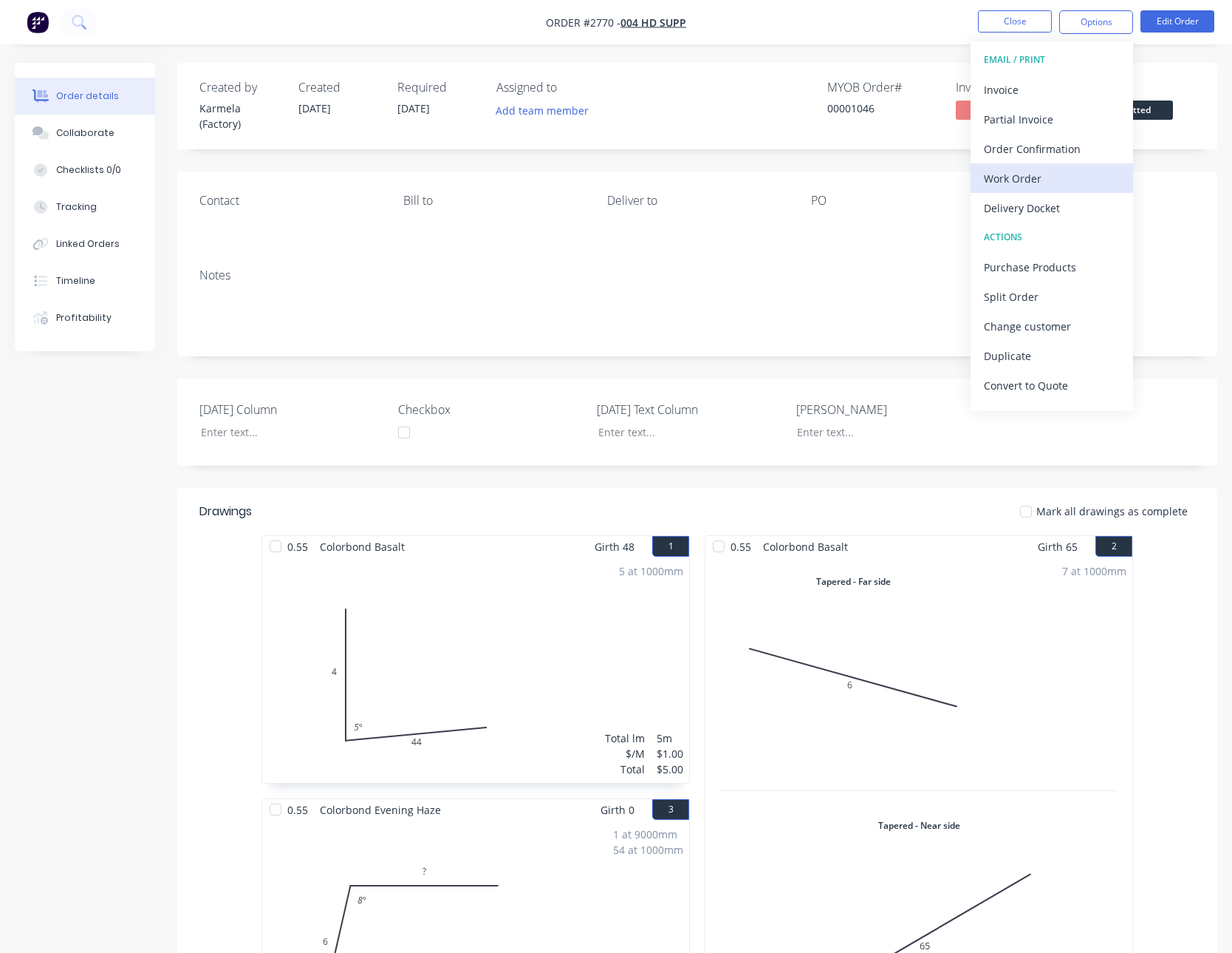
click at [1033, 180] on div "Work Order" at bounding box center [1051, 178] width 136 height 21
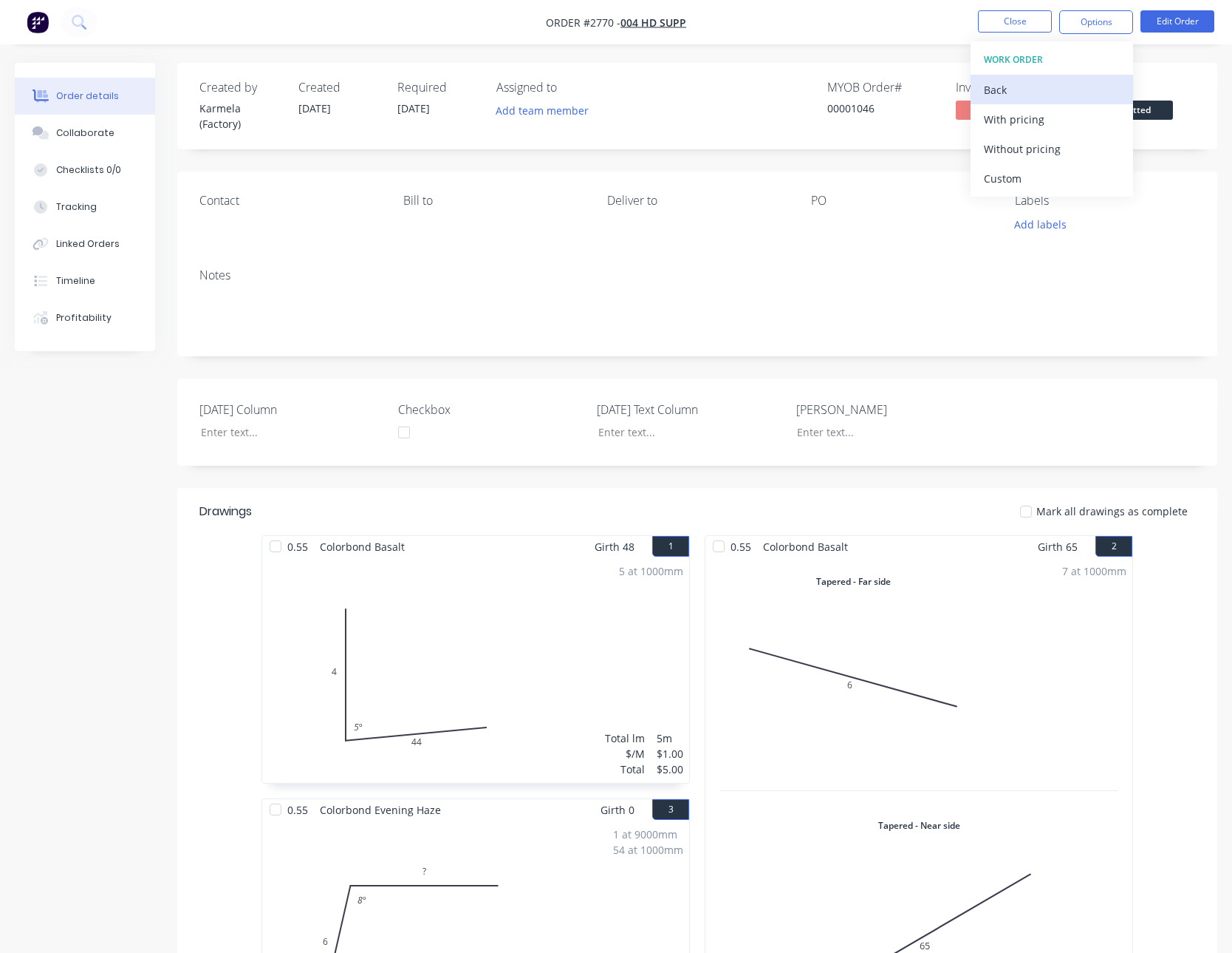
click at [1027, 95] on div "Back" at bounding box center [1051, 90] width 136 height 21
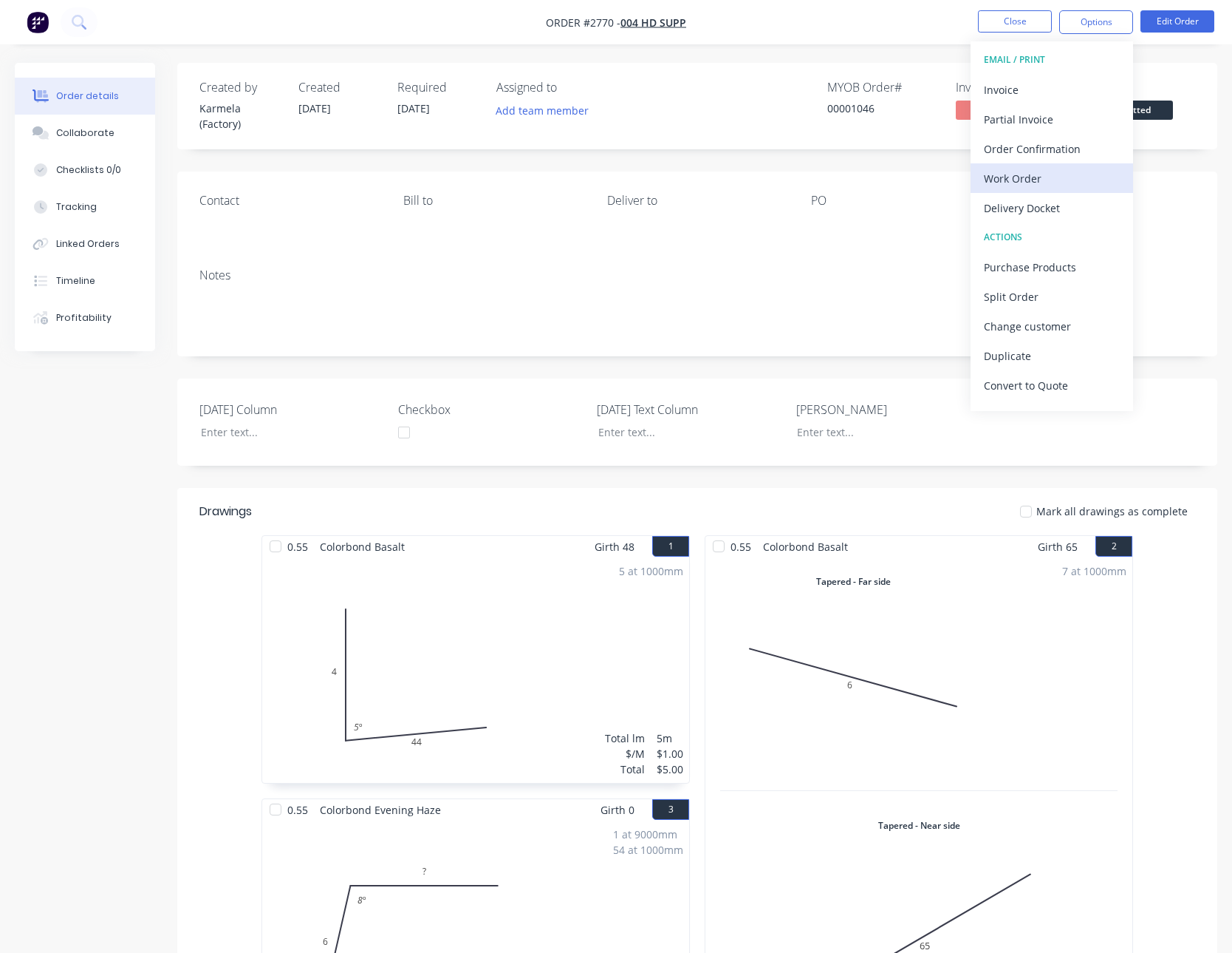
click at [1020, 171] on div "Work Order" at bounding box center [1051, 178] width 136 height 21
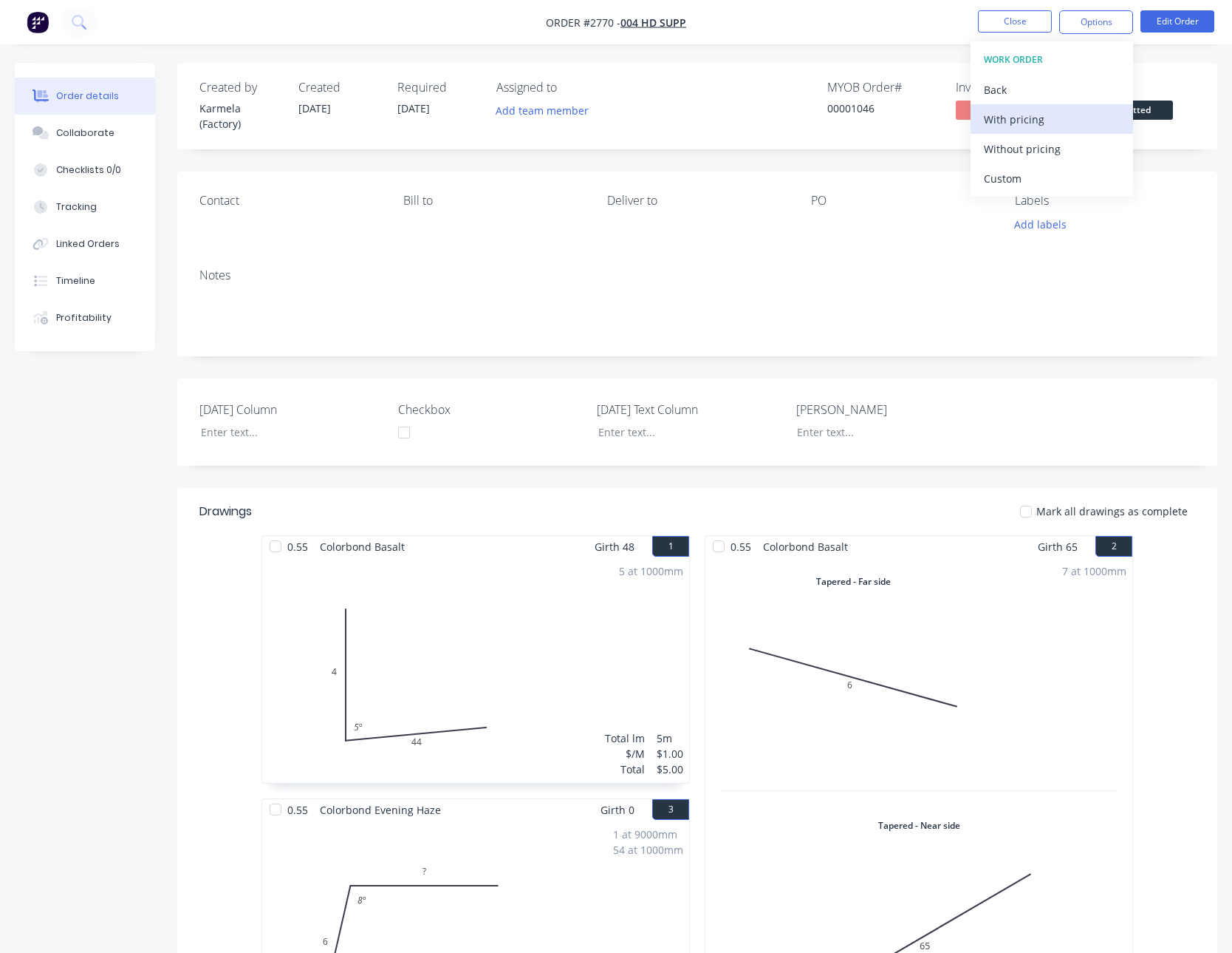
click at [1021, 124] on div "With pricing" at bounding box center [1051, 119] width 136 height 21
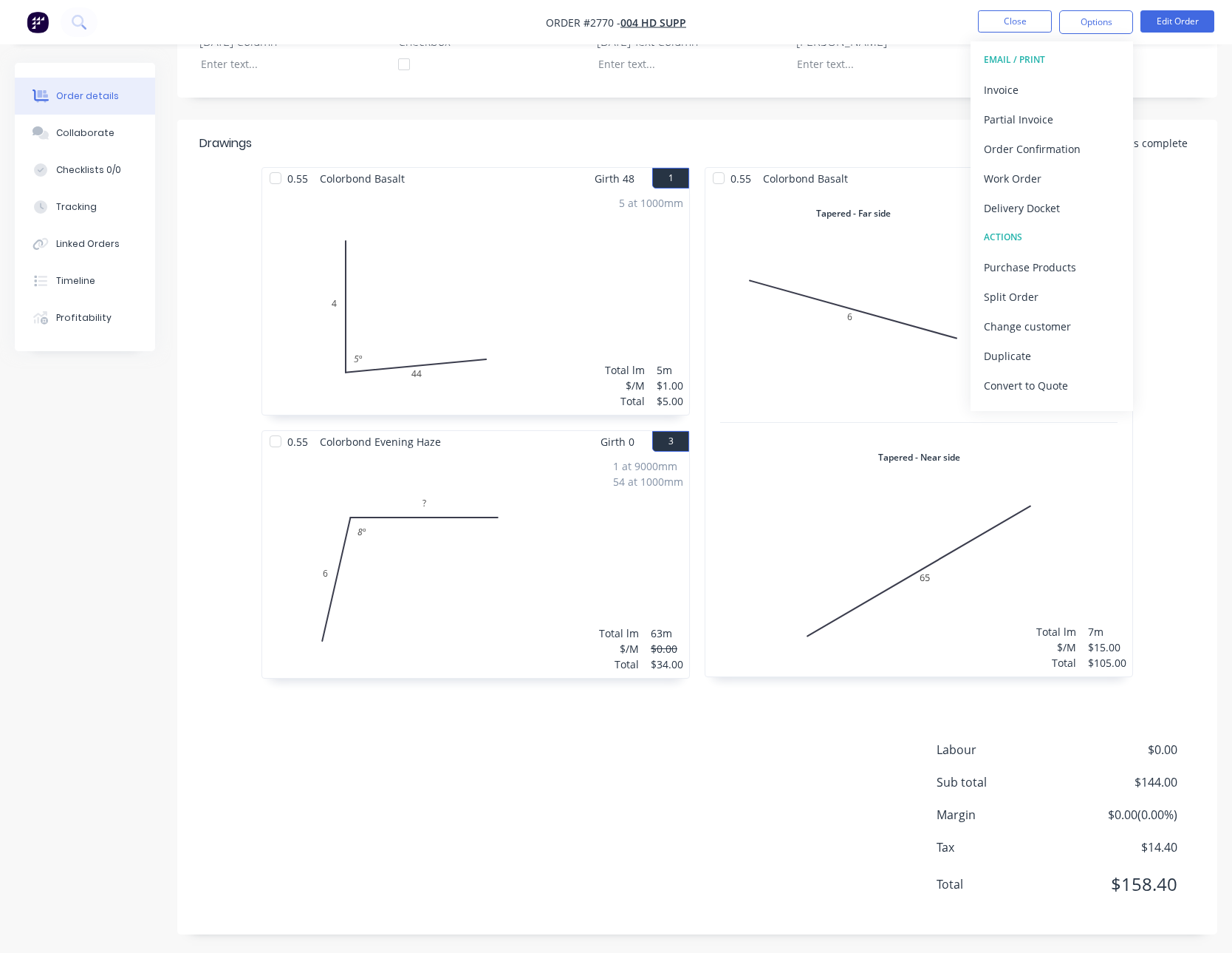
scroll to position [372, 0]
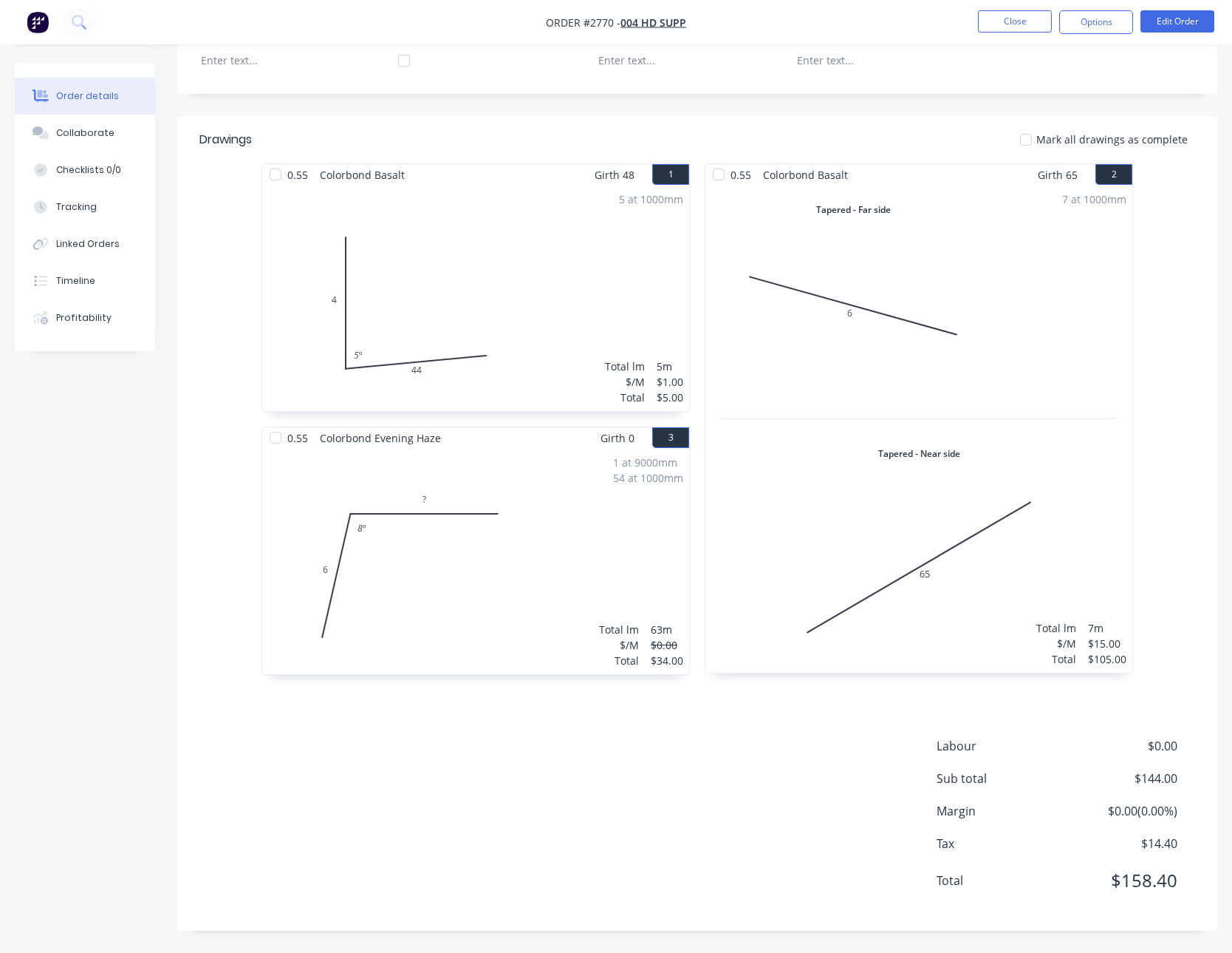
click at [657, 778] on div "Labour $0.00 Sub total $144.00 Margin $0.00 ( 0.00 %) Tax $14.40 Total $158.40" at bounding box center [697, 823] width 995 height 172
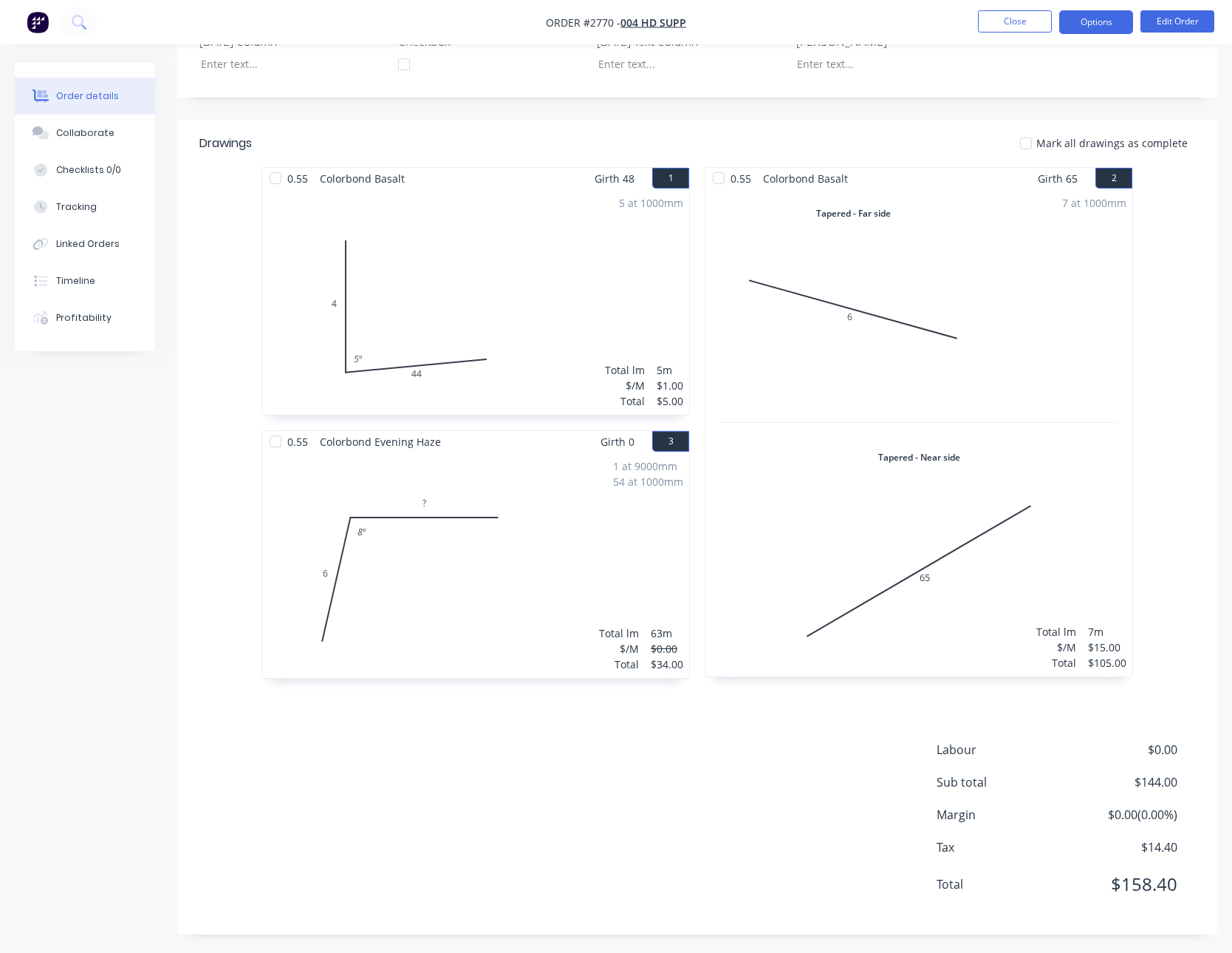
click at [1100, 28] on button "Options" at bounding box center [1096, 22] width 74 height 24
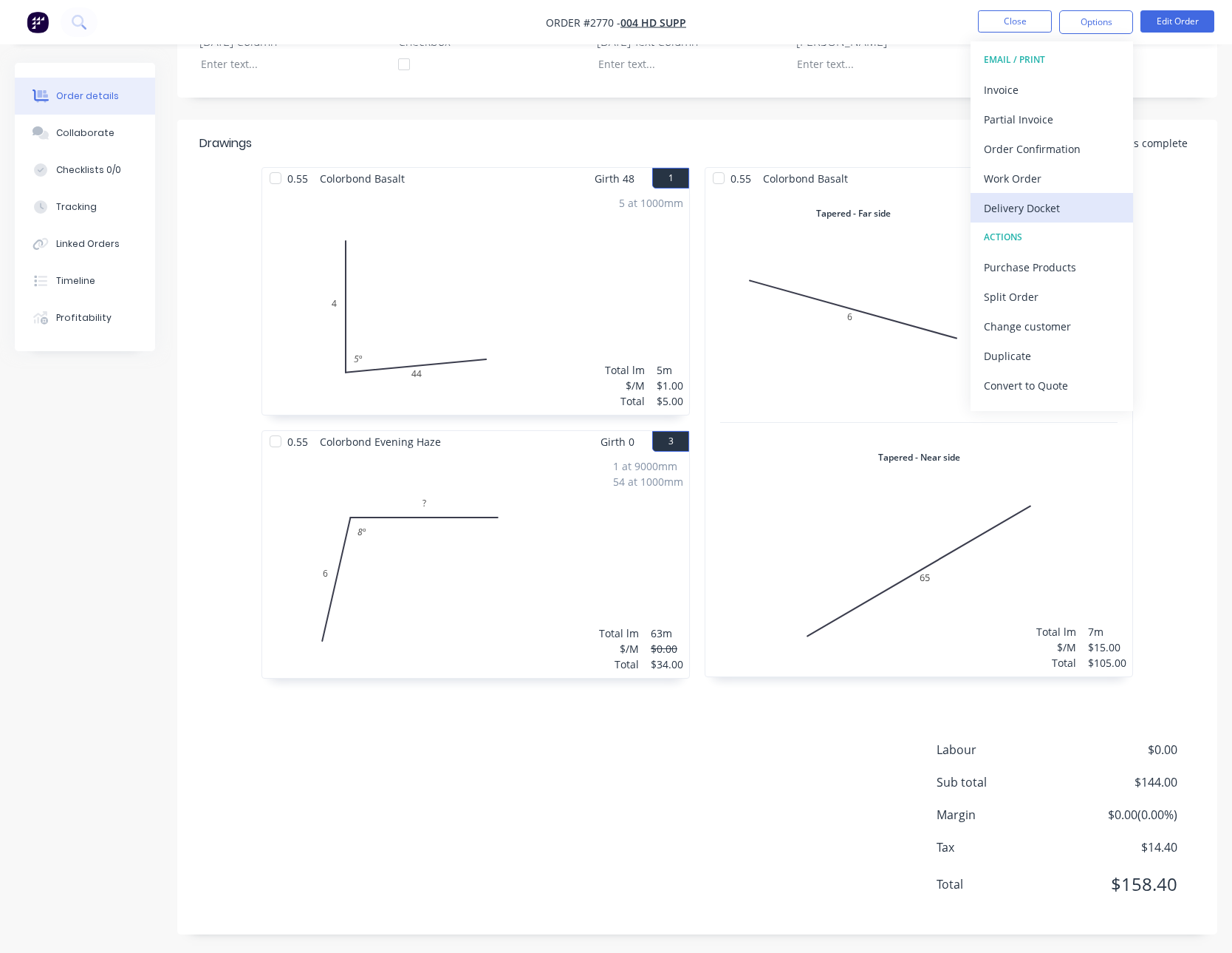
click at [1030, 209] on div "Delivery Docket" at bounding box center [1051, 207] width 136 height 21
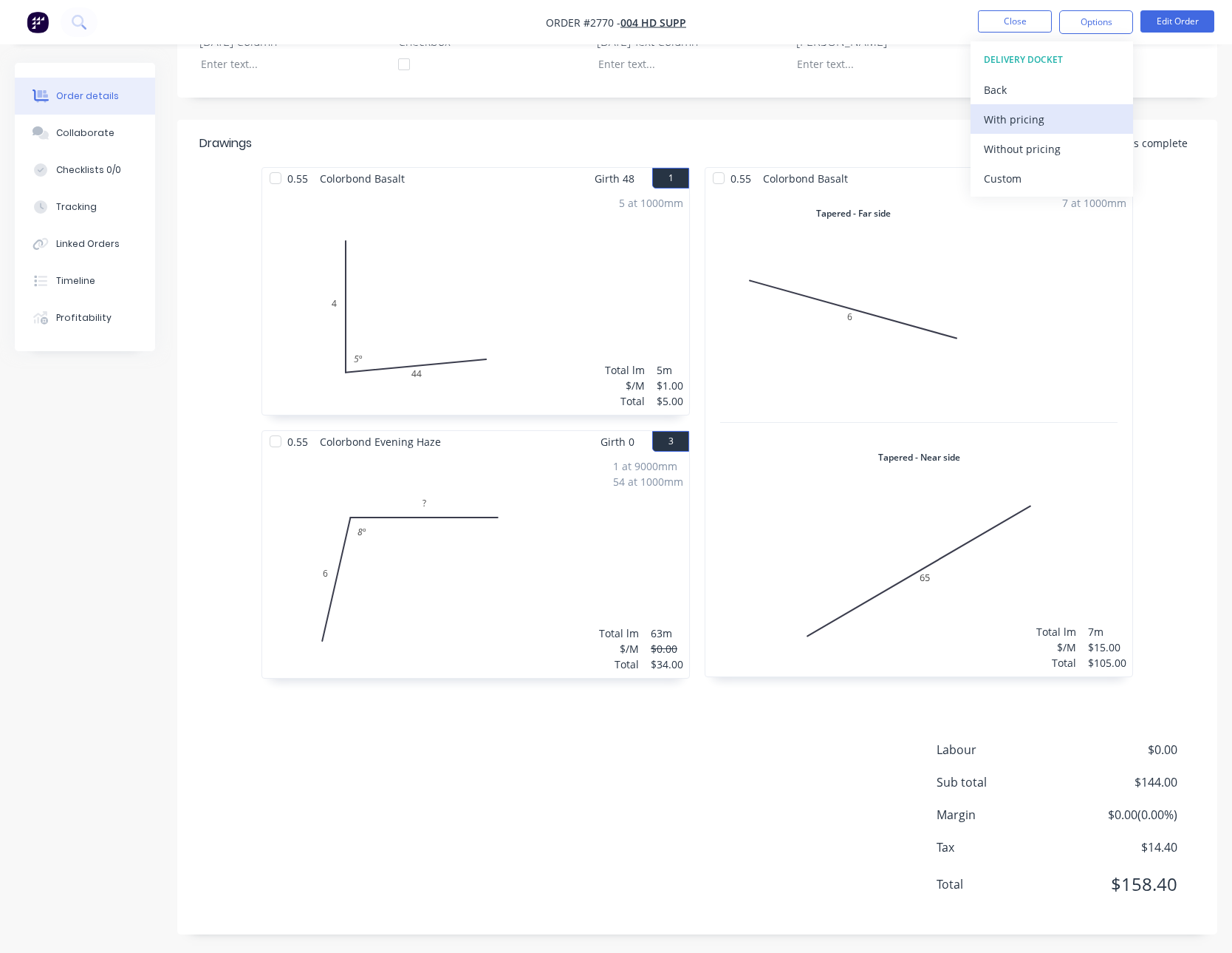
click at [1024, 122] on div "With pricing" at bounding box center [1051, 119] width 136 height 21
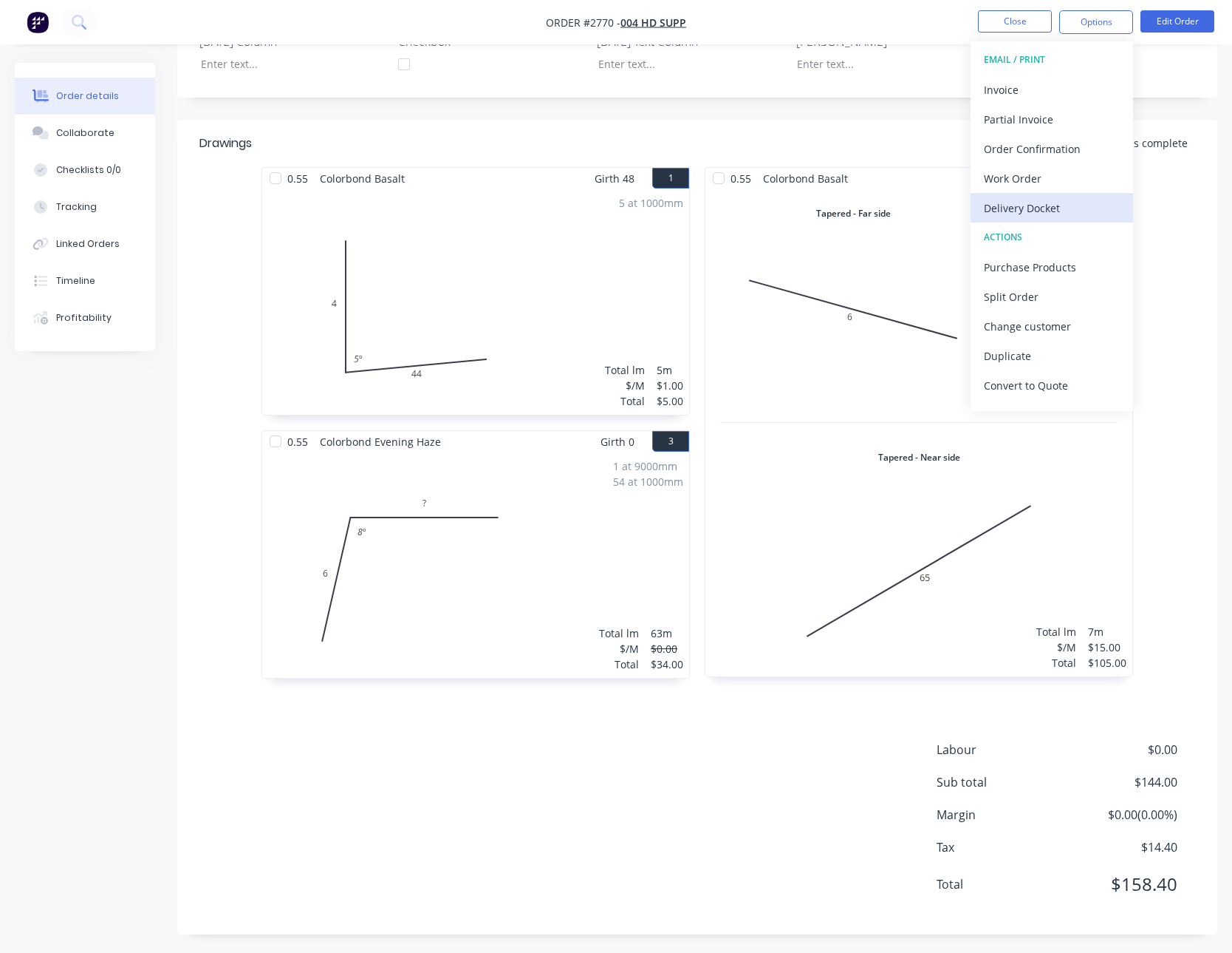
click at [1035, 201] on div "Delivery Docket" at bounding box center [1051, 207] width 136 height 21
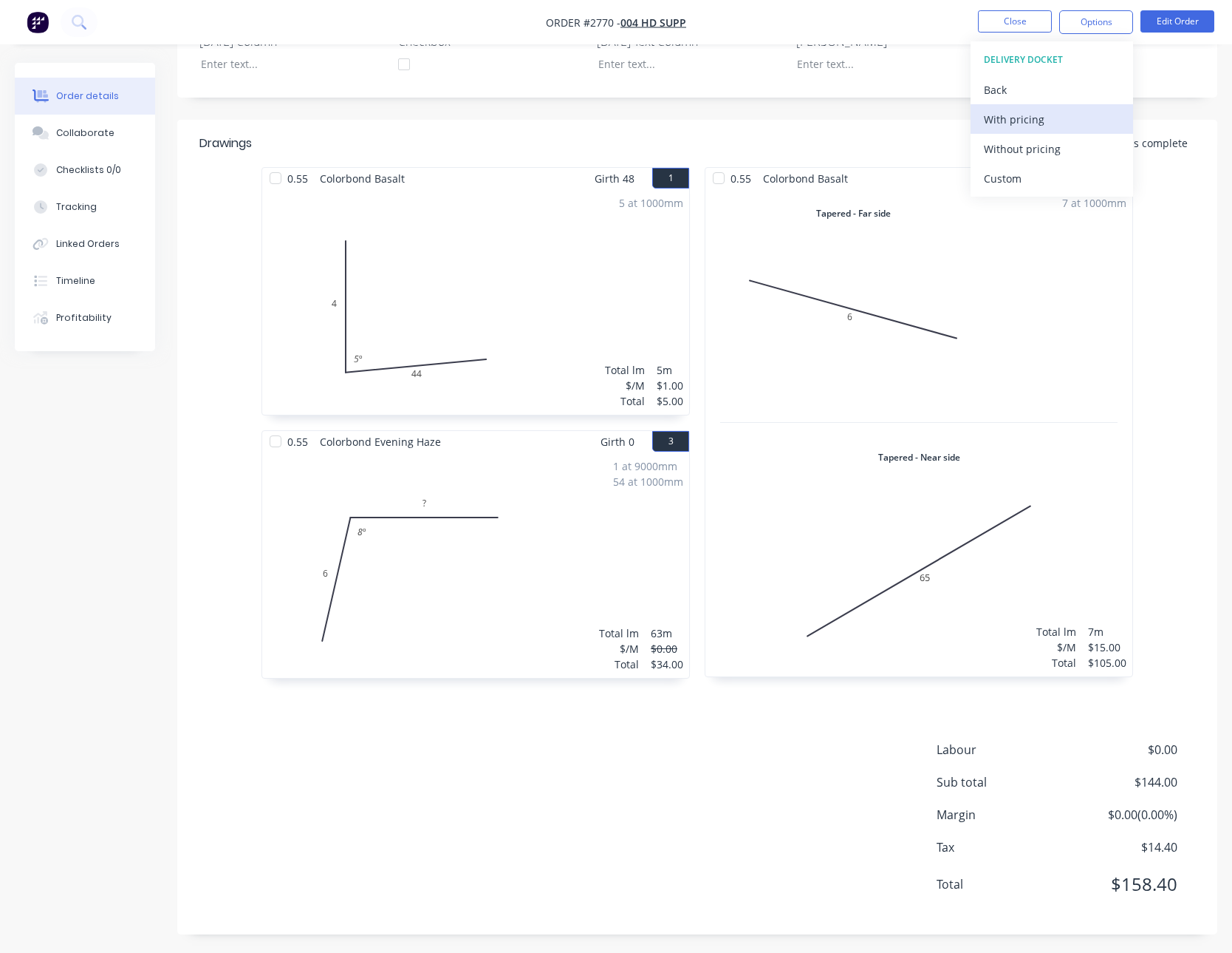
click at [1046, 119] on div "With pricing" at bounding box center [1051, 119] width 136 height 21
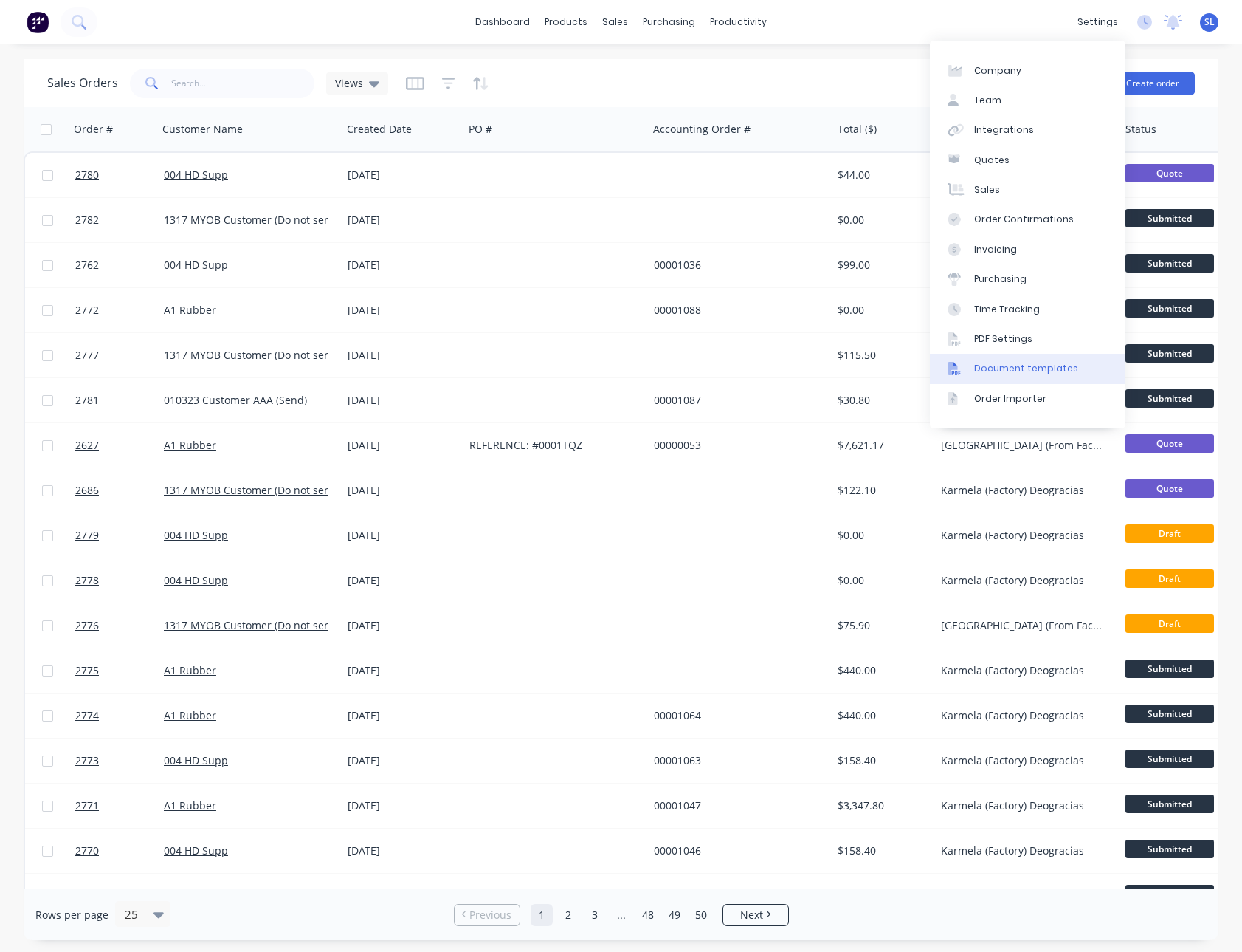
click at [1008, 368] on div "Document templates" at bounding box center [1027, 368] width 104 height 14
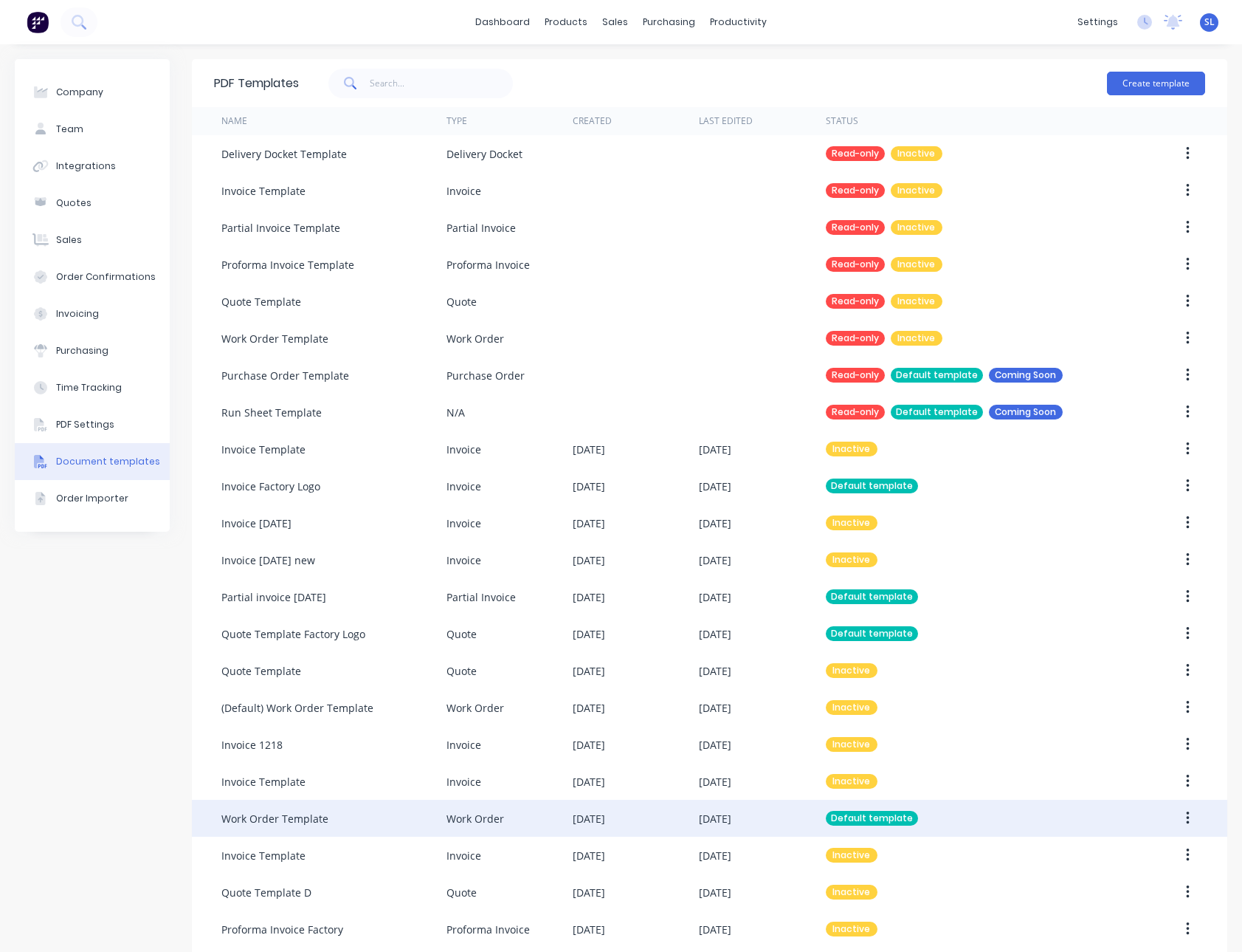
click at [711, 823] on div "04 Aug 2025" at bounding box center [715, 818] width 33 height 16
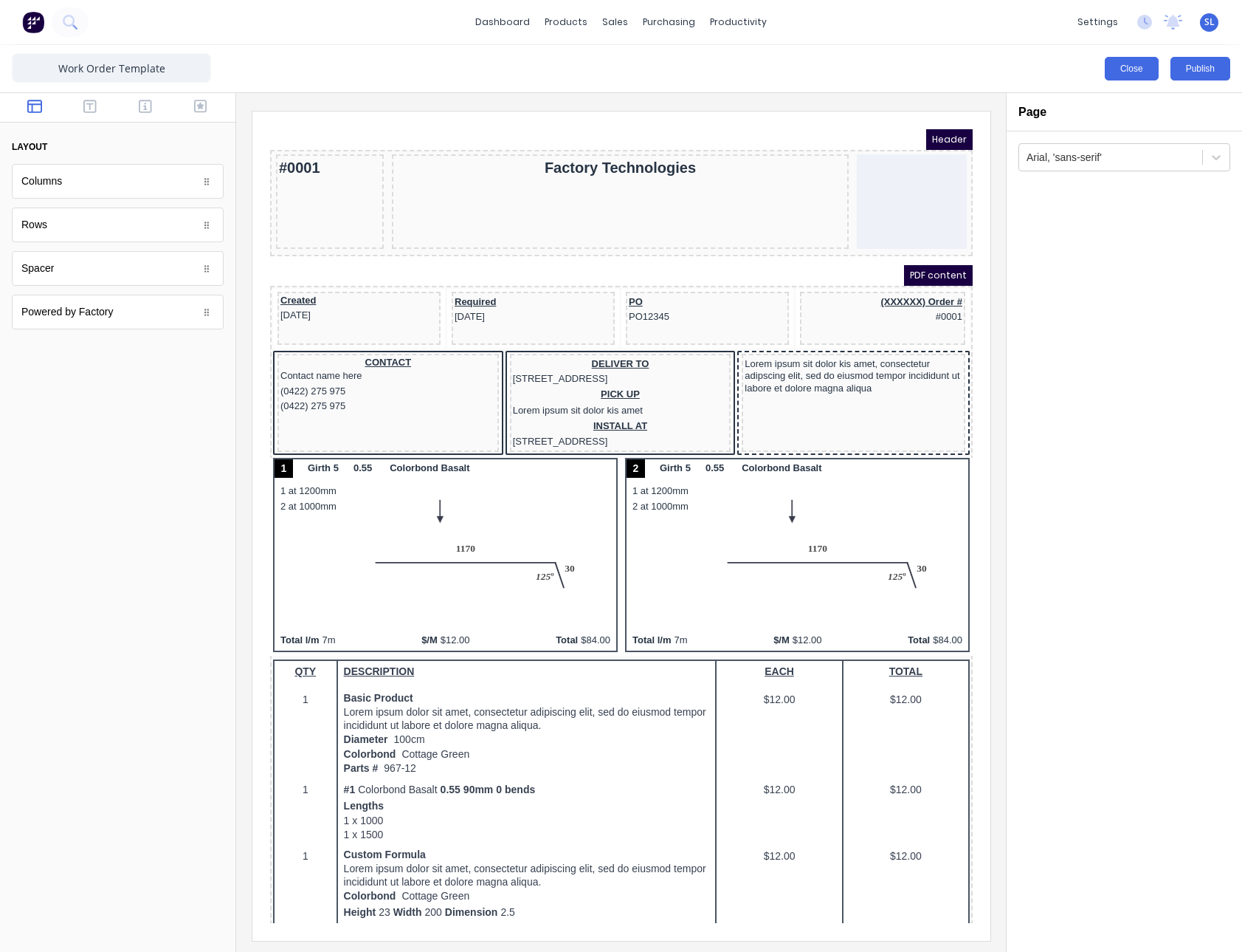
click at [1119, 68] on button "Close" at bounding box center [1132, 68] width 54 height 24
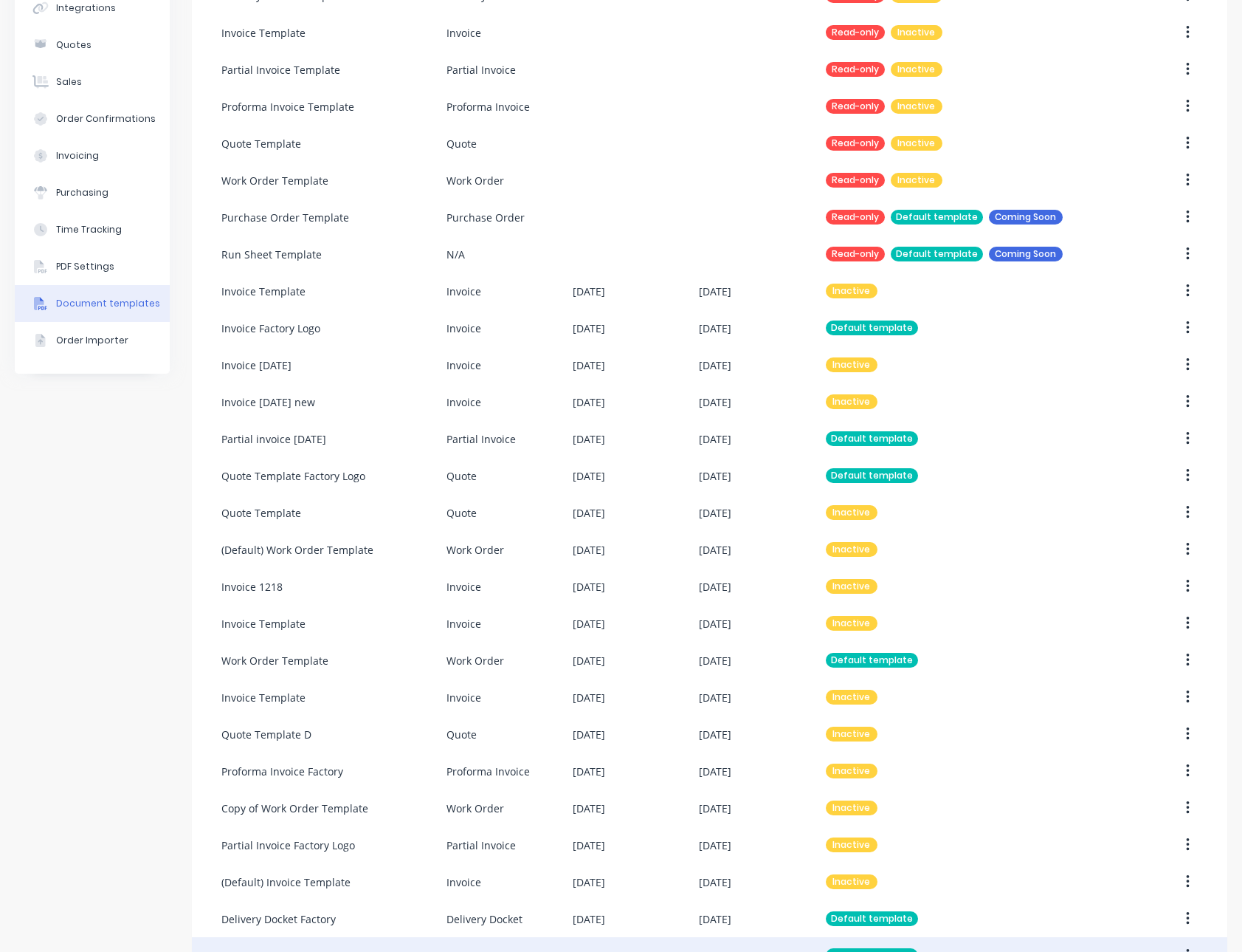
scroll to position [237, 0]
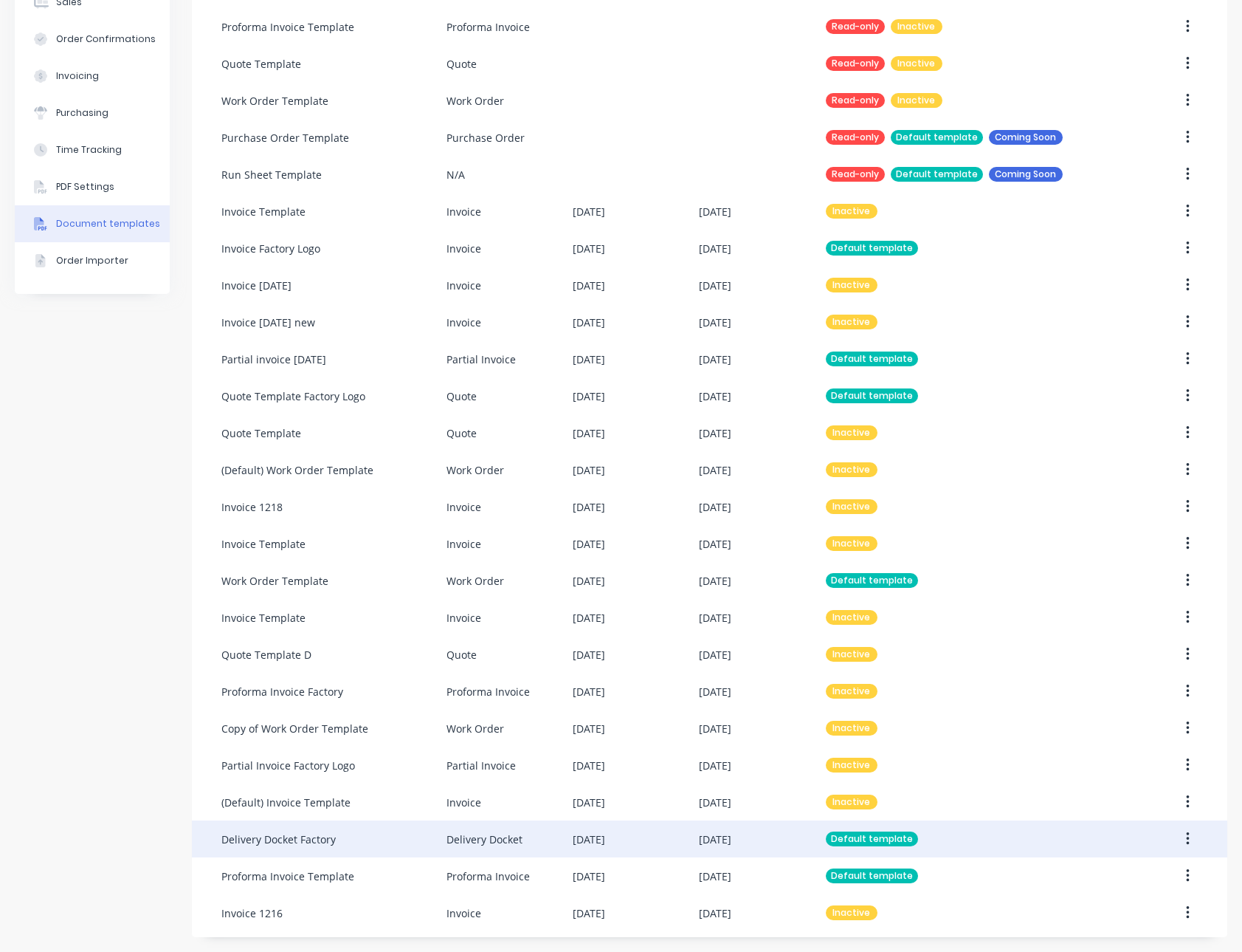
click at [404, 839] on div "Delivery Docket Factory" at bounding box center [334, 839] width 225 height 37
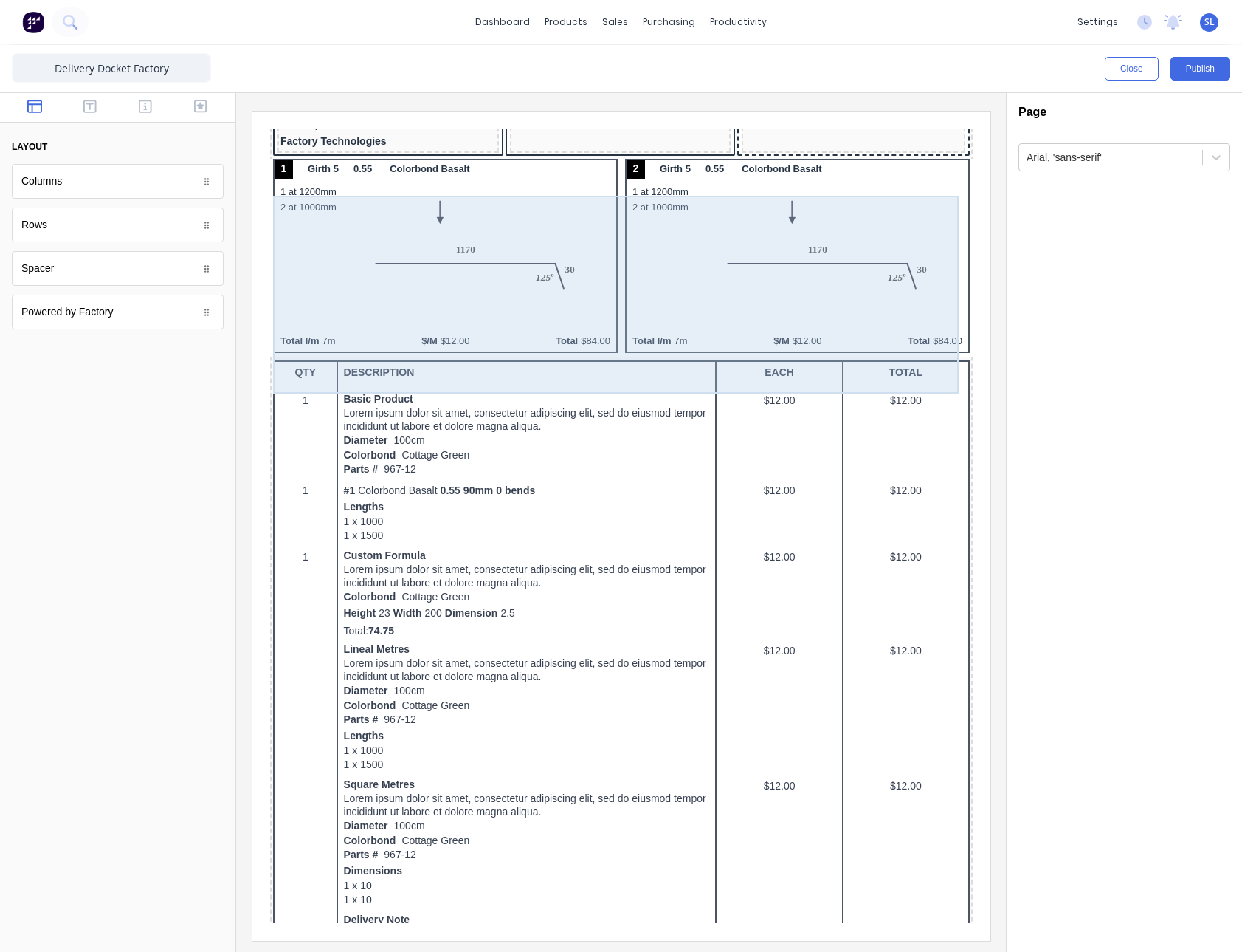
scroll to position [891, 0]
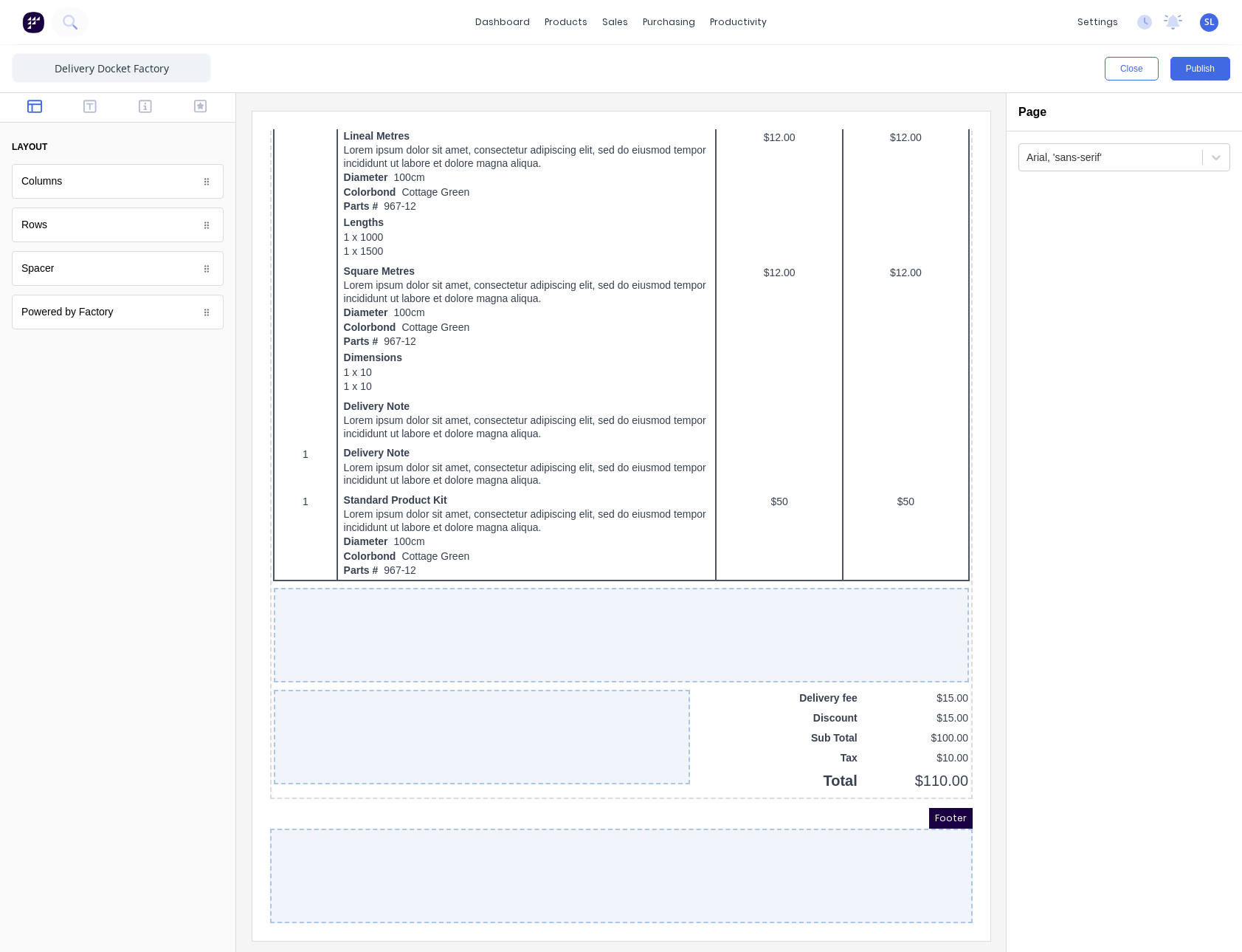
click at [68, 356] on div at bounding box center [118, 650] width 235 height 602
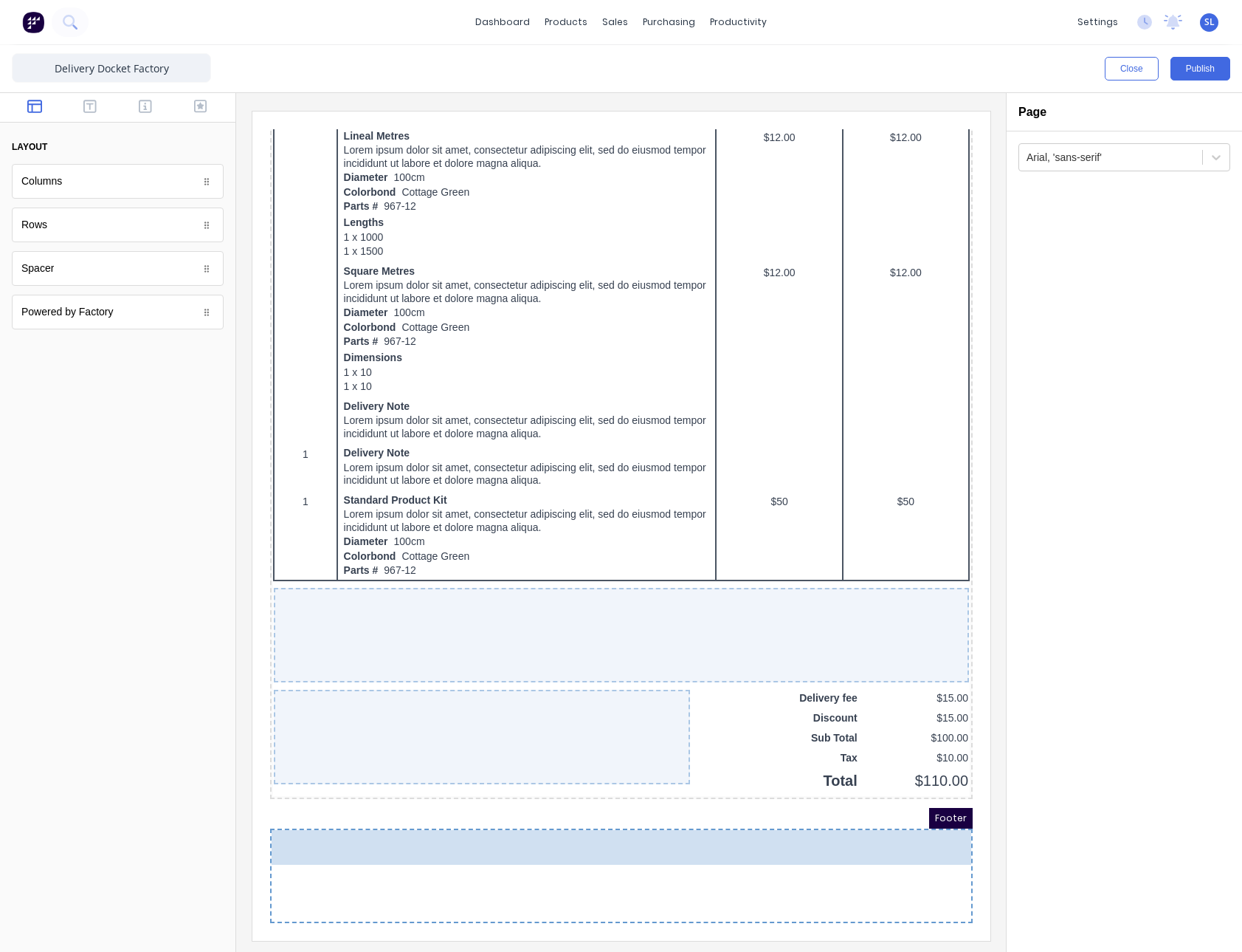
drag, startPoint x: 90, startPoint y: 313, endPoint x: 484, endPoint y: 880, distance: 690.5
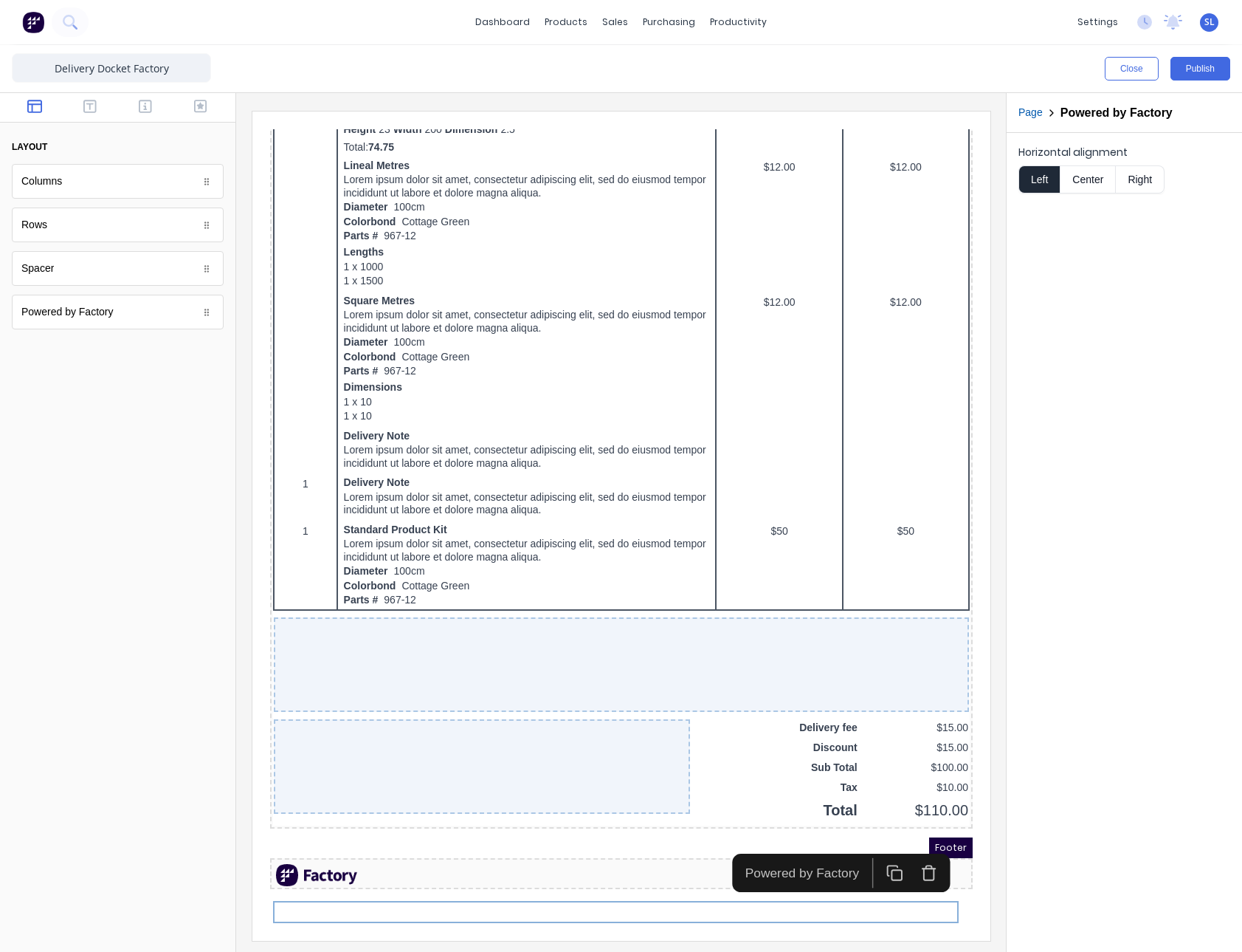
click at [1157, 642] on div "Horizontal alignment Left Center Right" at bounding box center [1124, 542] width 235 height 819
click at [1207, 74] on button "Publish" at bounding box center [1201, 68] width 60 height 24
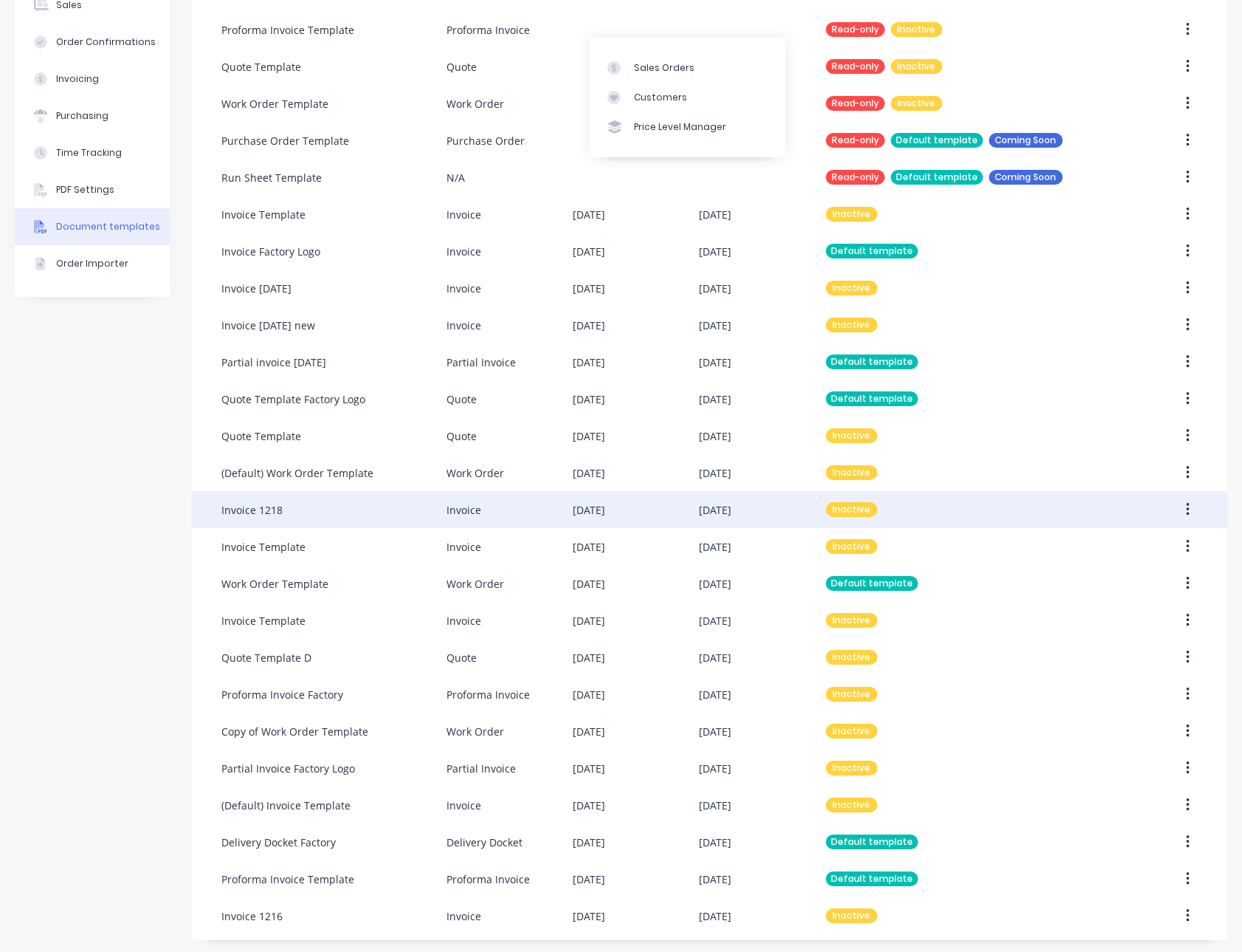
scroll to position [237, 0]
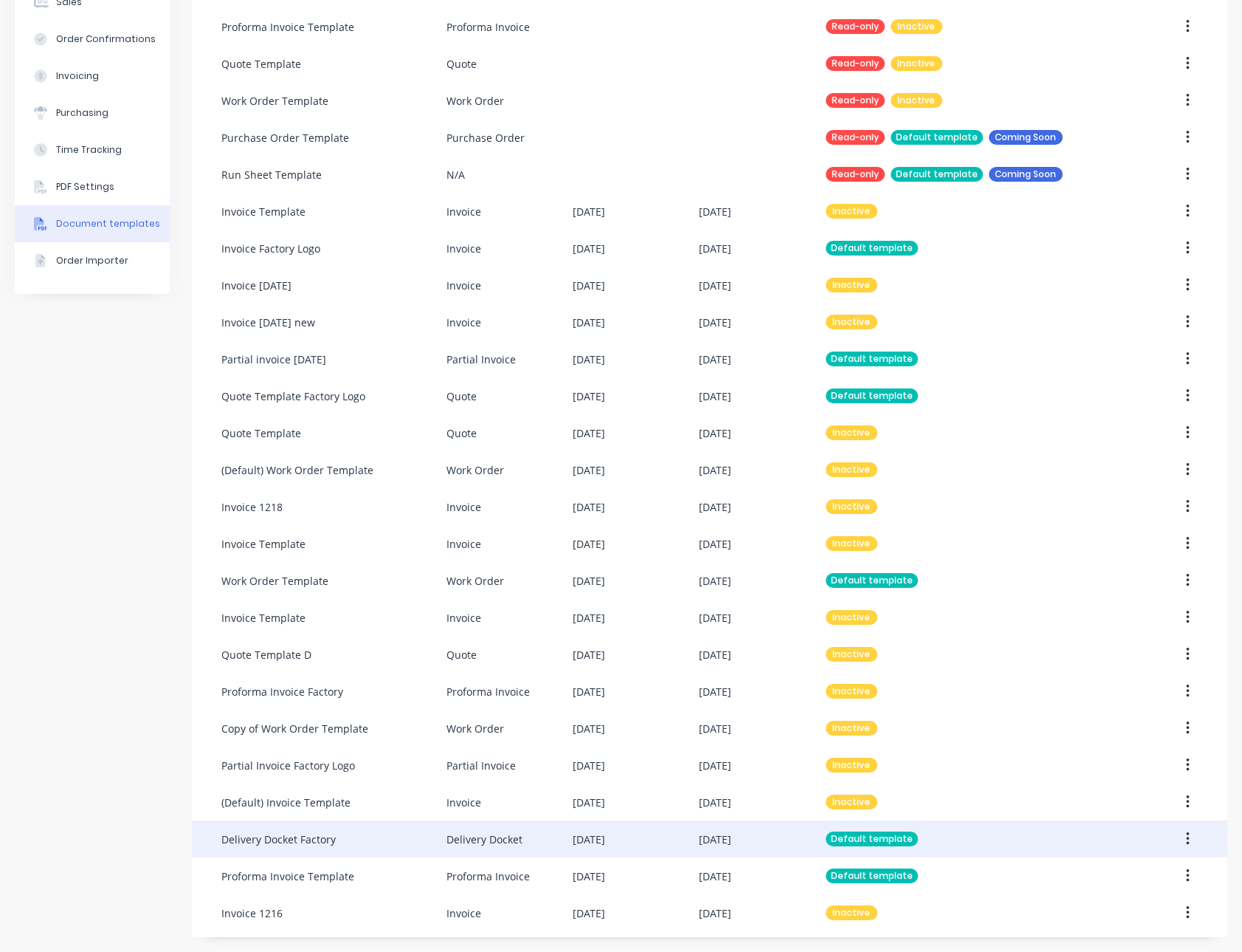
click at [342, 841] on div "Delivery Docket Factory" at bounding box center [334, 839] width 225 height 37
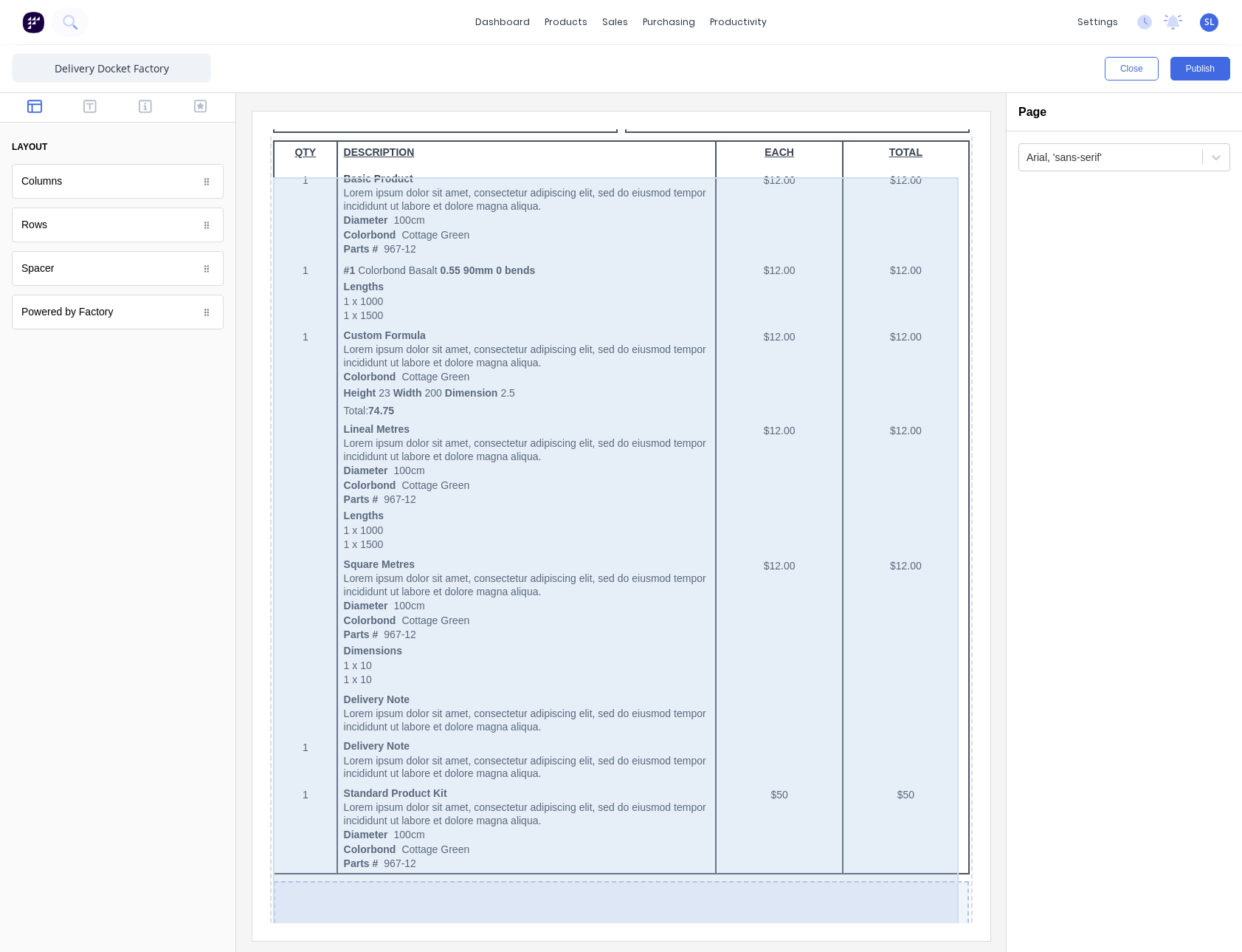
scroll to position [827, 0]
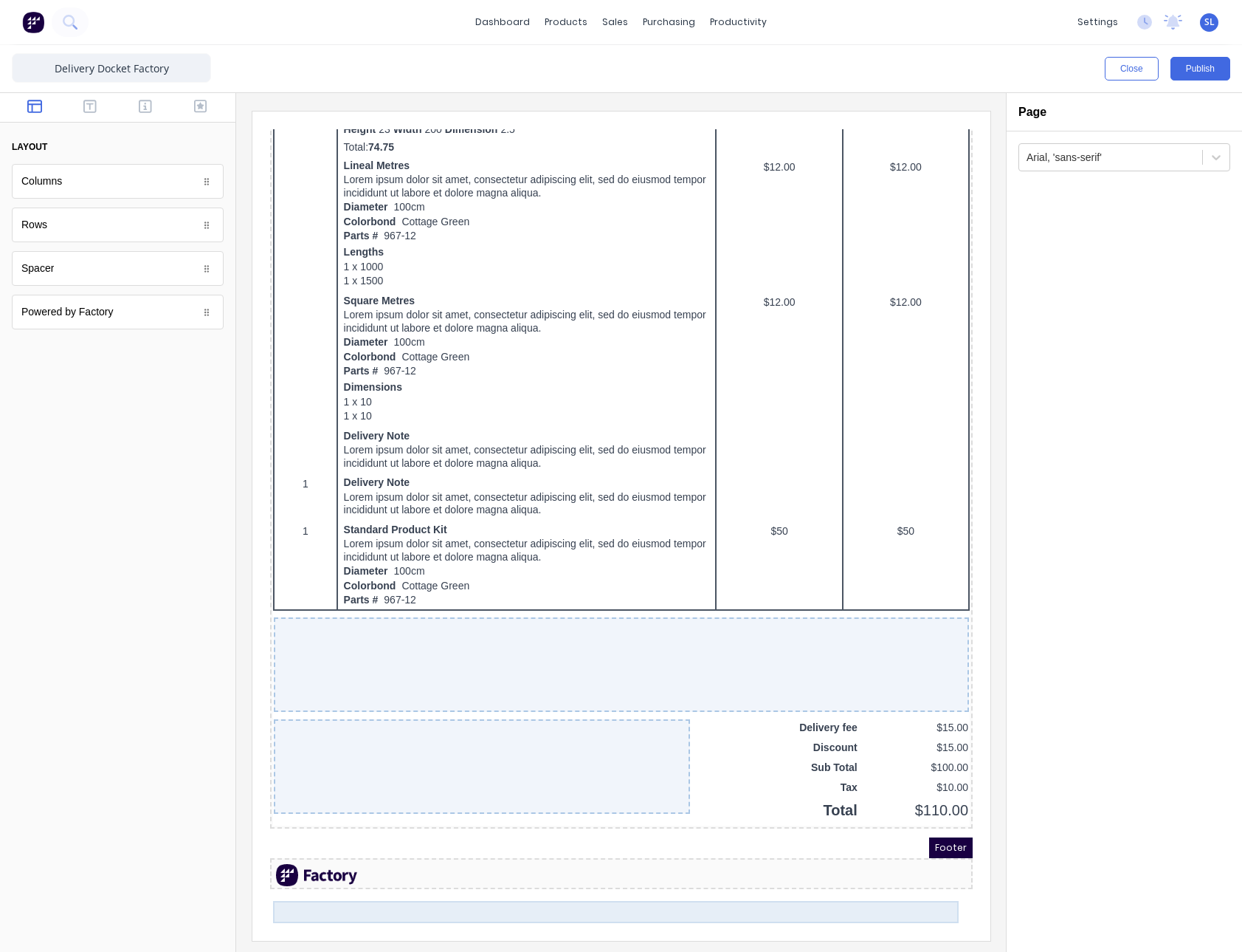
click at [296, 868] on div at bounding box center [603, 857] width 697 height 22
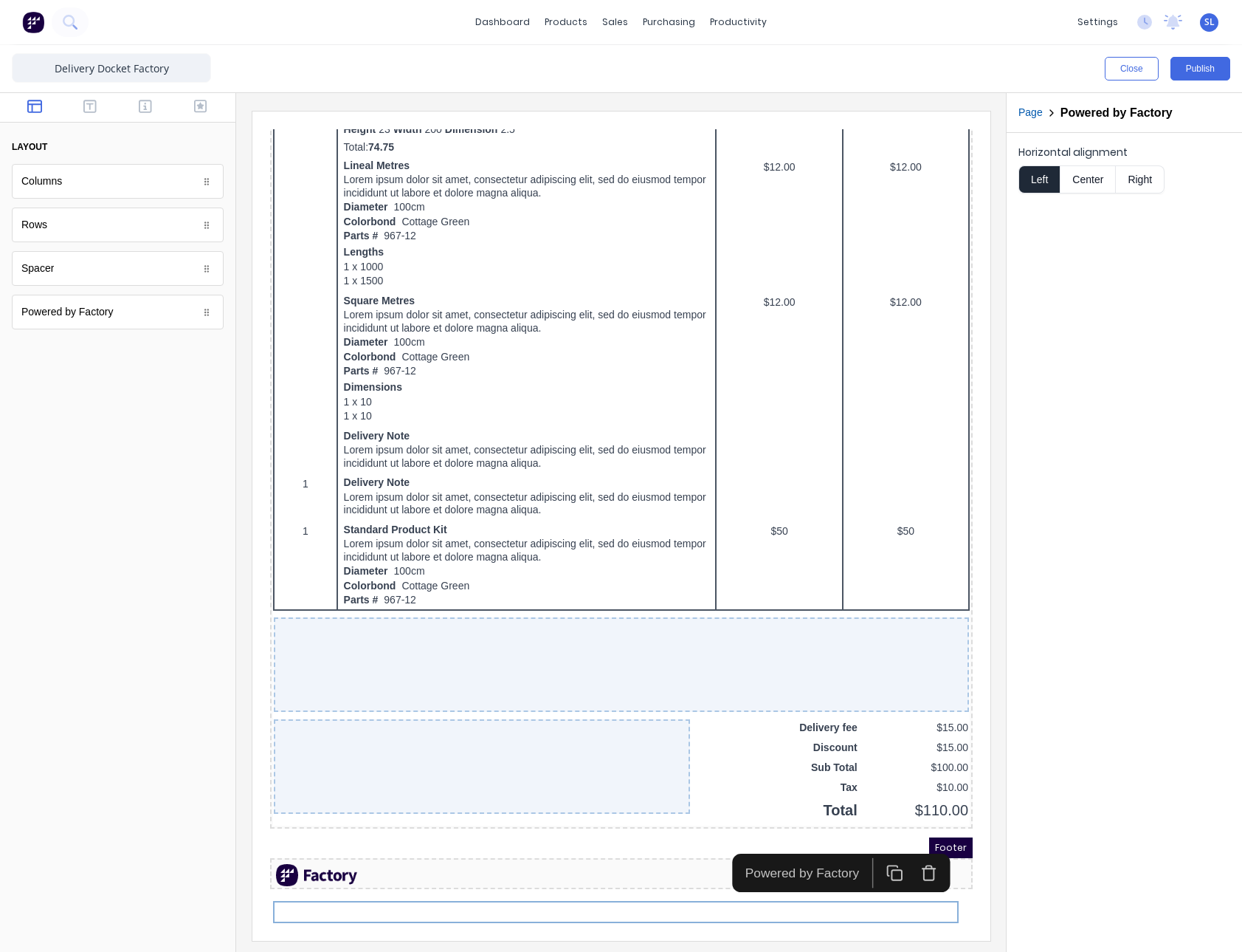
click at [906, 851] on icon "button" at bounding box center [911, 856] width 10 height 11
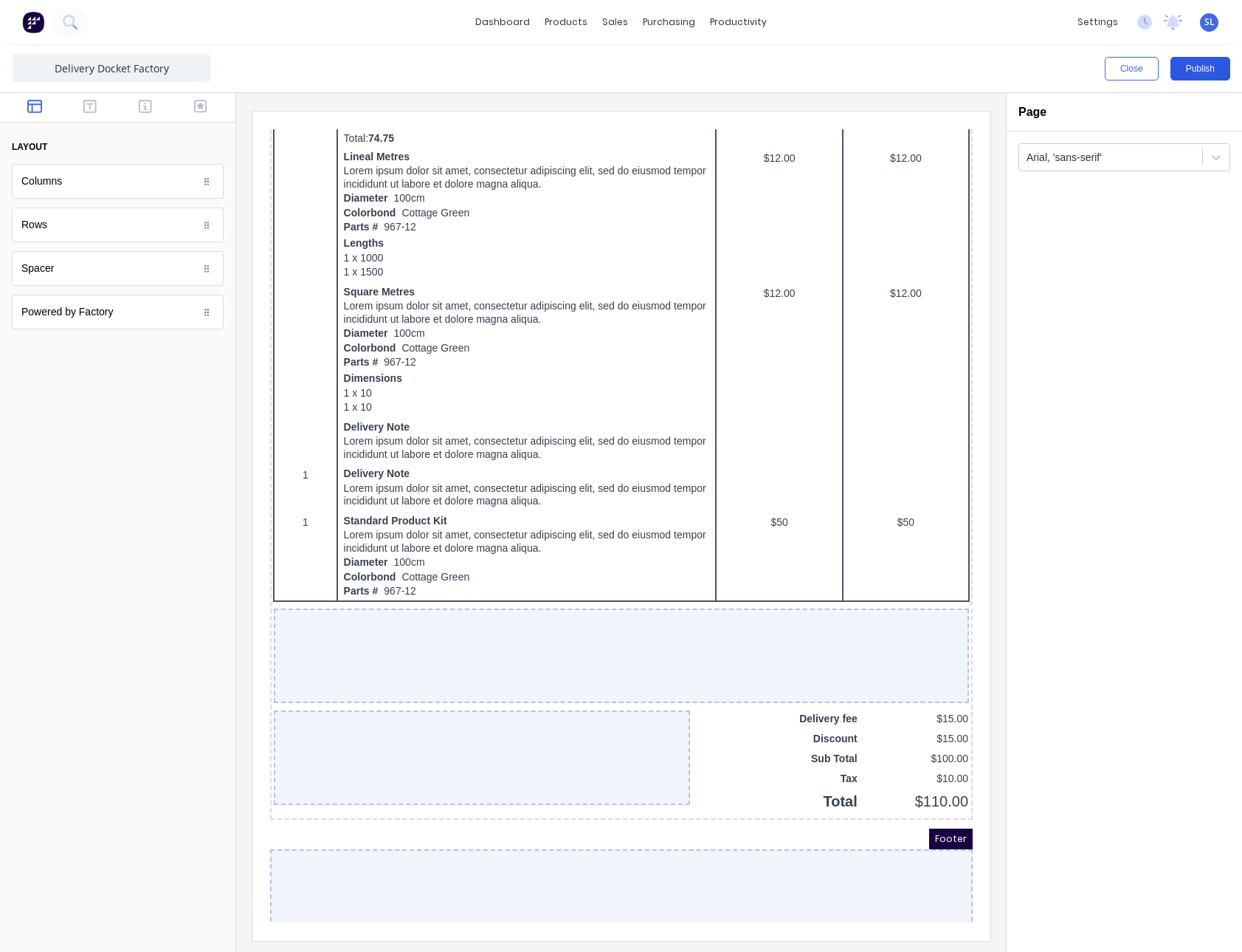
click at [1178, 60] on button "Publish" at bounding box center [1201, 68] width 60 height 24
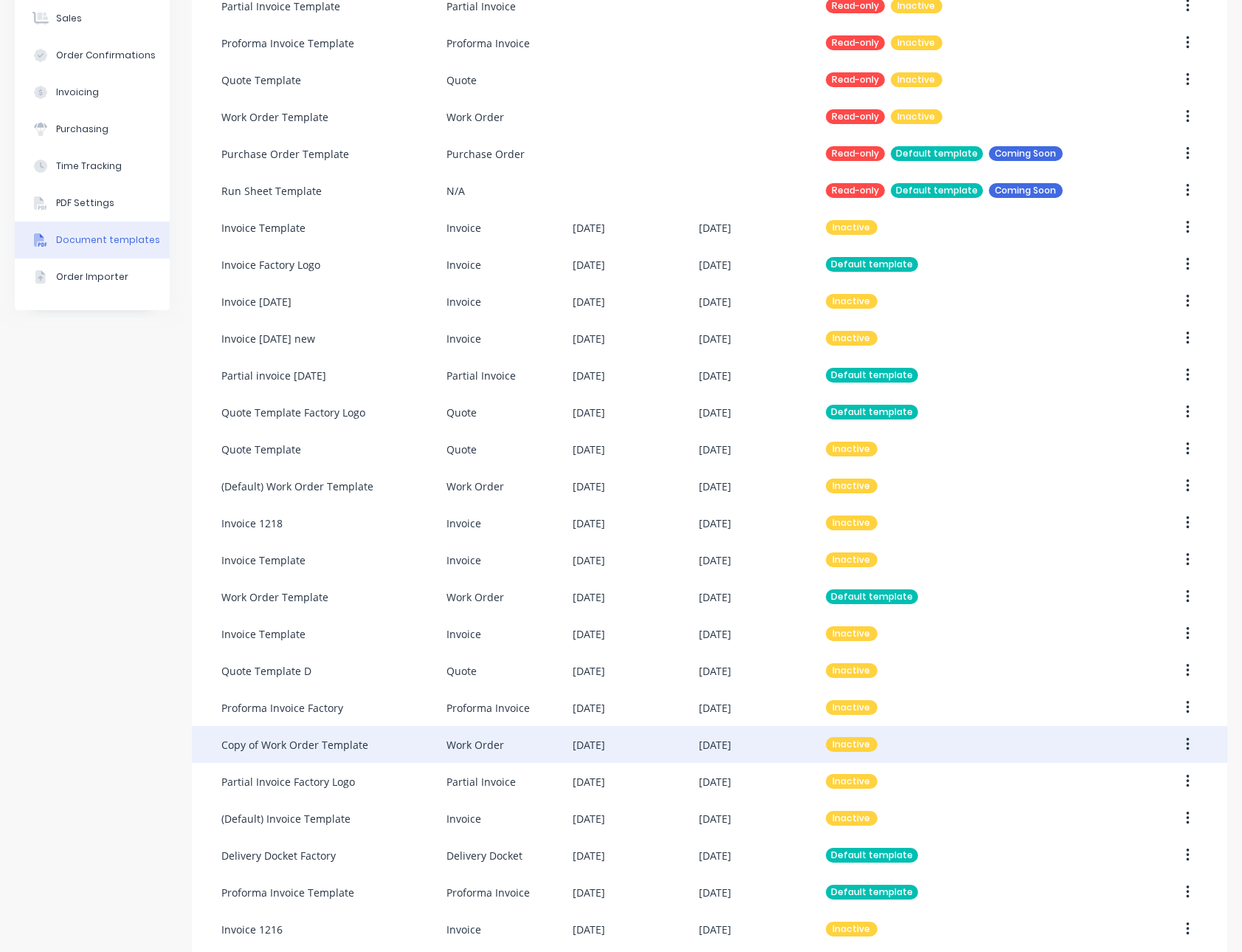
scroll to position [237, 0]
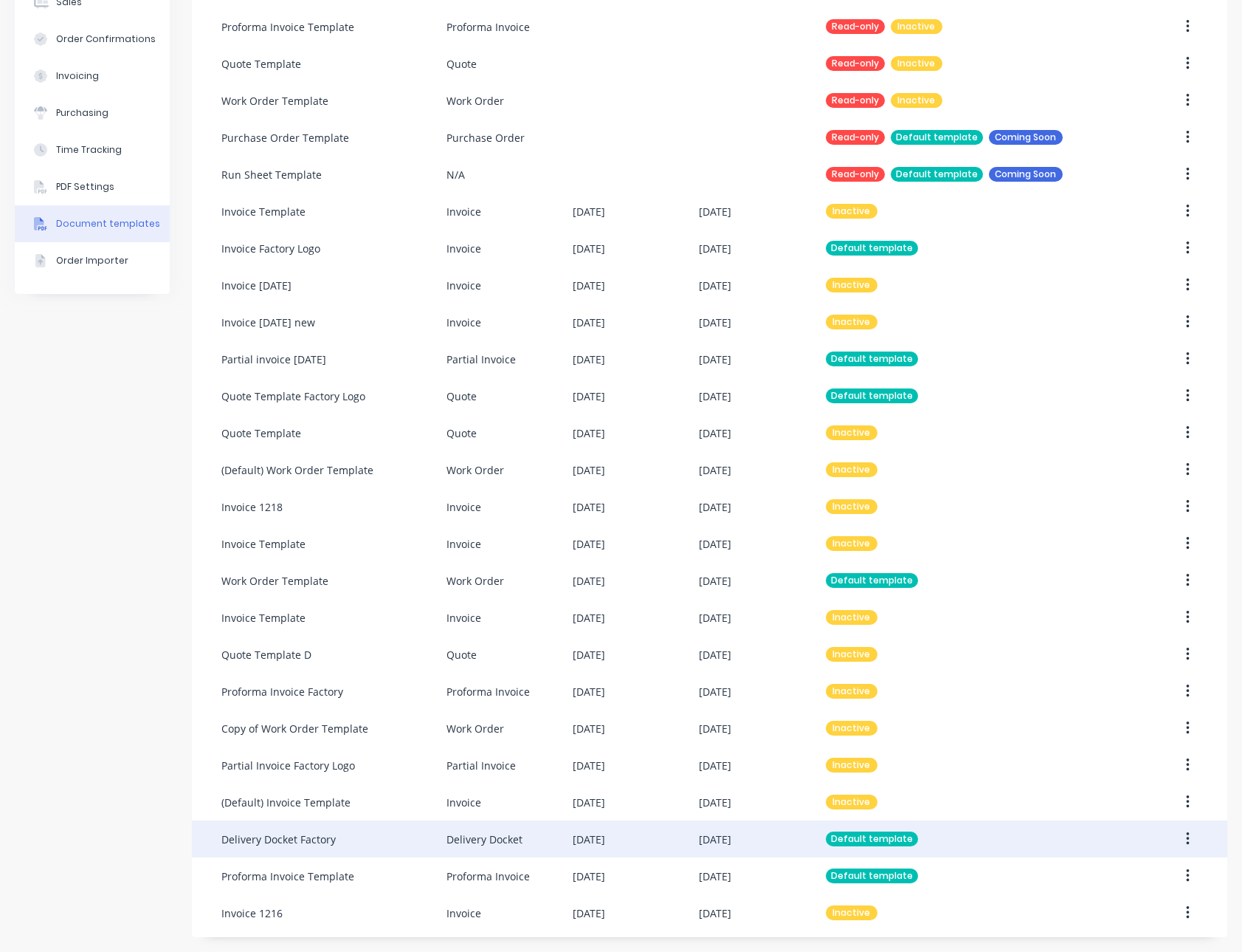
click at [485, 837] on div "Delivery Docket" at bounding box center [484, 839] width 76 height 16
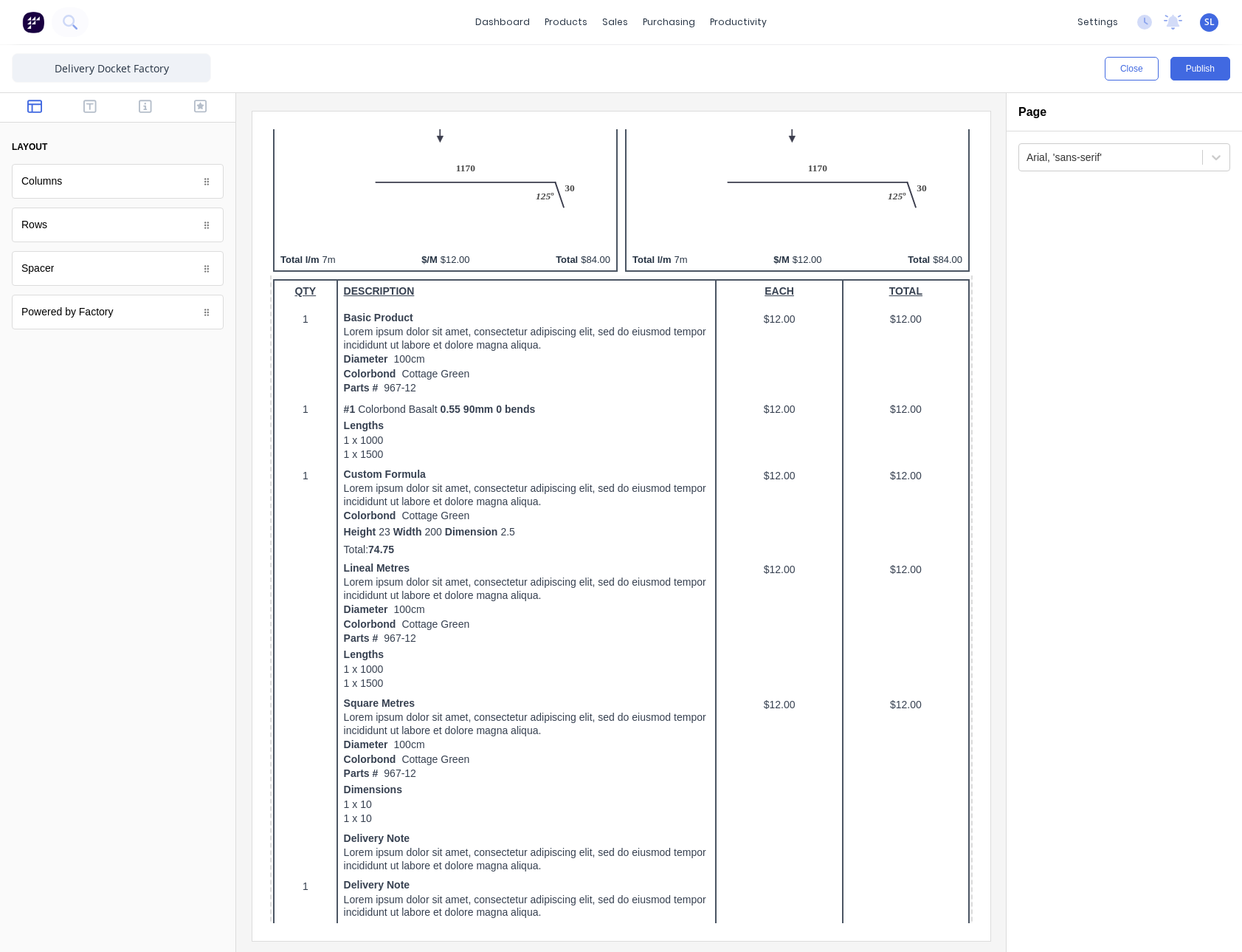
scroll to position [891, 0]
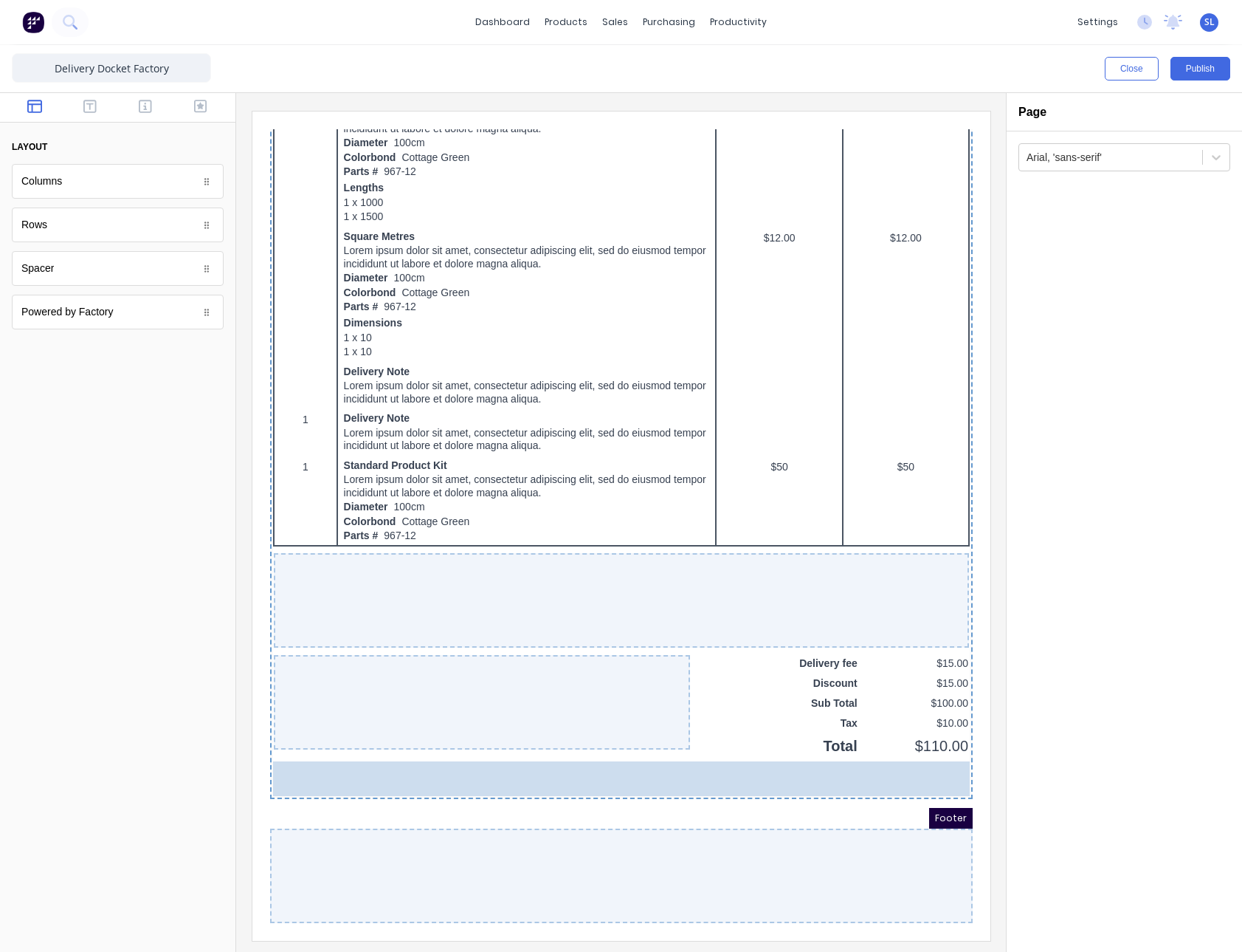
drag, startPoint x: 99, startPoint y: 311, endPoint x: 638, endPoint y: 871, distance: 777.3
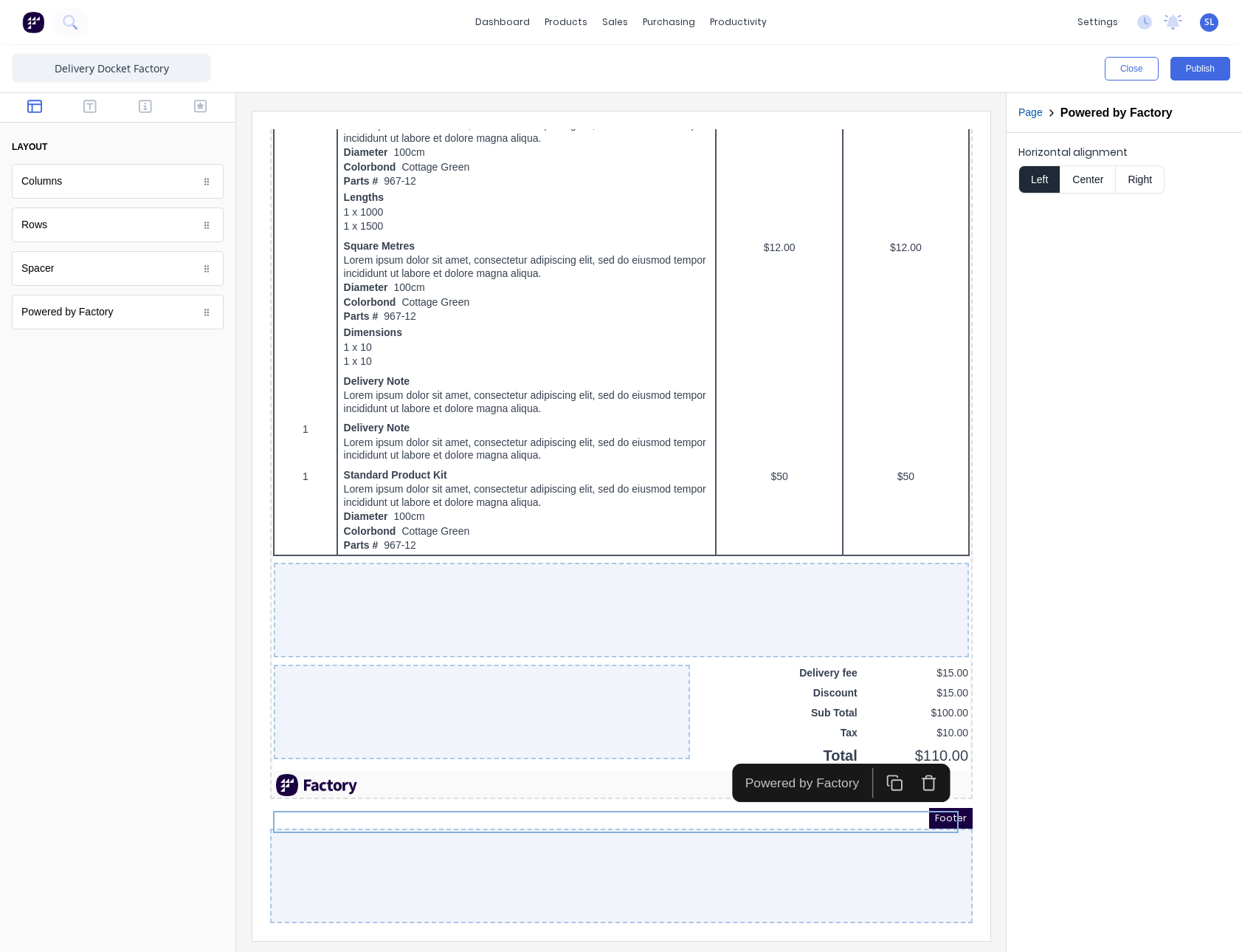
scroll to position [914, 0]
click at [914, 760] on icon "button" at bounding box center [911, 766] width 10 height 11
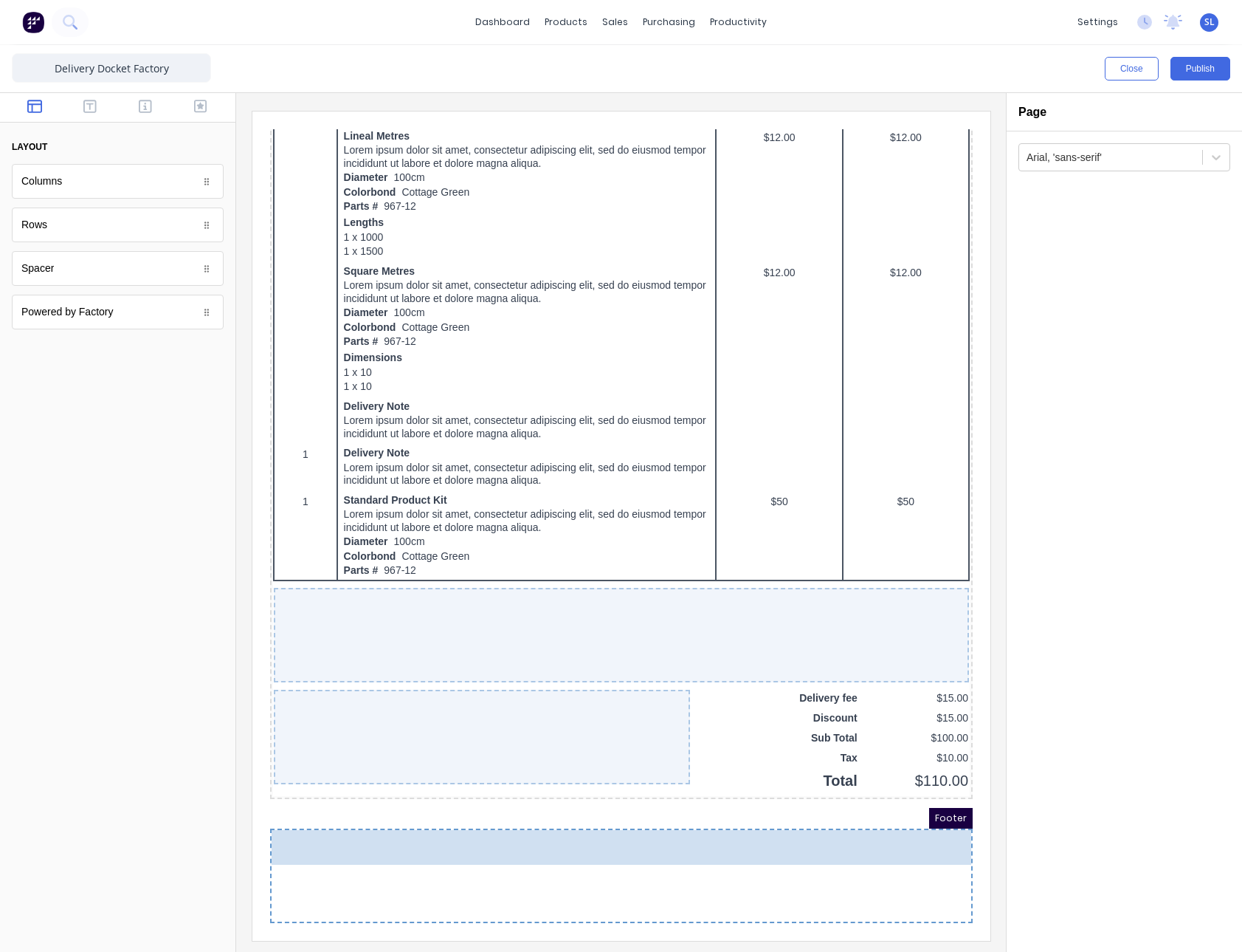
drag, startPoint x: 121, startPoint y: 322, endPoint x: 493, endPoint y: 874, distance: 665.6
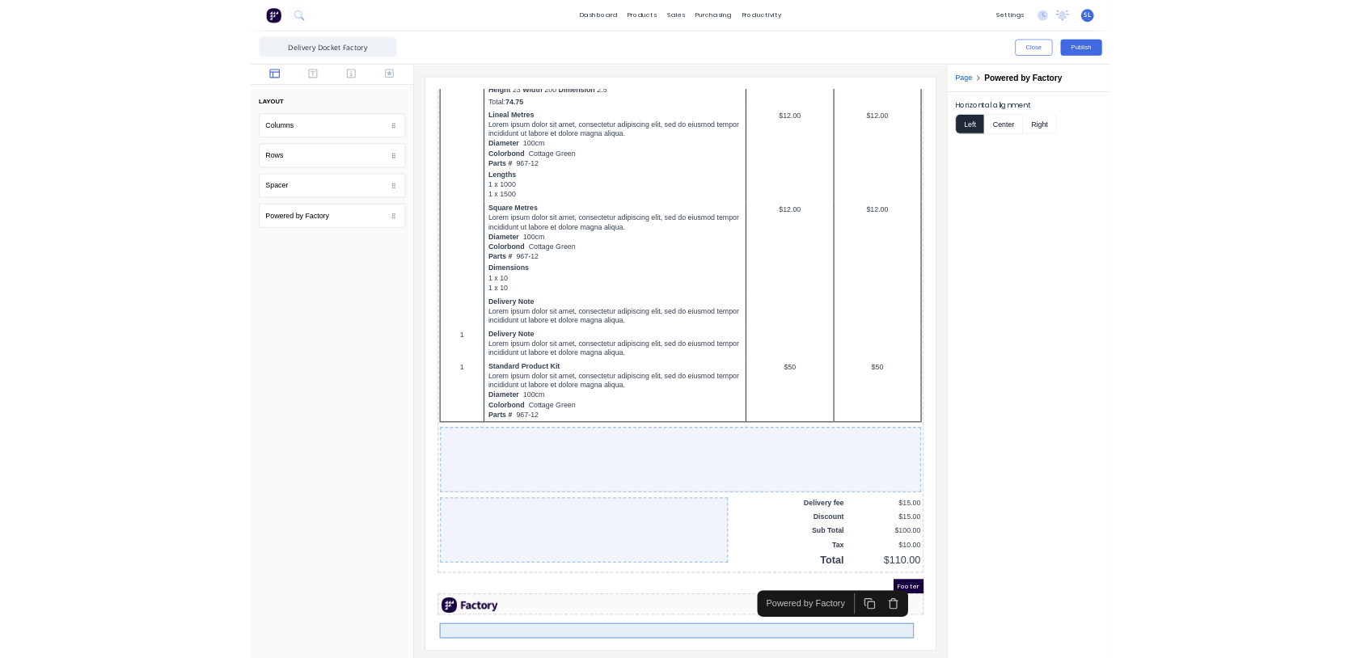
scroll to position [906, 0]
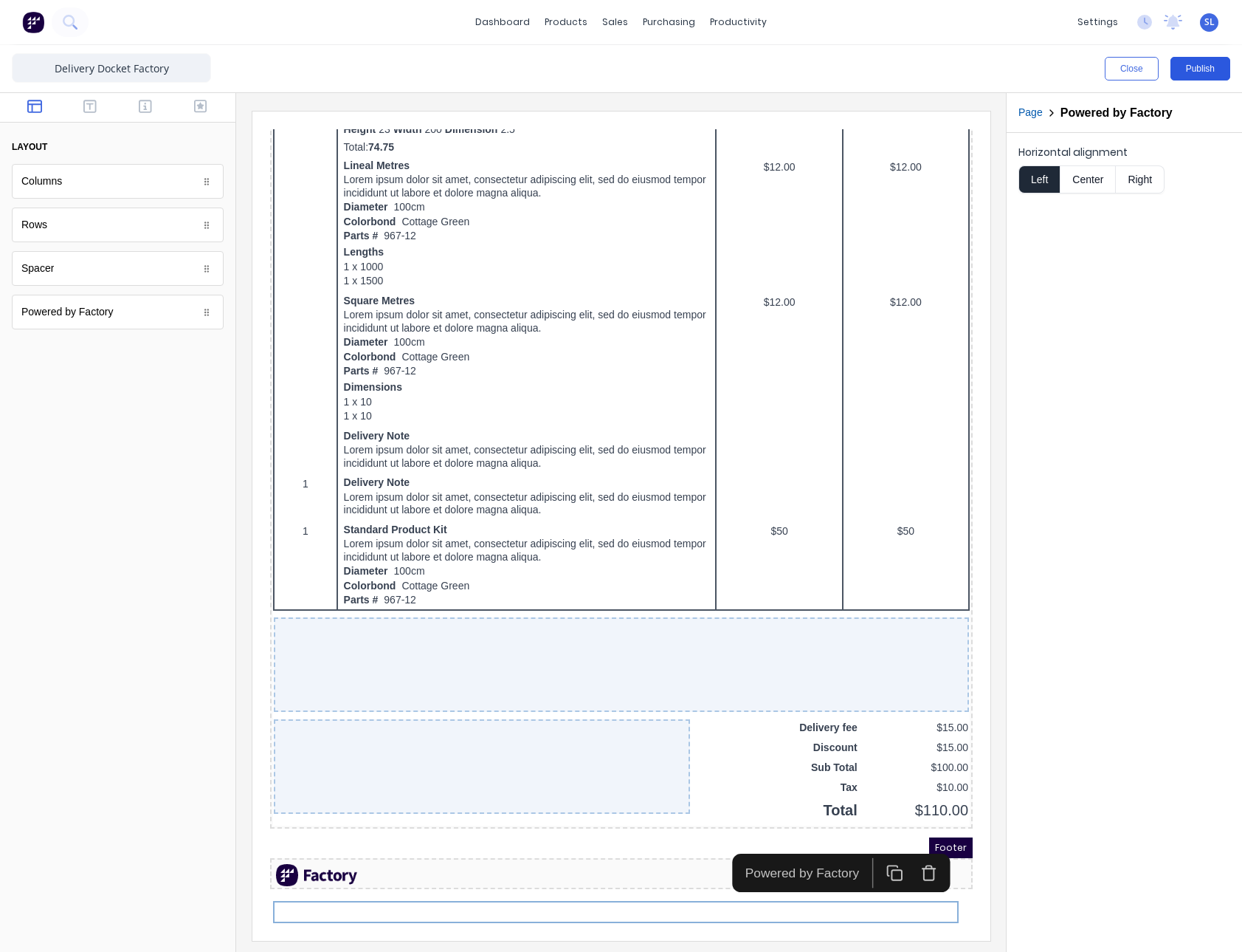
click at [1192, 68] on button "Publish" at bounding box center [1201, 68] width 60 height 24
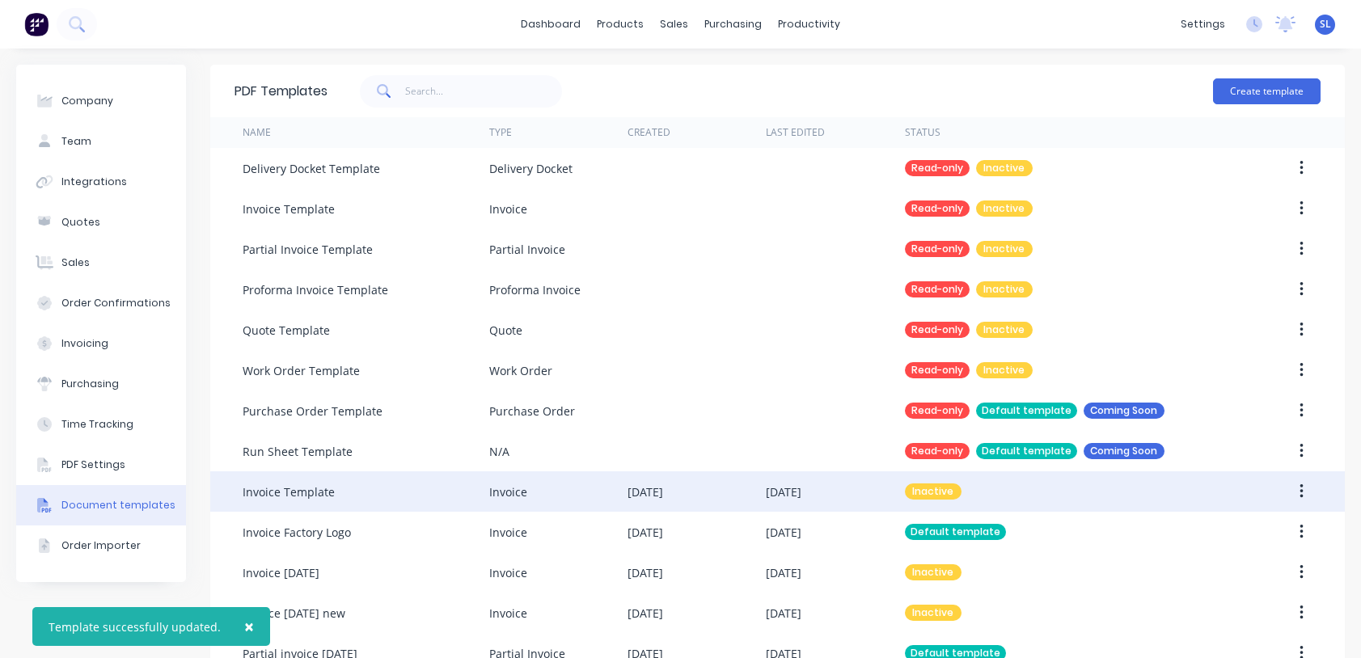
scroll to position [645, 0]
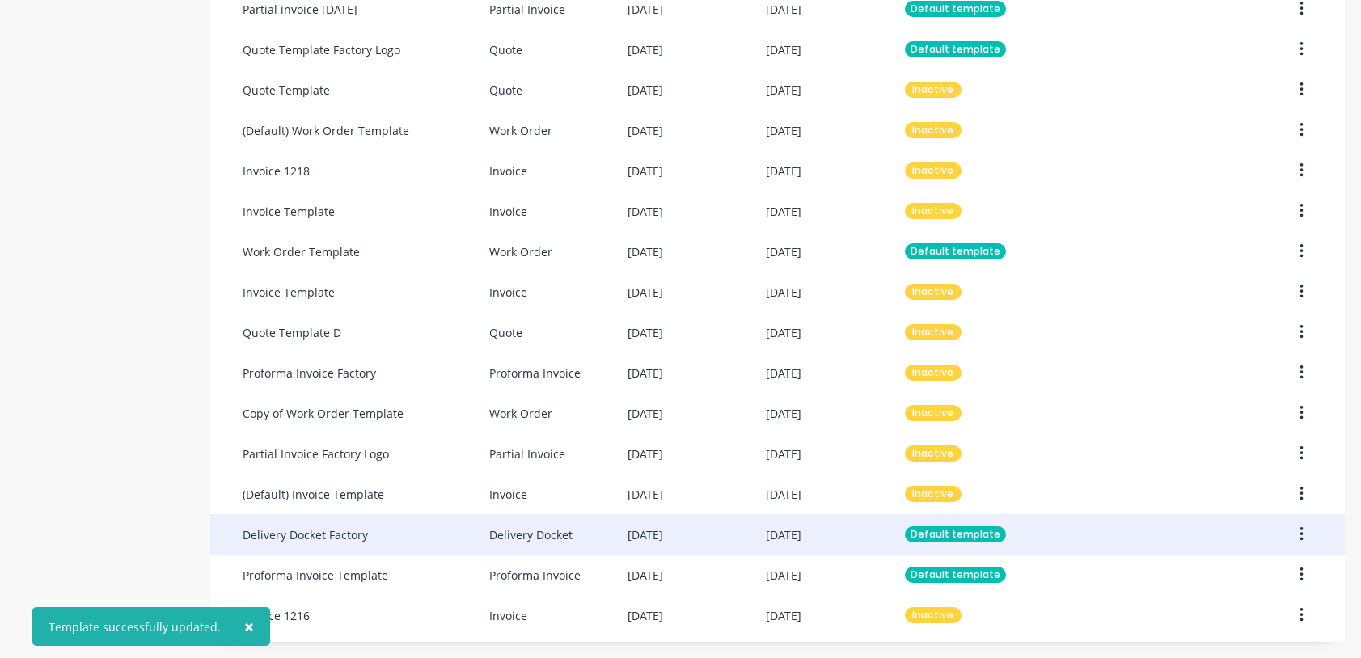
click at [355, 540] on div "Delivery Docket Factory" at bounding box center [305, 535] width 125 height 17
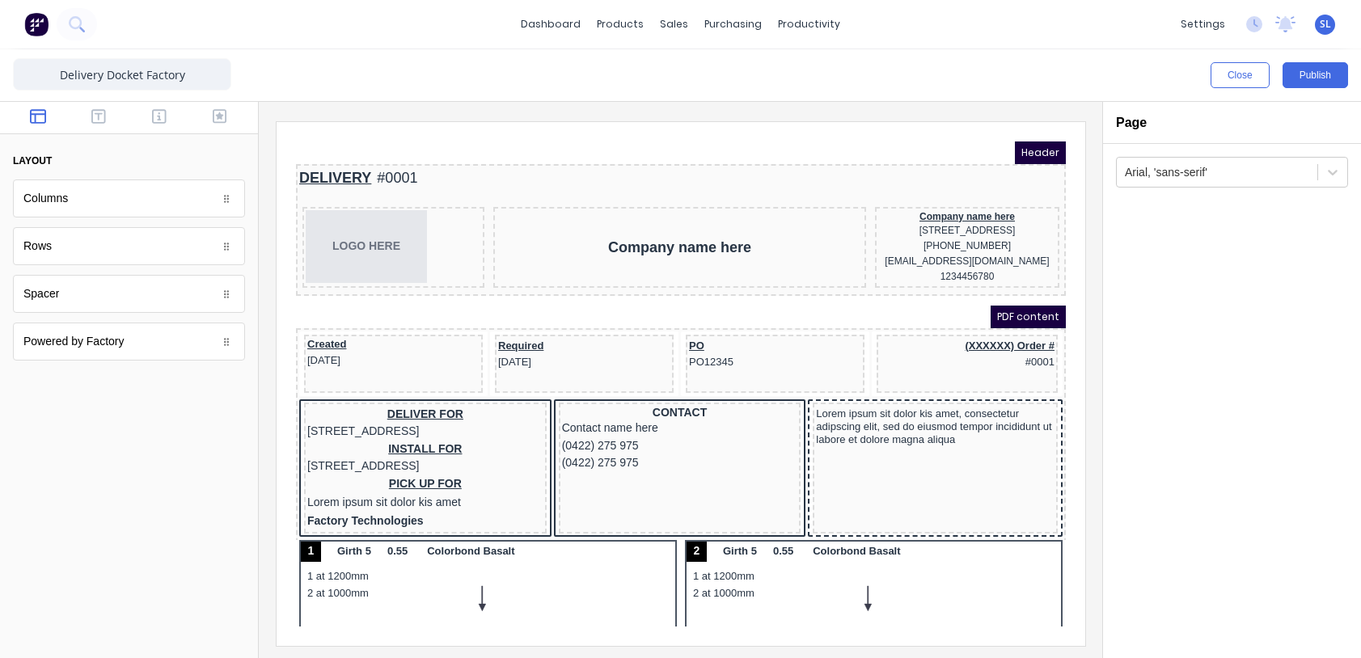
click at [1302, 497] on div "Arial, 'sans-serif'" at bounding box center [1232, 401] width 258 height 514
